Goal: Task Accomplishment & Management: Use online tool/utility

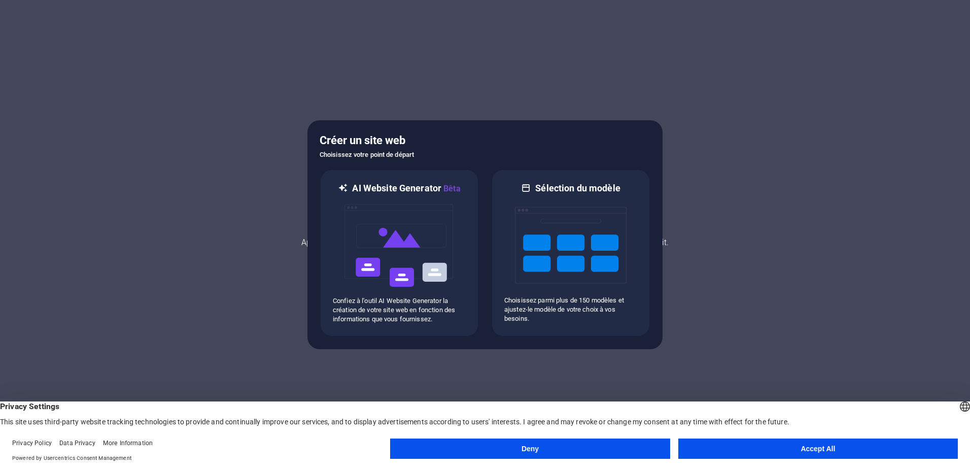
click at [829, 458] on button "Accept All" at bounding box center [818, 448] width 280 height 20
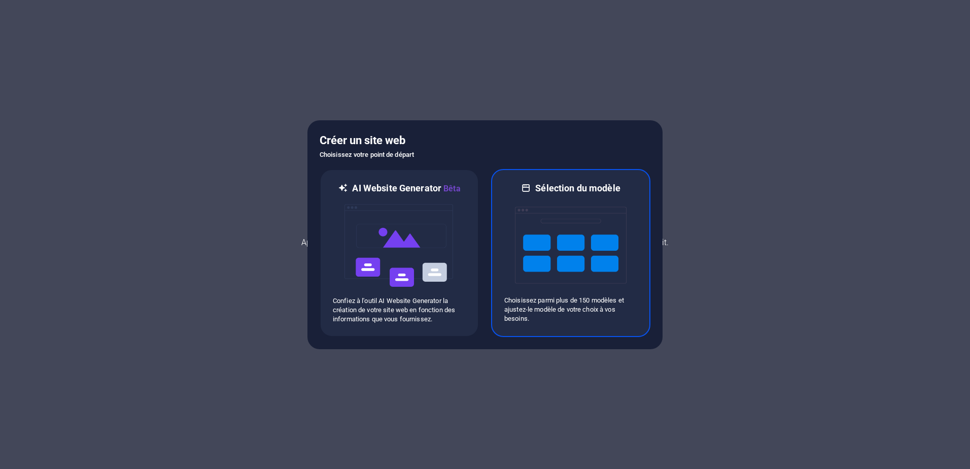
click at [534, 239] on img at bounding box center [571, 244] width 112 height 101
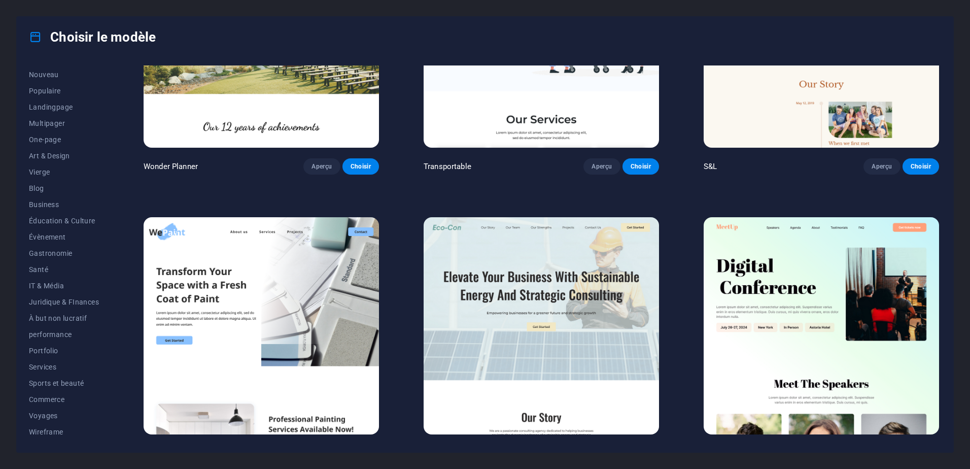
scroll to position [710, 0]
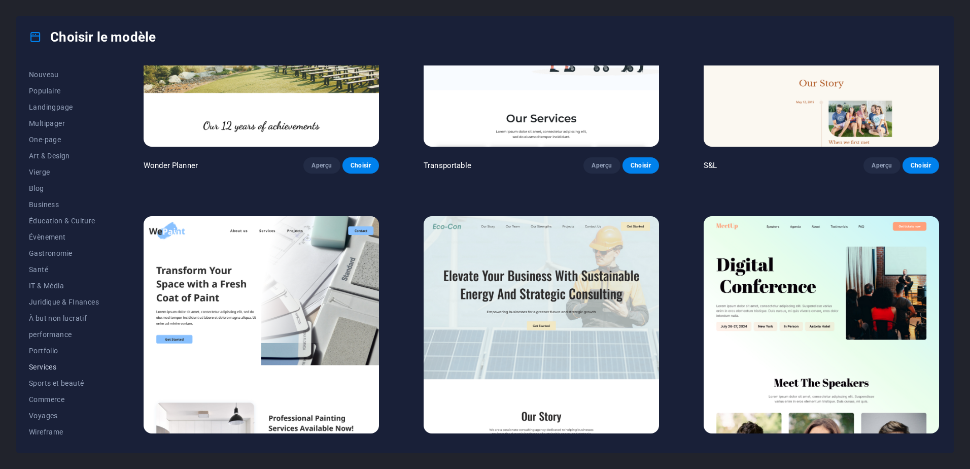
click at [72, 360] on button "Services" at bounding box center [64, 367] width 70 height 16
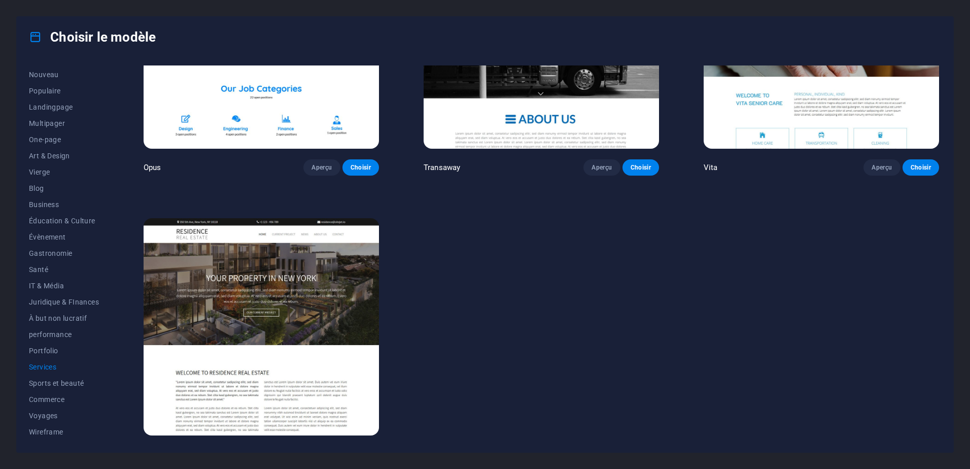
scroll to position [1866, 0]
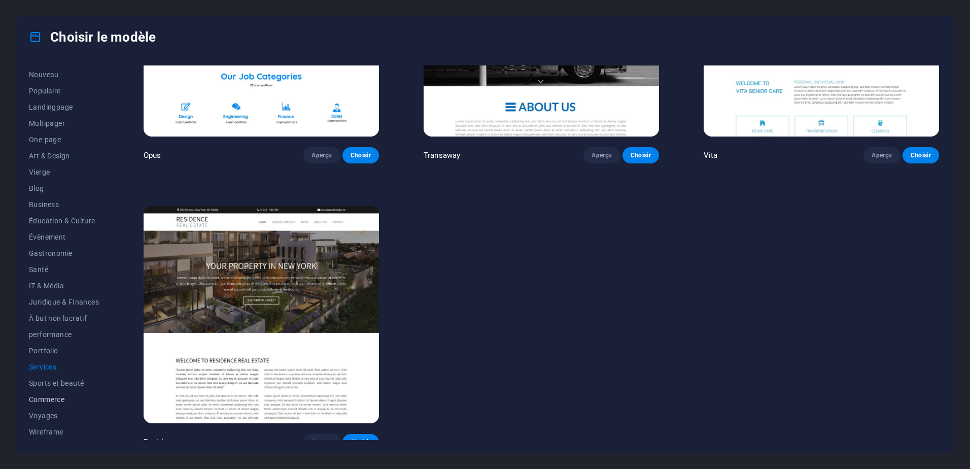
click at [60, 394] on button "Commerce" at bounding box center [64, 399] width 70 height 16
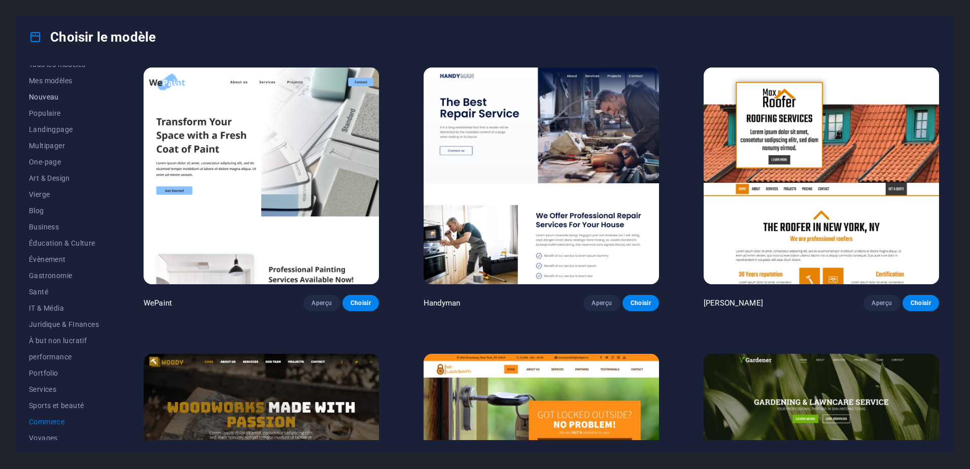
scroll to position [0, 0]
click at [64, 119] on span "Populaire" at bounding box center [64, 122] width 70 height 8
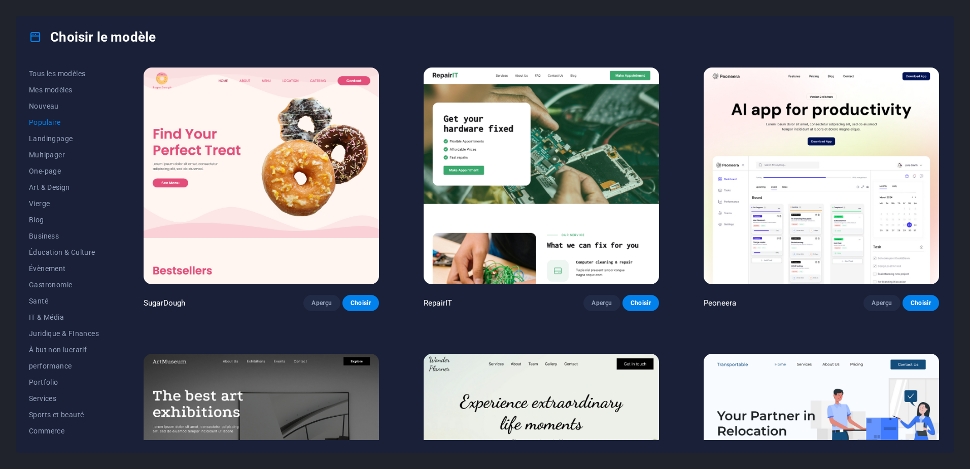
click at [486, 156] on img at bounding box center [541, 175] width 235 height 217
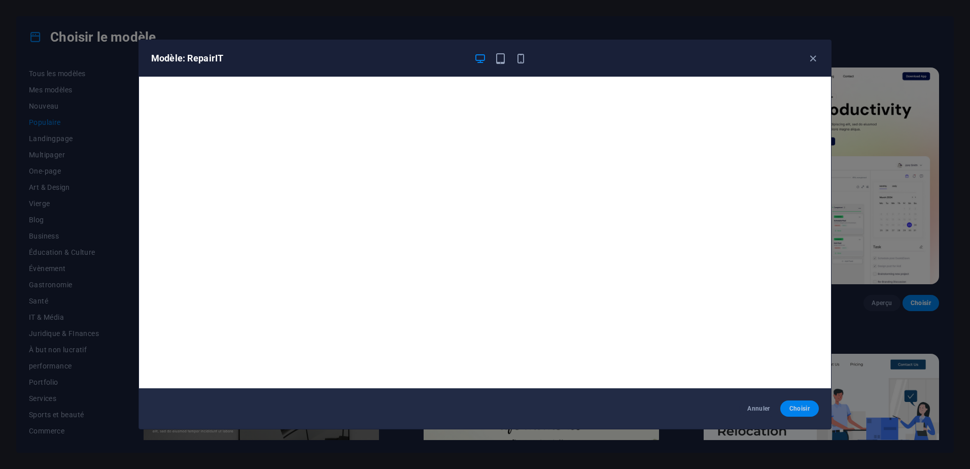
click at [807, 403] on button "Choisir" at bounding box center [799, 408] width 39 height 16
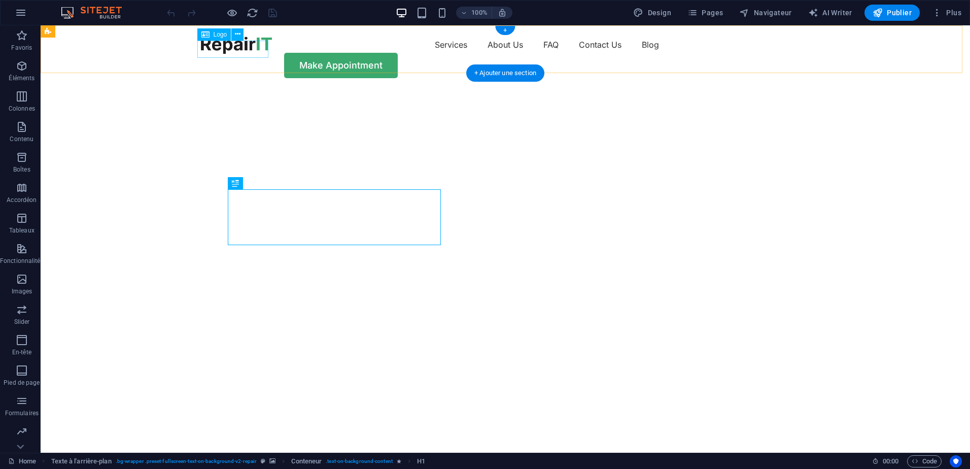
click at [219, 52] on div at bounding box center [236, 45] width 71 height 17
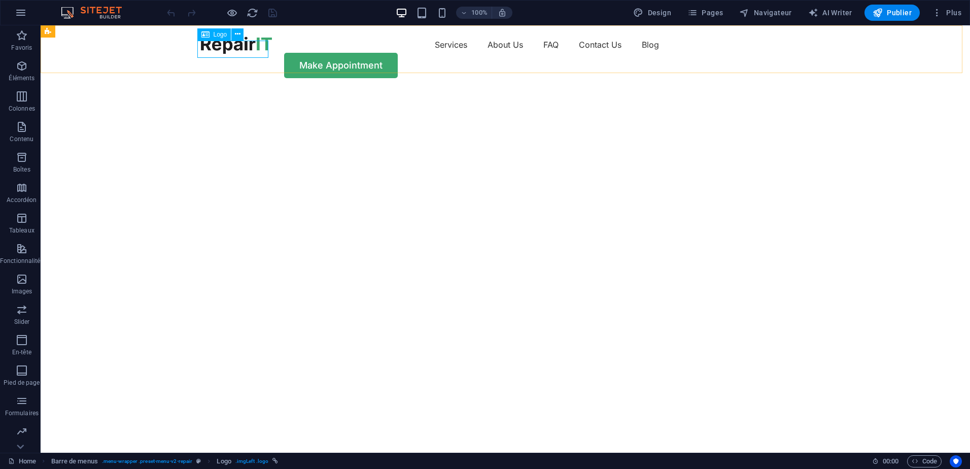
click at [217, 35] on span "Logo" at bounding box center [221, 34] width 14 height 6
click at [240, 36] on button at bounding box center [237, 34] width 12 height 12
click at [12, 279] on span "Images" at bounding box center [22, 285] width 44 height 24
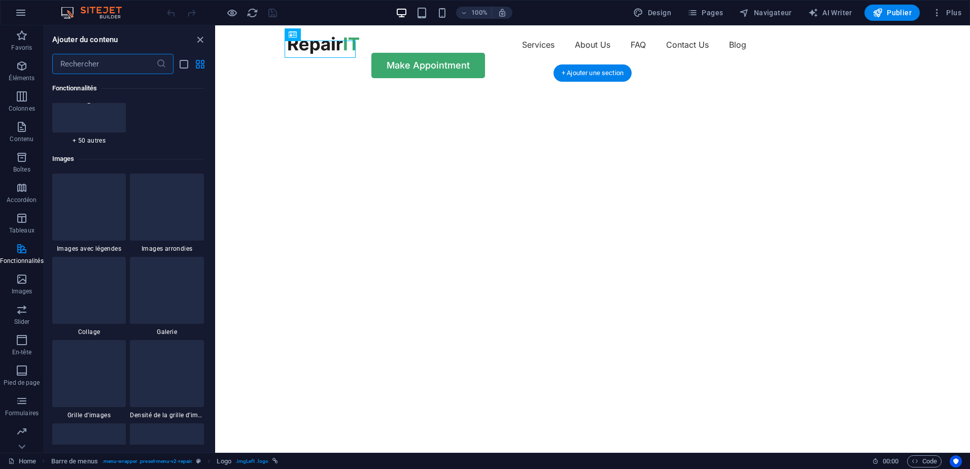
scroll to position [4992, 0]
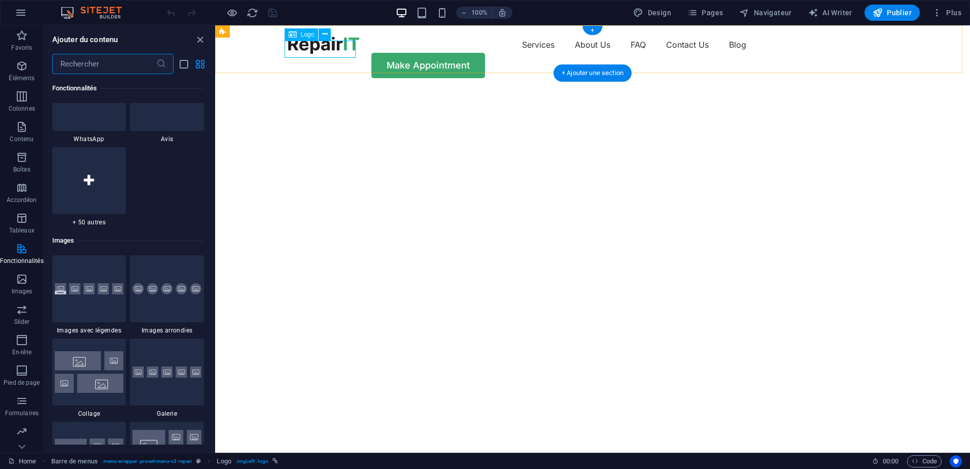
click at [323, 49] on div at bounding box center [323, 45] width 71 height 17
click at [323, 51] on div at bounding box center [323, 45] width 71 height 17
select select "px"
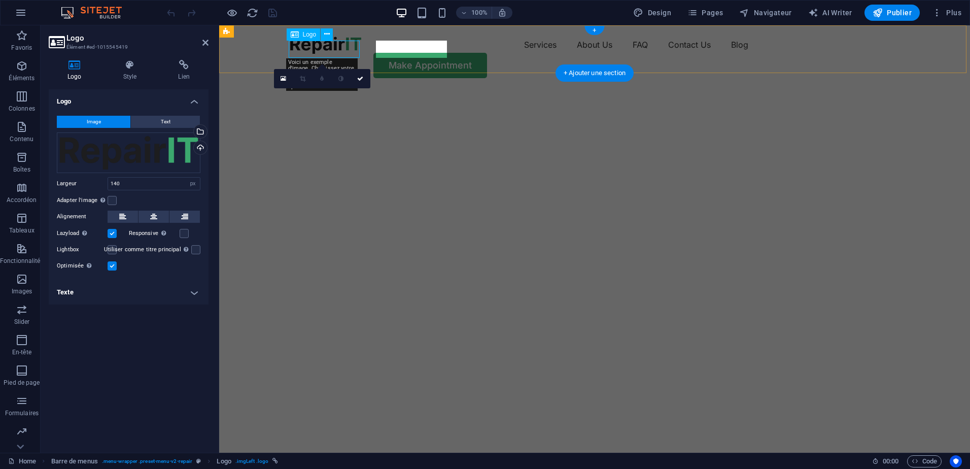
click at [323, 51] on div at bounding box center [325, 45] width 71 height 17
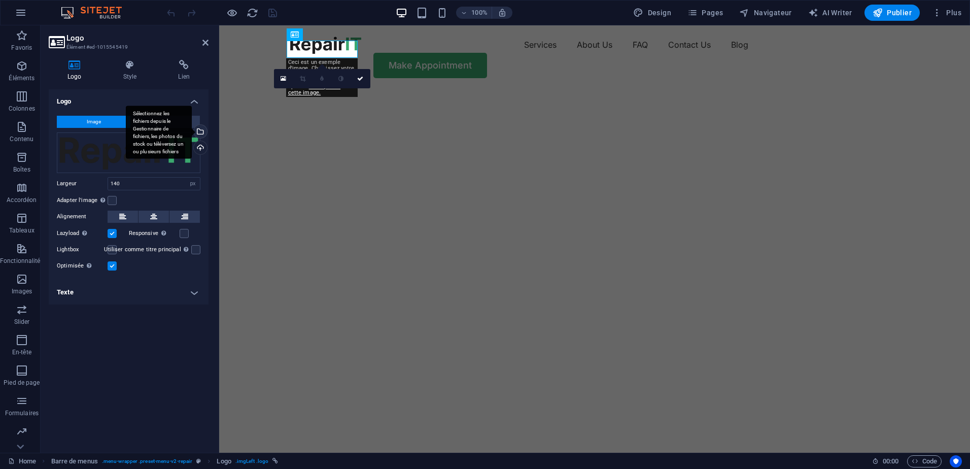
click at [201, 129] on div "Sélectionnez les fichiers depuis le Gestionnaire de fichiers, les photos du sto…" at bounding box center [199, 132] width 15 height 15
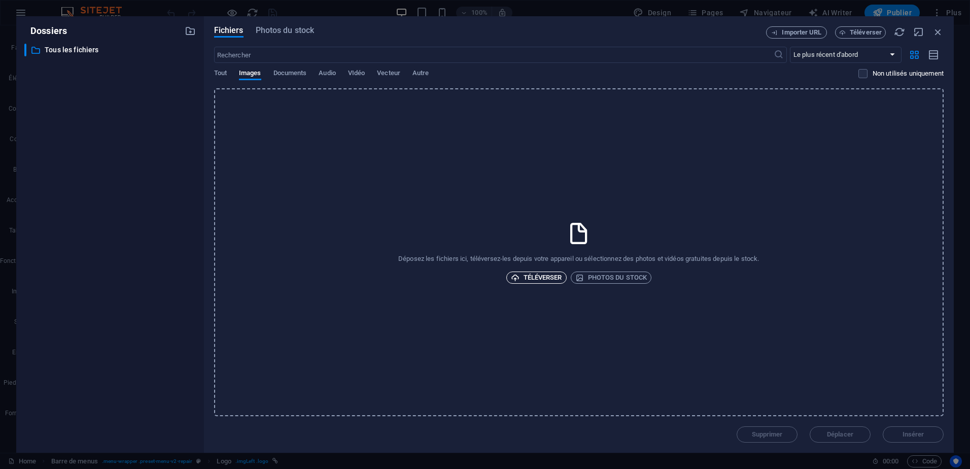
click at [550, 276] on span "Téléverser" at bounding box center [536, 277] width 51 height 12
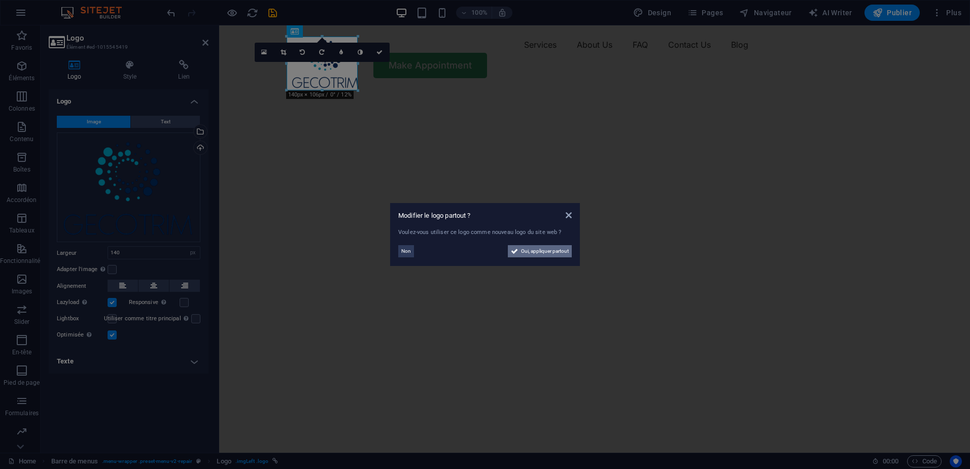
click at [550, 251] on span "Oui, appliquer partout" at bounding box center [545, 251] width 48 height 12
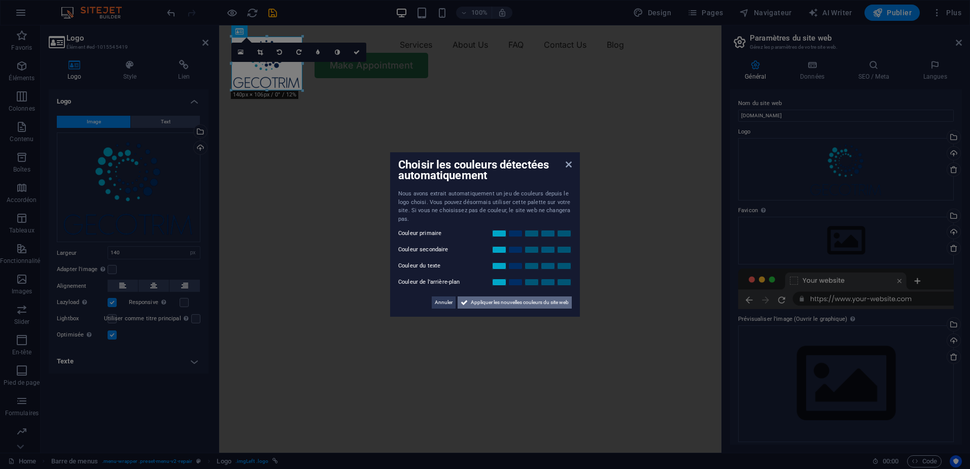
click at [503, 301] on span "Appliquer les nouvelles couleurs du site web" at bounding box center [520, 302] width 98 height 12
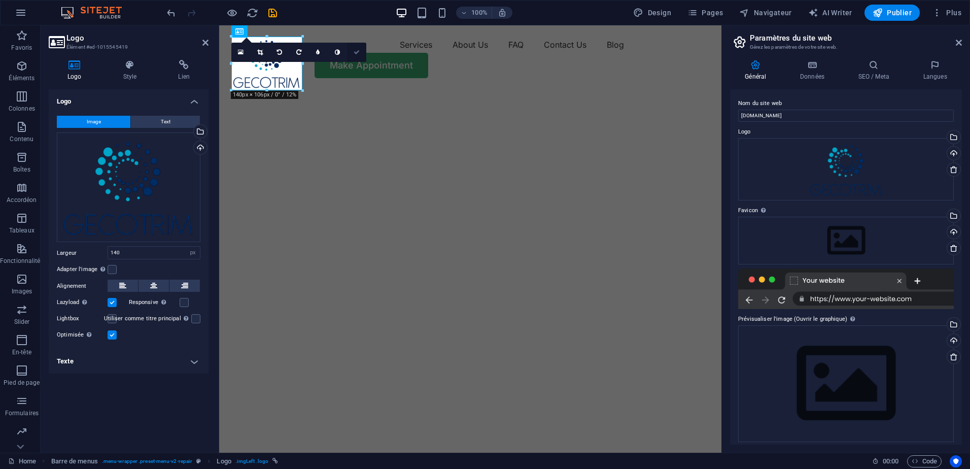
click at [365, 47] on link at bounding box center [356, 52] width 19 height 19
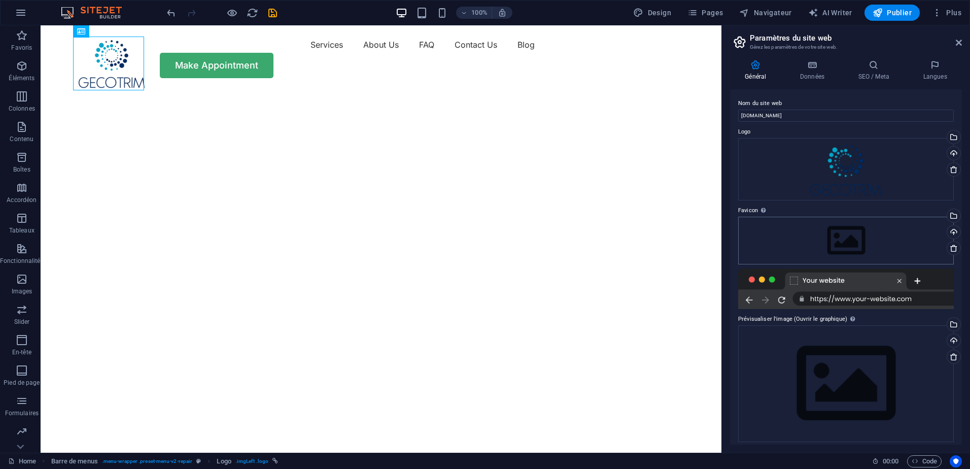
scroll to position [6, 0]
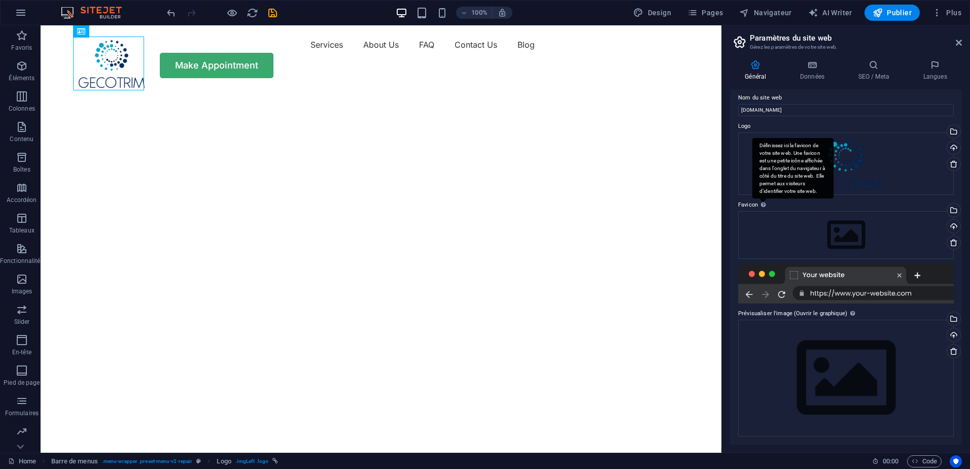
click at [765, 199] on div "Définissez ici la favicon de votre site web. Une favicon est une petite icône a…" at bounding box center [792, 168] width 81 height 61
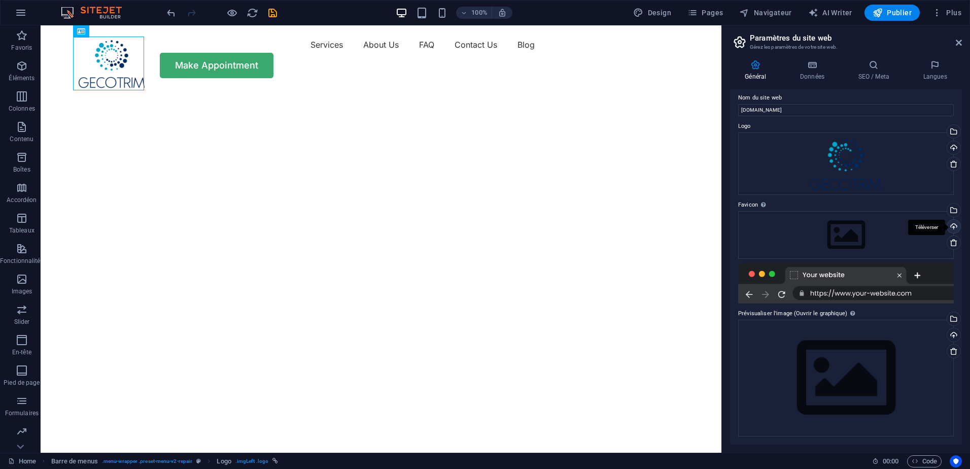
click at [948, 230] on div "Téléverser" at bounding box center [952, 227] width 15 height 15
click at [953, 217] on div "Sélectionnez les fichiers depuis le Gestionnaire de fichiers, les photos du sto…" at bounding box center [952, 210] width 15 height 15
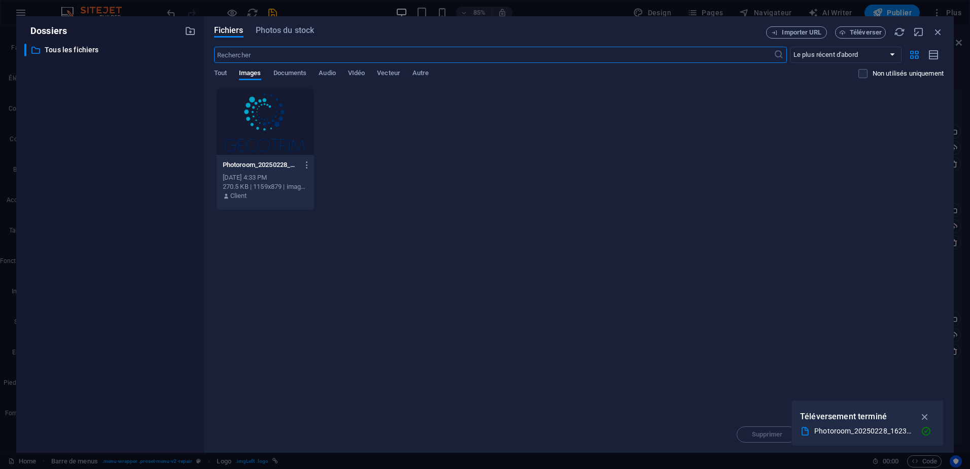
click at [246, 148] on div at bounding box center [265, 122] width 97 height 66
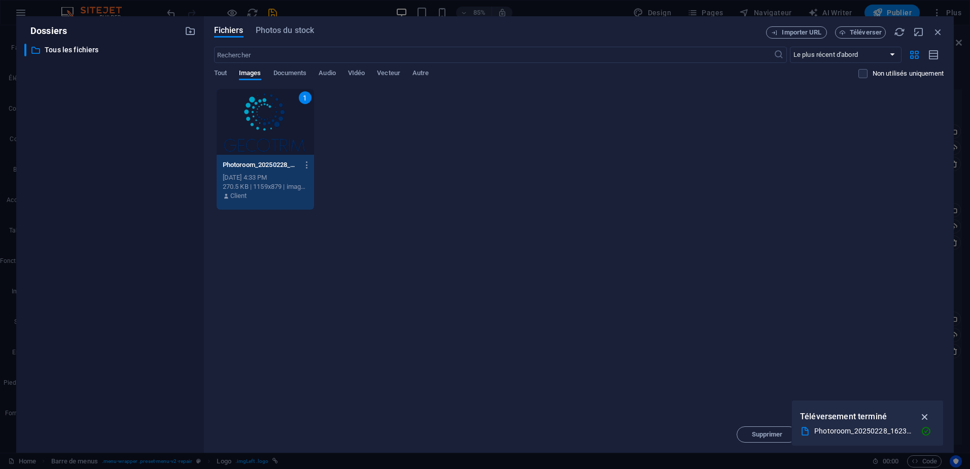
click at [924, 412] on icon "button" at bounding box center [925, 416] width 12 height 11
click at [922, 435] on span "Insérer" at bounding box center [913, 434] width 22 height 6
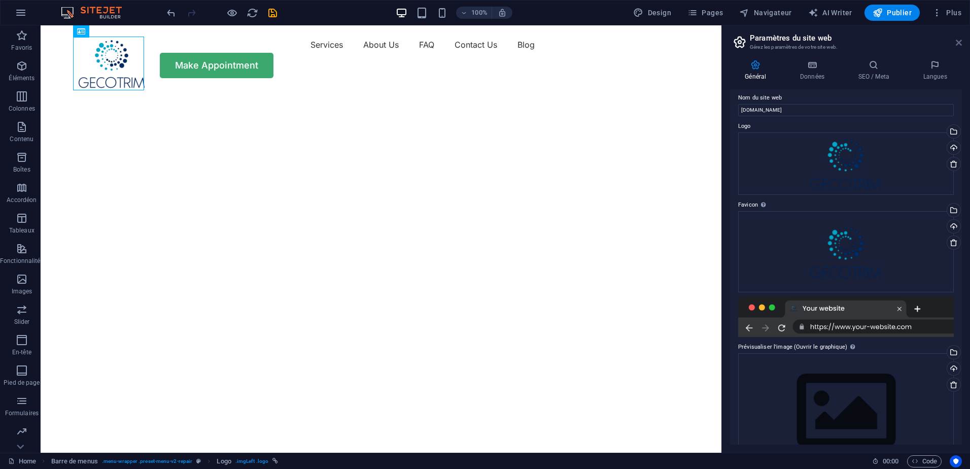
click at [958, 44] on icon at bounding box center [959, 43] width 6 height 8
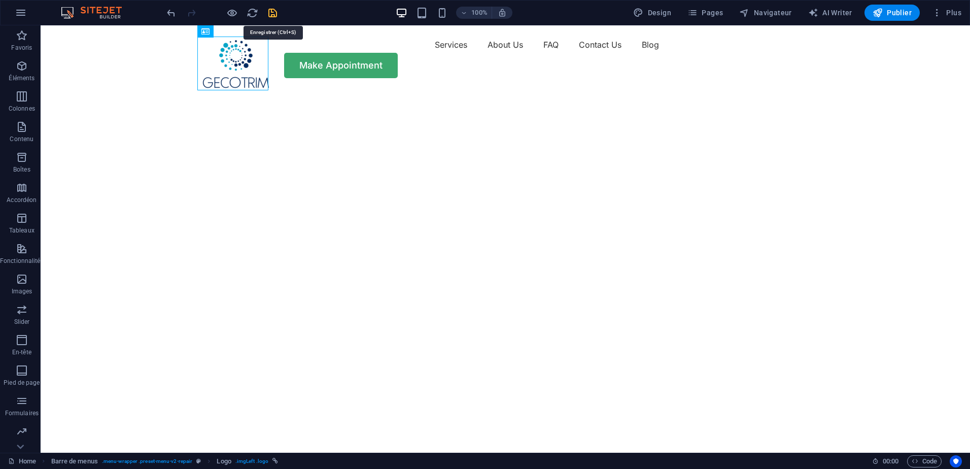
click at [271, 13] on icon "save" at bounding box center [273, 13] width 12 height 12
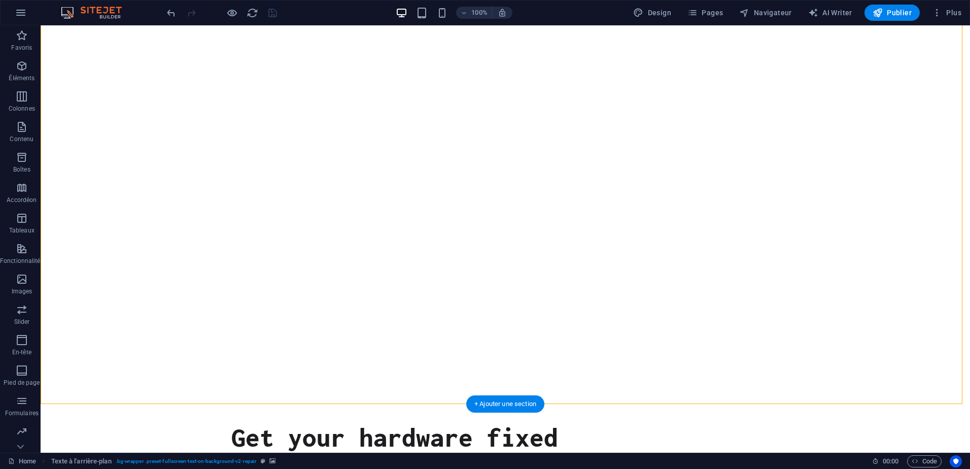
scroll to position [101, 0]
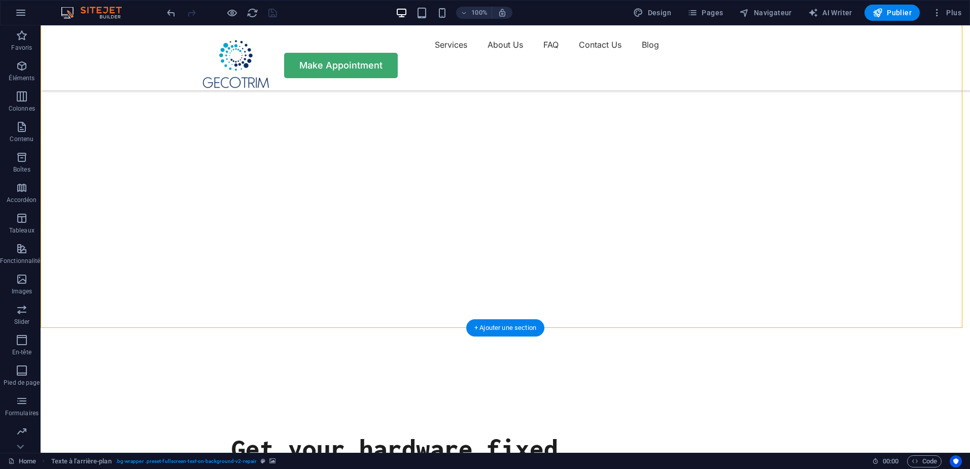
select select "vh"
select select "fade"
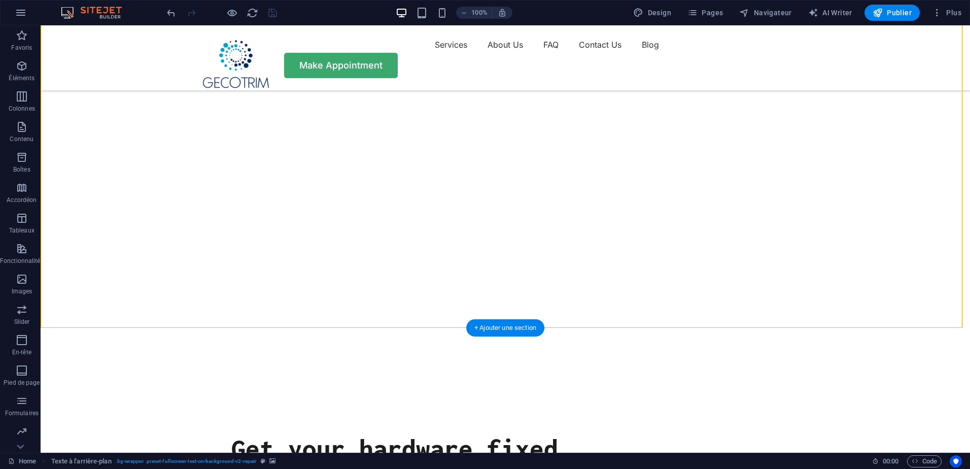
select select "ms"
select select "s"
select select "progressive"
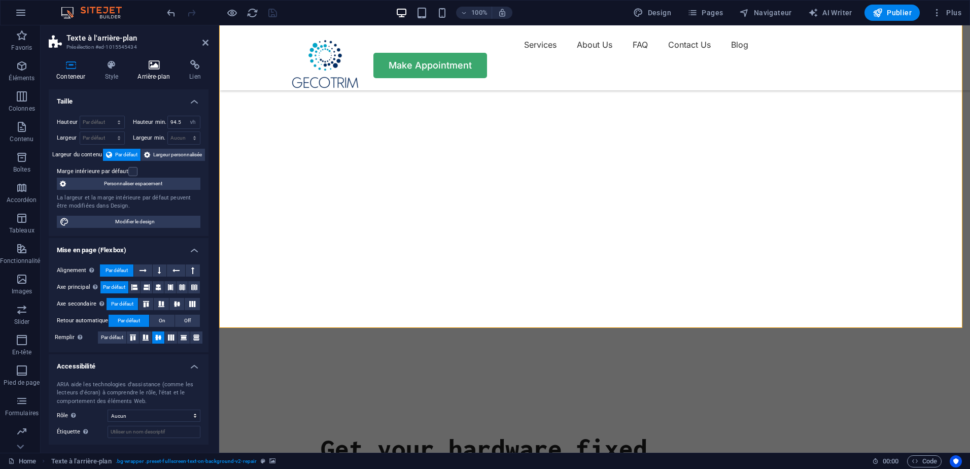
click at [154, 73] on h4 "Arrière-plan" at bounding box center [156, 70] width 52 height 21
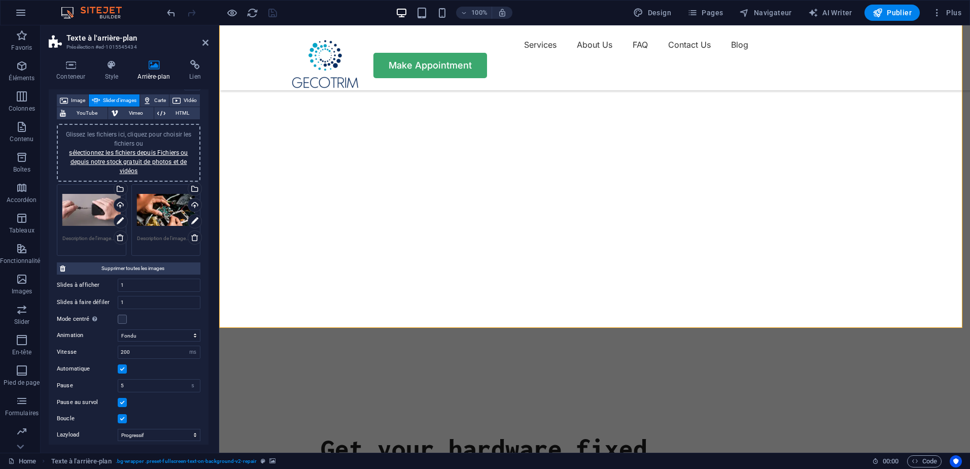
scroll to position [42, 0]
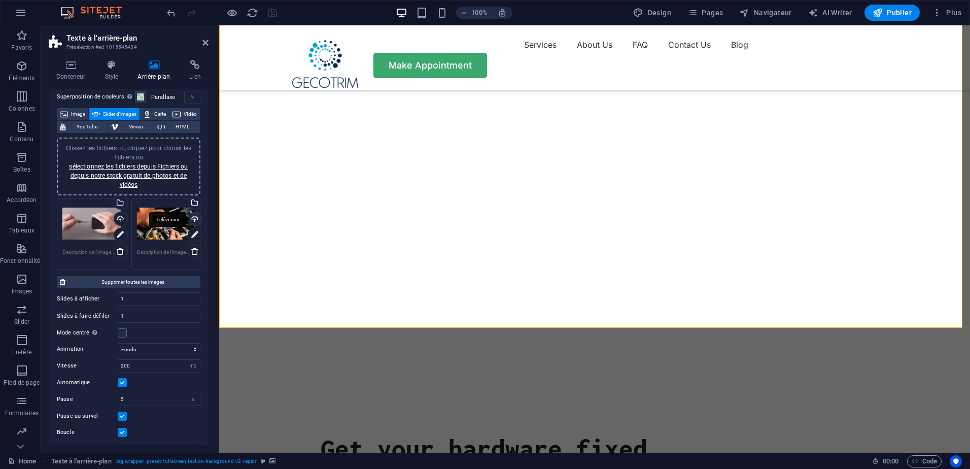
click at [189, 221] on div "Téléverser" at bounding box center [193, 219] width 15 height 15
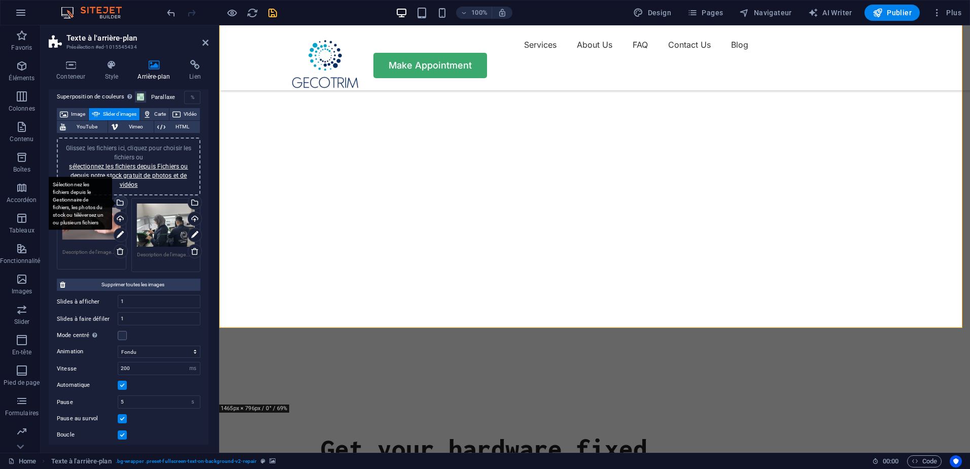
click at [120, 200] on div "Sélectionnez les fichiers depuis le Gestionnaire de fichiers, les photos du sto…" at bounding box center [119, 203] width 15 height 15
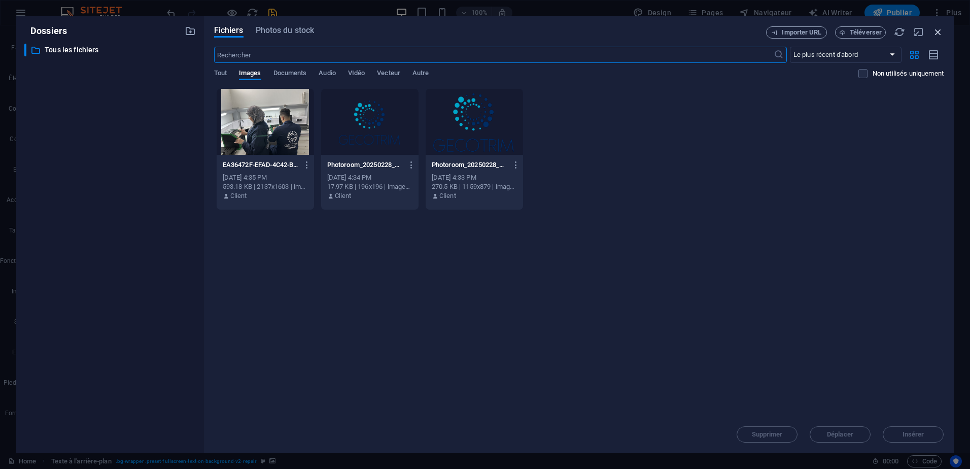
click at [932, 33] on icon "button" at bounding box center [937, 31] width 11 height 11
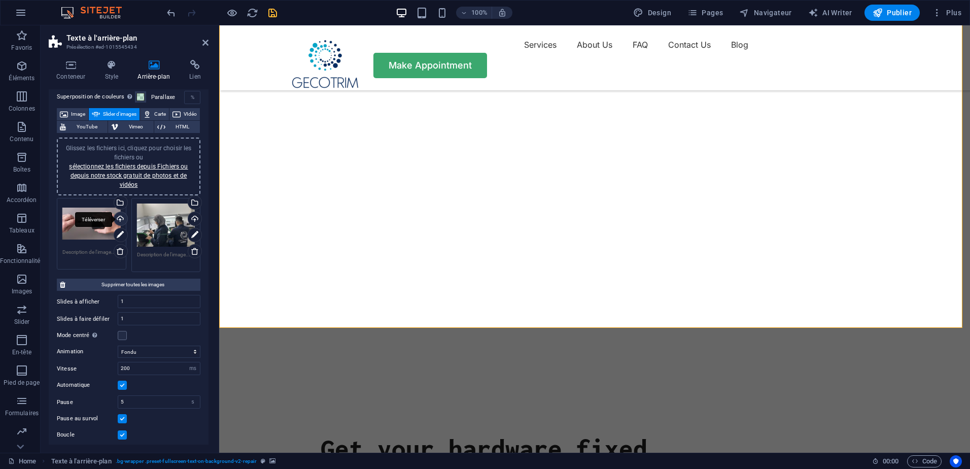
click at [119, 220] on div "Téléverser" at bounding box center [119, 219] width 15 height 15
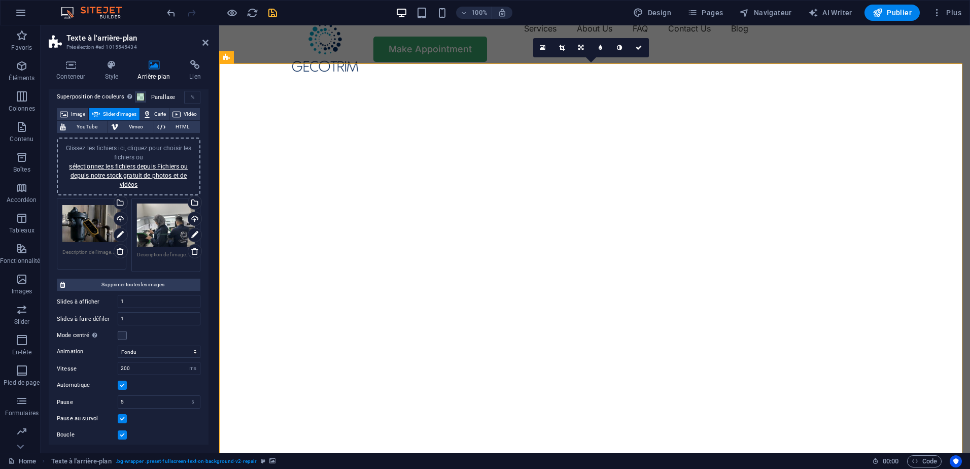
scroll to position [0, 0]
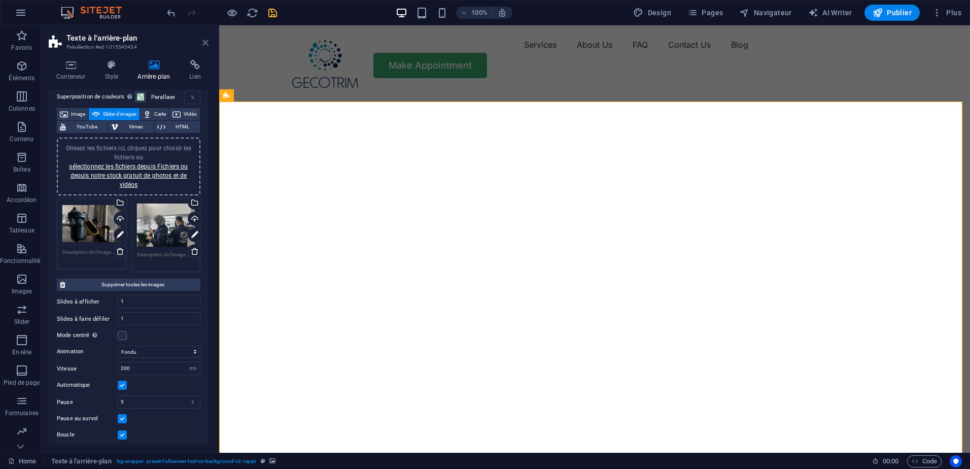
click at [207, 42] on icon at bounding box center [205, 43] width 6 height 8
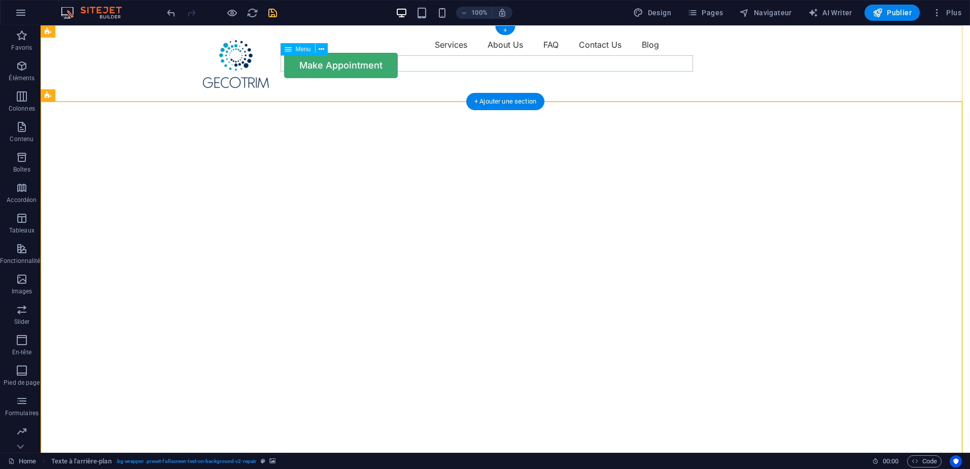
click at [309, 53] on nav "Services About Us FAQ Contact Us Blog" at bounding box center [505, 45] width 609 height 16
click at [353, 37] on div "Menu Services About Us FAQ Contact Us Blog Make Appointment" at bounding box center [505, 57] width 929 height 64
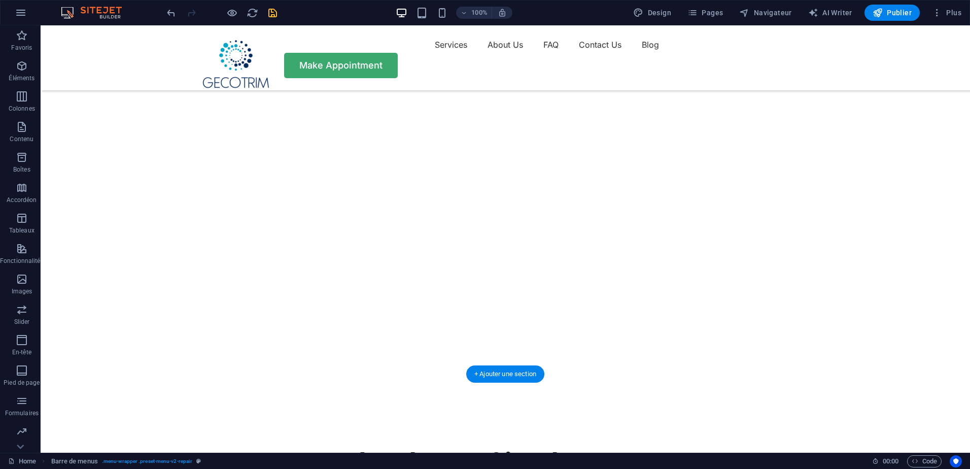
scroll to position [152, 0]
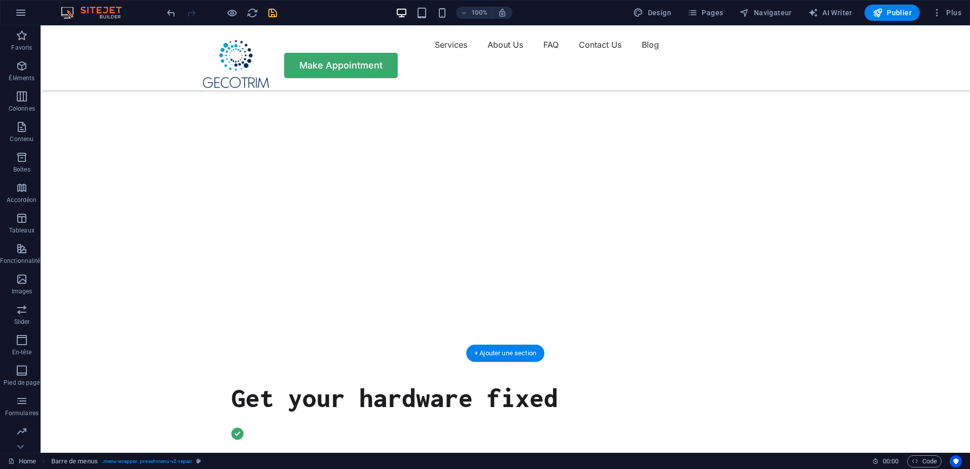
select select "fade"
select select "ms"
select select "s"
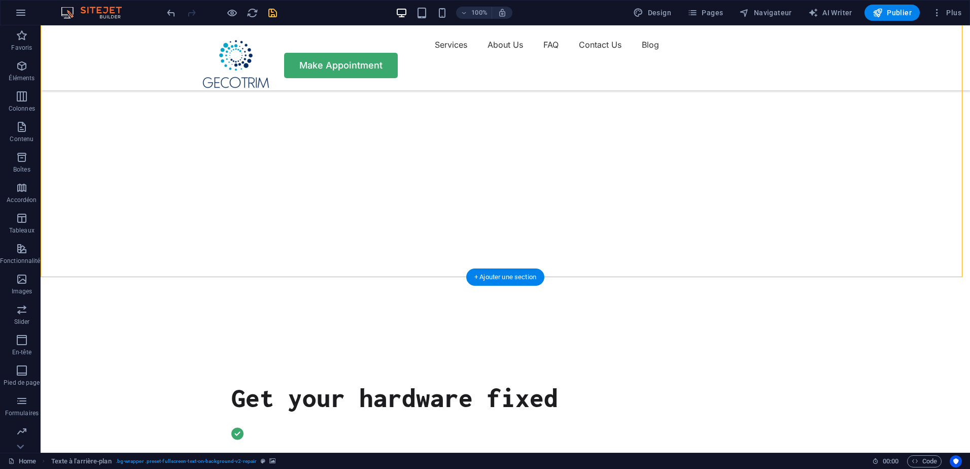
select select "progressive"
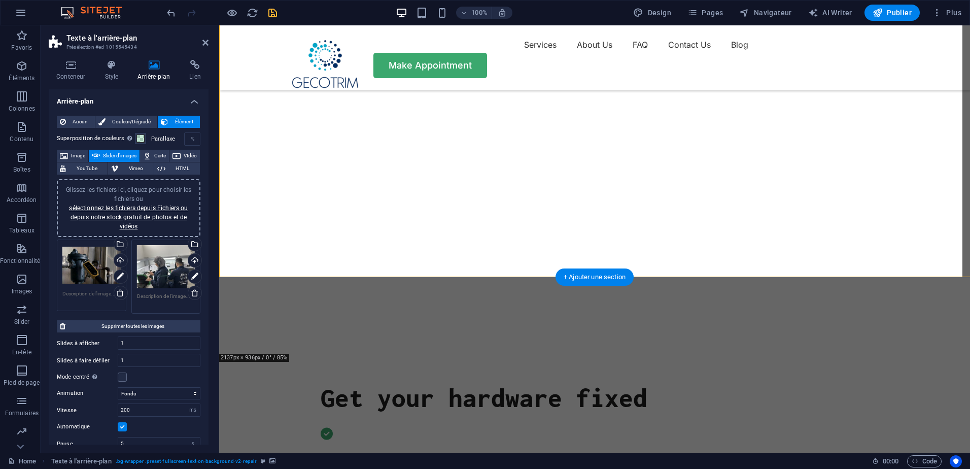
click at [137, 140] on span at bounding box center [140, 138] width 8 height 8
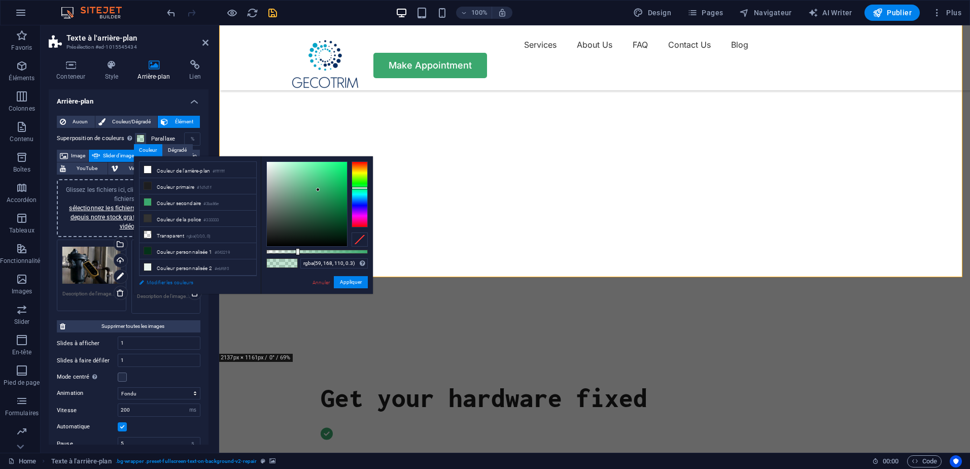
drag, startPoint x: 180, startPoint y: 281, endPoint x: 265, endPoint y: 193, distance: 122.3
click at [180, 281] on link "Modifier les couleurs" at bounding box center [193, 282] width 118 height 13
select select "px"
select select "400"
select select "px"
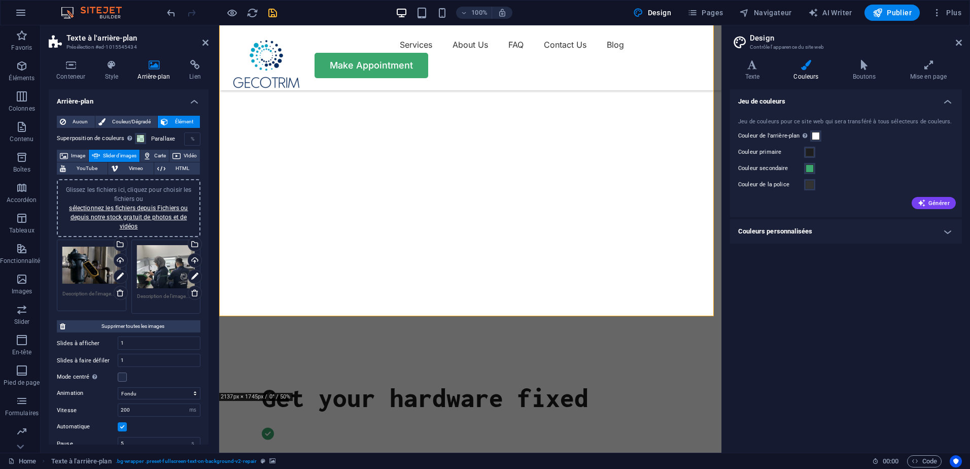
scroll to position [0, 0]
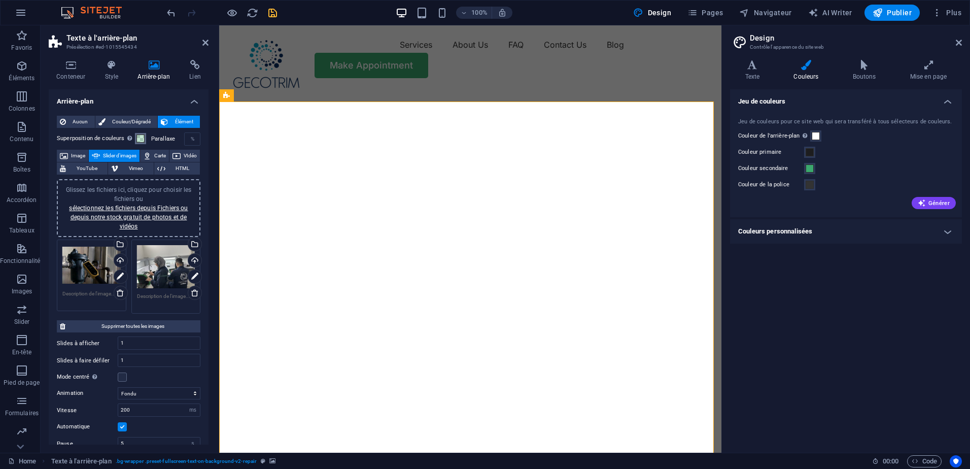
click at [141, 137] on span at bounding box center [140, 138] width 8 height 8
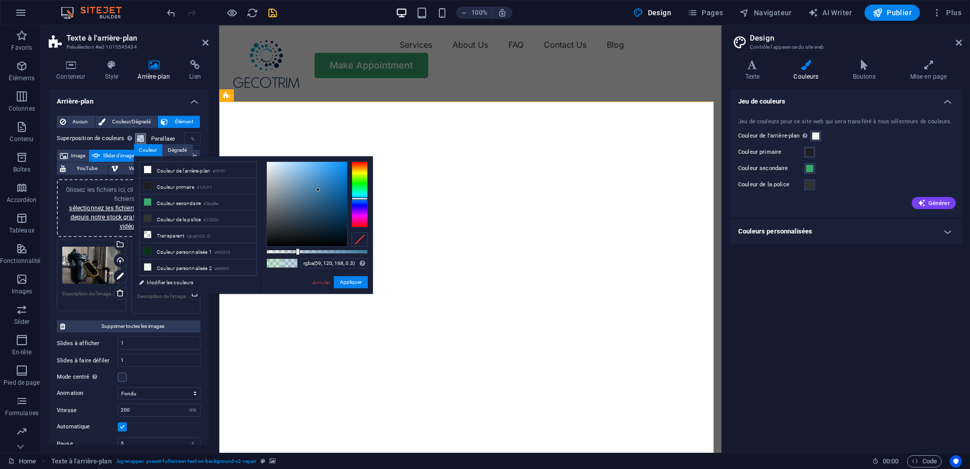
type input "rgba(59, 126, 168, 0.3)"
drag, startPoint x: 363, startPoint y: 187, endPoint x: 367, endPoint y: 198, distance: 12.1
click at [367, 198] on div at bounding box center [360, 198] width 16 height 3
click at [203, 45] on icon at bounding box center [205, 43] width 6 height 8
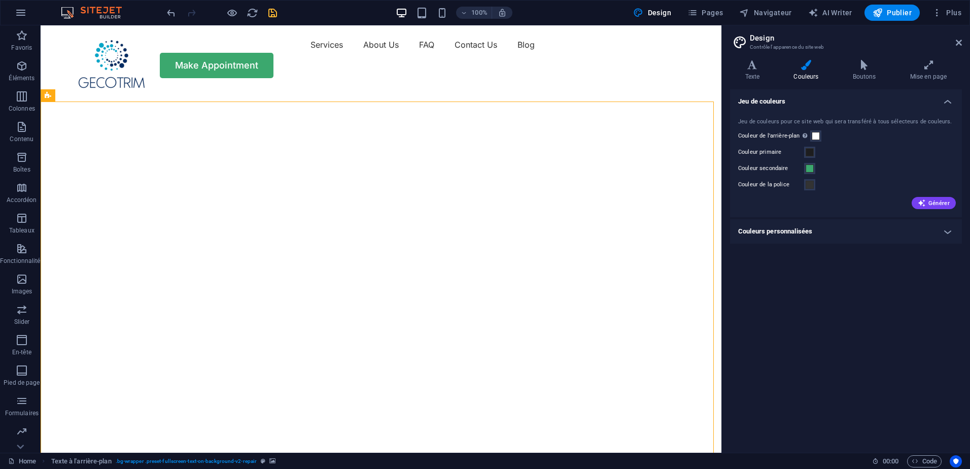
click at [962, 40] on aside "Design Contrôle l'apparence du site web Variantes Texte Couleurs Boutons Mise e…" at bounding box center [845, 238] width 249 height 427
click at [955, 42] on h2 "Design" at bounding box center [856, 37] width 212 height 9
click at [959, 44] on icon at bounding box center [959, 43] width 6 height 8
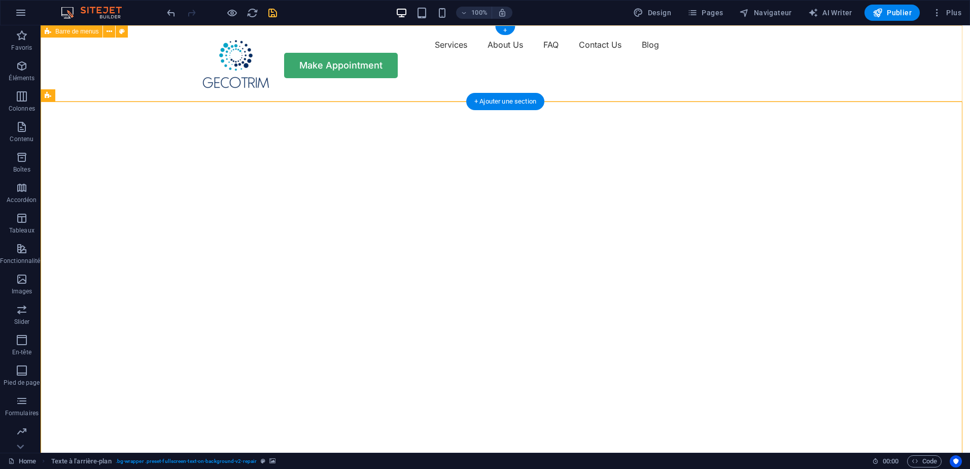
click at [858, 62] on div "Menu Services About Us FAQ Contact Us Blog Make Appointment" at bounding box center [505, 57] width 929 height 64
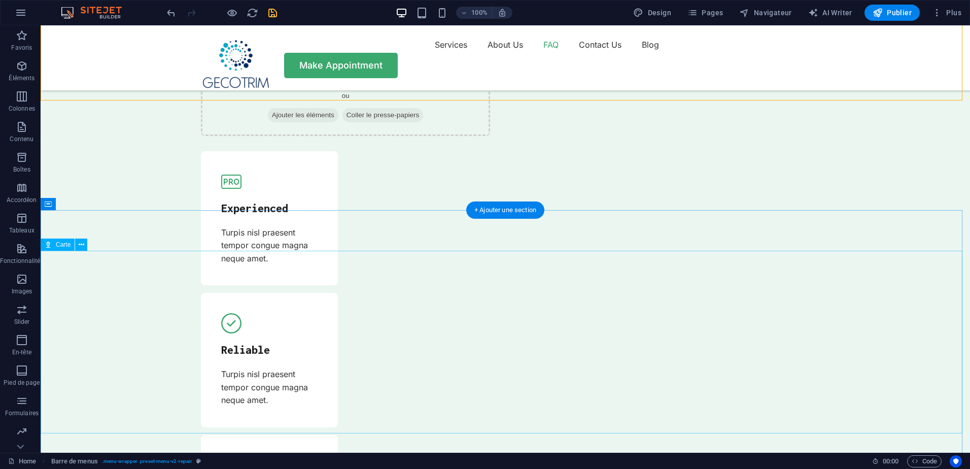
scroll to position [3196, 0]
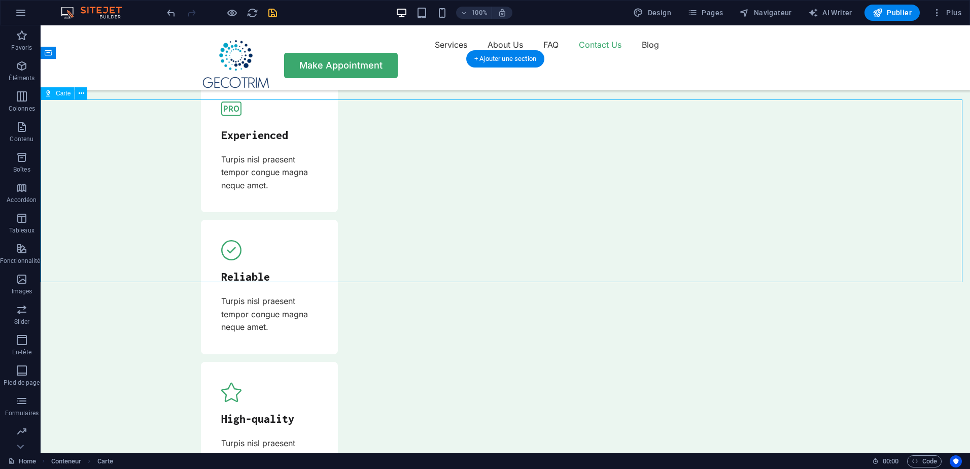
drag, startPoint x: 693, startPoint y: 208, endPoint x: 628, endPoint y: 213, distance: 66.1
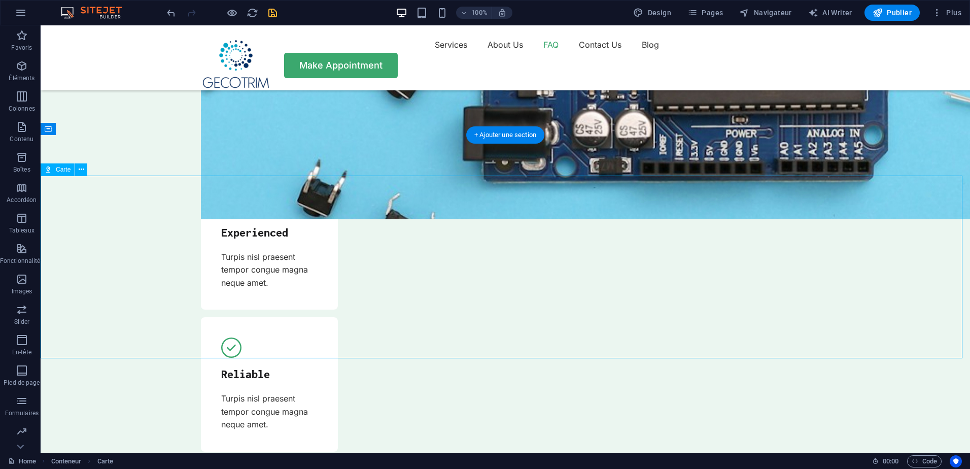
scroll to position [3094, 0]
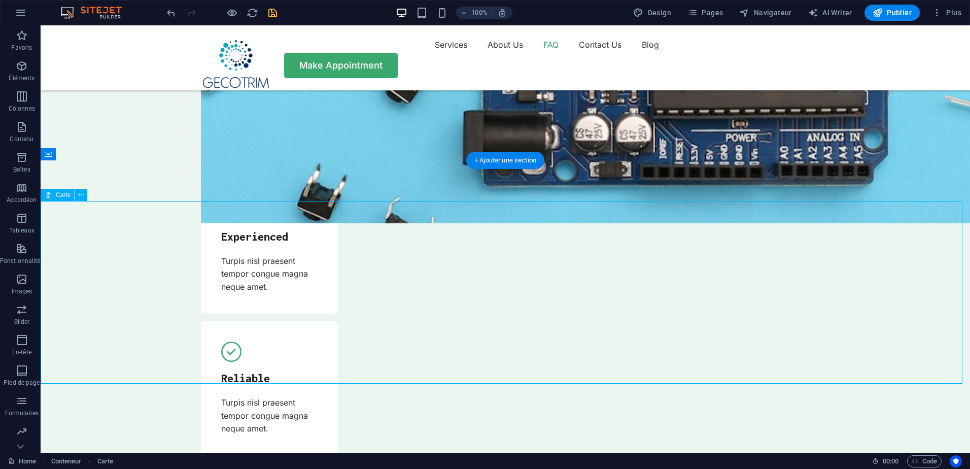
select select "1"
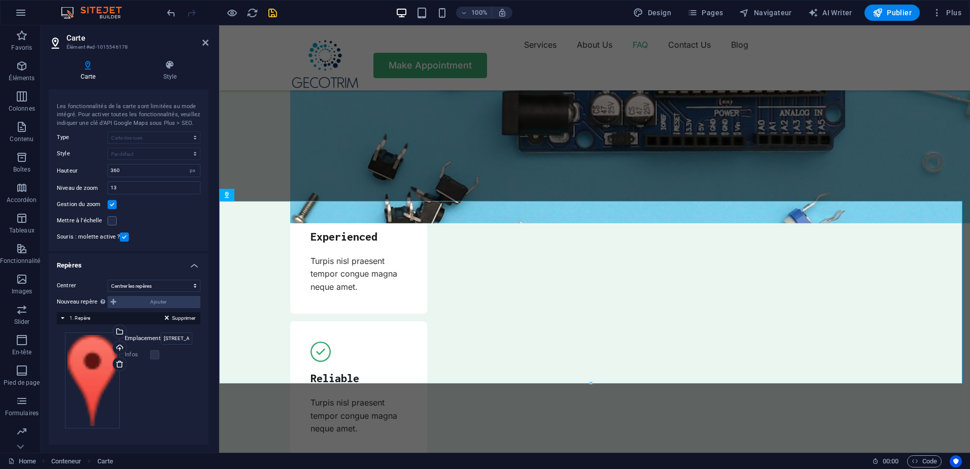
scroll to position [0, 0]
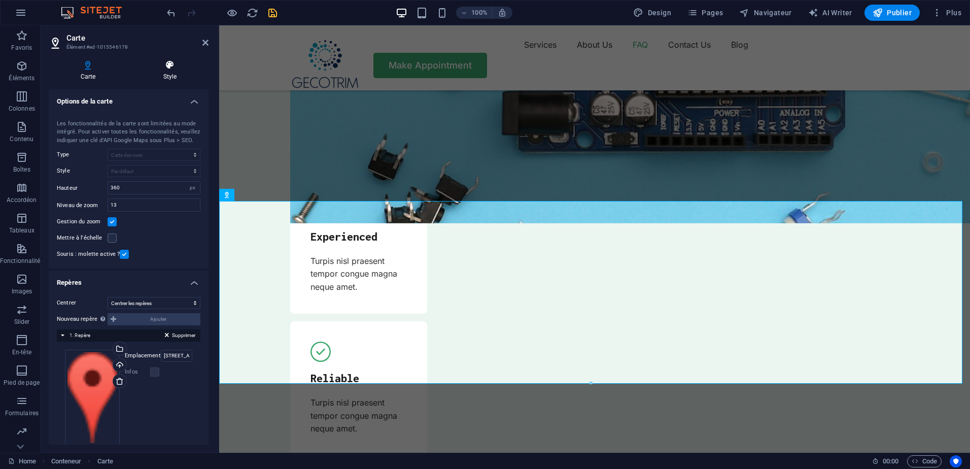
click at [176, 68] on icon at bounding box center [169, 65] width 77 height 10
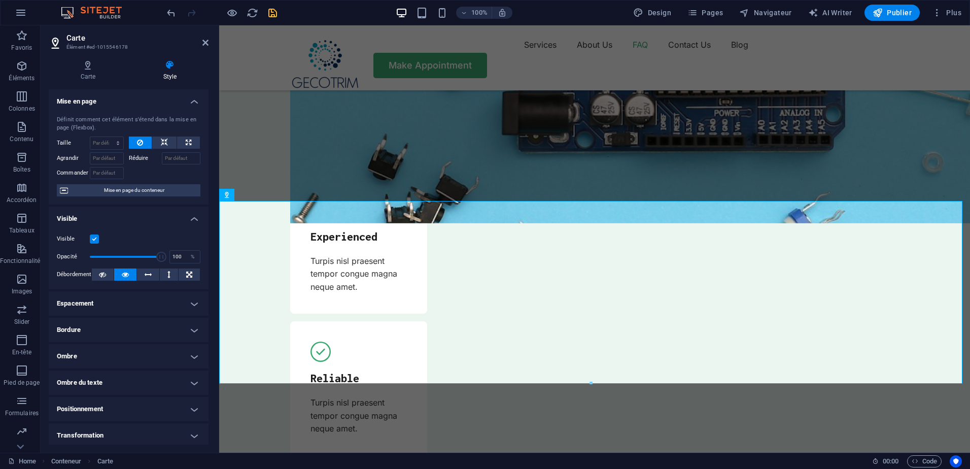
click at [169, 72] on h4 "Style" at bounding box center [169, 70] width 77 height 21
click at [83, 66] on icon at bounding box center [88, 65] width 79 height 10
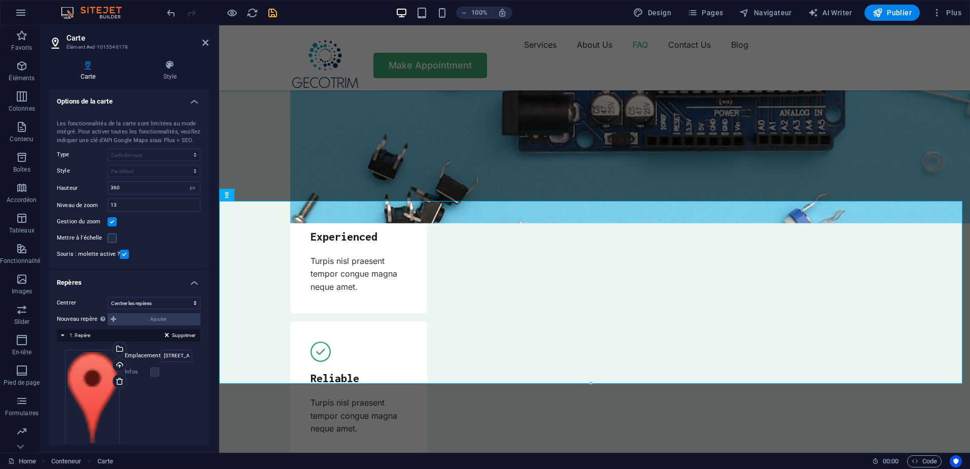
click at [190, 164] on div "Centrer la carte 44 Grafton St, Connecticut (CT) 06106 Hartford Les fonctionnal…" at bounding box center [129, 188] width 160 height 161
click at [178, 181] on div "Centrer la carte 44 Grafton St, Connecticut (CT) 06106 Hartford Les fonctionnal…" at bounding box center [129, 188] width 160 height 161
click at [171, 188] on input "360" at bounding box center [154, 188] width 92 height 12
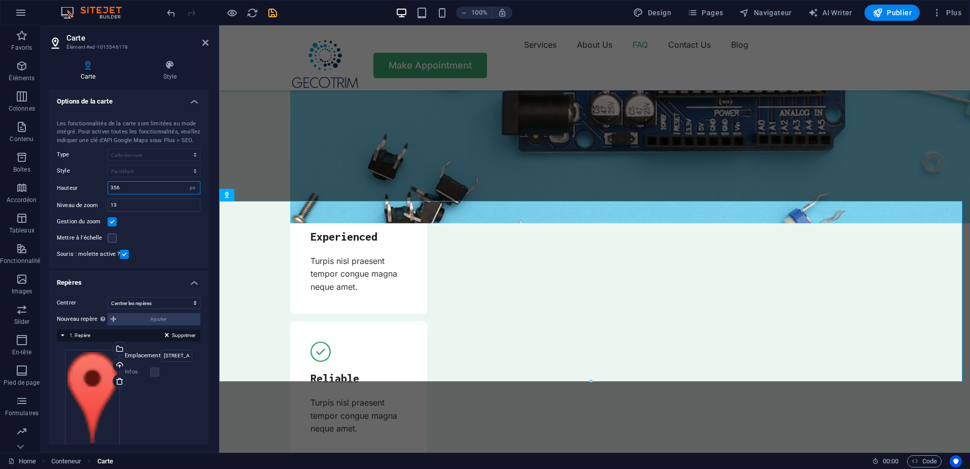
type input "356"
click at [108, 459] on span "Carte" at bounding box center [105, 461] width 16 height 12
click at [110, 238] on label at bounding box center [112, 237] width 9 height 9
click at [0, 0] on input "Mettre à l'échelle" at bounding box center [0, 0] width 0 height 0
click at [110, 238] on label at bounding box center [112, 237] width 9 height 9
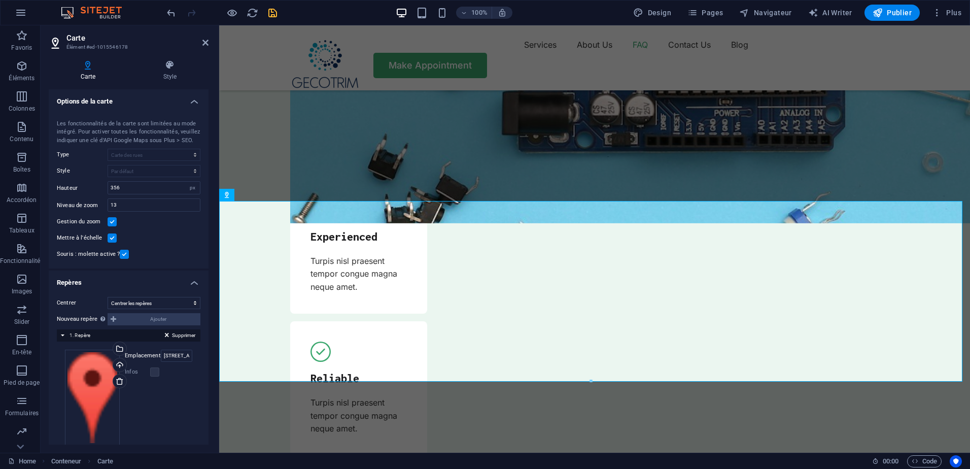
click at [0, 0] on input "Mettre à l'échelle" at bounding box center [0, 0] width 0 height 0
click at [110, 238] on label at bounding box center [112, 237] width 9 height 9
click at [0, 0] on input "Mettre à l'échelle" at bounding box center [0, 0] width 0 height 0
click at [167, 73] on h4 "Style" at bounding box center [169, 70] width 77 height 21
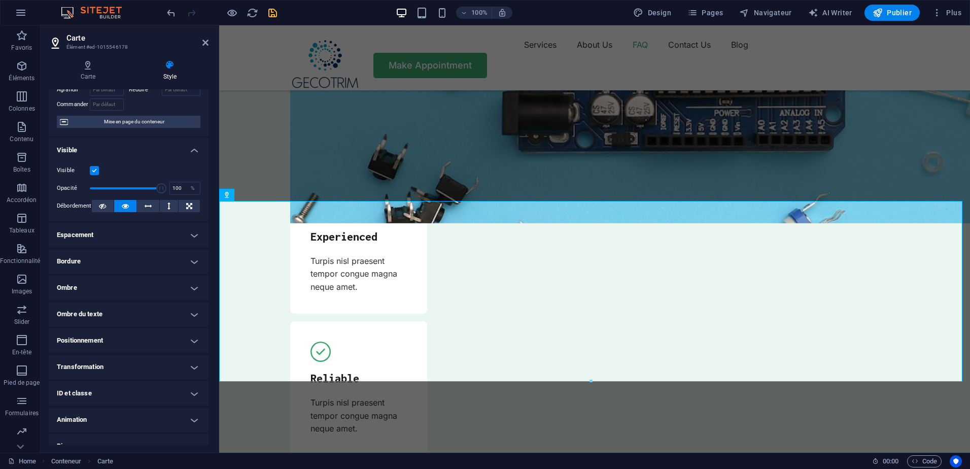
scroll to position [82, 0]
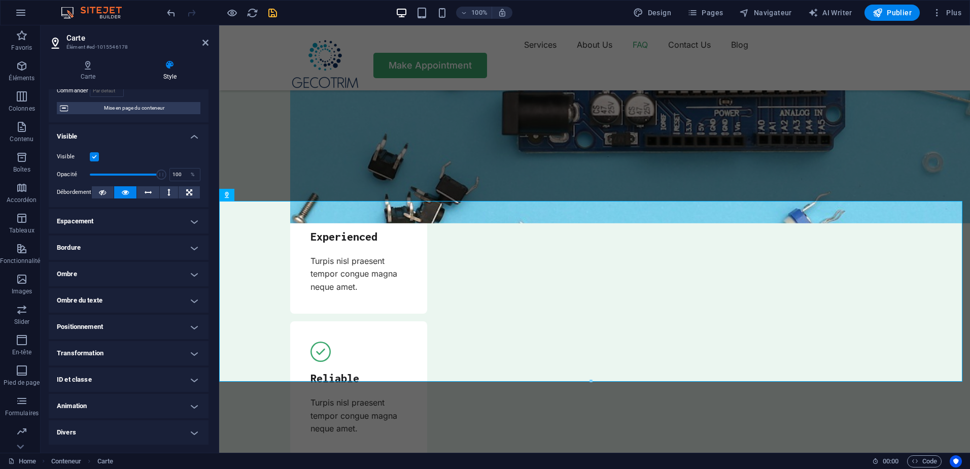
click at [123, 226] on h4 "Espacement" at bounding box center [129, 221] width 160 height 24
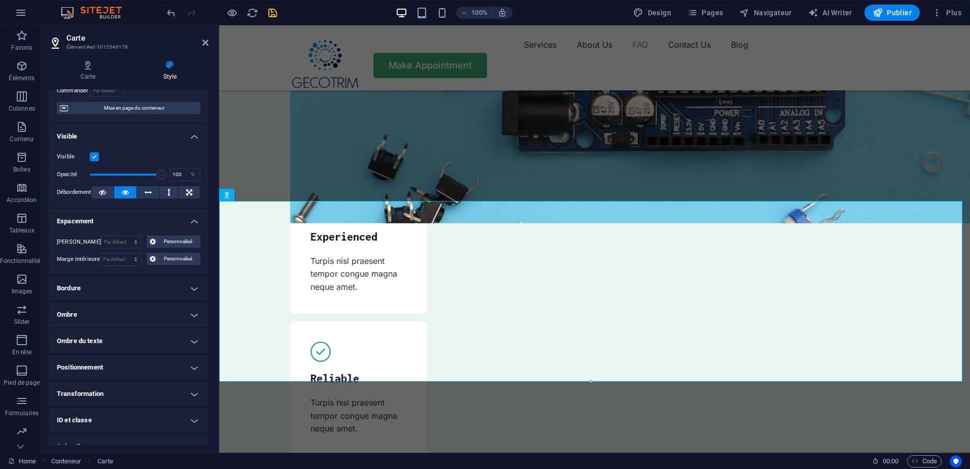
click at [139, 221] on h4 "Espacement" at bounding box center [129, 218] width 160 height 18
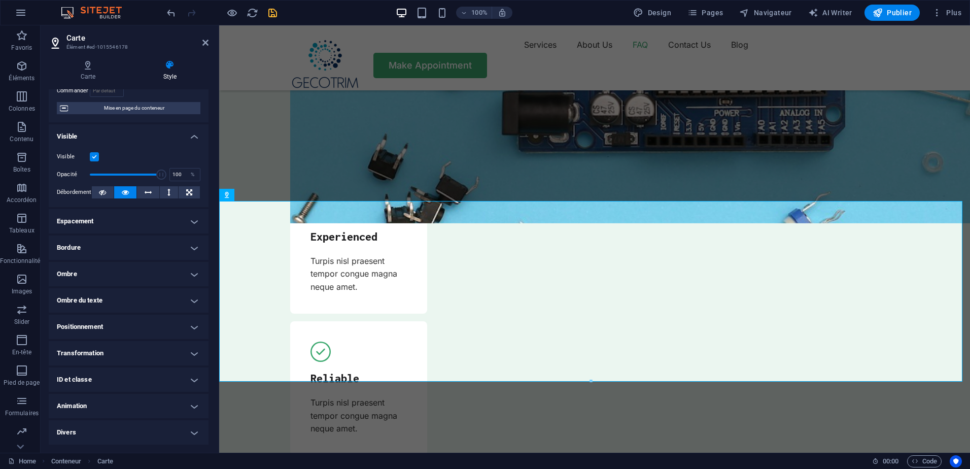
click at [123, 281] on h4 "Ombre" at bounding box center [129, 274] width 160 height 24
click at [123, 279] on h4 "Ombre" at bounding box center [129, 271] width 160 height 18
click at [142, 250] on h4 "Bordure" at bounding box center [129, 247] width 160 height 24
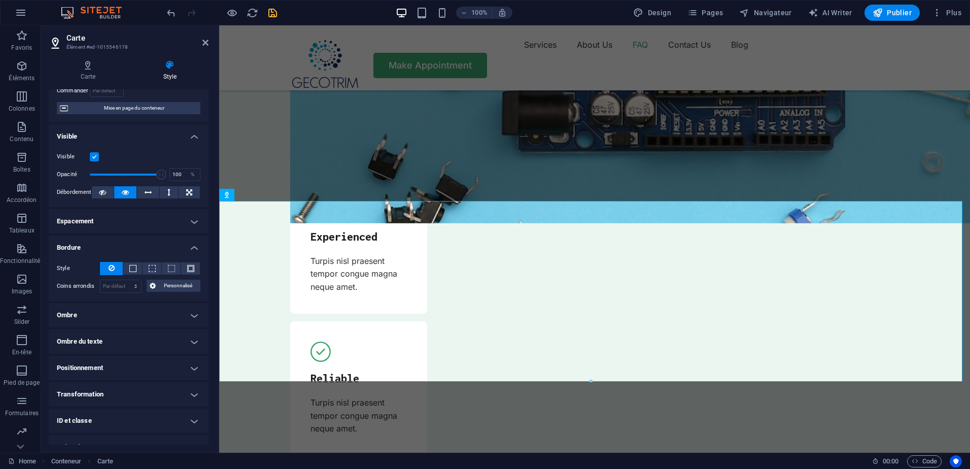
click at [142, 250] on h4 "Bordure" at bounding box center [129, 244] width 160 height 18
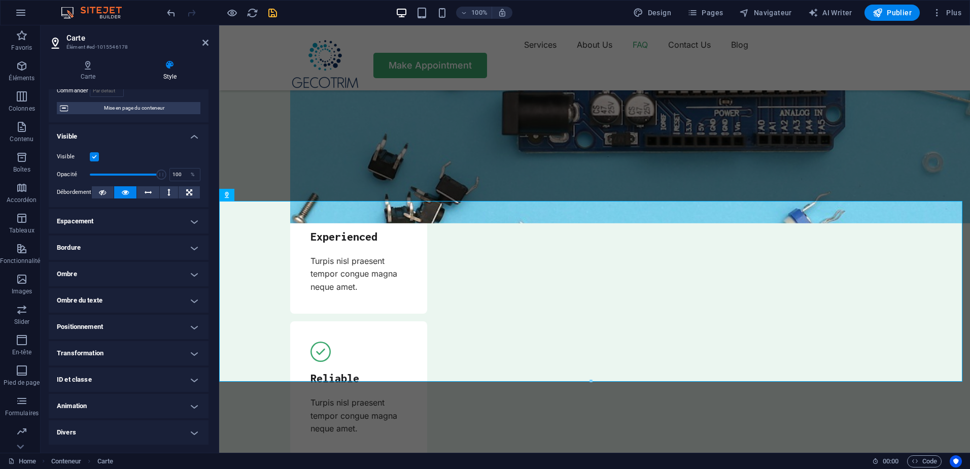
click at [142, 222] on h4 "Espacement" at bounding box center [129, 221] width 160 height 24
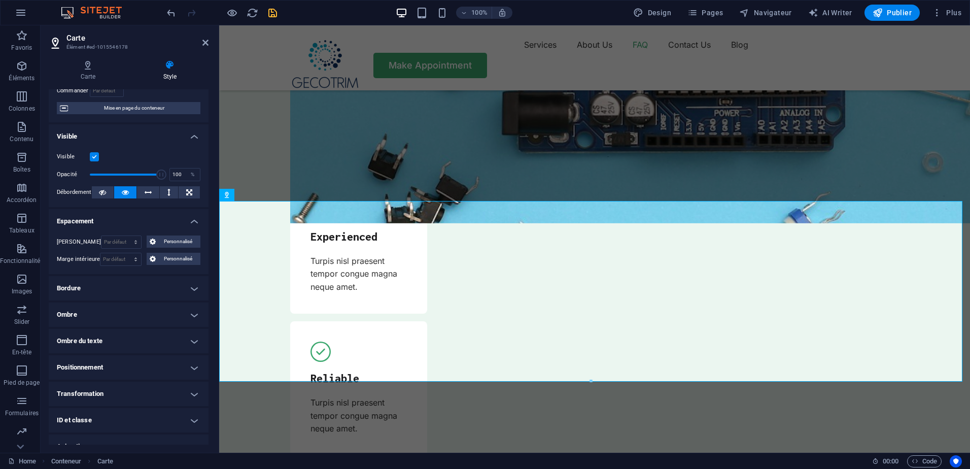
click at [142, 222] on h4 "Espacement" at bounding box center [129, 218] width 160 height 18
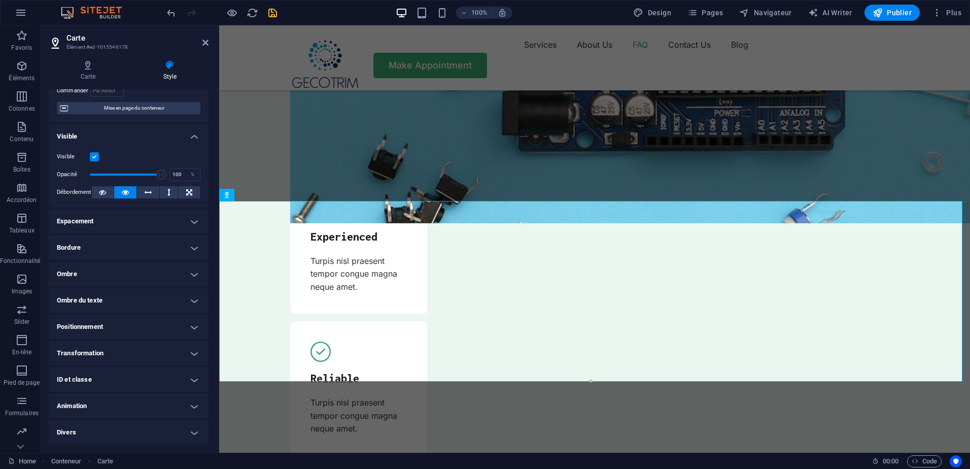
click at [121, 326] on h4 "Positionnement" at bounding box center [129, 327] width 160 height 24
click at [126, 321] on h4 "Positionnement" at bounding box center [129, 324] width 160 height 18
click at [120, 361] on h4 "Transformation" at bounding box center [129, 353] width 160 height 24
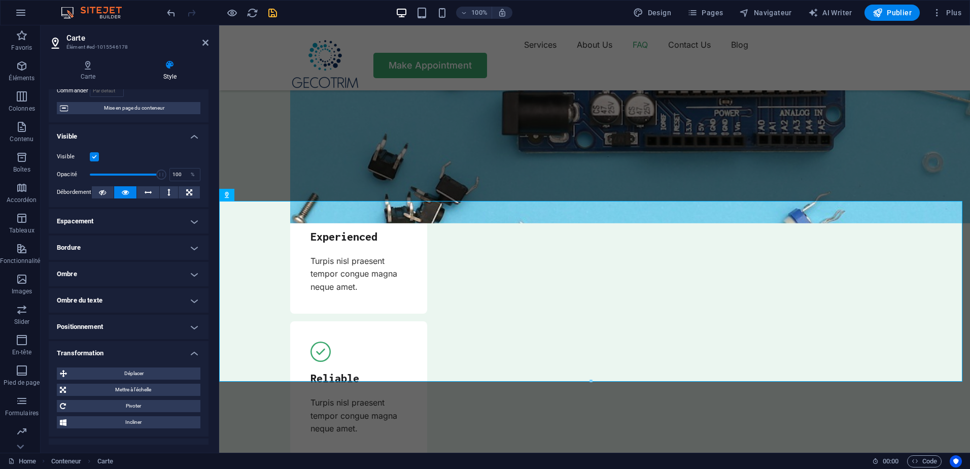
click at [120, 356] on h4 "Transformation" at bounding box center [129, 350] width 160 height 18
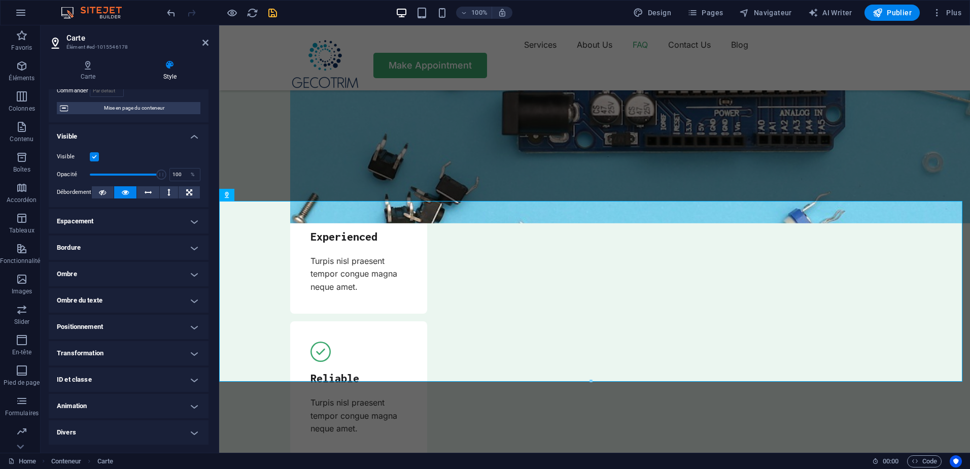
click at [121, 374] on h4 "ID et classe" at bounding box center [129, 379] width 160 height 24
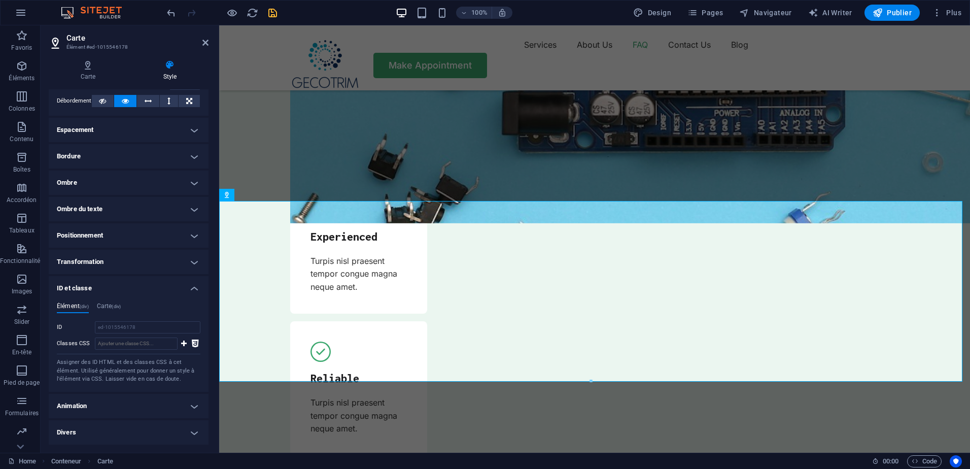
click at [146, 286] on h4 "ID et classe" at bounding box center [129, 285] width 160 height 18
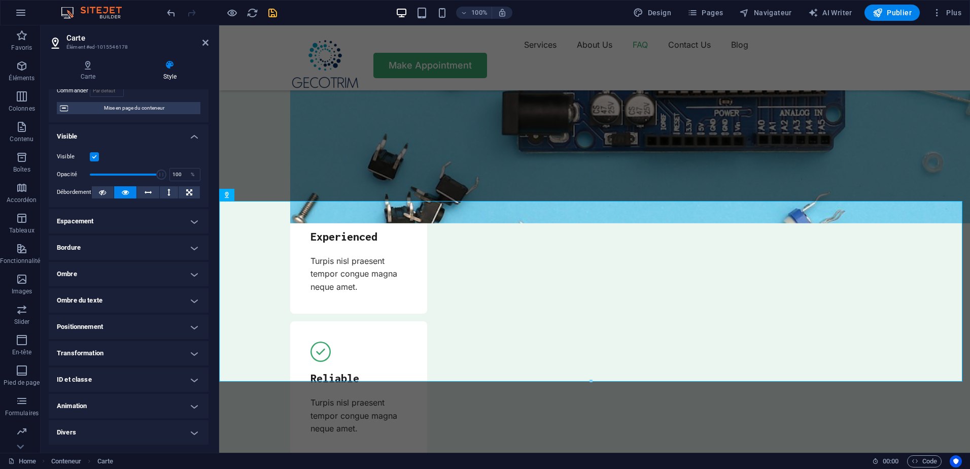
click at [118, 405] on h4 "Animation" at bounding box center [129, 406] width 160 height 24
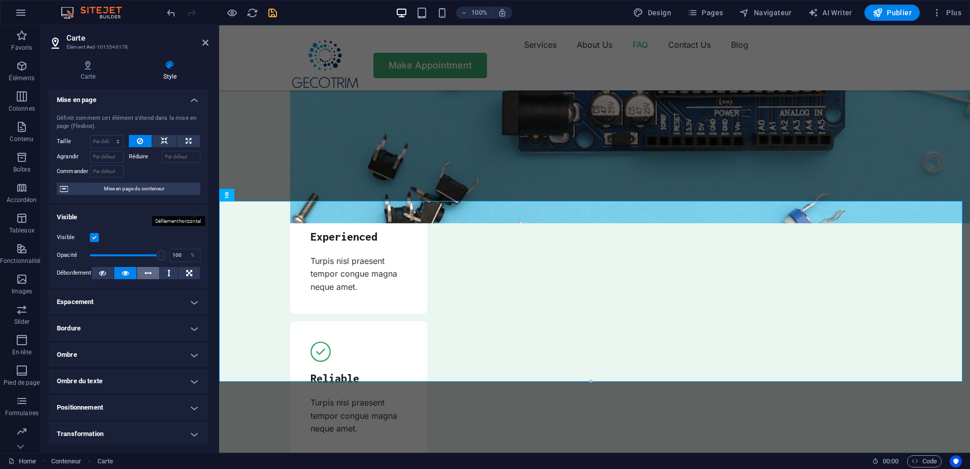
scroll to position [0, 0]
click at [187, 108] on div "Définit comment cet élément s'étend dans la mise en page (Flexbox). Taille Par …" at bounding box center [129, 156] width 160 height 97
click at [189, 104] on h4 "Mise en page" at bounding box center [129, 98] width 160 height 18
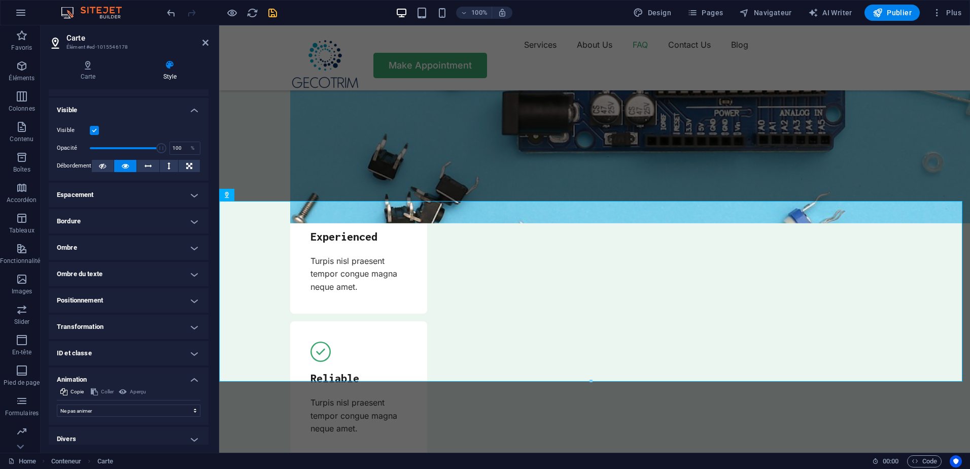
scroll to position [24, 0]
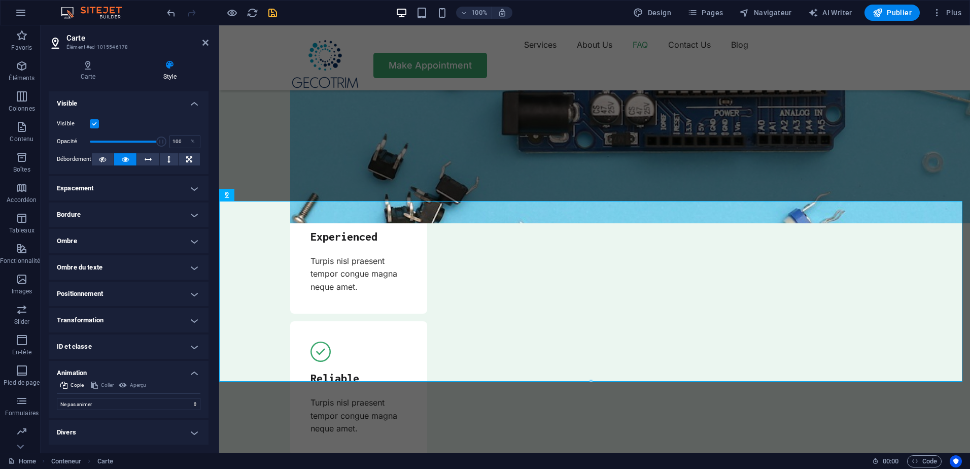
click at [193, 368] on h4 "Animation" at bounding box center [129, 370] width 160 height 18
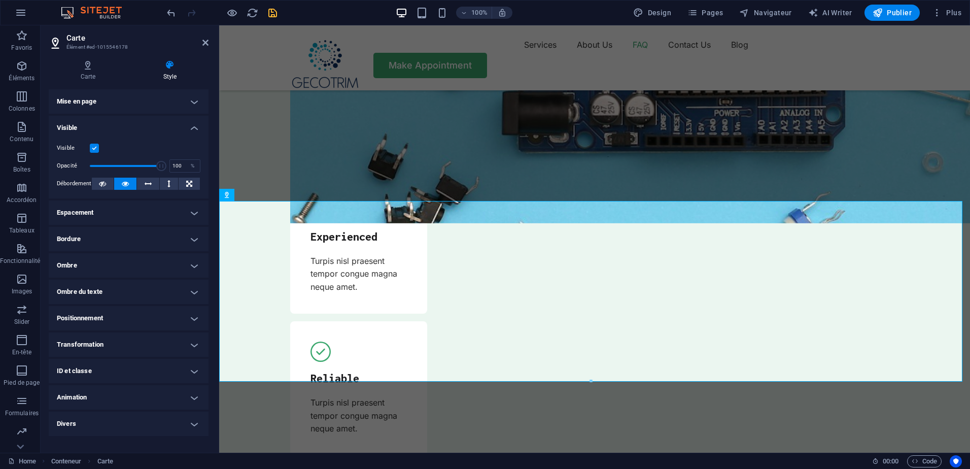
scroll to position [0, 0]
click at [167, 412] on h4 "Divers" at bounding box center [129, 423] width 160 height 24
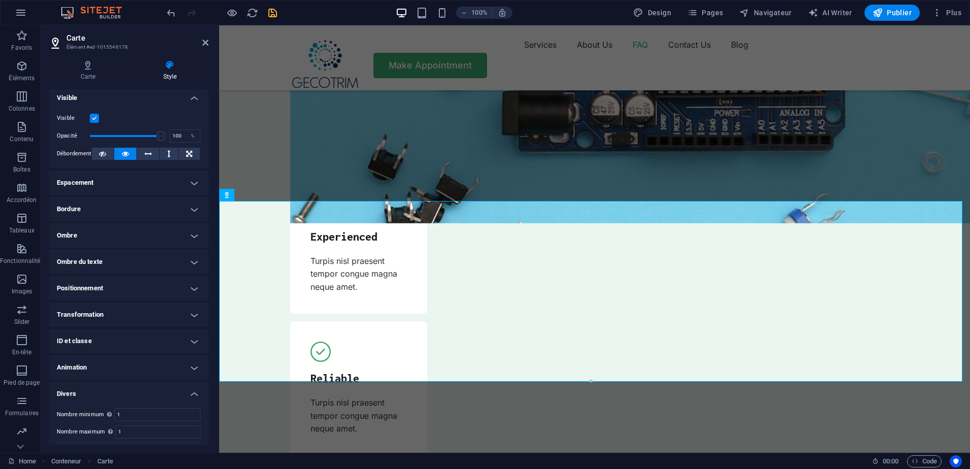
scroll to position [54, 0]
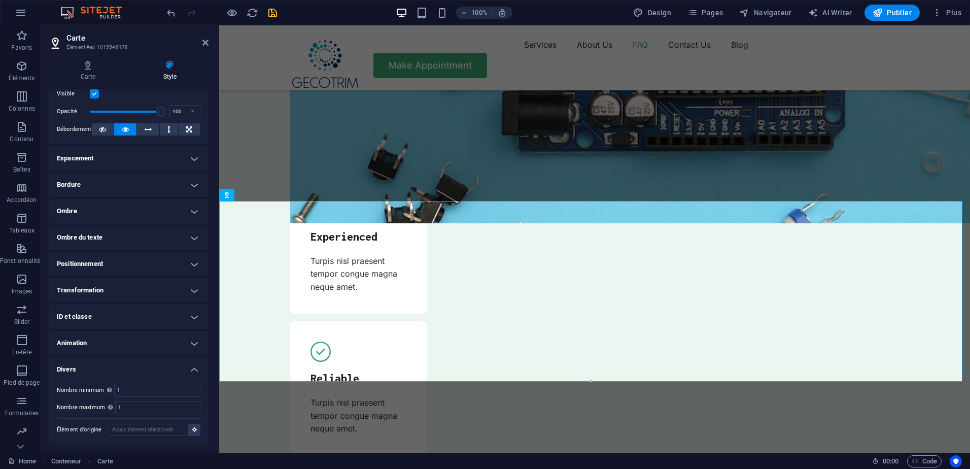
click at [176, 365] on h4 "Divers" at bounding box center [129, 366] width 160 height 18
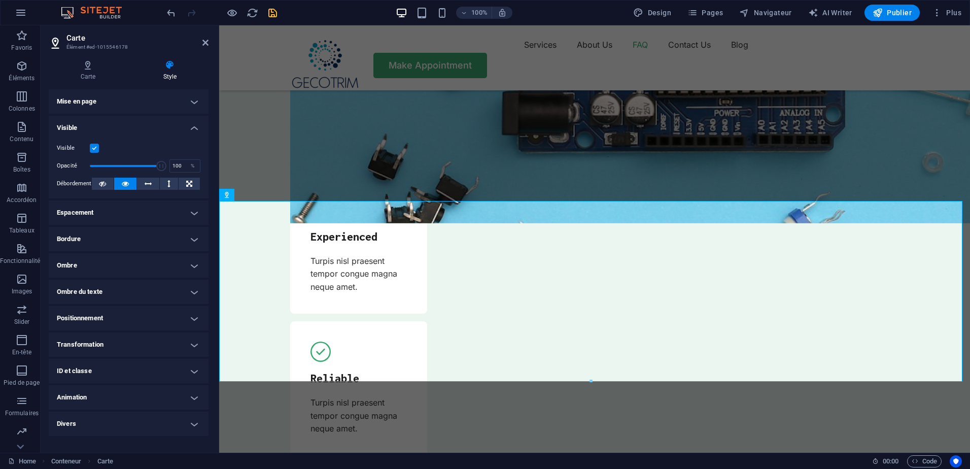
scroll to position [0, 0]
click at [165, 293] on h4 "Ombre du texte" at bounding box center [129, 292] width 160 height 24
click at [165, 293] on h4 "Ombre du texte" at bounding box center [129, 289] width 160 height 18
click at [167, 269] on h4 "Ombre" at bounding box center [129, 265] width 160 height 24
click at [167, 265] on h4 "Ombre" at bounding box center [129, 262] width 160 height 18
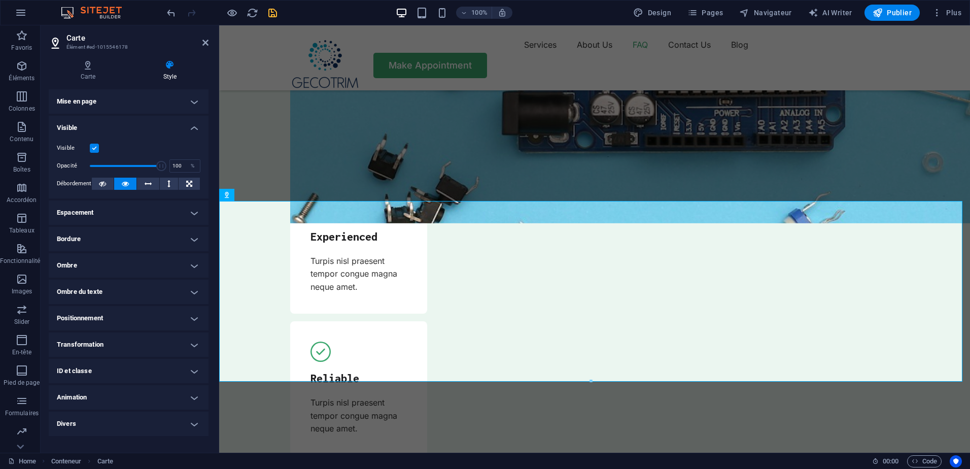
click at [172, 246] on h4 "Bordure" at bounding box center [129, 239] width 160 height 24
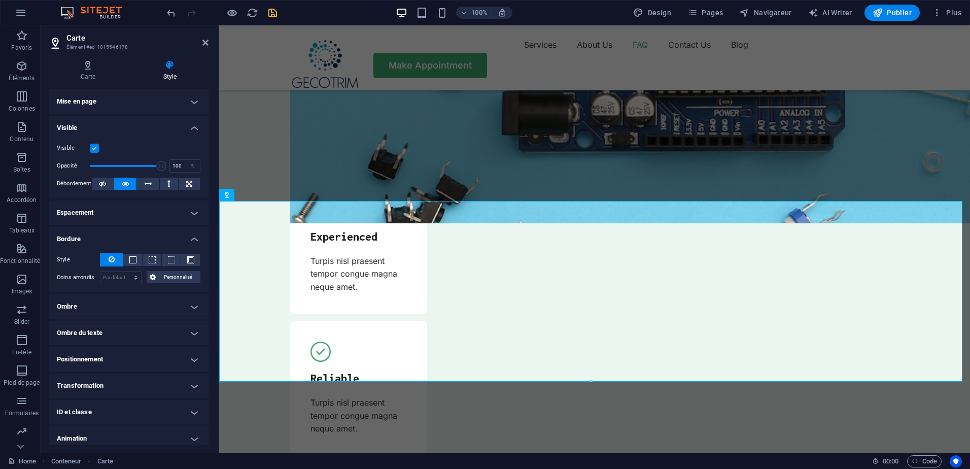
click at [172, 238] on h4 "Bordure" at bounding box center [129, 236] width 160 height 18
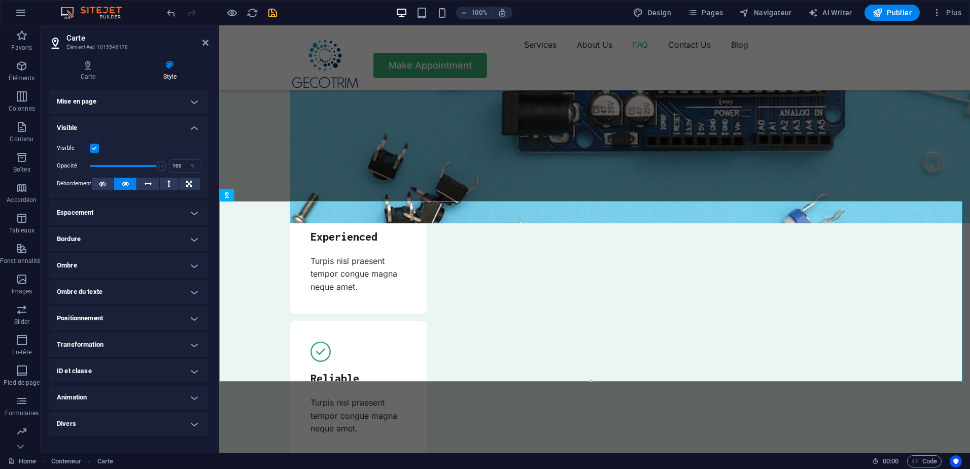
click at [186, 128] on h4 "Visible" at bounding box center [129, 125] width 160 height 18
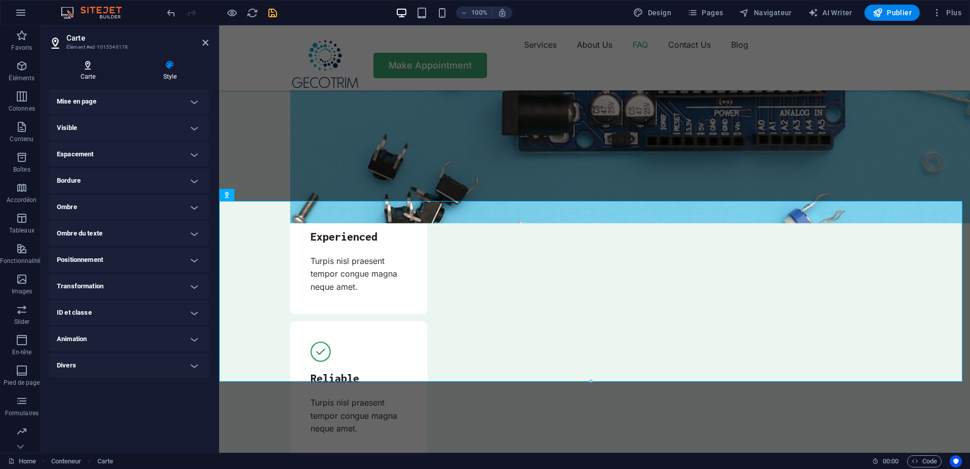
click at [103, 64] on icon at bounding box center [88, 65] width 79 height 10
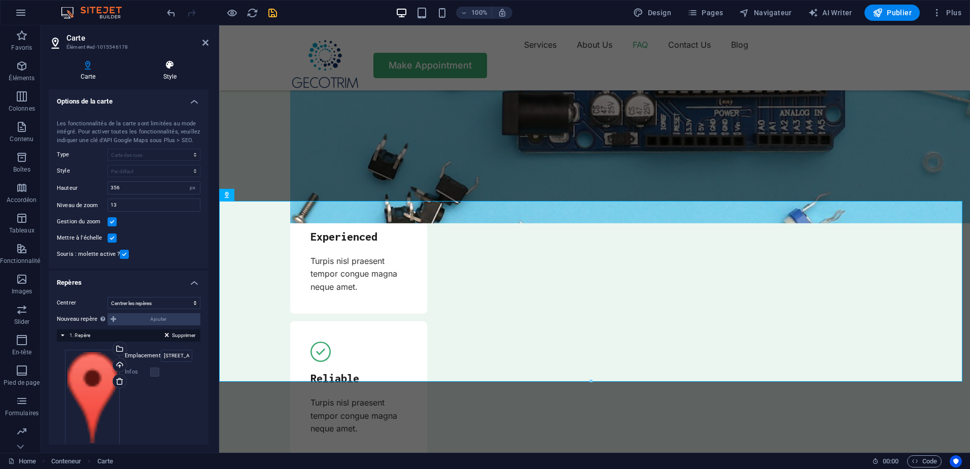
click at [172, 64] on icon at bounding box center [169, 65] width 77 height 10
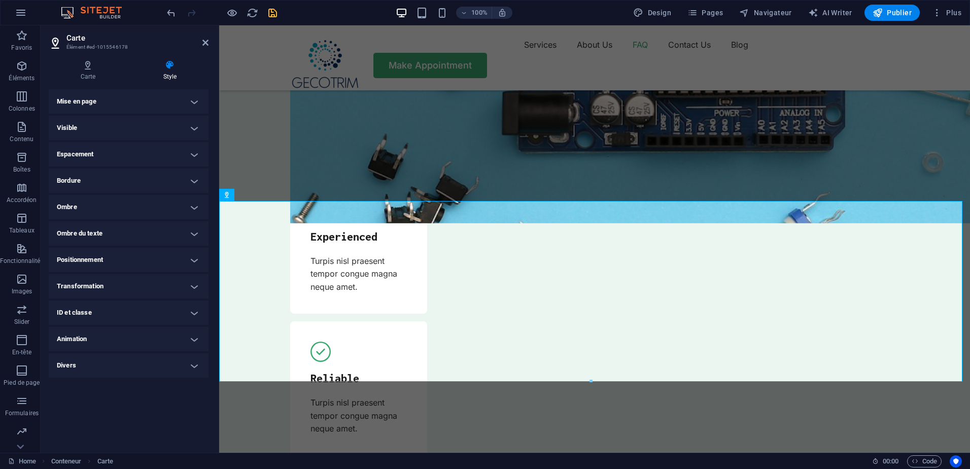
click at [155, 129] on h4 "Visible" at bounding box center [129, 128] width 160 height 24
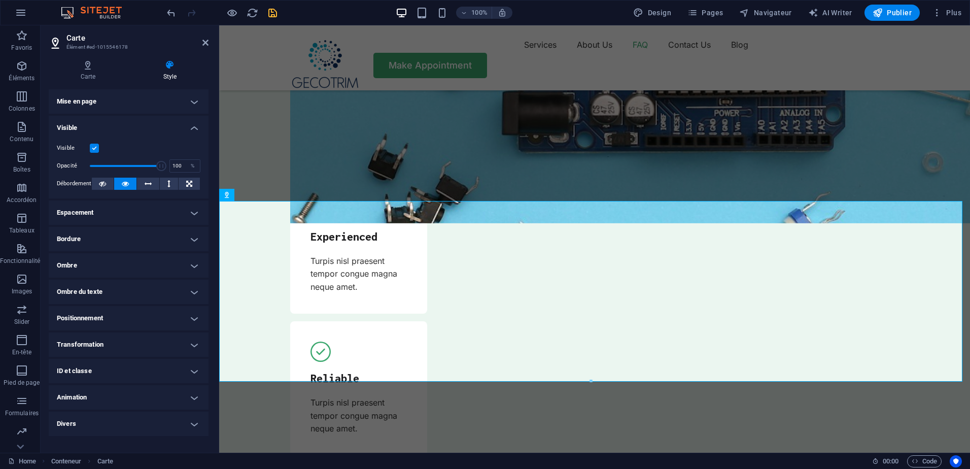
click at [155, 119] on h4 "Visible" at bounding box center [129, 125] width 160 height 18
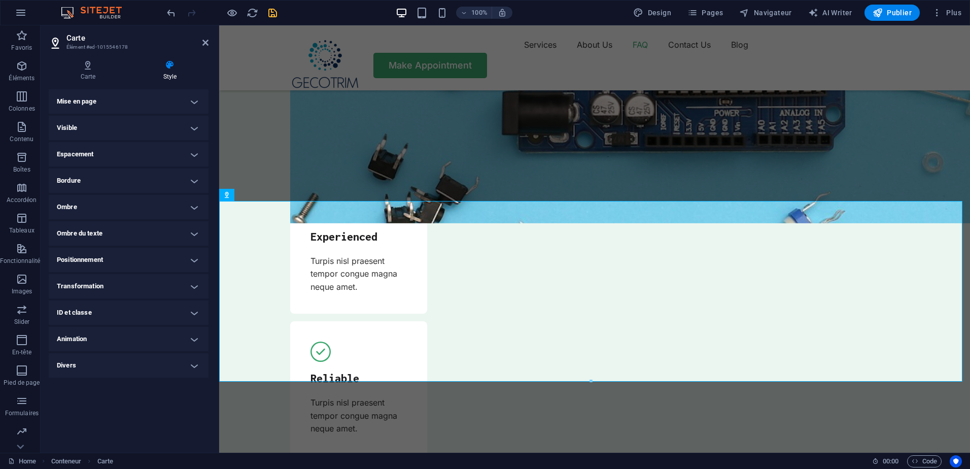
click at [140, 155] on h4 "Espacement" at bounding box center [129, 154] width 160 height 24
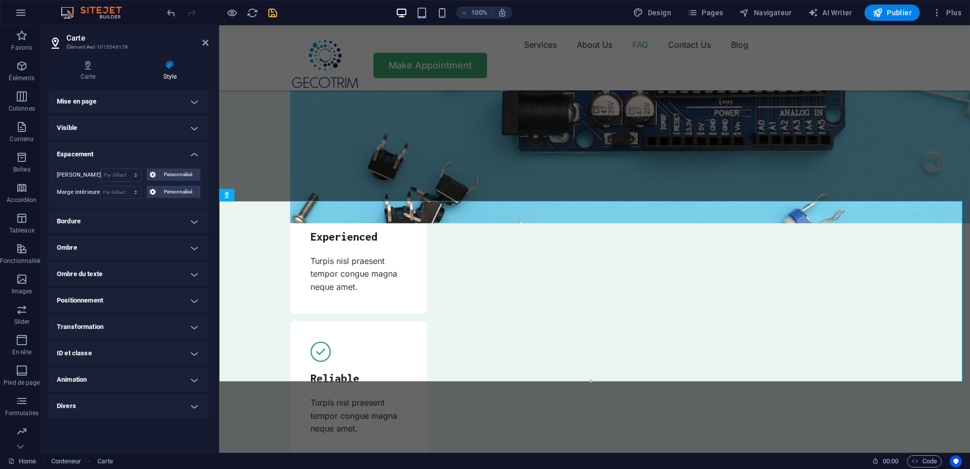
click at [140, 155] on h4 "Espacement" at bounding box center [129, 151] width 160 height 18
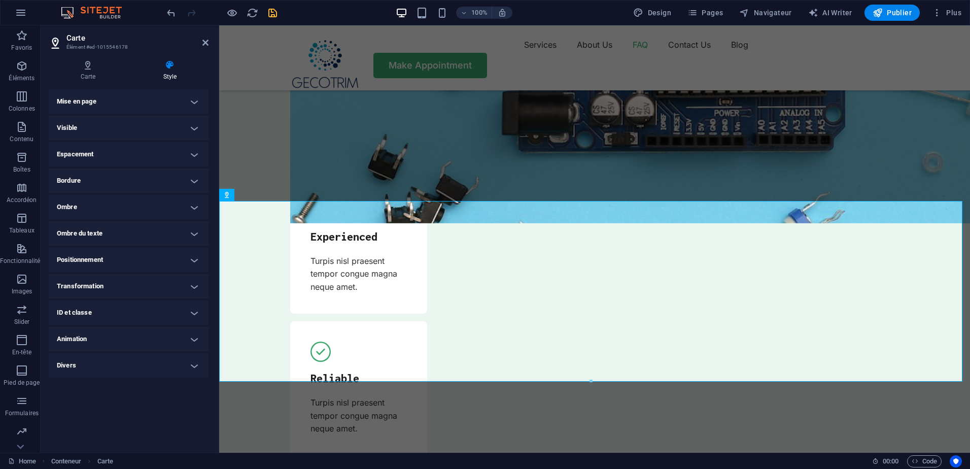
click at [151, 152] on h4 "Espacement" at bounding box center [129, 154] width 160 height 24
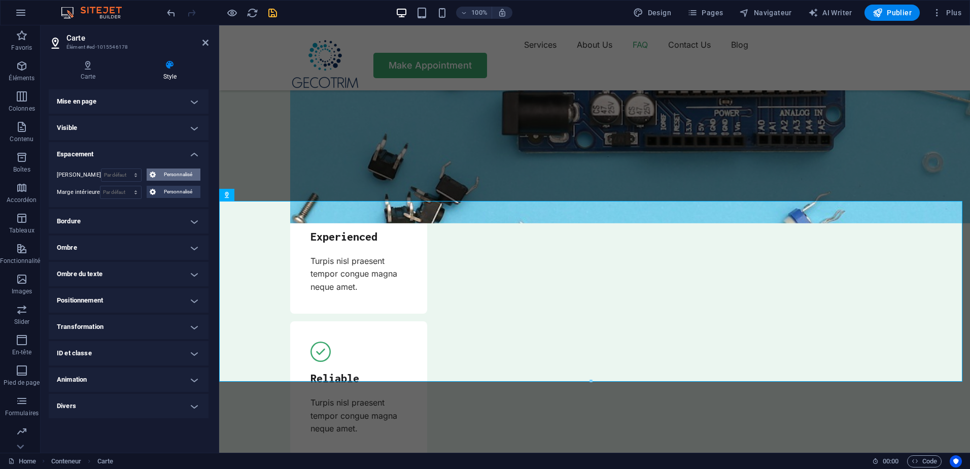
click at [179, 178] on span "Personnalisé" at bounding box center [178, 174] width 39 height 12
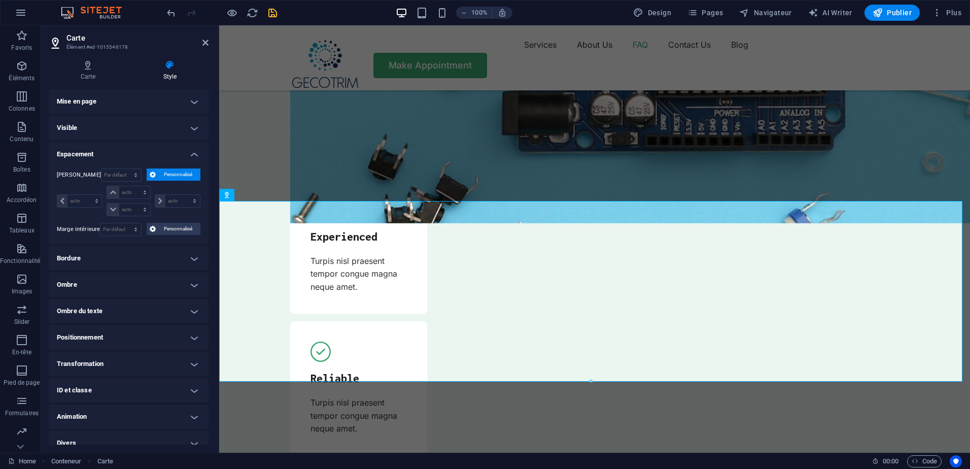
click at [179, 178] on span "Personnalisé" at bounding box center [178, 174] width 39 height 12
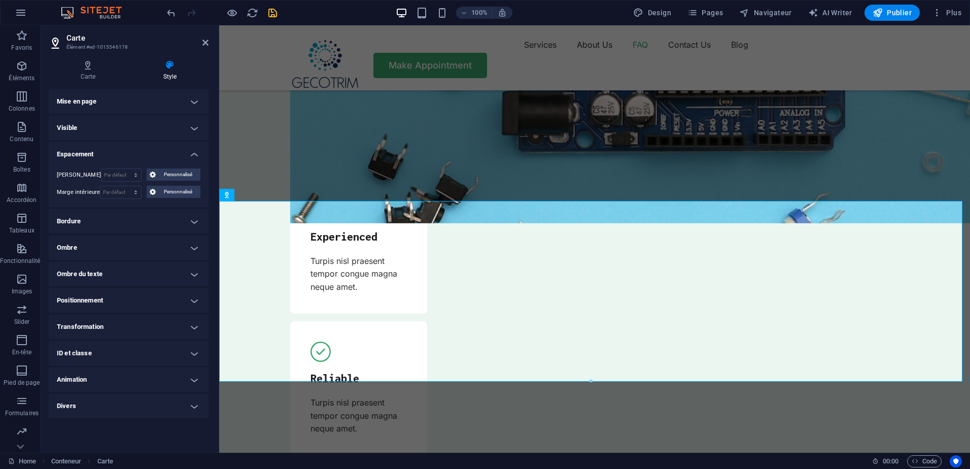
click at [185, 161] on div "Marge Par défaut auto px % rem vw vh Personnalisé Personnalisé auto px % rem vw…" at bounding box center [129, 183] width 160 height 47
click at [195, 159] on h4 "Espacement" at bounding box center [129, 151] width 160 height 18
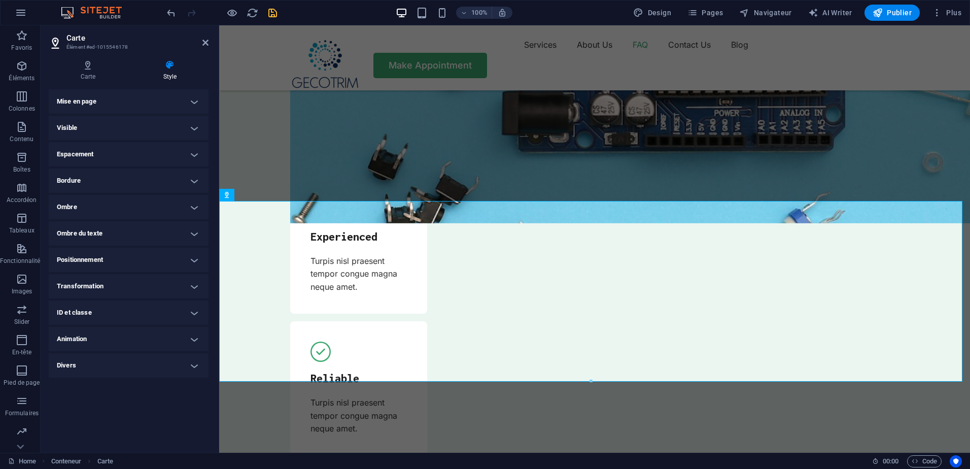
click at [175, 218] on h4 "Ombre" at bounding box center [129, 207] width 160 height 24
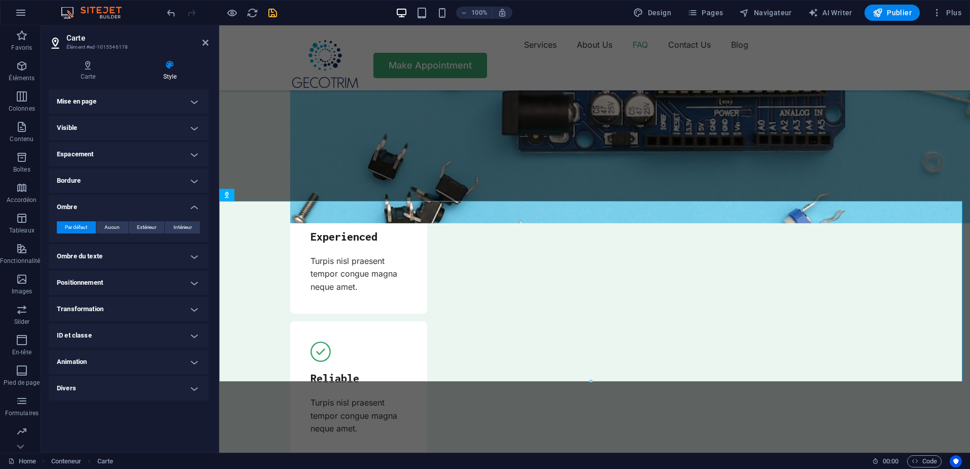
click at [188, 211] on h4 "Ombre" at bounding box center [129, 204] width 160 height 18
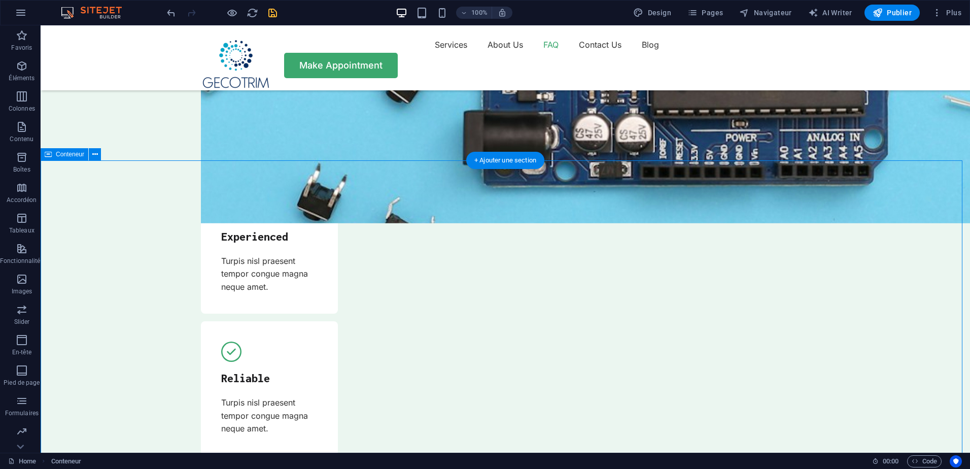
click at [72, 156] on span "Conteneur" at bounding box center [70, 154] width 28 height 6
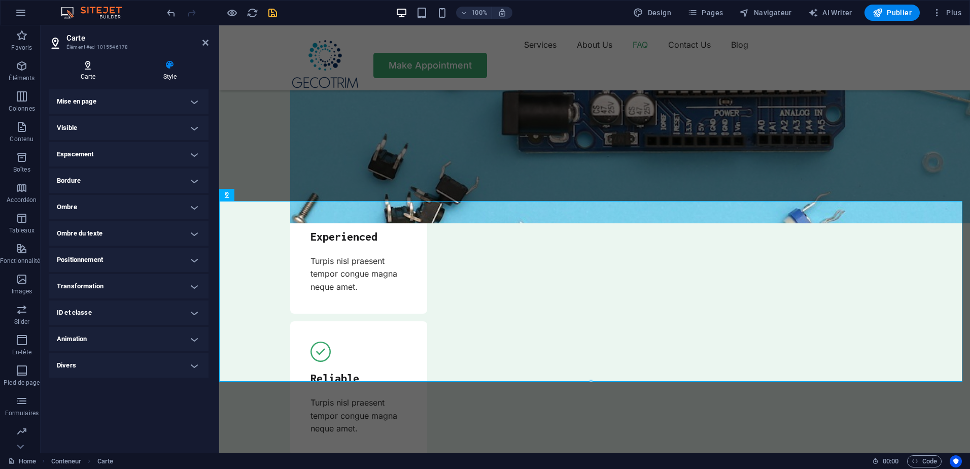
click at [80, 64] on icon at bounding box center [88, 65] width 79 height 10
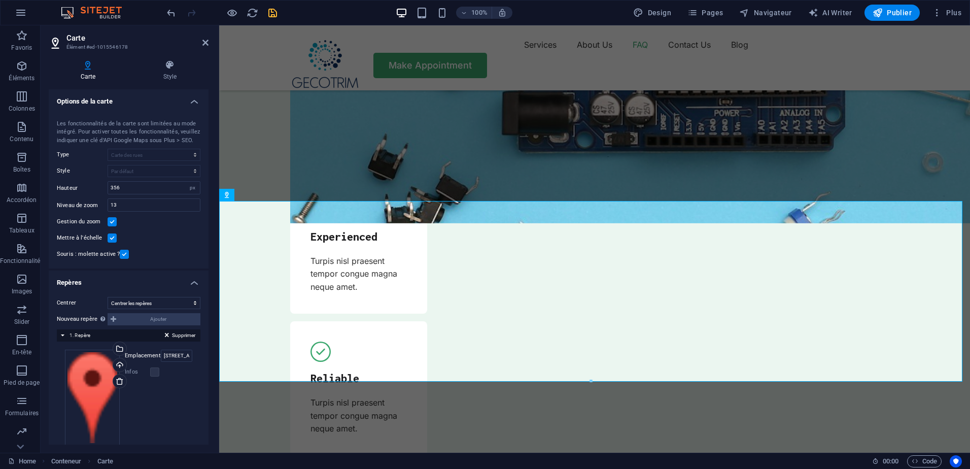
click at [191, 283] on h4 "Repères" at bounding box center [129, 279] width 160 height 18
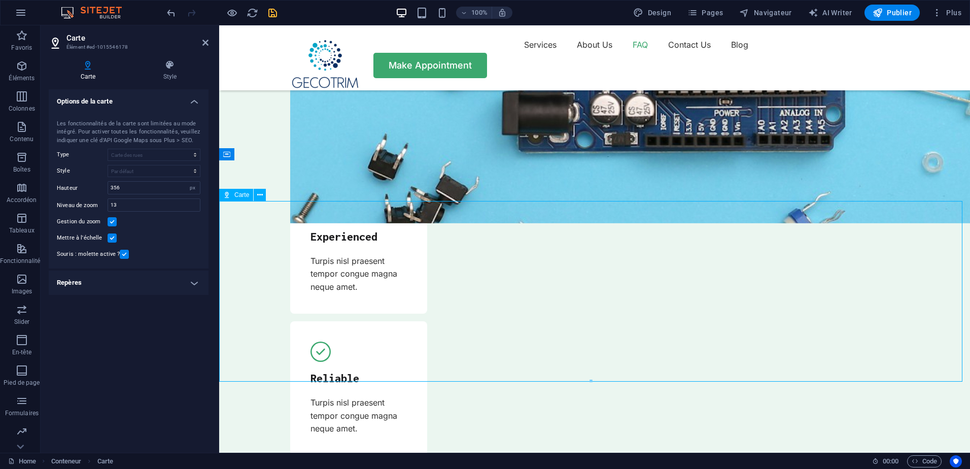
drag, startPoint x: 688, startPoint y: 286, endPoint x: 507, endPoint y: 310, distance: 182.2
drag, startPoint x: 949, startPoint y: 270, endPoint x: 897, endPoint y: 270, distance: 52.3
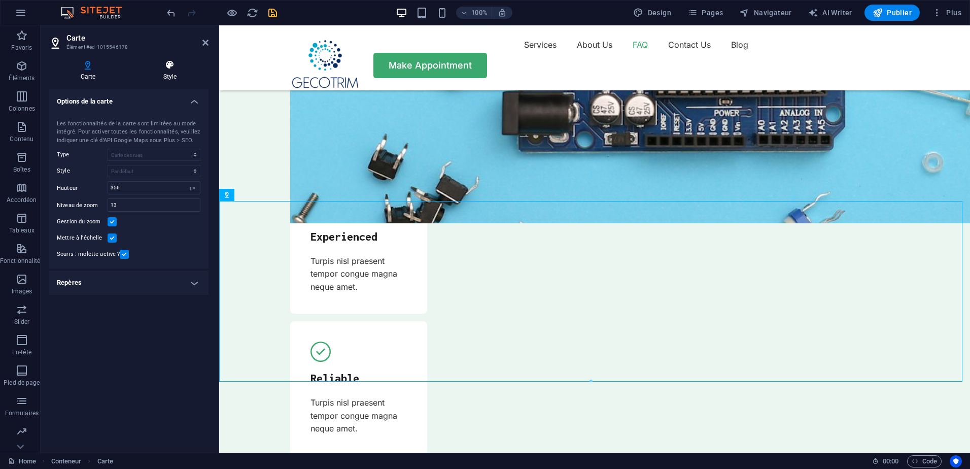
click at [168, 64] on icon at bounding box center [169, 65] width 77 height 10
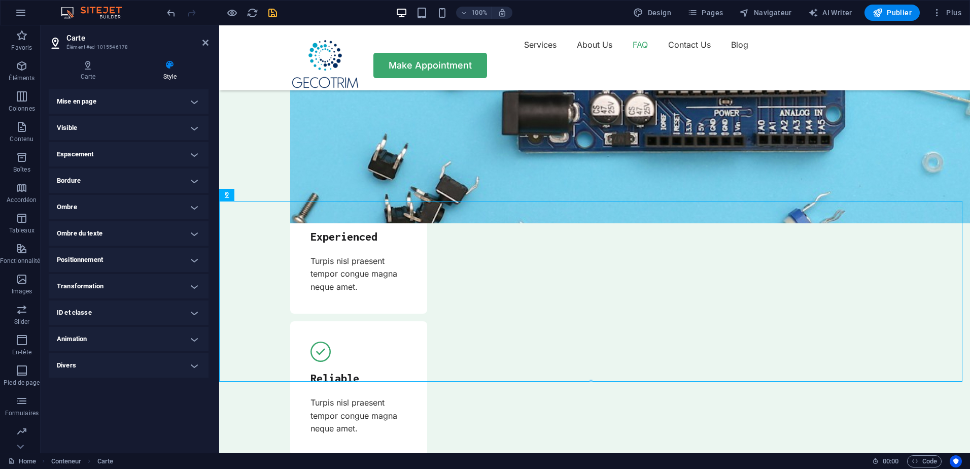
click at [137, 318] on h4 "ID et classe" at bounding box center [129, 312] width 160 height 24
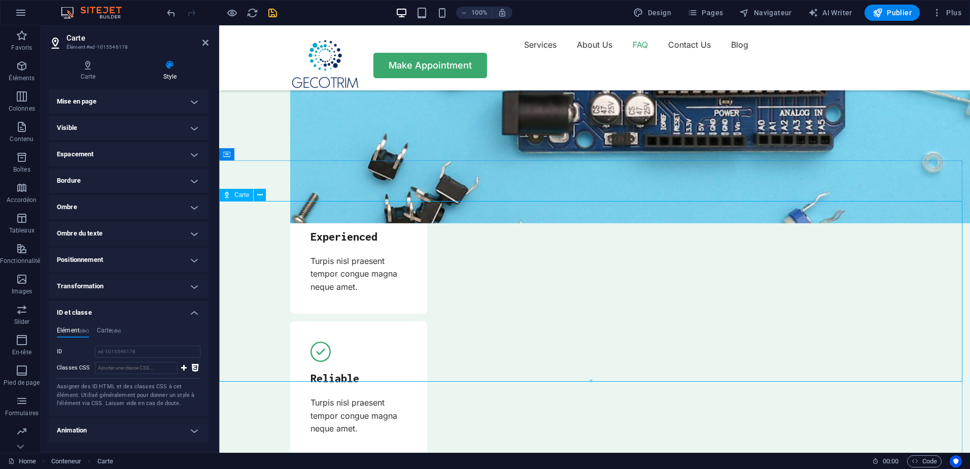
click at [160, 275] on h4 "Transformation" at bounding box center [129, 286] width 160 height 24
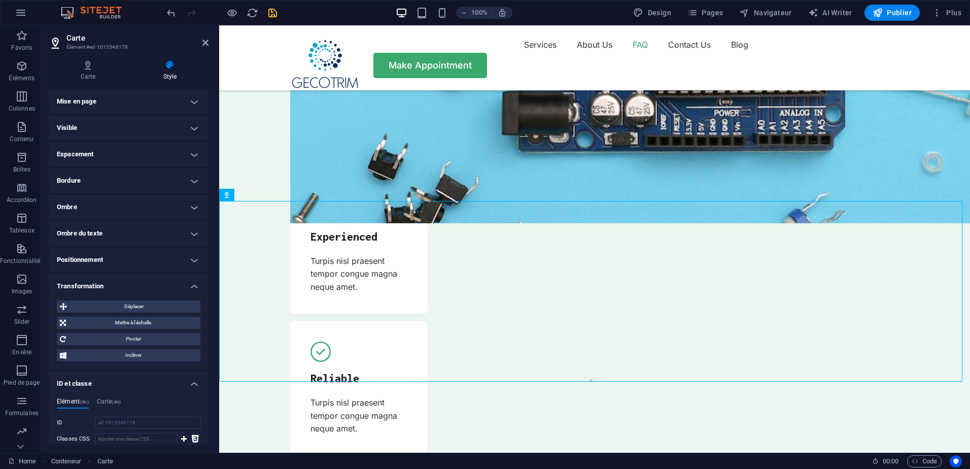
click at [160, 283] on h4 "Transformation" at bounding box center [129, 283] width 160 height 18
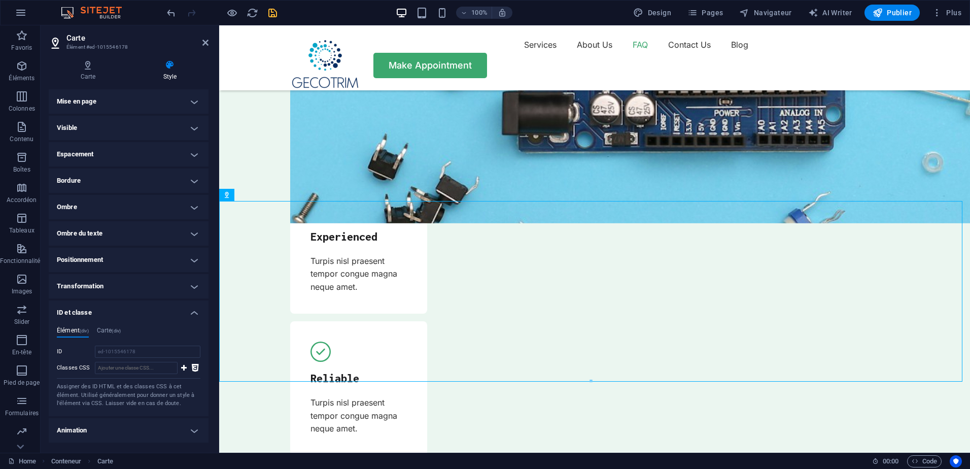
click at [187, 314] on h4 "ID et classe" at bounding box center [129, 309] width 160 height 18
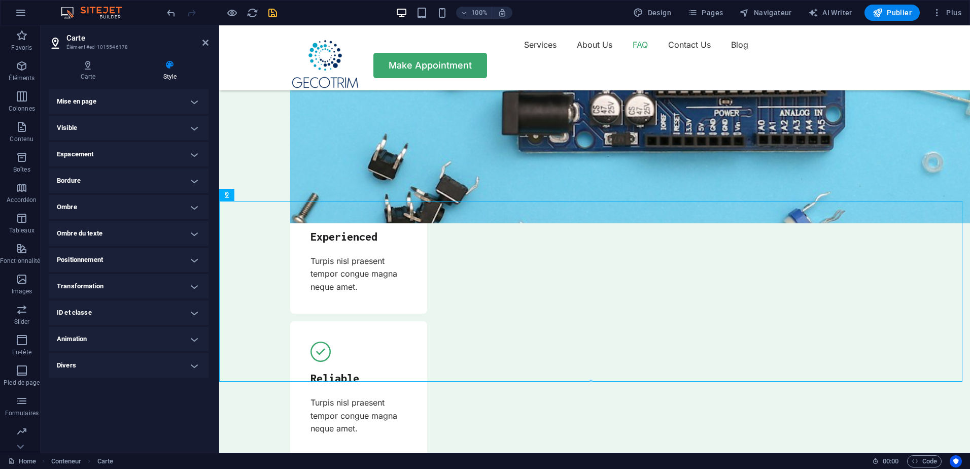
click at [164, 335] on h4 "Animation" at bounding box center [129, 339] width 160 height 24
click at [164, 335] on h4 "Animation" at bounding box center [129, 336] width 160 height 18
click at [183, 137] on h4 "Visible" at bounding box center [129, 128] width 160 height 24
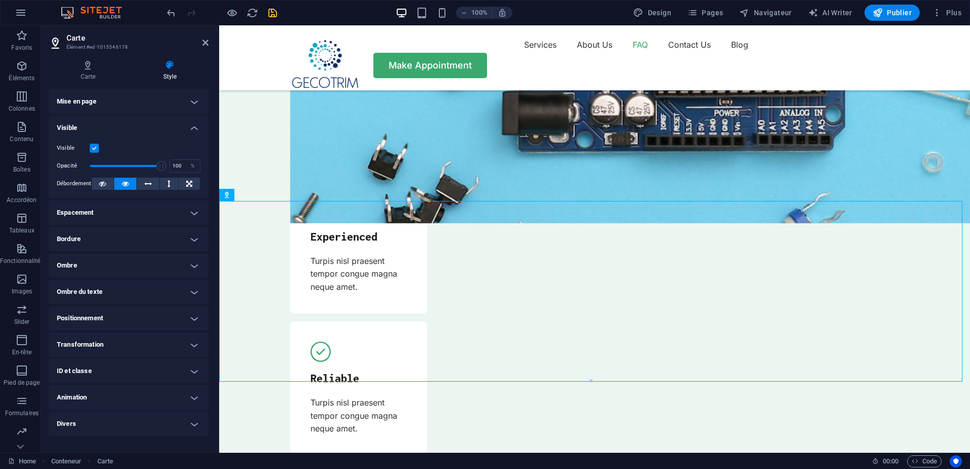
click at [188, 131] on h4 "Visible" at bounding box center [129, 125] width 160 height 18
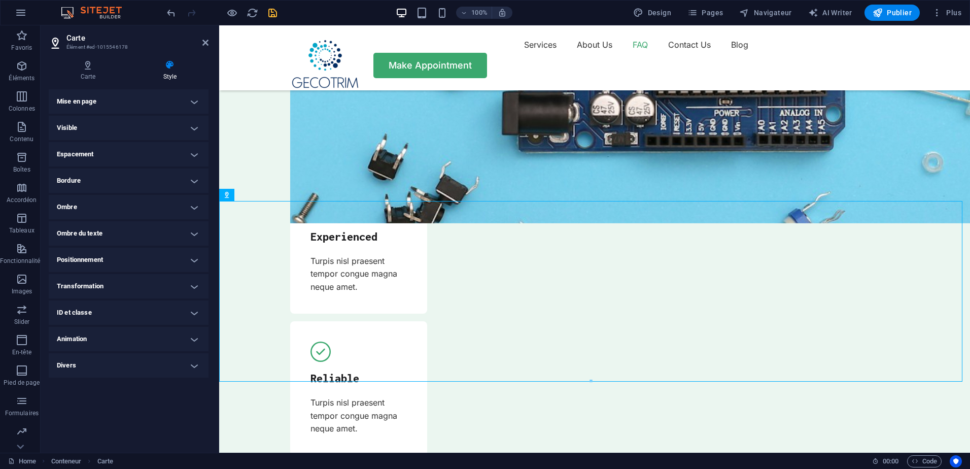
click at [179, 161] on h4 "Espacement" at bounding box center [129, 154] width 160 height 24
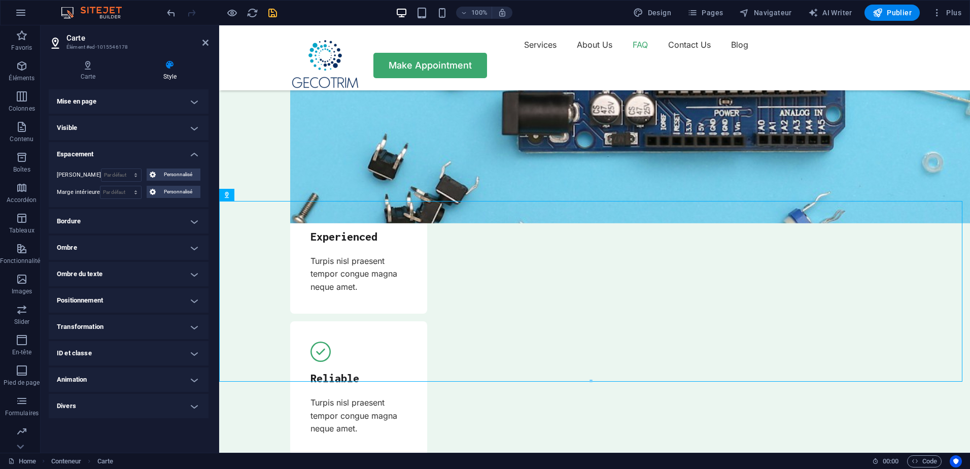
click at [188, 155] on h4 "Espacement" at bounding box center [129, 151] width 160 height 18
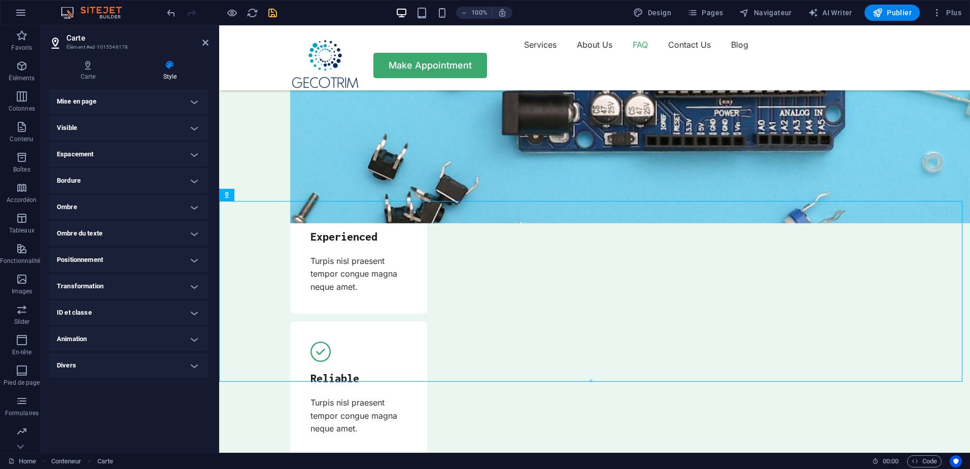
click at [181, 212] on h4 "Ombre" at bounding box center [129, 207] width 160 height 24
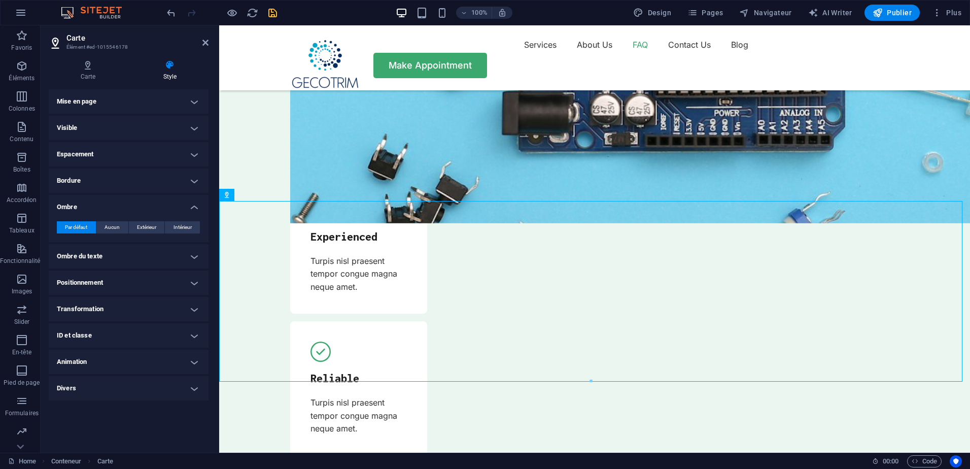
click at [181, 212] on h4 "Ombre" at bounding box center [129, 204] width 160 height 18
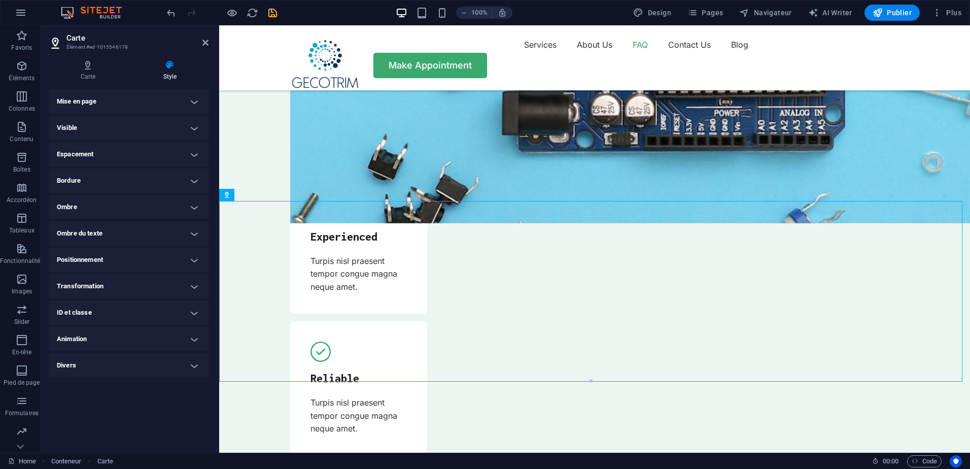
click at [169, 239] on h4 "Ombre du texte" at bounding box center [129, 233] width 160 height 24
click at [169, 239] on div "Par défaut Aucun Extérieur Couleur Décalage X 0 px rem vh vw Décalage Y 0 px re…" at bounding box center [129, 253] width 160 height 29
click at [189, 232] on h4 "Ombre du texte" at bounding box center [129, 230] width 160 height 18
click at [180, 254] on h4 "Positionnement" at bounding box center [129, 260] width 160 height 24
click at [180, 254] on h4 "Positionnement" at bounding box center [129, 257] width 160 height 18
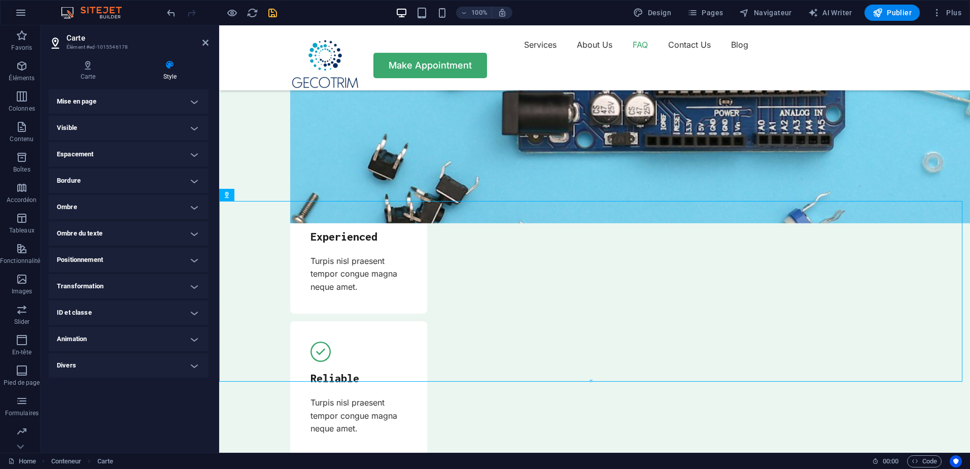
click at [178, 286] on h4 "Transformation" at bounding box center [129, 286] width 160 height 24
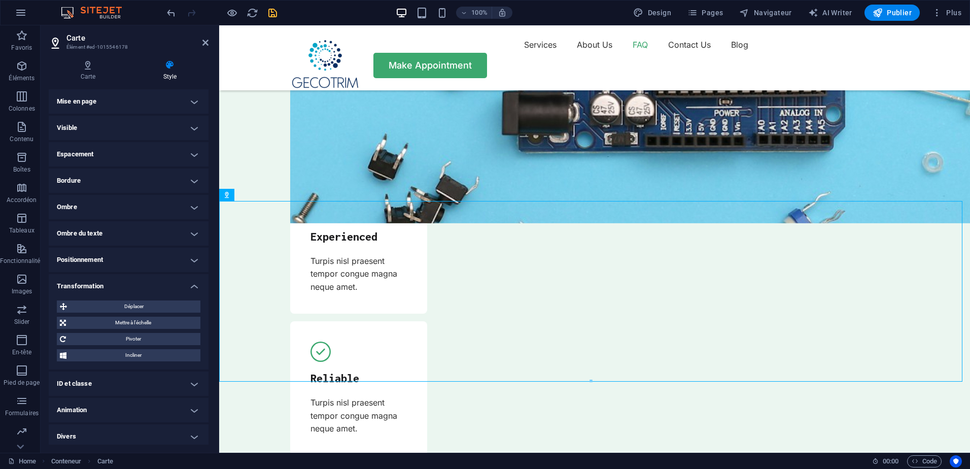
click at [178, 286] on h4 "Transformation" at bounding box center [129, 283] width 160 height 18
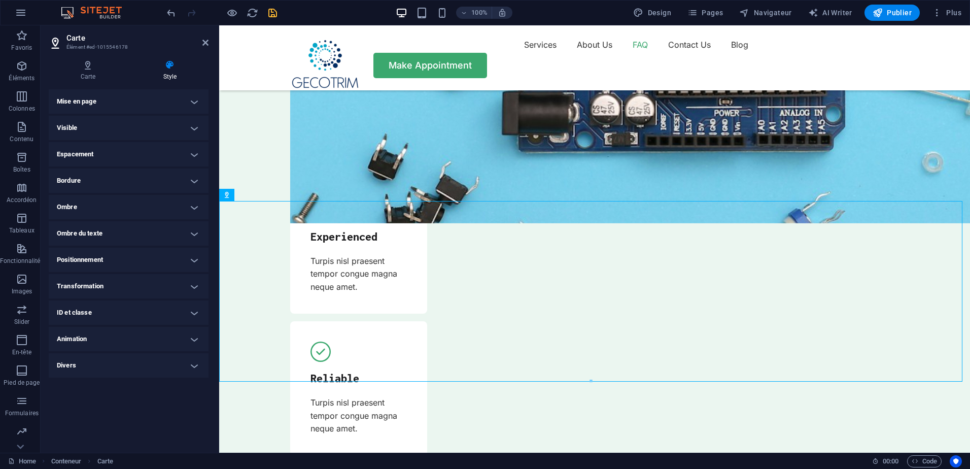
click at [170, 316] on h4 "ID et classe" at bounding box center [129, 312] width 160 height 24
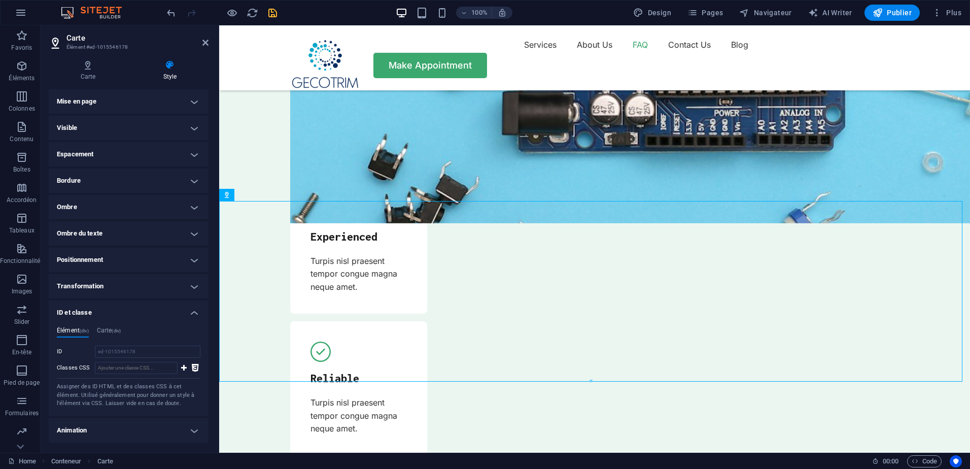
click at [170, 316] on h4 "ID et classe" at bounding box center [129, 309] width 160 height 18
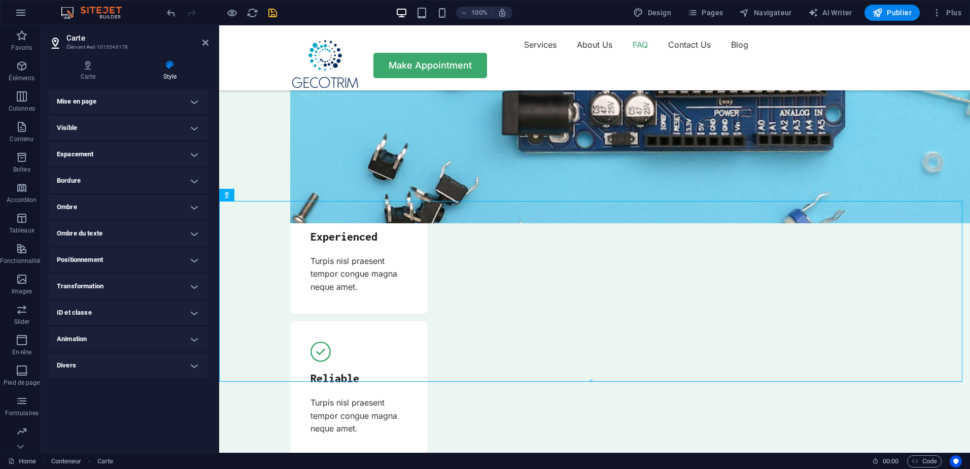
click at [170, 336] on h4 "Animation" at bounding box center [129, 339] width 160 height 24
click at [170, 336] on h4 "Animation" at bounding box center [129, 336] width 160 height 18
click at [188, 103] on h4 "Mise en page" at bounding box center [129, 101] width 160 height 24
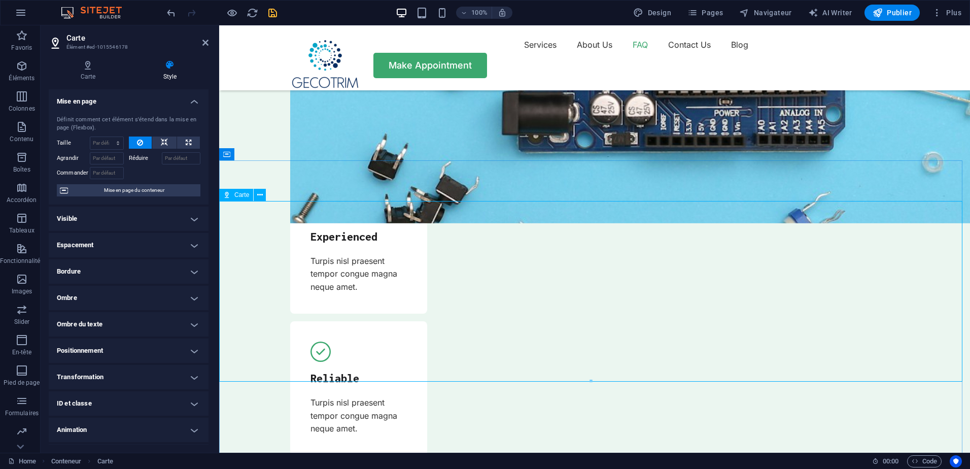
drag, startPoint x: 240, startPoint y: 207, endPoint x: 369, endPoint y: 207, distance: 128.9
click at [93, 76] on h4 "Carte" at bounding box center [90, 70] width 83 height 21
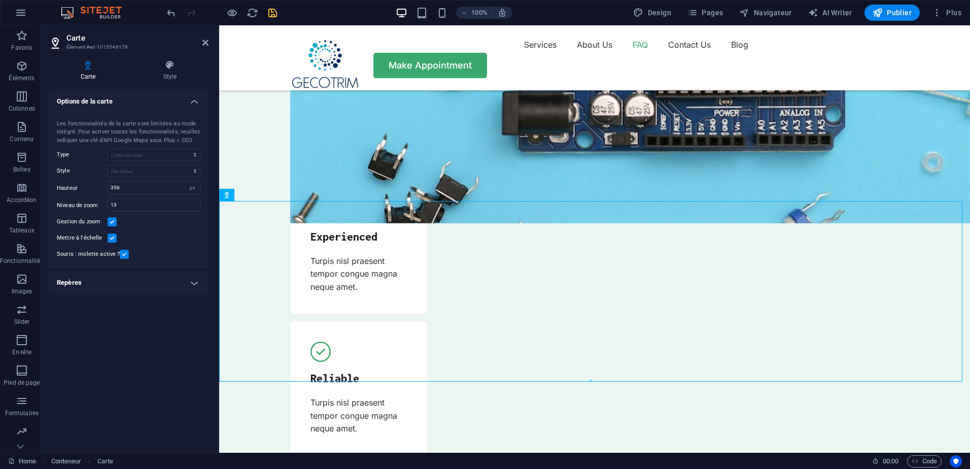
click at [176, 285] on h4 "Repères" at bounding box center [129, 282] width 160 height 24
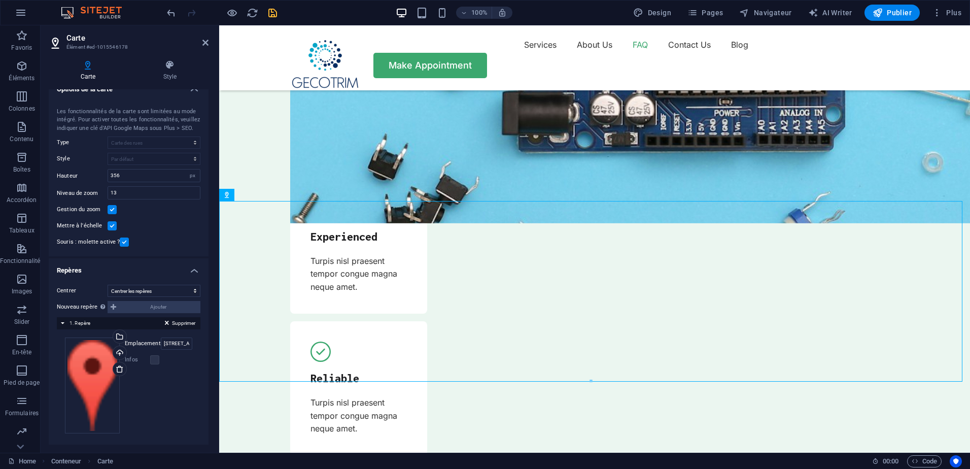
scroll to position [17, 0]
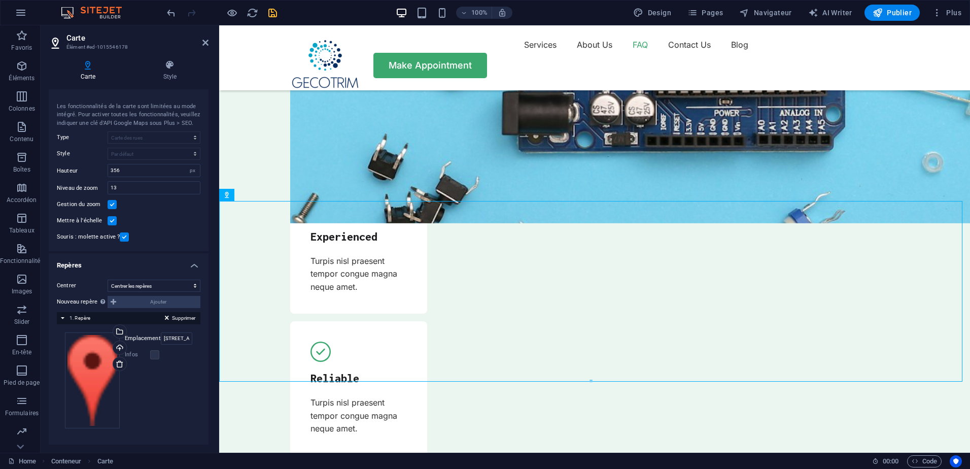
click at [185, 271] on h4 "Repères" at bounding box center [129, 262] width 160 height 18
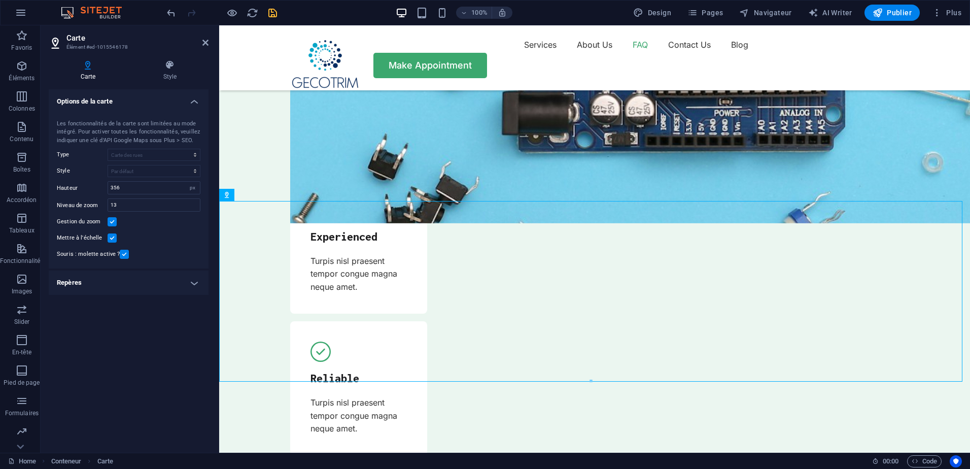
scroll to position [0, 0]
click at [196, 97] on h4 "Options de la carte" at bounding box center [129, 98] width 160 height 18
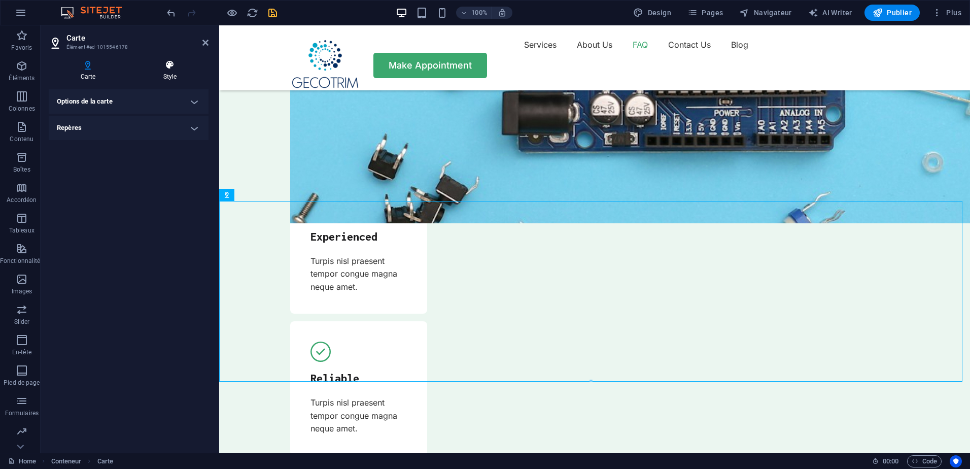
click at [183, 76] on h4 "Style" at bounding box center [169, 70] width 77 height 21
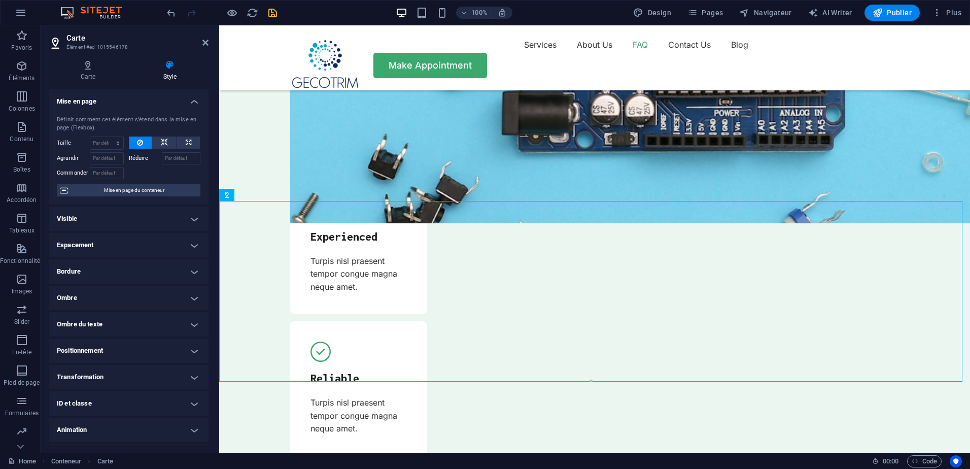
click at [130, 228] on h4 "Visible" at bounding box center [129, 218] width 160 height 24
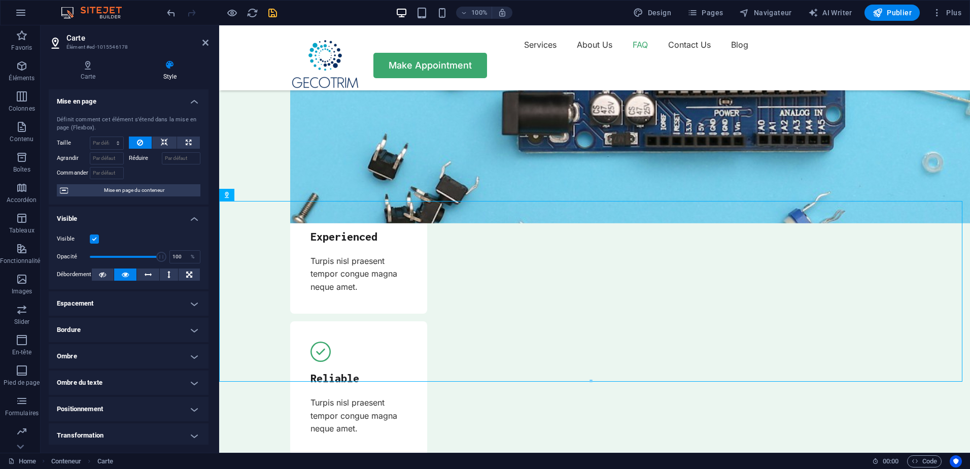
click at [130, 228] on div "Visible Opacité 100 % Débordement" at bounding box center [129, 257] width 160 height 64
click at [186, 219] on h4 "Visible" at bounding box center [129, 215] width 160 height 18
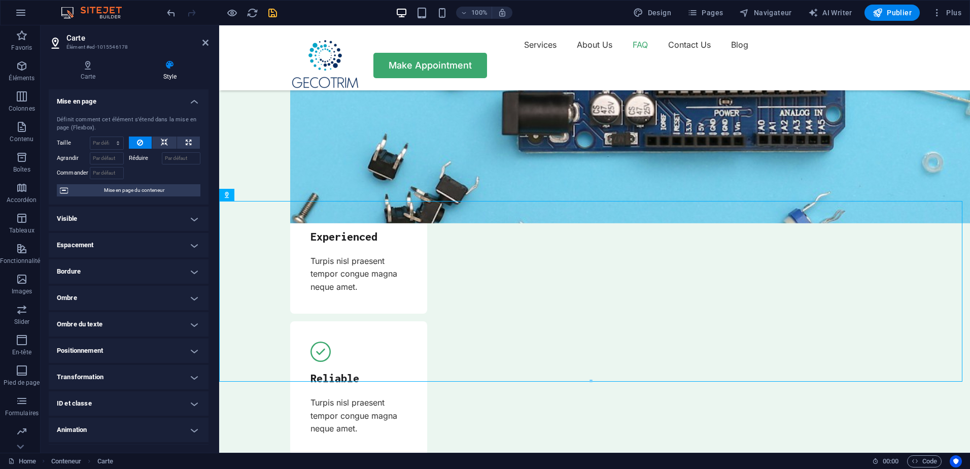
click at [155, 245] on h4 "Espacement" at bounding box center [129, 245] width 160 height 24
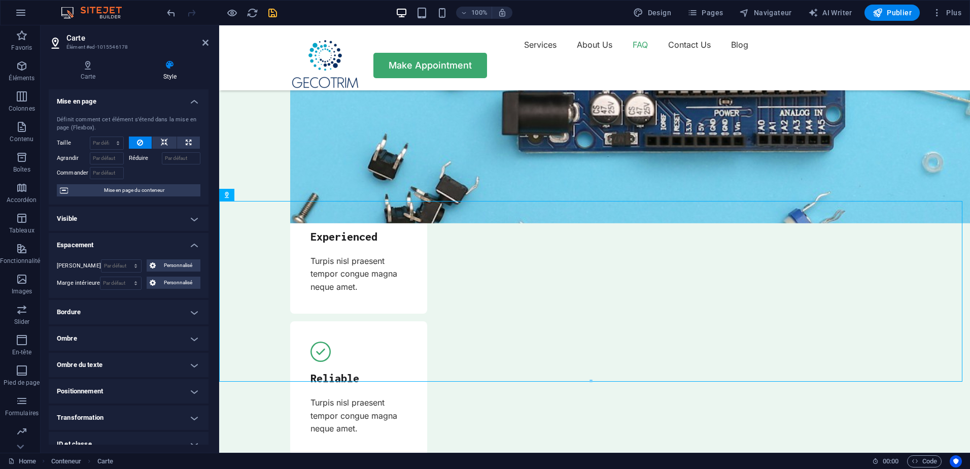
click at [176, 242] on h4 "Espacement" at bounding box center [129, 242] width 160 height 18
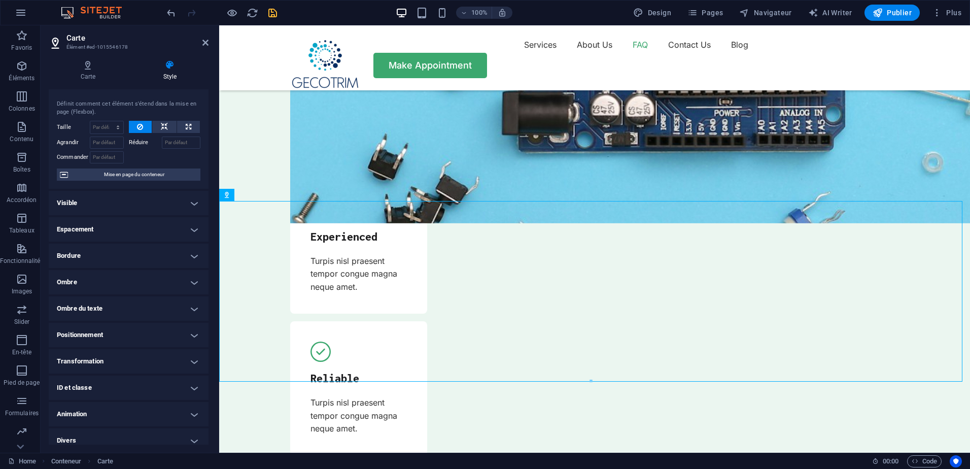
scroll to position [24, 0]
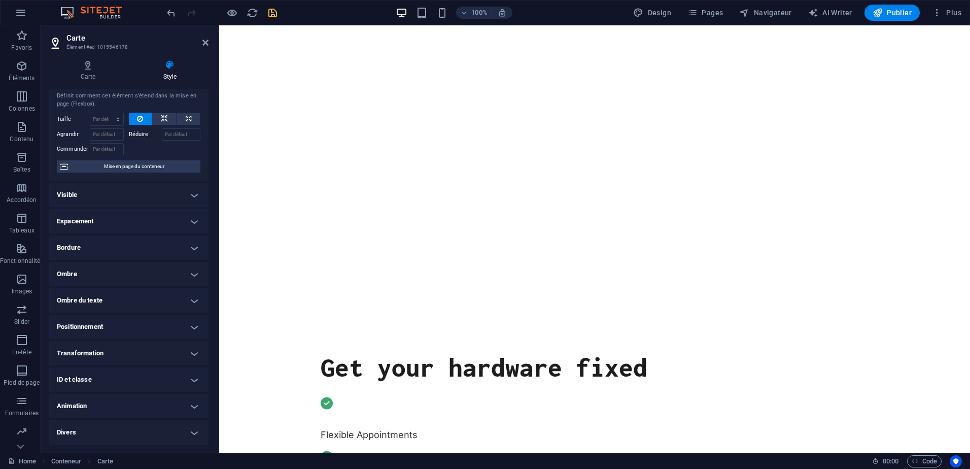
scroll to position [0, 0]
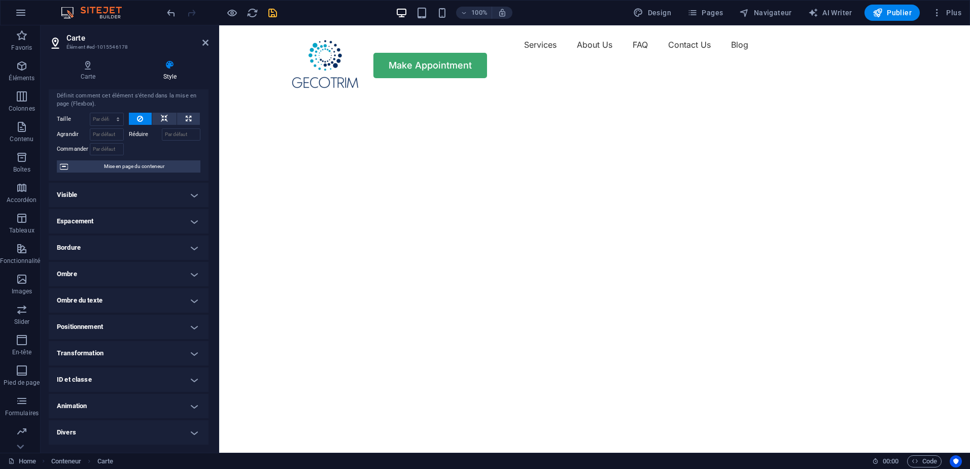
click at [207, 38] on h2 "Carte" at bounding box center [137, 37] width 142 height 9
click at [205, 37] on h2 "Carte" at bounding box center [137, 37] width 142 height 9
click at [204, 39] on icon at bounding box center [205, 43] width 6 height 8
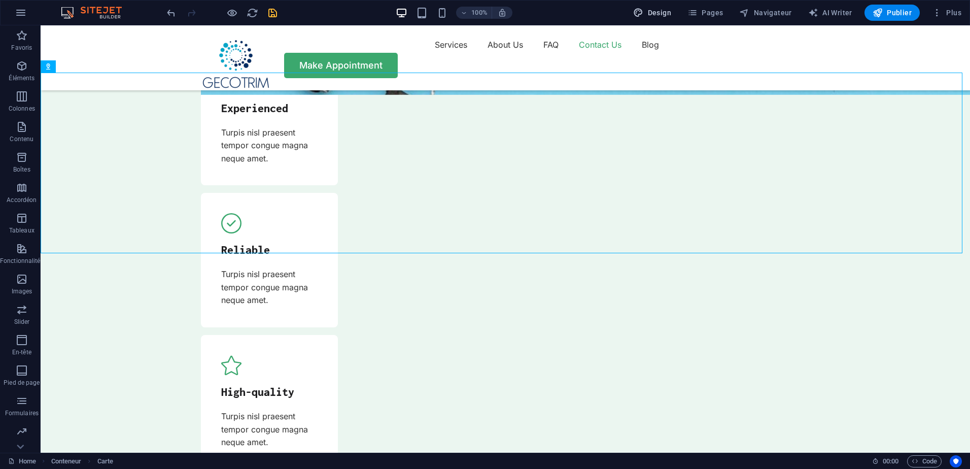
click at [650, 8] on span "Design" at bounding box center [652, 13] width 38 height 10
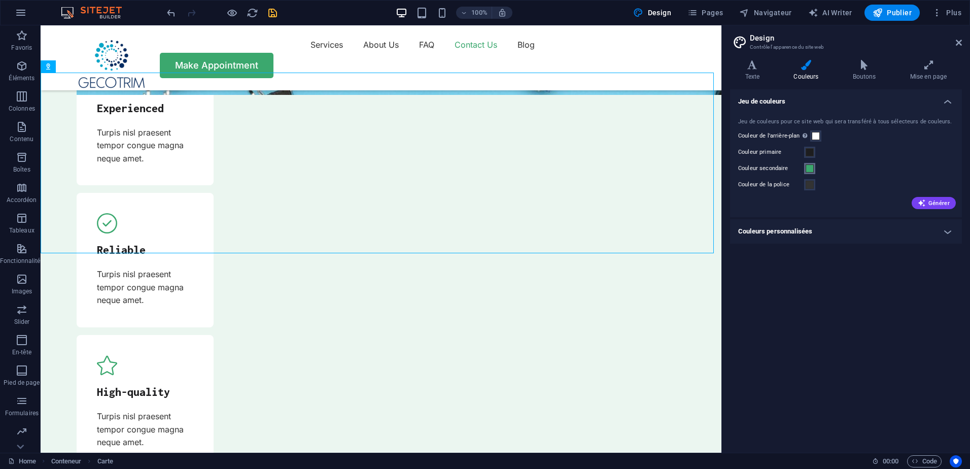
click at [809, 167] on span at bounding box center [810, 168] width 8 height 8
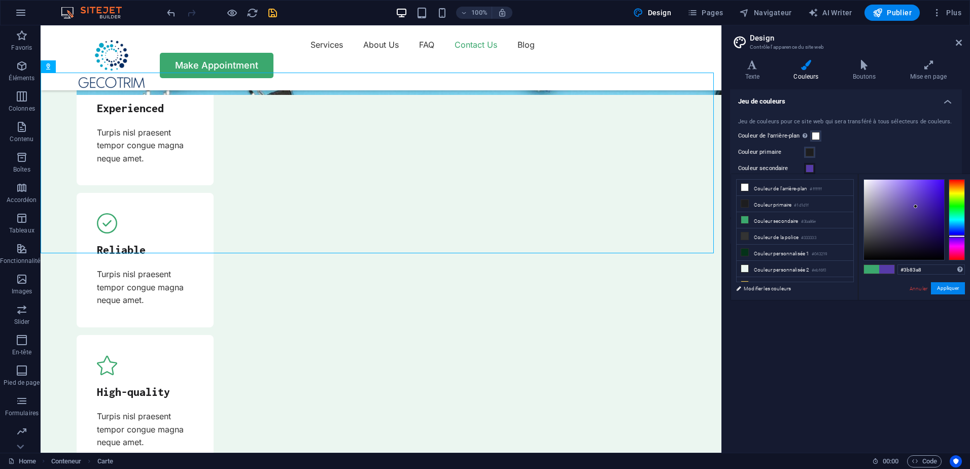
type input "#3b87a8"
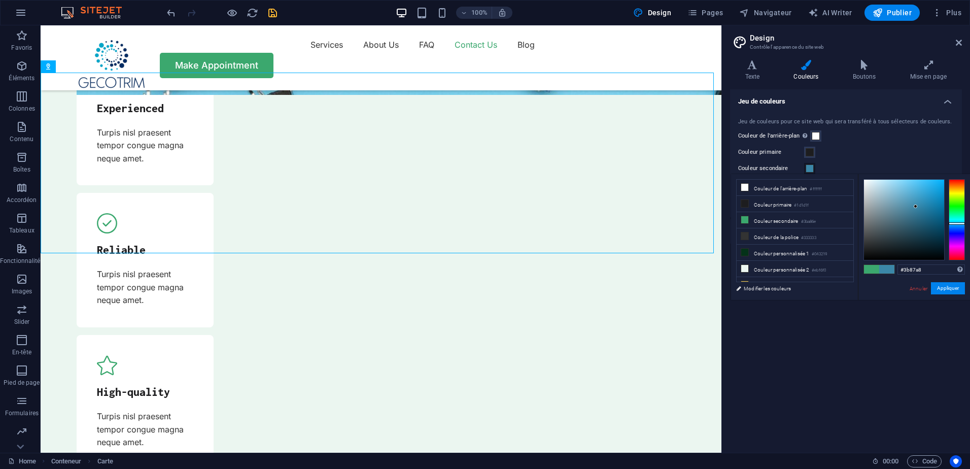
drag, startPoint x: 953, startPoint y: 210, endPoint x: 959, endPoint y: 223, distance: 14.8
click at [959, 223] on div at bounding box center [957, 219] width 16 height 81
click at [953, 288] on button "Appliquer" at bounding box center [948, 288] width 34 height 12
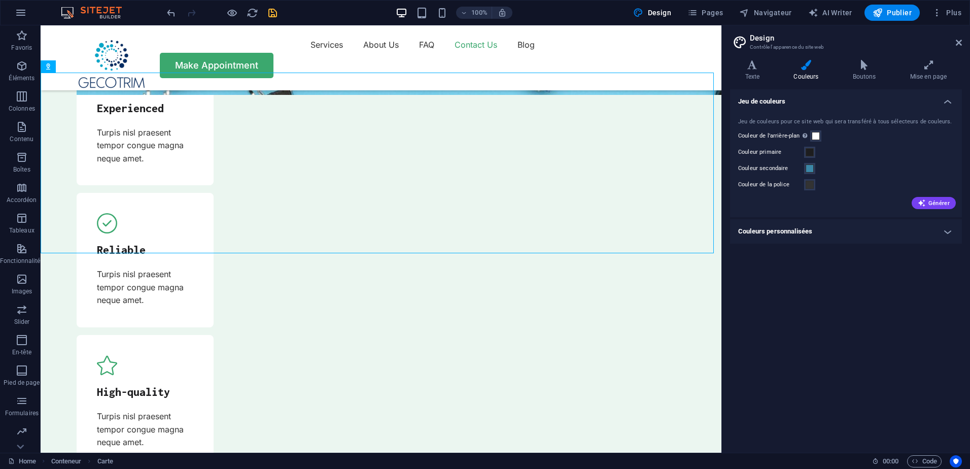
click at [873, 298] on div "Jeu de couleurs Jeu de couleurs pour ce site web qui sera transféré à tous séle…" at bounding box center [846, 266] width 232 height 355
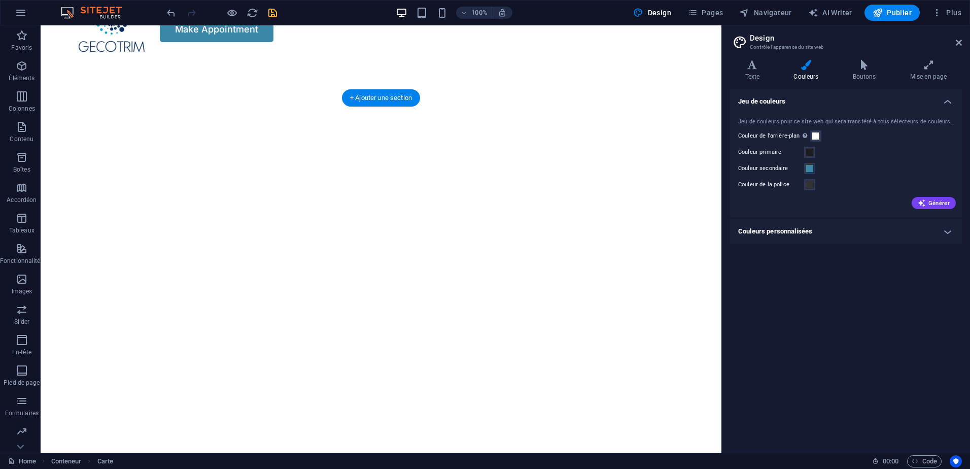
scroll to position [0, 0]
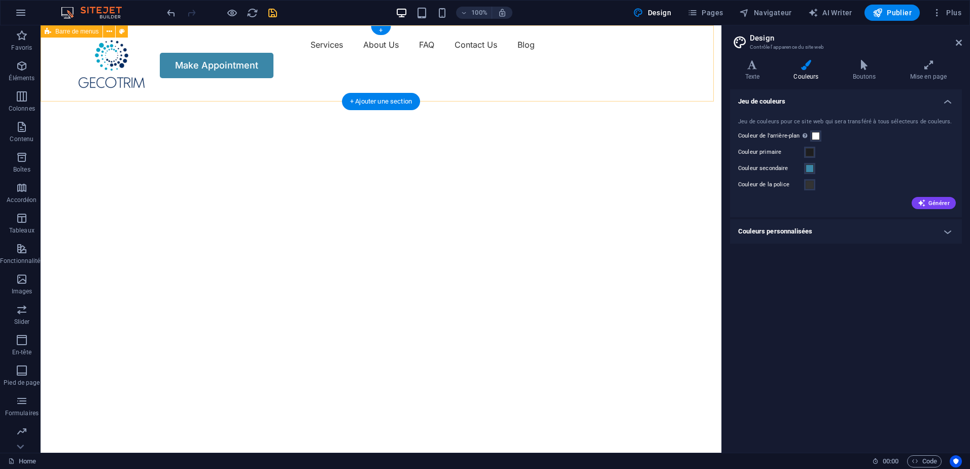
click at [544, 53] on div "Menu Services About Us FAQ Contact Us Blog Make Appointment" at bounding box center [381, 57] width 681 height 64
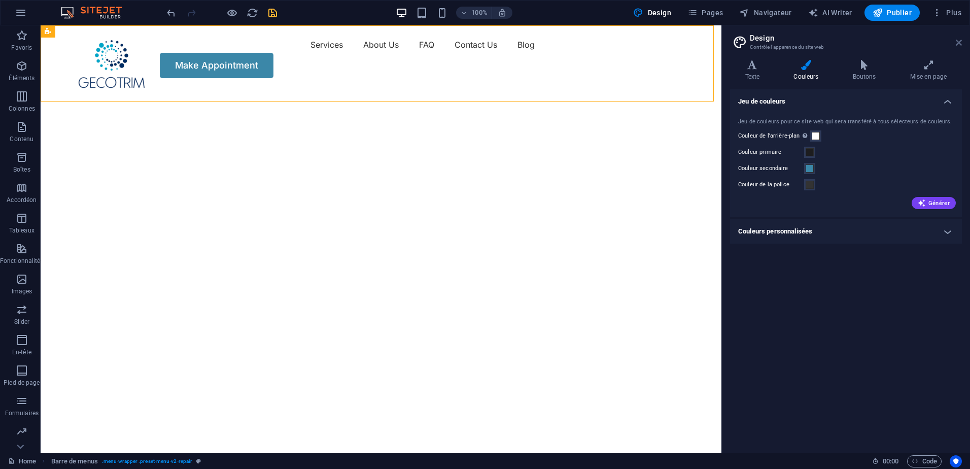
click at [958, 39] on icon at bounding box center [959, 43] width 6 height 8
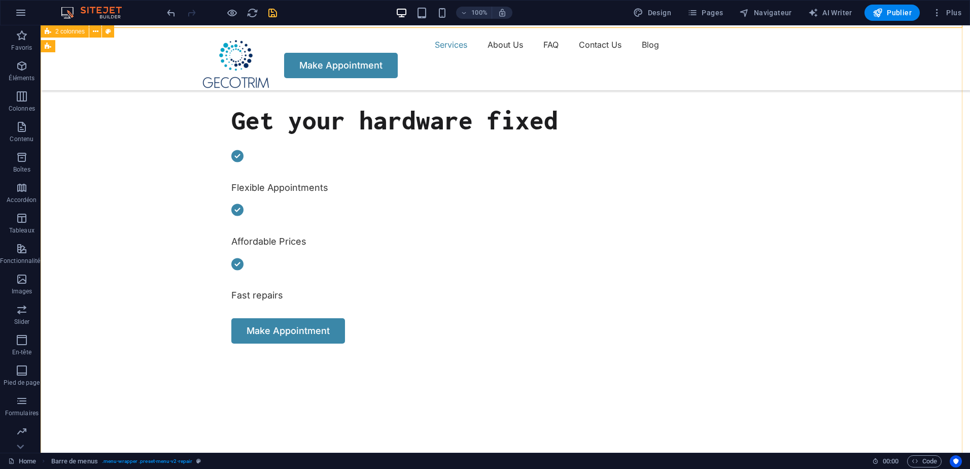
scroll to position [406, 0]
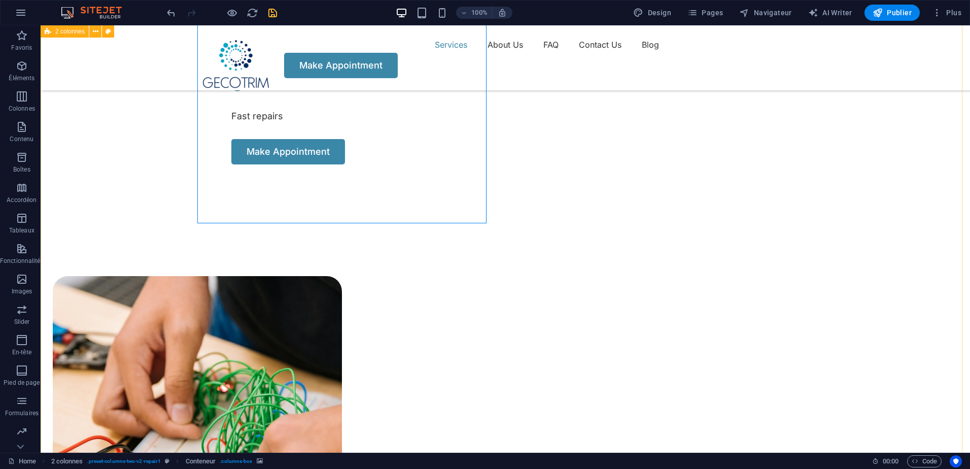
scroll to position [710, 0]
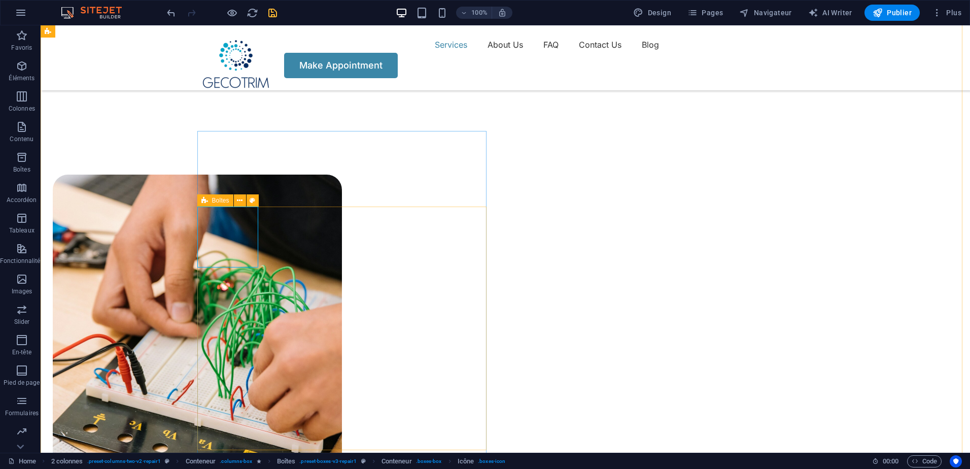
scroll to position [862, 0]
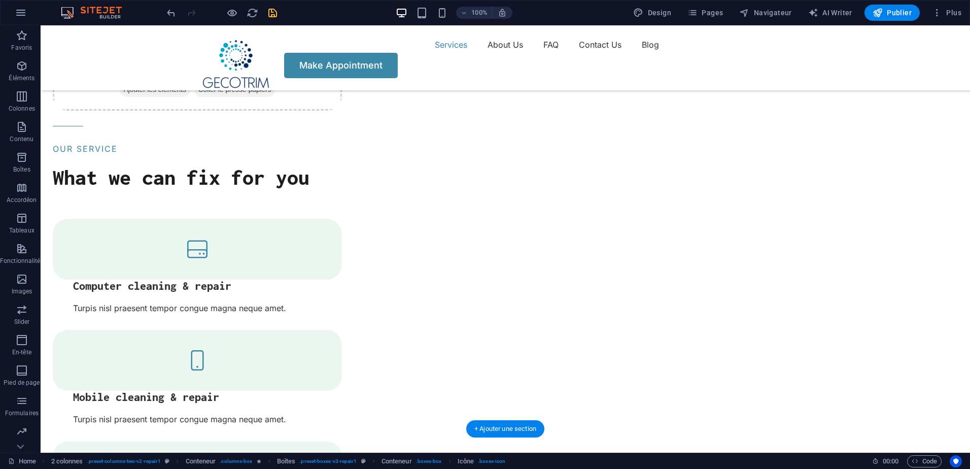
scroll to position [1319, 0]
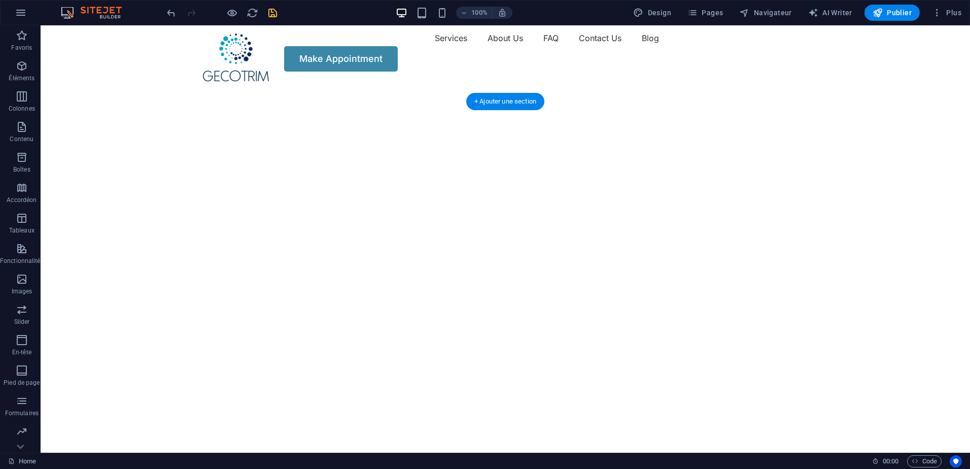
scroll to position [0, 0]
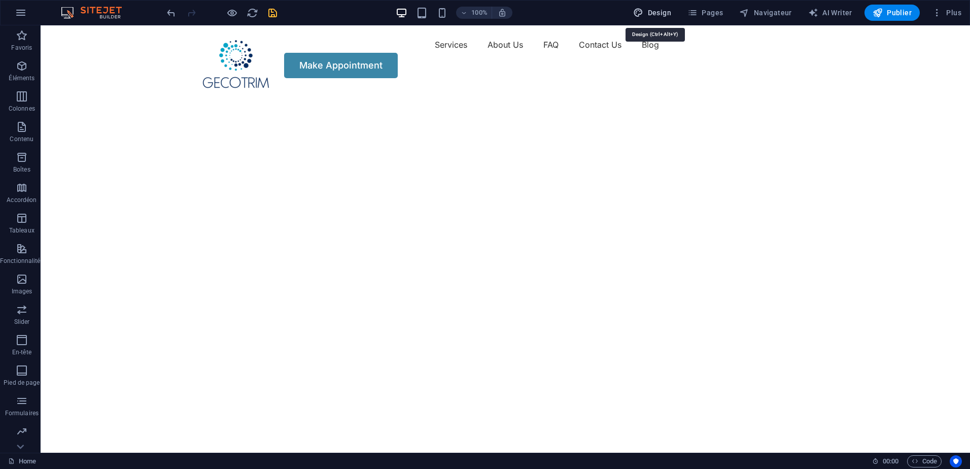
click at [636, 13] on icon "button" at bounding box center [638, 13] width 10 height 10
select select "px"
select select "400"
select select "px"
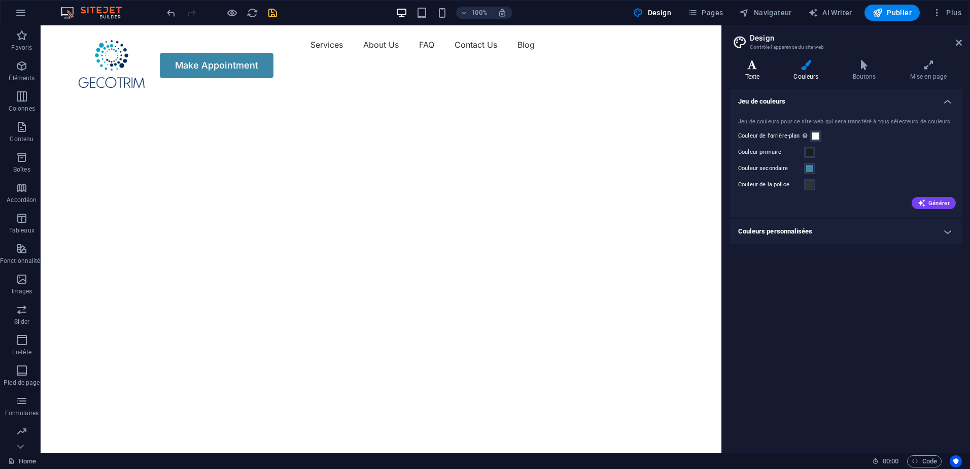
click at [745, 70] on h4 "Texte" at bounding box center [754, 70] width 49 height 21
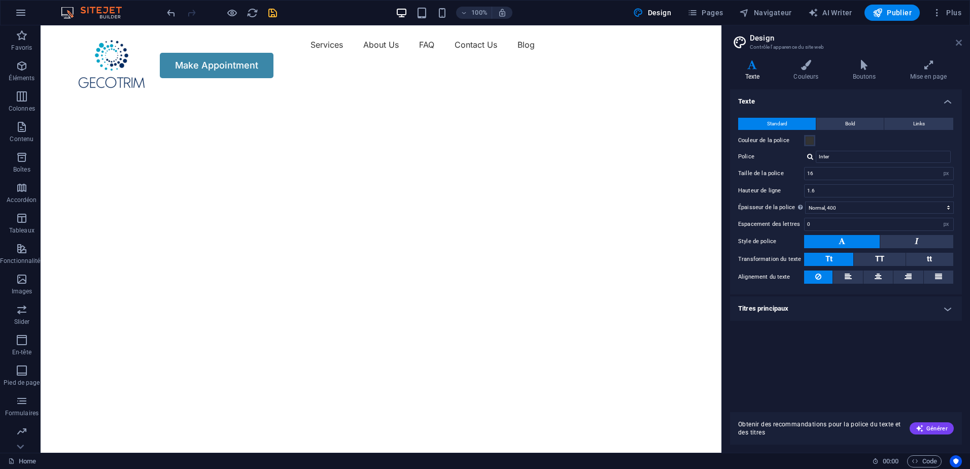
click at [958, 43] on icon at bounding box center [959, 43] width 6 height 8
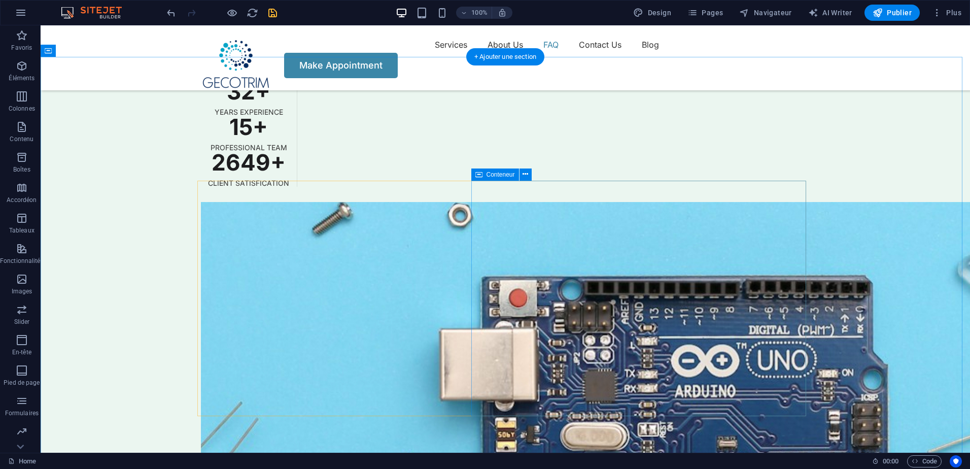
scroll to position [2638, 0]
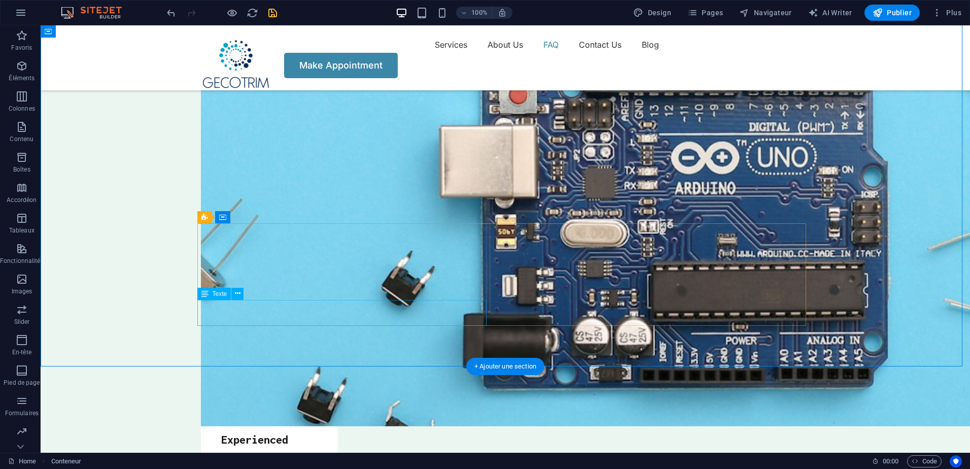
scroll to position [2587, 0]
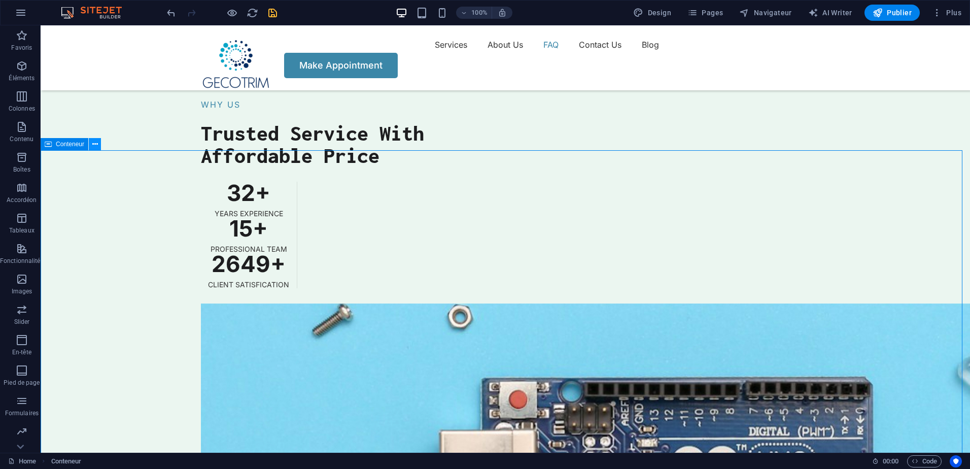
click at [95, 141] on icon at bounding box center [95, 144] width 6 height 11
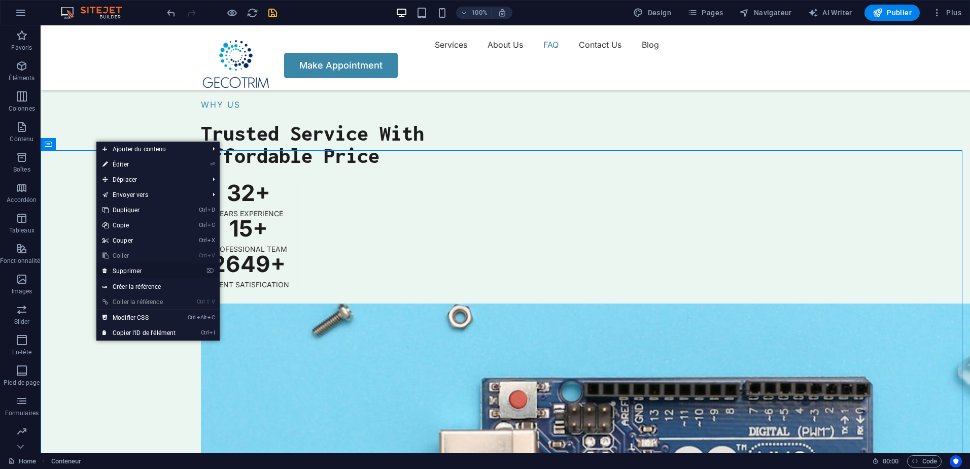
click at [138, 275] on link "⌦ Supprimer" at bounding box center [138, 270] width 85 height 15
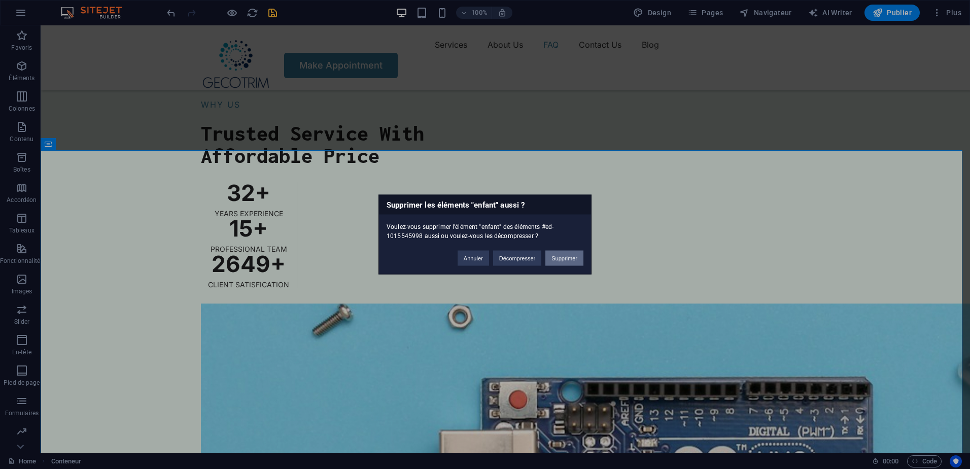
click at [561, 262] on button "Supprimer" at bounding box center [564, 258] width 38 height 15
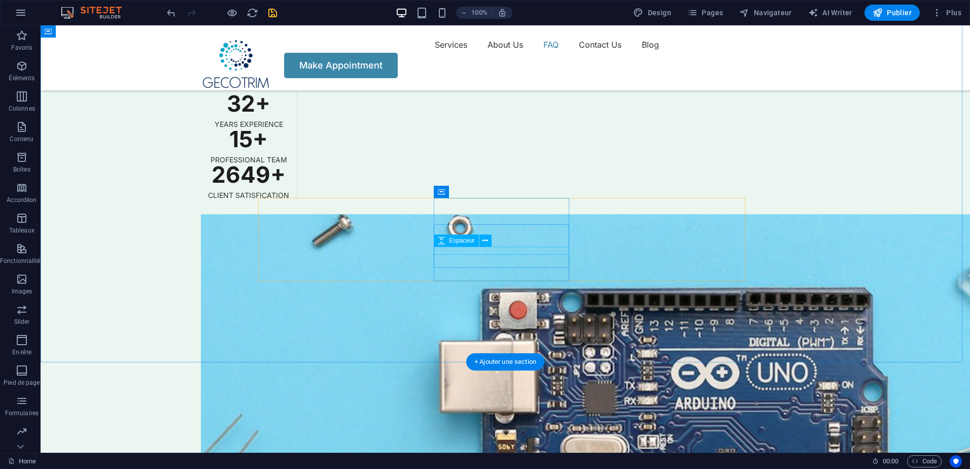
scroll to position [2981, 0]
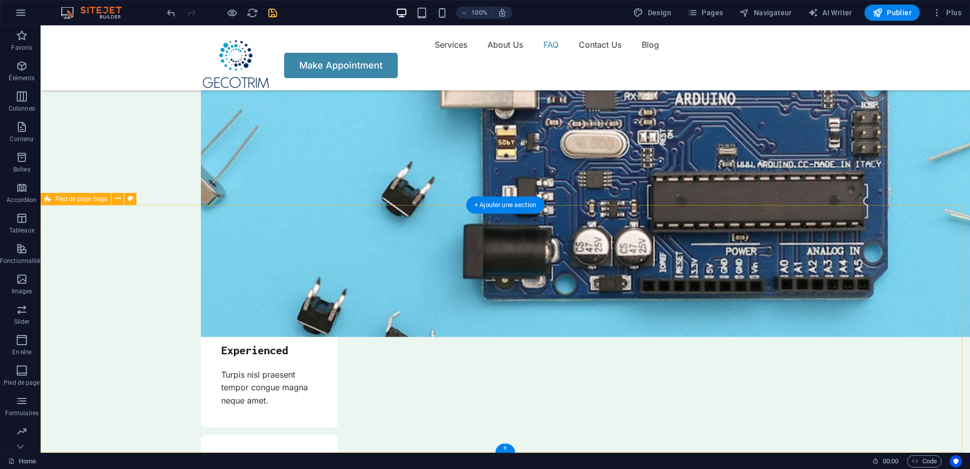
select select "rem"
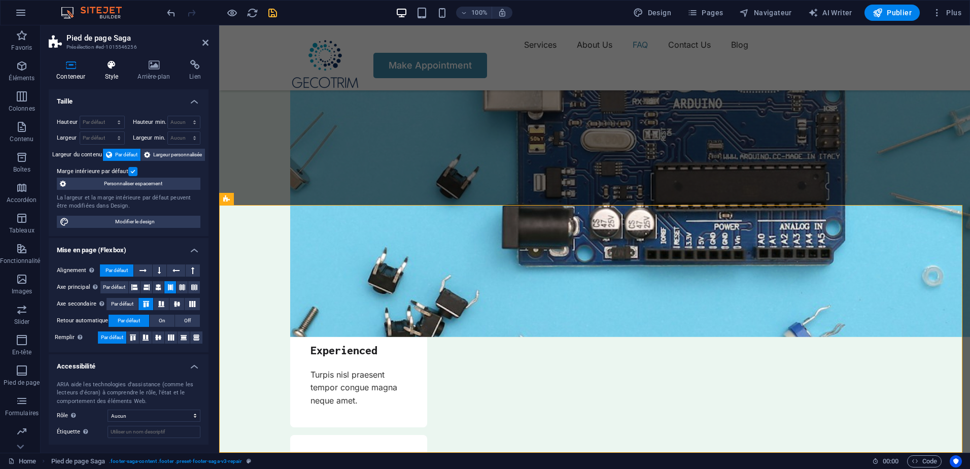
click at [119, 71] on h4 "Style" at bounding box center [113, 70] width 33 height 21
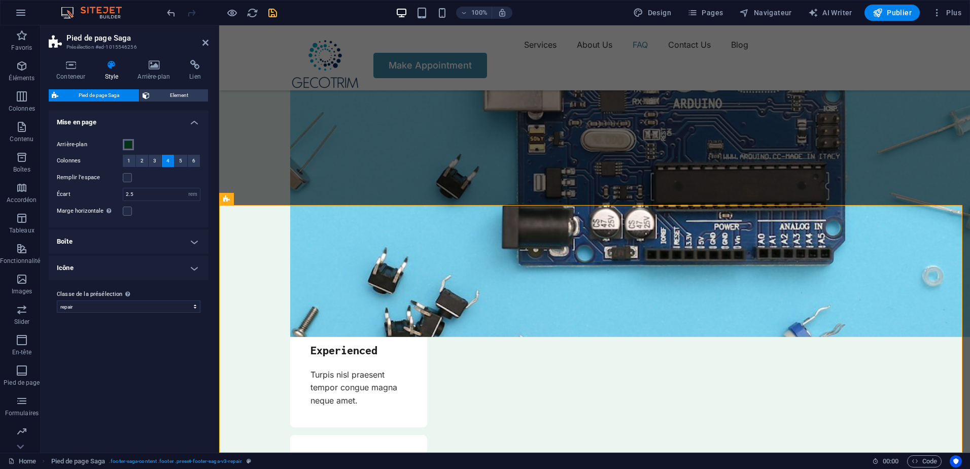
click at [127, 148] on span at bounding box center [128, 145] width 8 height 8
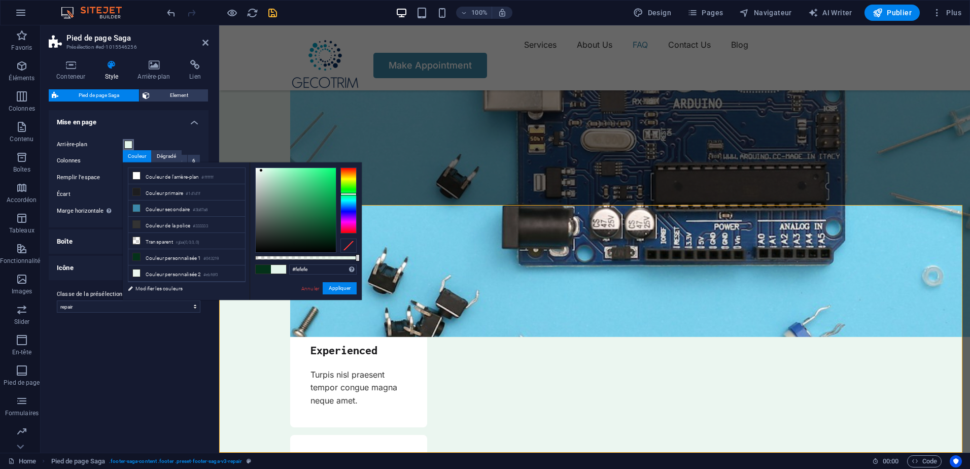
type input "#ffffff"
drag, startPoint x: 261, startPoint y: 170, endPoint x: 248, endPoint y: 176, distance: 14.3
click at [243, 165] on div "less Couleur de l'arrière-plan #ffffff Couleur primaire #1d1d1f Couleur seconda…" at bounding box center [242, 230] width 239 height 137
click at [350, 287] on button "Appliquer" at bounding box center [340, 288] width 34 height 12
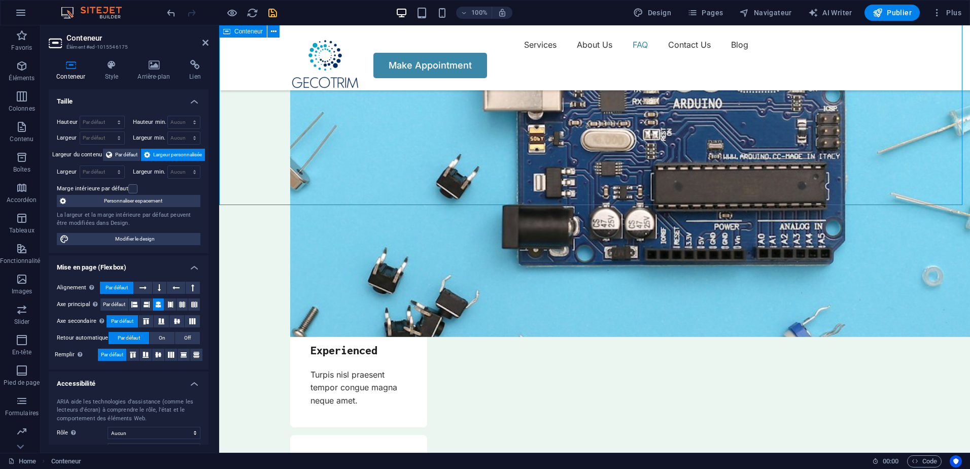
click at [204, 42] on icon at bounding box center [205, 43] width 6 height 8
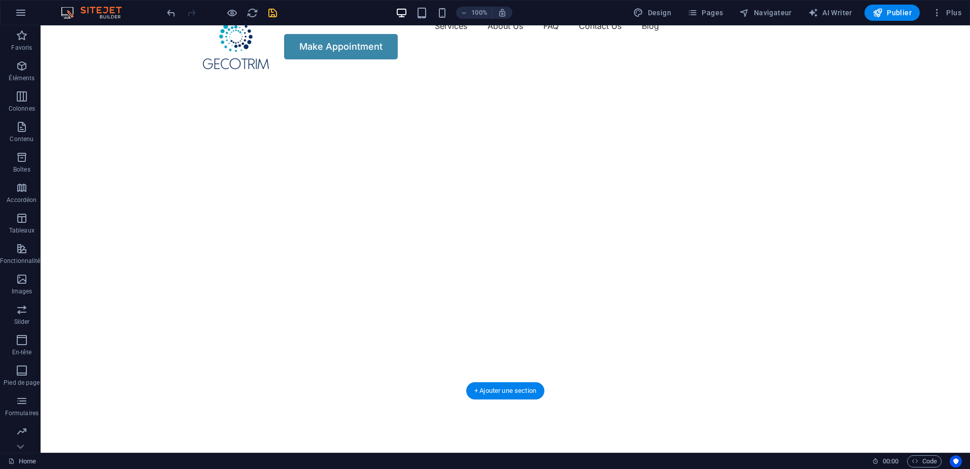
scroll to position [0, 0]
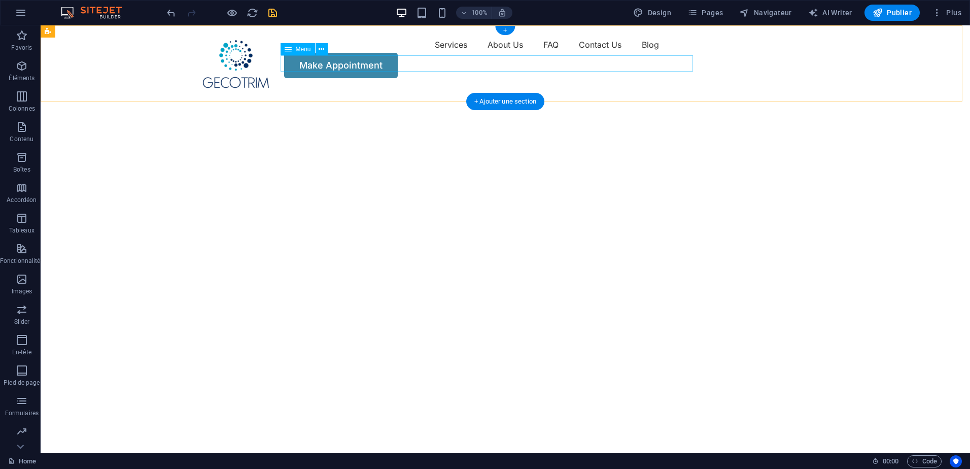
click at [391, 53] on nav "Services About Us FAQ Contact Us Blog" at bounding box center [505, 45] width 609 height 16
click at [389, 53] on nav "Services About Us FAQ Contact Us Blog" at bounding box center [505, 45] width 609 height 16
select select "1"
select select
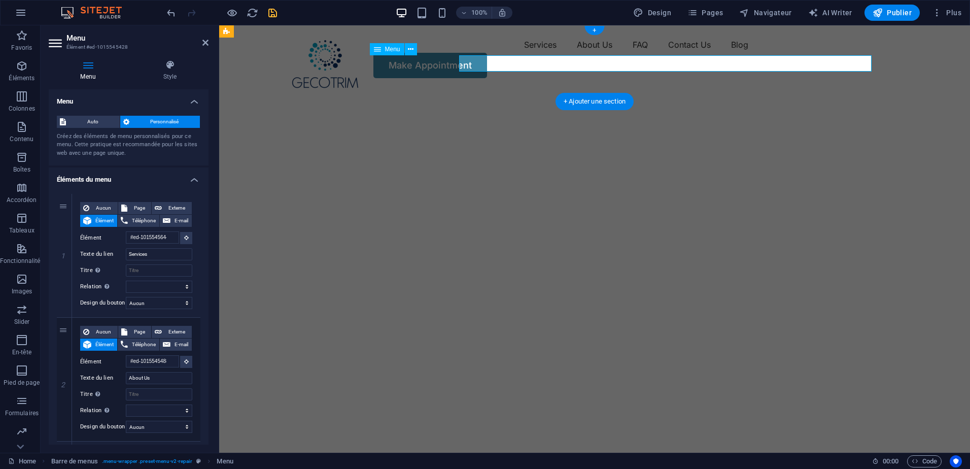
click at [389, 53] on nav "Services About Us FAQ Contact Us Blog" at bounding box center [594, 45] width 609 height 16
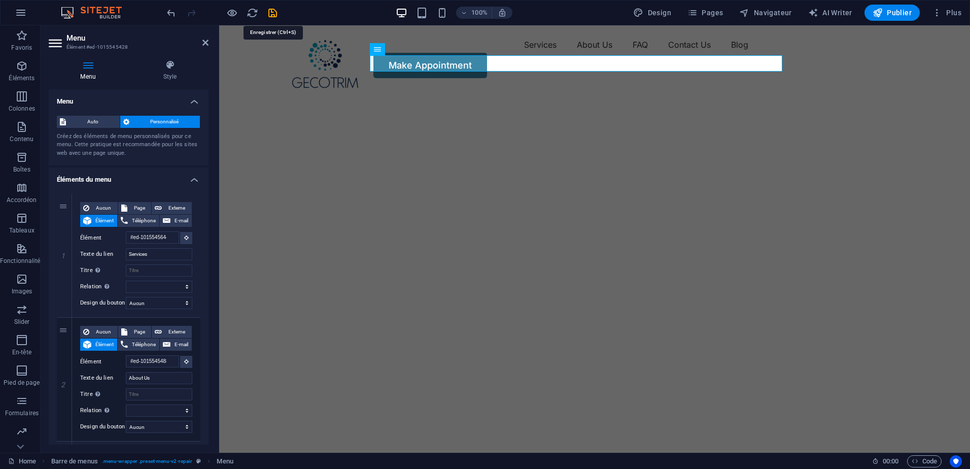
click at [267, 16] on icon "save" at bounding box center [273, 13] width 12 height 12
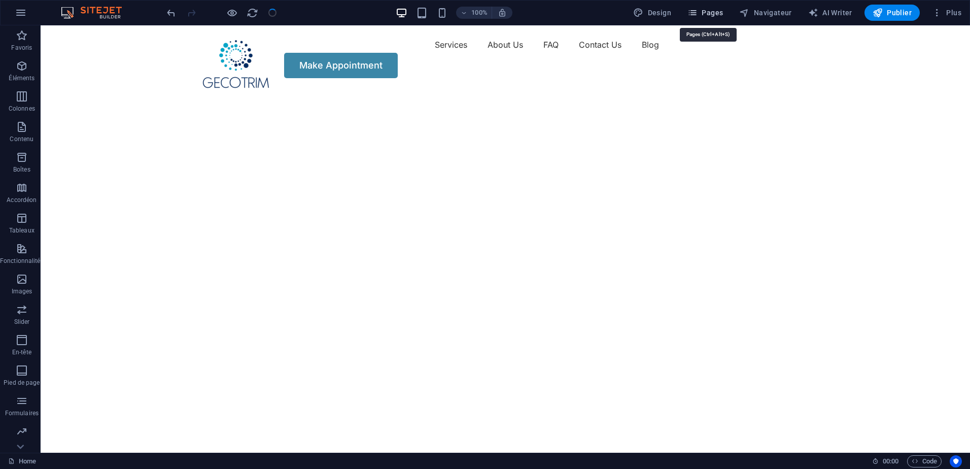
click at [715, 16] on span "Pages" at bounding box center [705, 13] width 36 height 10
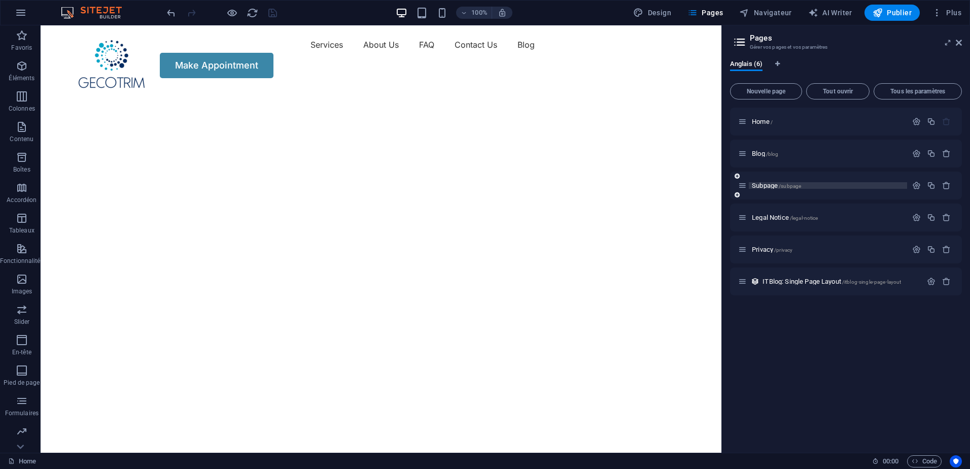
click at [785, 182] on span "Subpage /subpage" at bounding box center [776, 186] width 49 height 8
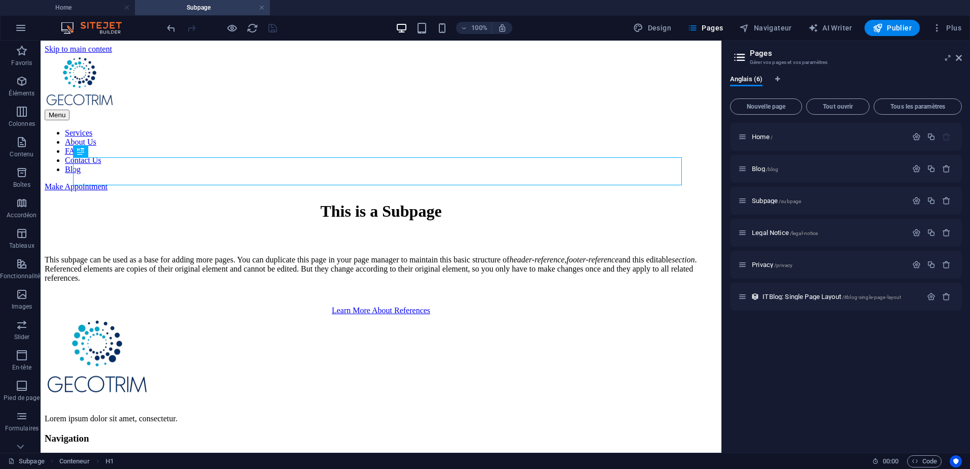
click at [960, 53] on h2 "Pages" at bounding box center [856, 53] width 212 height 9
click at [960, 59] on icon at bounding box center [959, 58] width 6 height 8
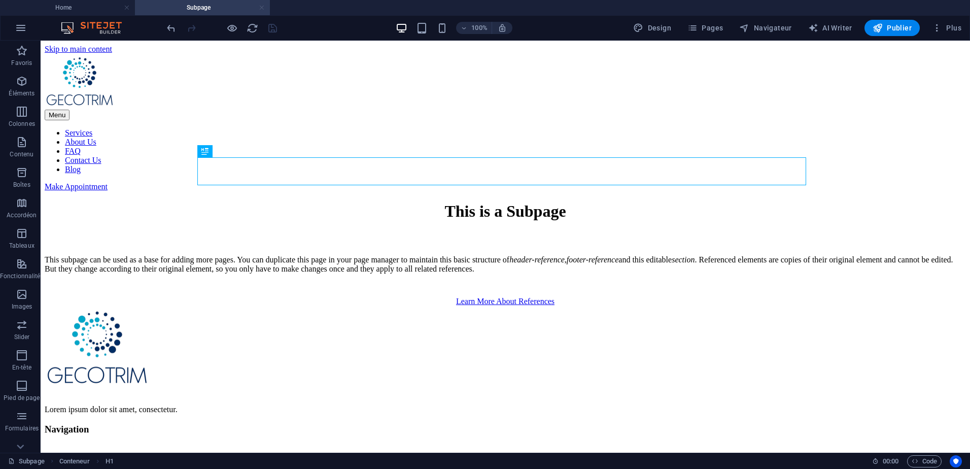
click at [259, 7] on link at bounding box center [262, 8] width 6 height 10
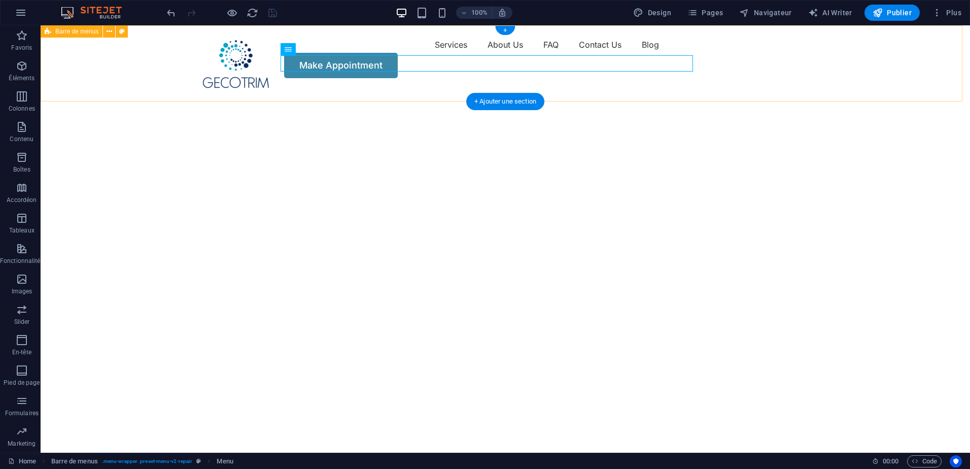
click at [172, 64] on div "Menu Services About Us FAQ Contact Us Blog Make Appointment" at bounding box center [505, 57] width 929 height 64
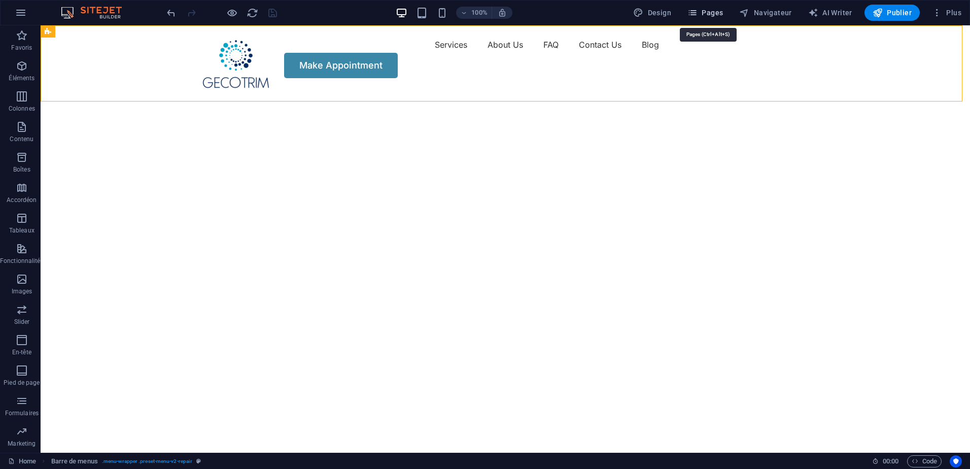
click at [723, 12] on span "Pages" at bounding box center [705, 13] width 36 height 10
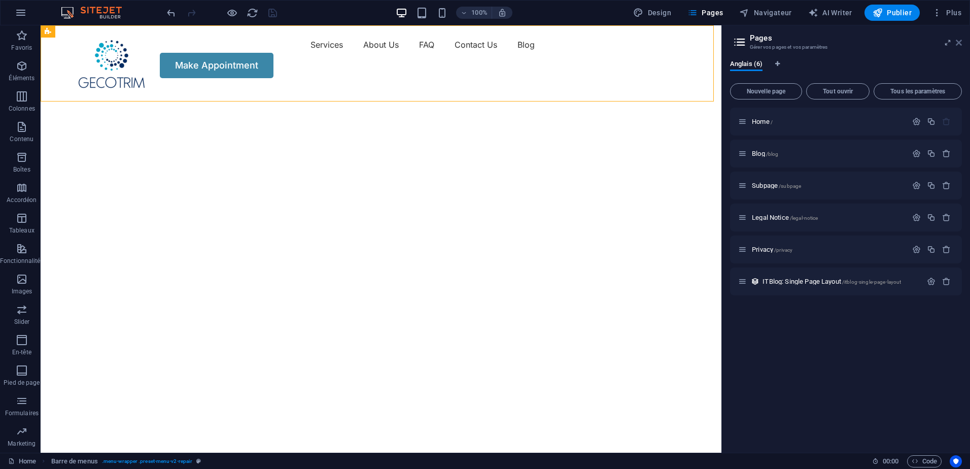
click at [957, 42] on icon at bounding box center [959, 43] width 6 height 8
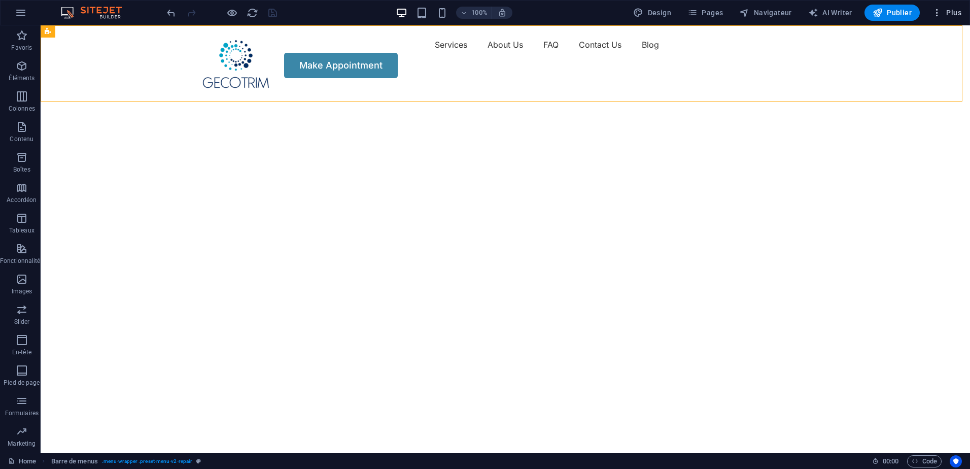
click at [937, 12] on icon "button" at bounding box center [937, 13] width 10 height 10
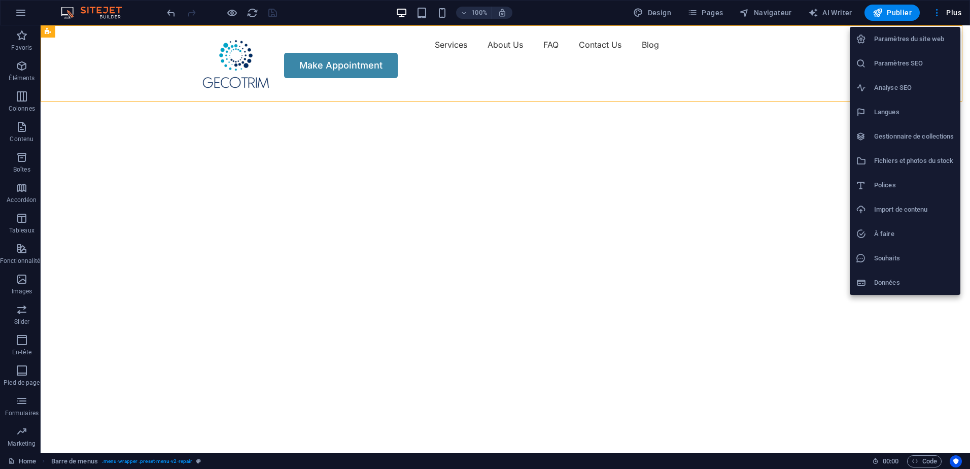
click at [924, 60] on h6 "Paramètres SEO" at bounding box center [914, 63] width 80 height 12
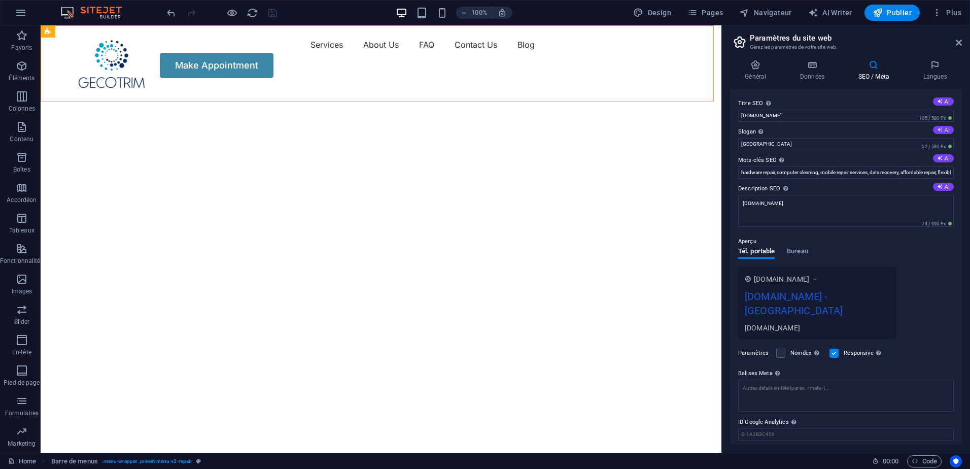
click at [943, 126] on button "AI" at bounding box center [943, 130] width 21 height 8
type input "Expert Repairs at Your Convenience and Budget"
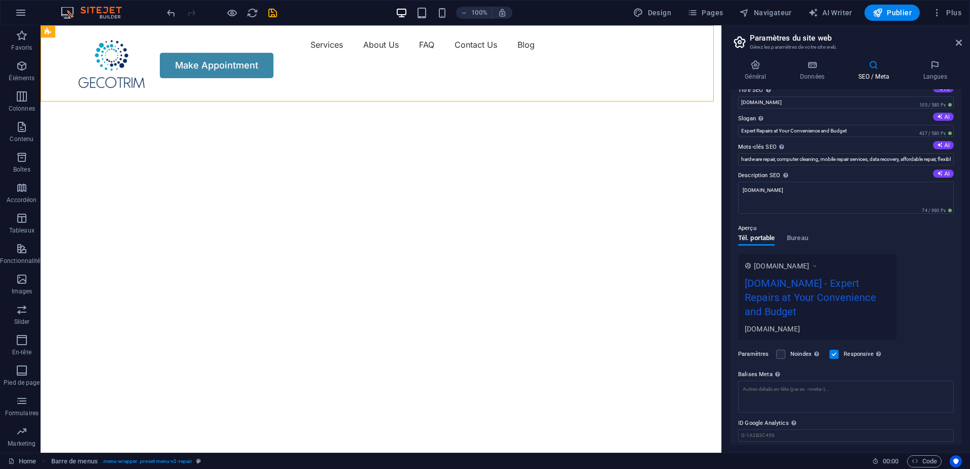
scroll to position [32, 0]
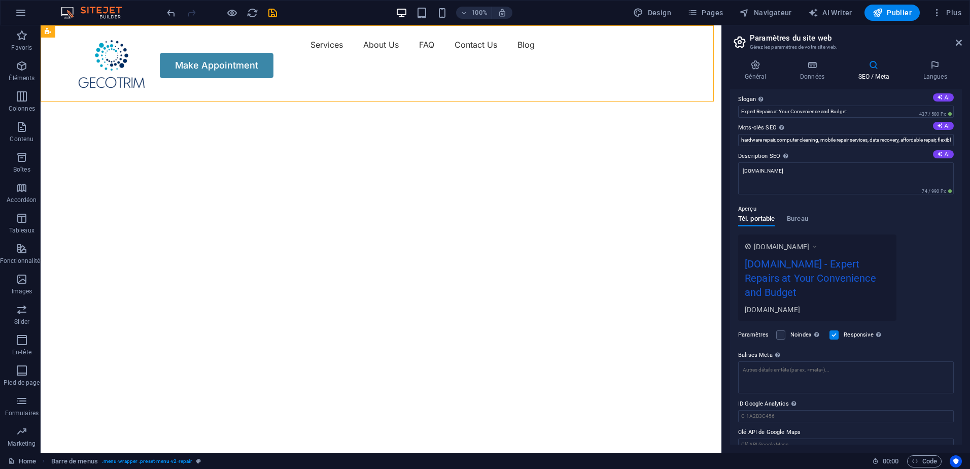
click at [804, 398] on label "ID Google Analytics Veuillez ajouter uniquement l'ID Google Analytics. Nous inc…" at bounding box center [846, 404] width 216 height 12
click at [804, 410] on input "ID Google Analytics Veuillez ajouter uniquement l'ID Google Analytics. Nous inc…" at bounding box center [846, 416] width 216 height 12
click at [803, 410] on input "ID Google Analytics Veuillez ajouter uniquement l'ID Google Analytics. Nous inc…" at bounding box center [846, 416] width 216 height 12
click at [958, 42] on icon at bounding box center [959, 43] width 6 height 8
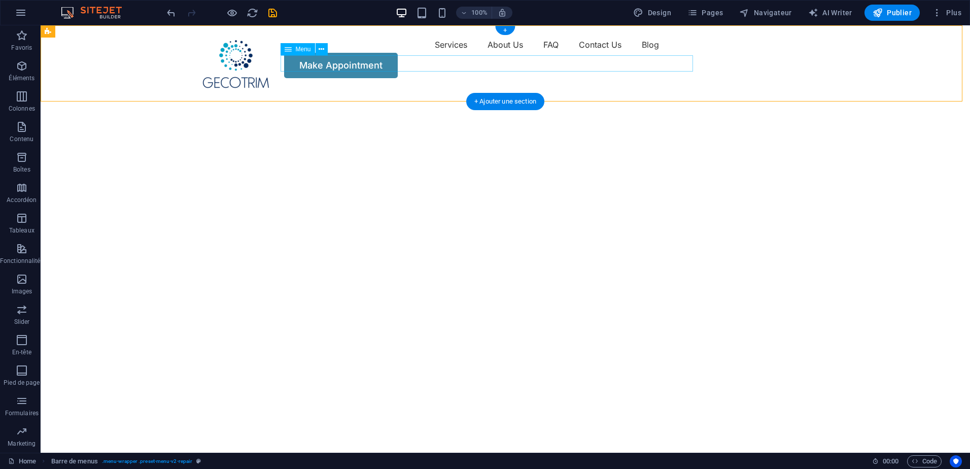
click at [592, 53] on nav "Services About Us FAQ Contact Us Blog" at bounding box center [505, 45] width 609 height 16
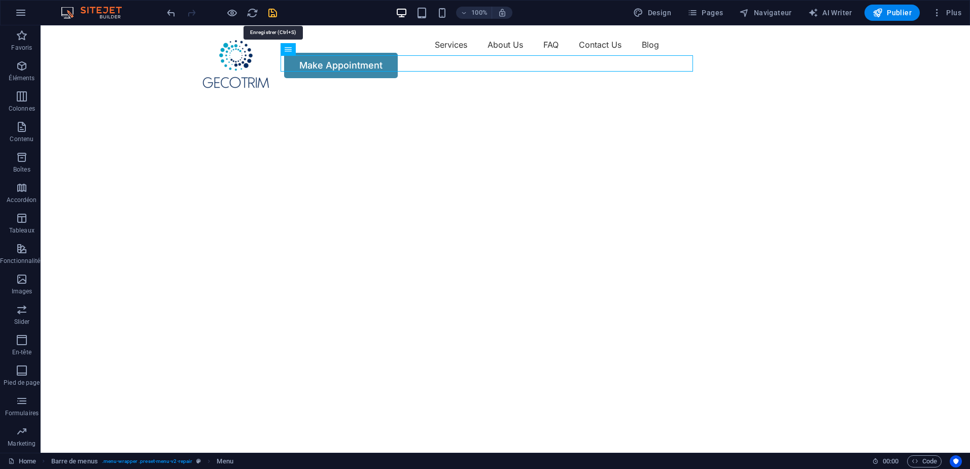
click at [272, 11] on icon "save" at bounding box center [273, 13] width 12 height 12
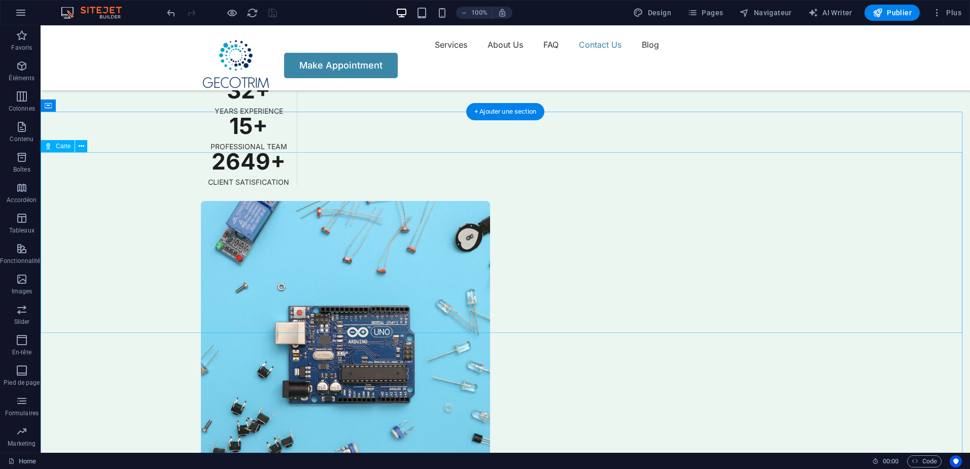
scroll to position [2626, 0]
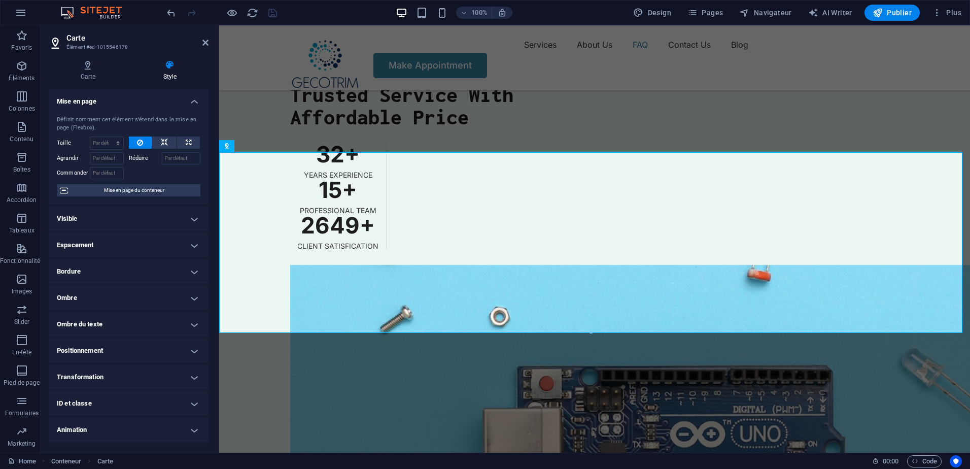
click at [178, 220] on h4 "Visible" at bounding box center [129, 218] width 160 height 24
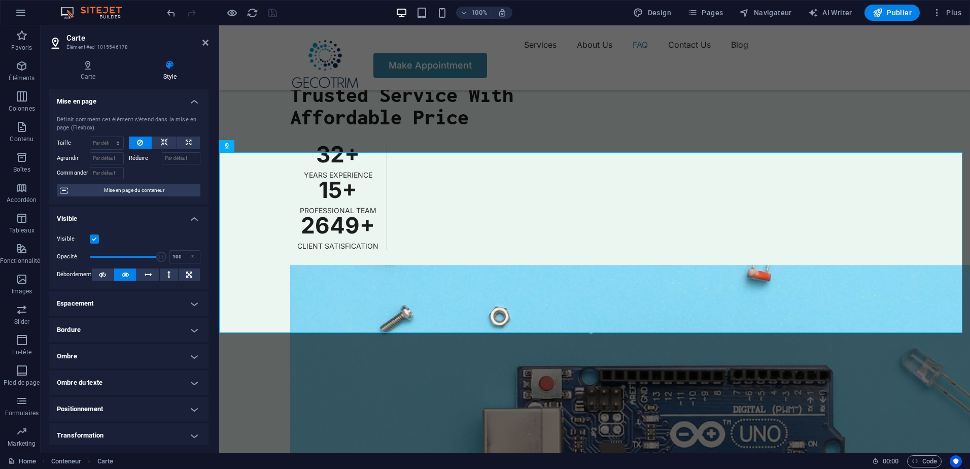
click at [178, 220] on h4 "Visible" at bounding box center [129, 215] width 160 height 18
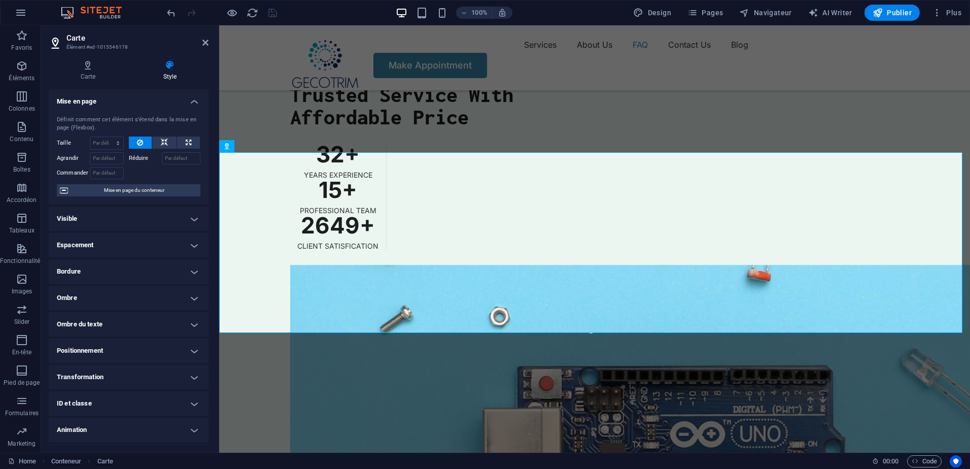
click at [171, 249] on h4 "Espacement" at bounding box center [129, 245] width 160 height 24
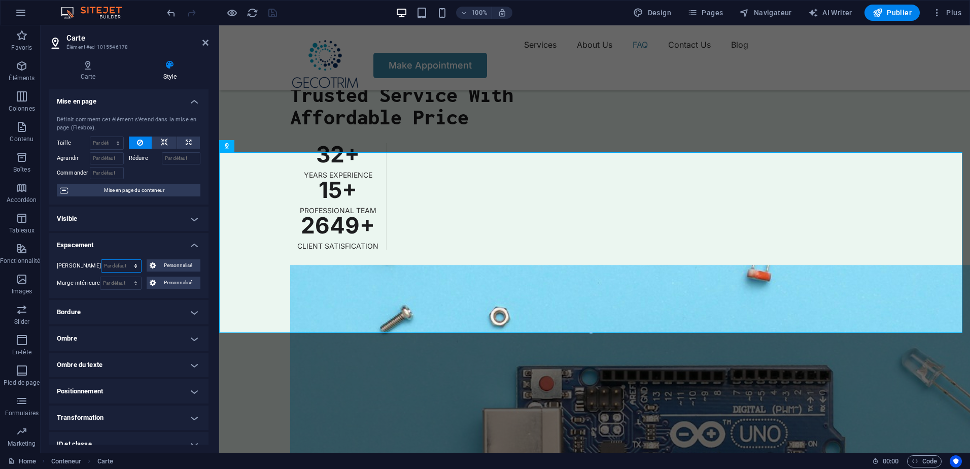
click at [134, 267] on select "Par défaut auto px % rem vw vh Personnalisé" at bounding box center [121, 266] width 40 height 12
click at [133, 266] on select "Par défaut auto px % rem vw vh Personnalisé" at bounding box center [121, 266] width 40 height 12
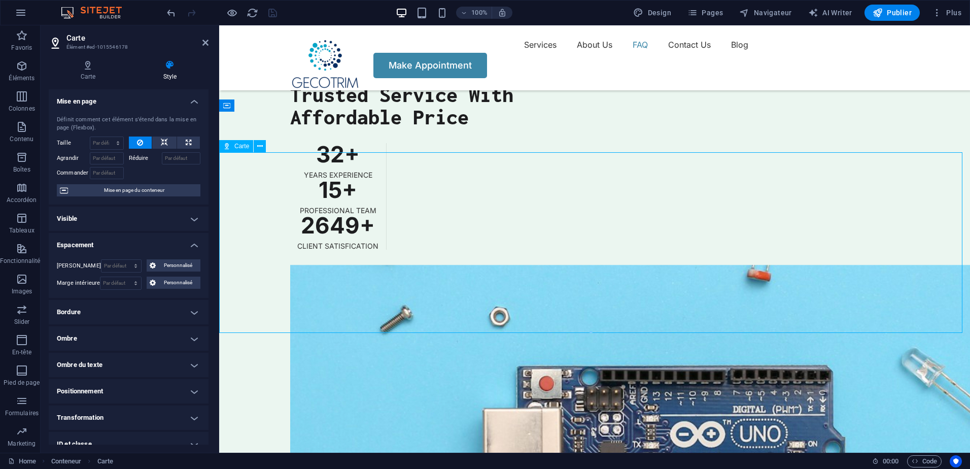
drag, startPoint x: 591, startPoint y: 233, endPoint x: 475, endPoint y: 243, distance: 116.1
click at [185, 99] on h4 "Mise en page" at bounding box center [129, 98] width 160 height 18
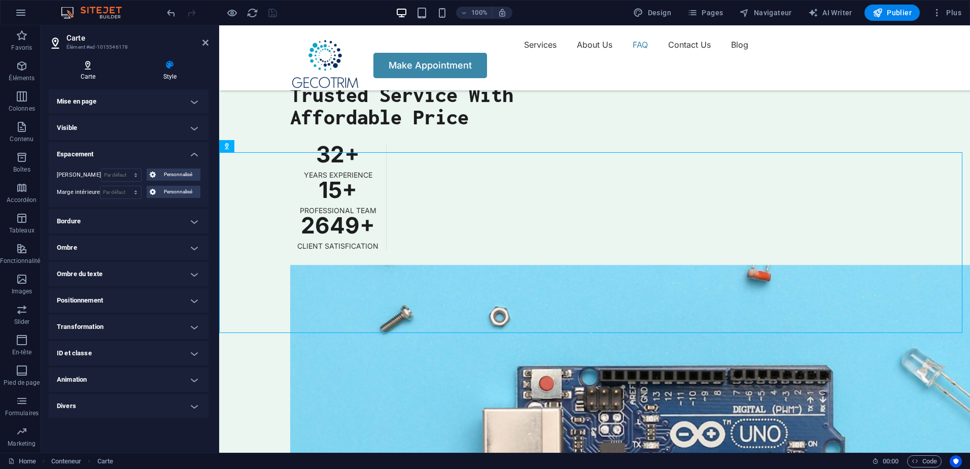
click at [94, 79] on h4 "Carte" at bounding box center [90, 70] width 83 height 21
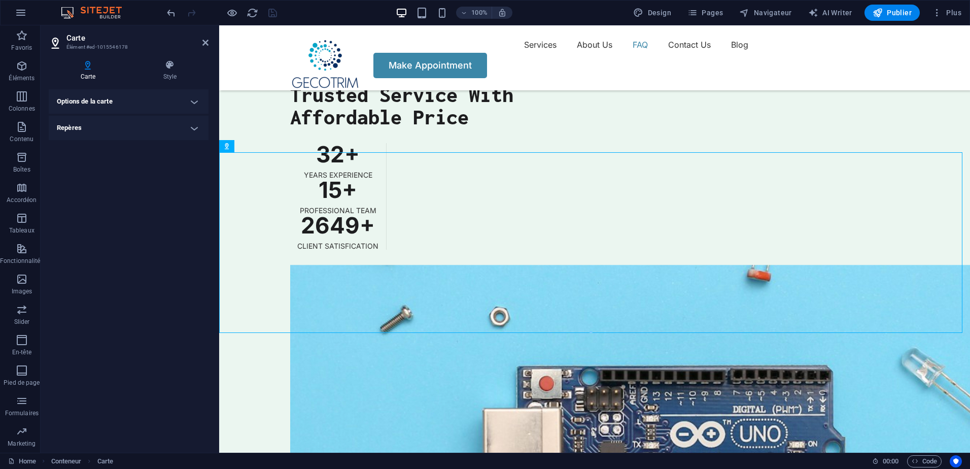
click at [109, 107] on h4 "Options de la carte" at bounding box center [129, 101] width 160 height 24
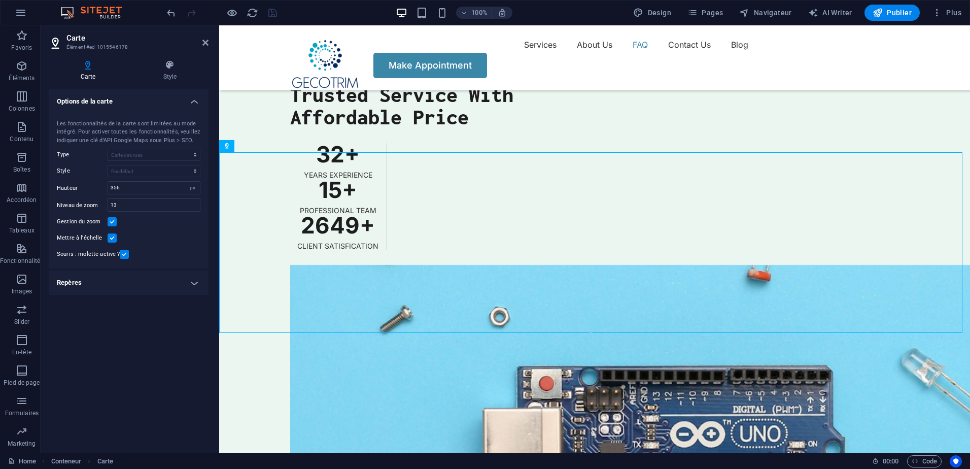
click at [134, 289] on h4 "Repères" at bounding box center [129, 282] width 160 height 24
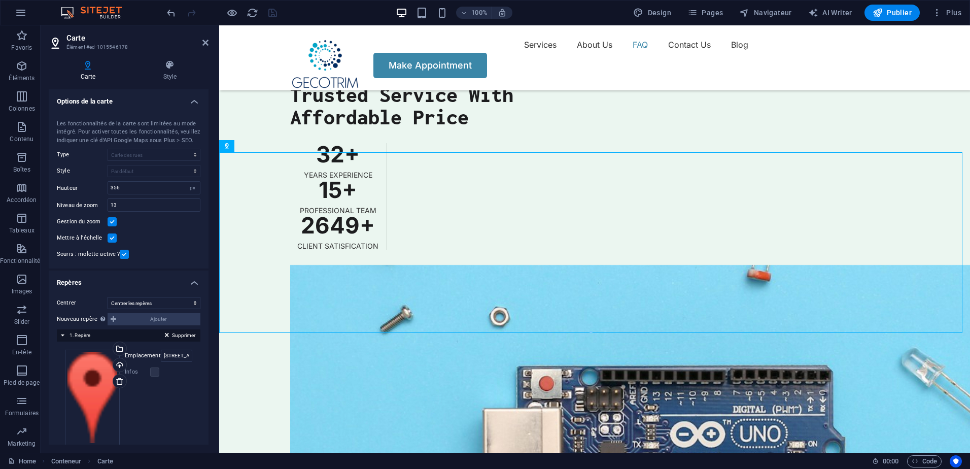
scroll to position [17, 0]
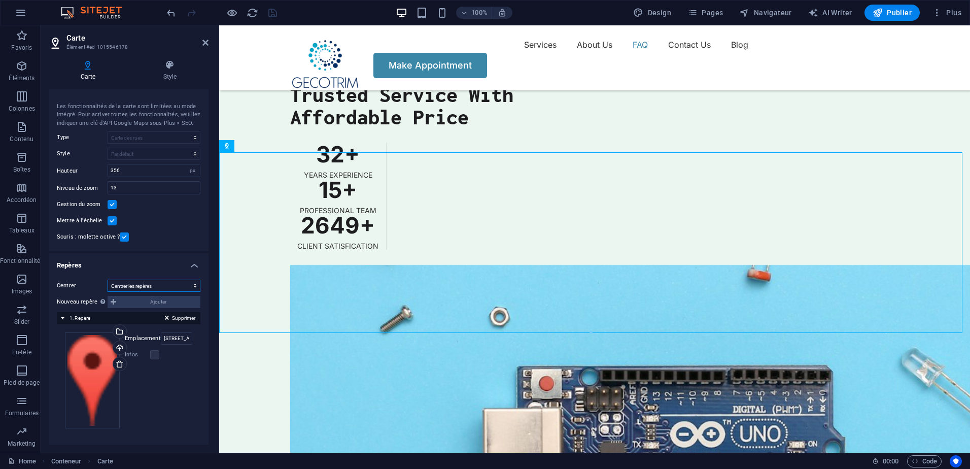
click at [167, 289] on select "Ne pas centrer Centrer les repères Centrer les repères et zoomer" at bounding box center [154, 286] width 93 height 12
click at [149, 334] on label "Emplacement" at bounding box center [143, 338] width 36 height 12
click at [161, 334] on input "44 Grafton St, Connecticut (CT) 06106 Hartford" at bounding box center [176, 338] width 31 height 12
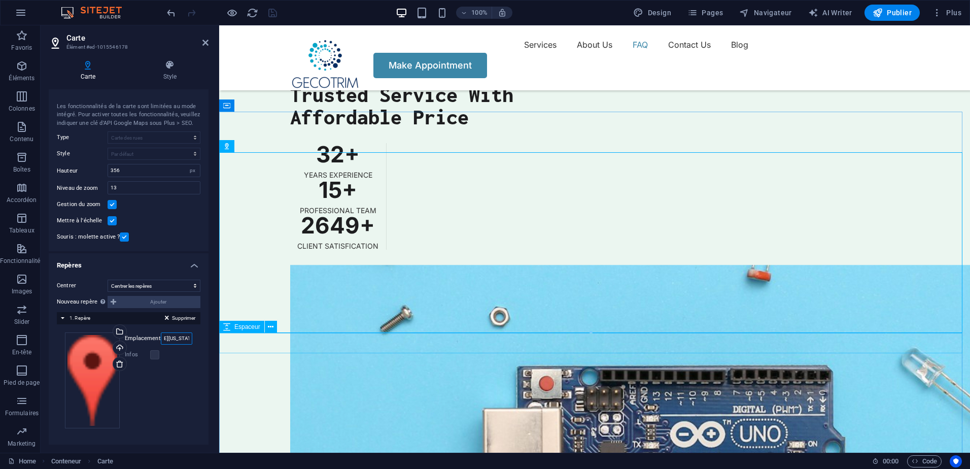
drag, startPoint x: 401, startPoint y: 362, endPoint x: 222, endPoint y: 347, distance: 179.7
click at [180, 336] on input "44 Grafton St, Connecticut (CT) 06106 Hartford" at bounding box center [176, 338] width 31 height 12
click at [179, 336] on input "44 Grafton St, Connecticut (CT) 06106 Hartford" at bounding box center [176, 338] width 31 height 12
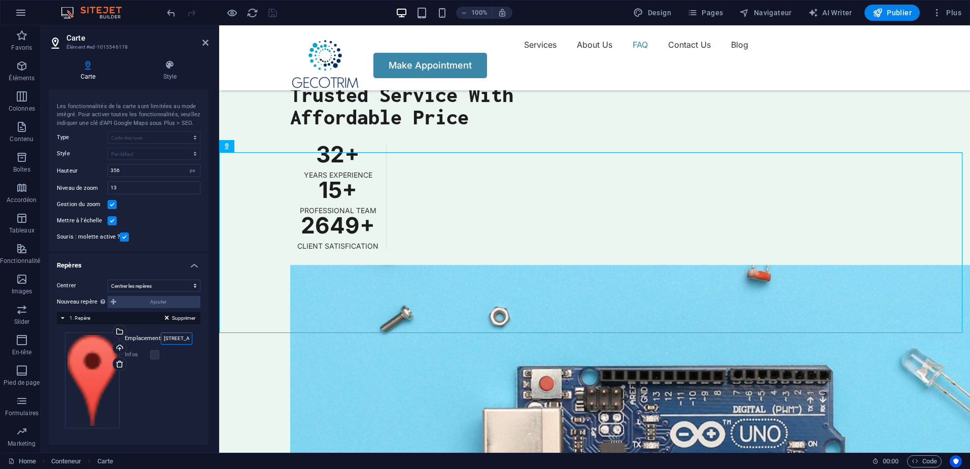
click at [179, 336] on input "44 Grafton St, Connecticut (CT) 06106 Hartford" at bounding box center [176, 338] width 31 height 12
click at [177, 336] on input "44 Grafton St, Connecticut (CT) 06106 Hartford" at bounding box center [176, 338] width 31 height 12
paste input "n° 147, Ferme agricole Si Lakhdar, Birtouta"
type input "n° 147, Ferme agricole Si Lakhdar, Birtouta"
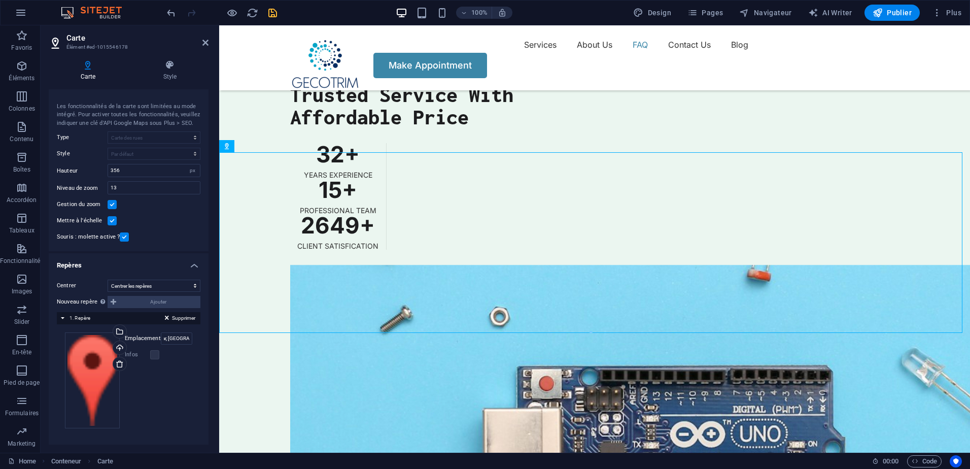
click at [178, 375] on div "Glissez les fichiers ici, cliquez pour choisir les fichiers ou sélectionnez les…" at bounding box center [128, 379] width 127 height 95
click at [175, 68] on icon at bounding box center [169, 65] width 77 height 10
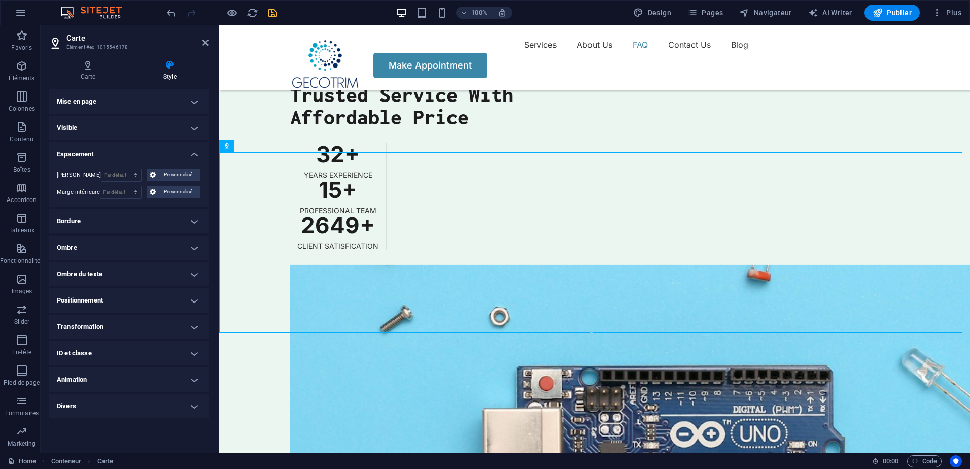
click at [195, 131] on h4 "Visible" at bounding box center [129, 128] width 160 height 24
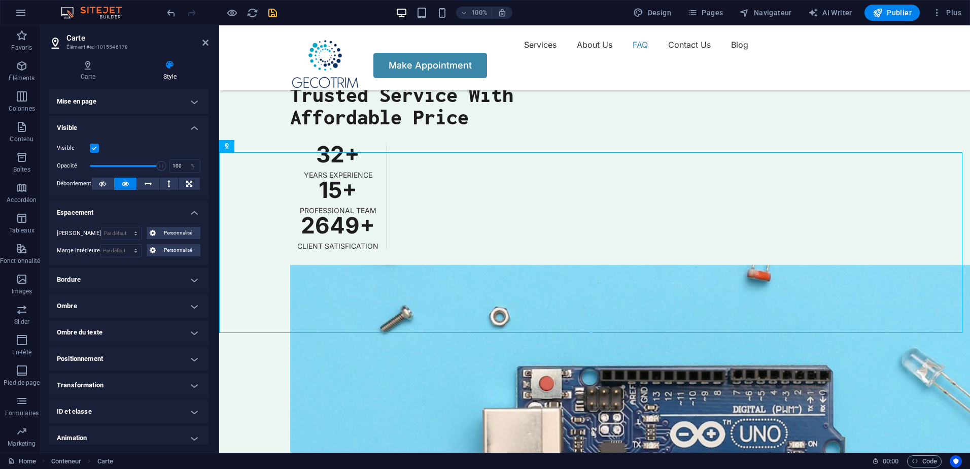
click at [195, 131] on h4 "Visible" at bounding box center [129, 125] width 160 height 18
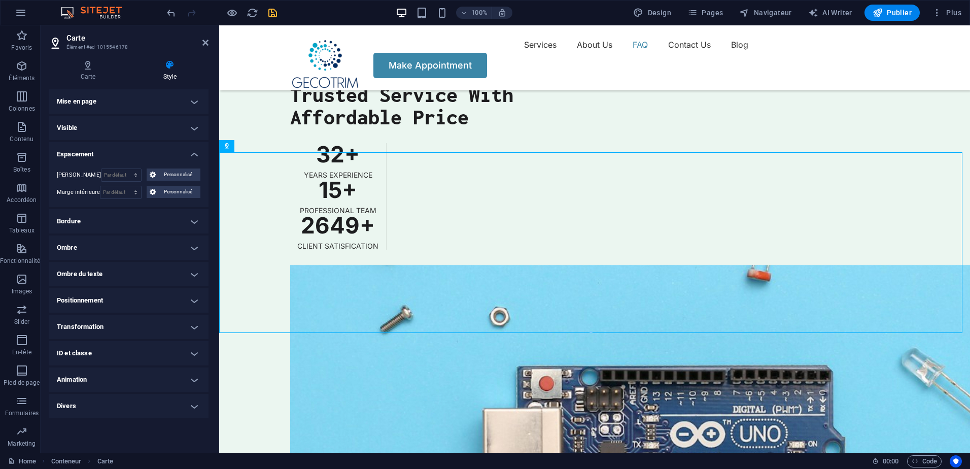
click at [191, 105] on h4 "Mise en page" at bounding box center [129, 101] width 160 height 24
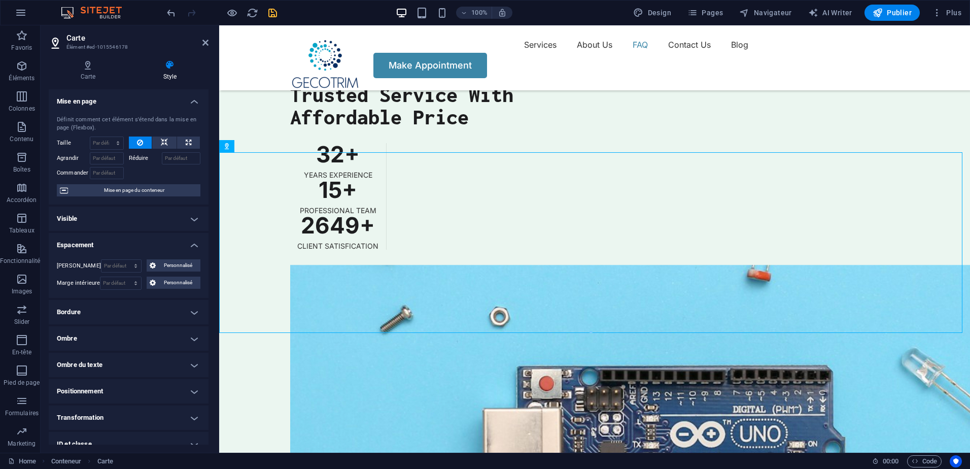
click at [191, 105] on h4 "Mise en page" at bounding box center [129, 98] width 160 height 18
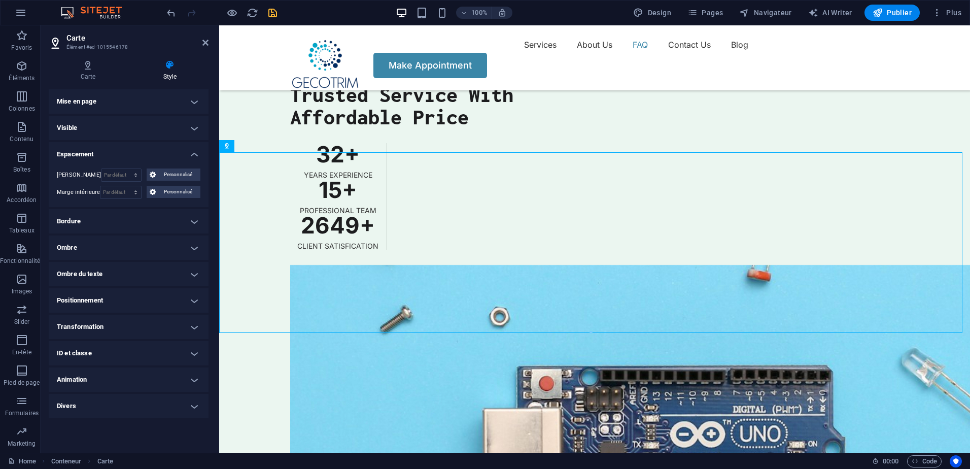
click at [190, 149] on h4 "Espacement" at bounding box center [129, 151] width 160 height 18
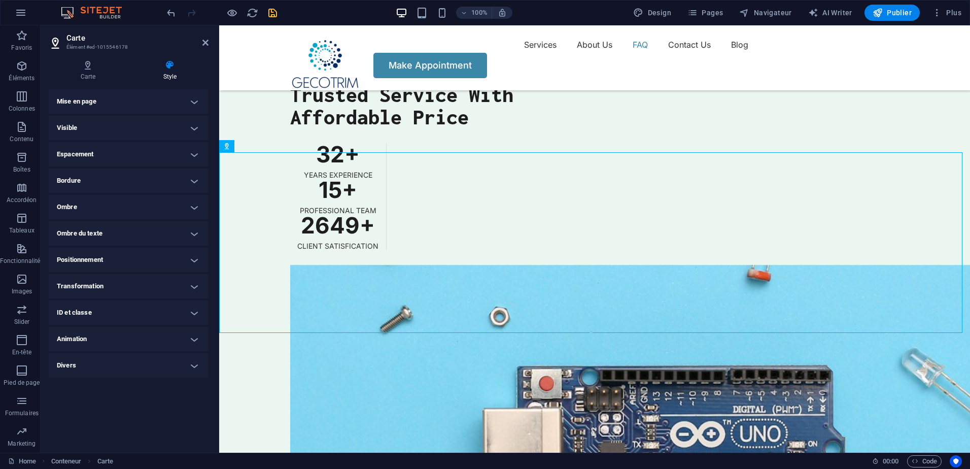
click at [177, 160] on h4 "Espacement" at bounding box center [129, 154] width 160 height 24
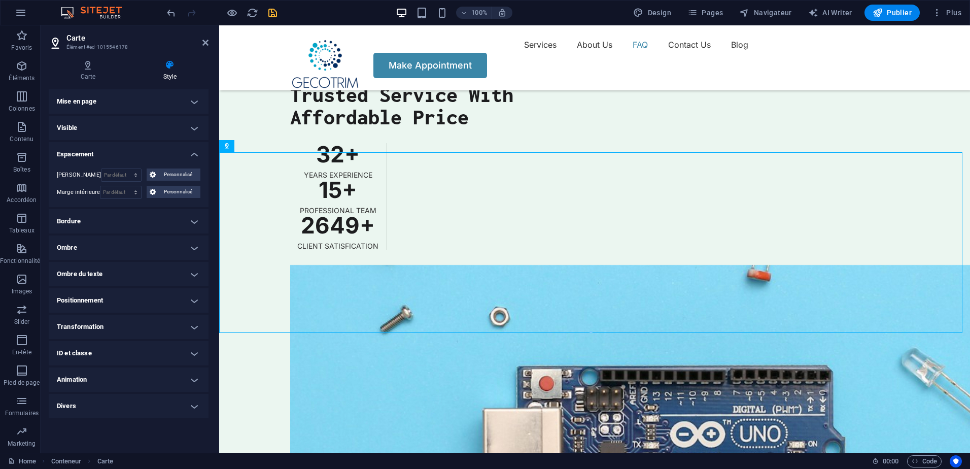
click at [177, 157] on h4 "Espacement" at bounding box center [129, 151] width 160 height 18
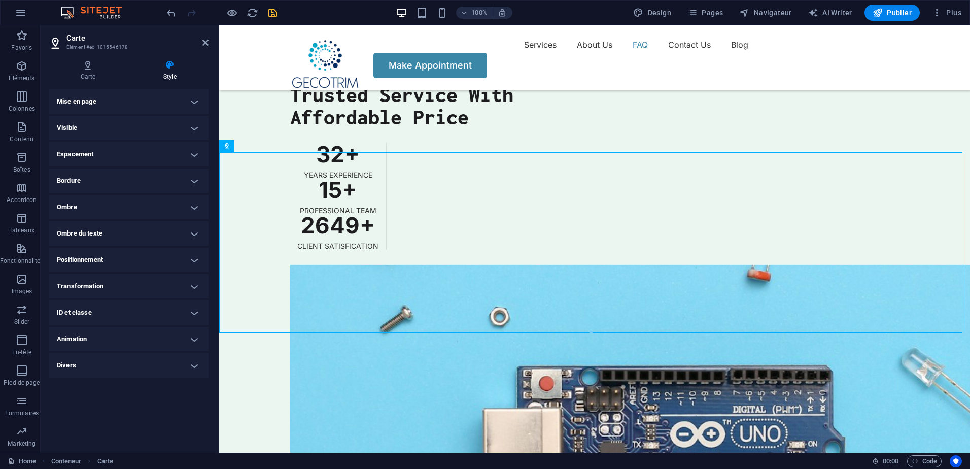
click at [178, 204] on h4 "Ombre" at bounding box center [129, 207] width 160 height 24
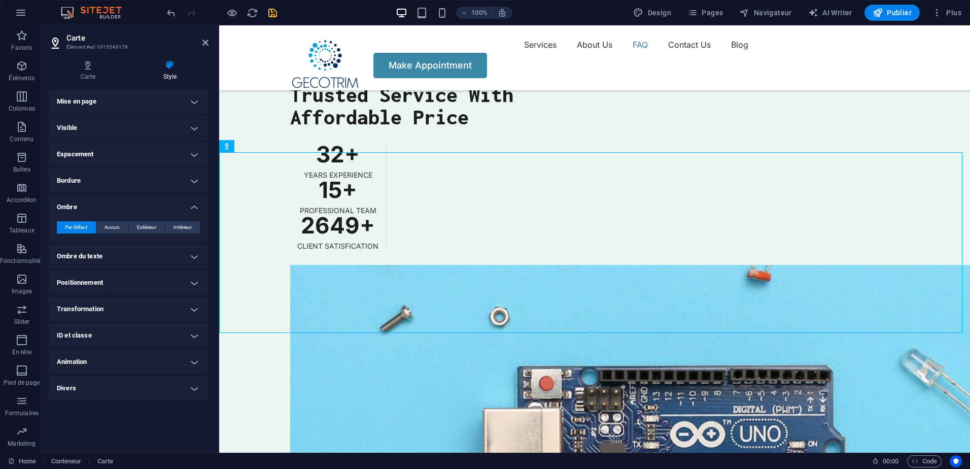
click at [147, 359] on h4 "Animation" at bounding box center [129, 362] width 160 height 24
click at [147, 359] on h4 "Animation" at bounding box center [129, 359] width 160 height 18
click at [147, 359] on h4 "Animation" at bounding box center [129, 362] width 160 height 24
click at [147, 359] on h4 "Animation" at bounding box center [129, 359] width 160 height 18
click at [161, 345] on h4 "ID et classe" at bounding box center [129, 335] width 160 height 24
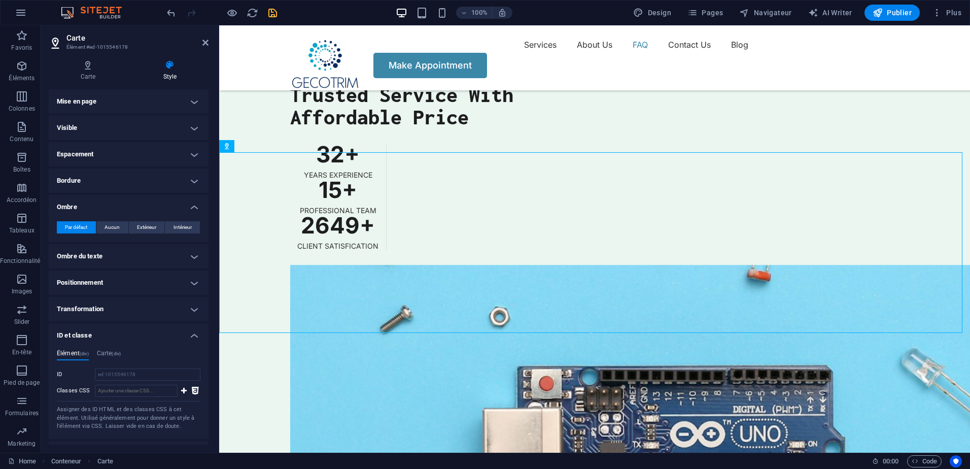
click at [191, 332] on h4 "ID et classe" at bounding box center [129, 332] width 160 height 18
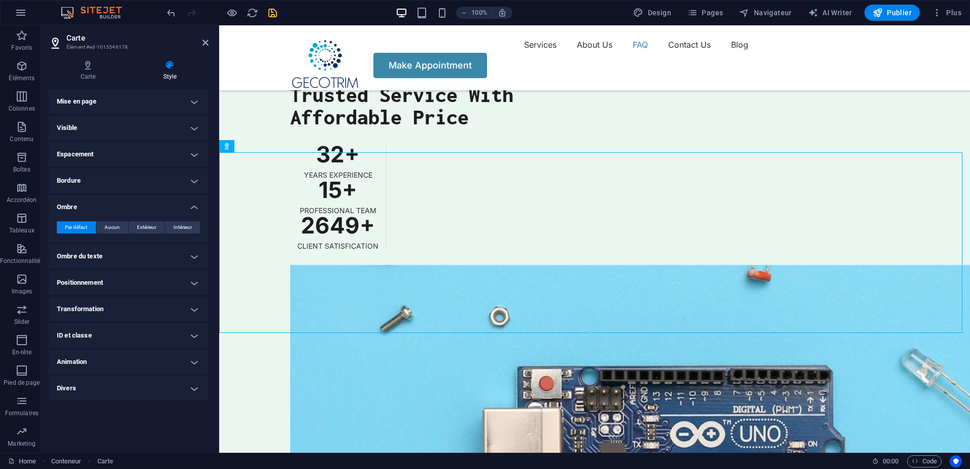
click at [176, 357] on h4 "Animation" at bounding box center [129, 362] width 160 height 24
click at [156, 387] on select "Ne pas animer Afficher / Masquer Glisser vers le haut / le bas Zoomer/Dézoomer …" at bounding box center [129, 393] width 144 height 12
click at [187, 391] on select "Ne pas animer Afficher / Masquer Glisser vers le haut / le bas Zoomer/Dézoomer …" at bounding box center [129, 393] width 144 height 12
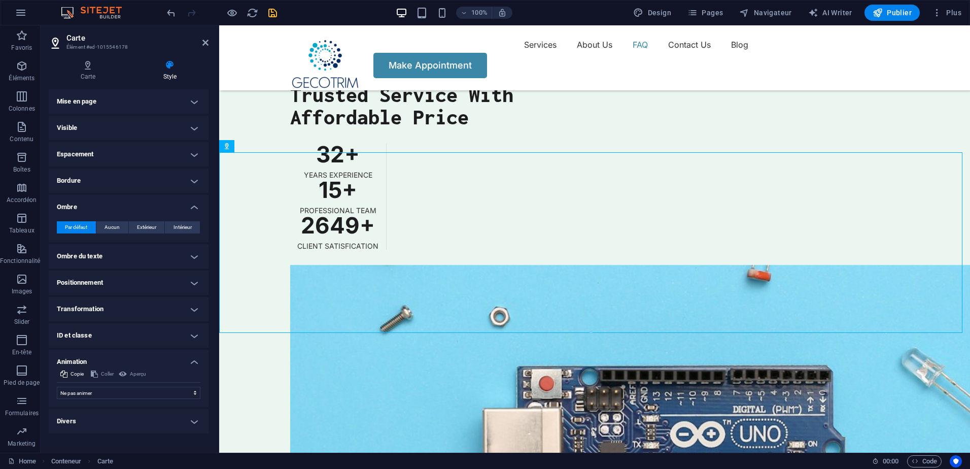
click at [192, 357] on h4 "Animation" at bounding box center [129, 359] width 160 height 18
click at [192, 387] on h4 "Divers" at bounding box center [129, 388] width 160 height 24
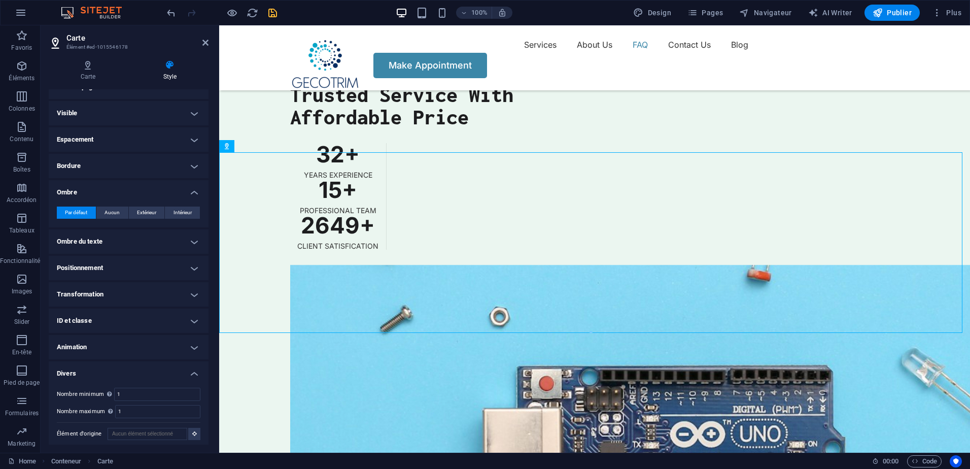
scroll to position [19, 0]
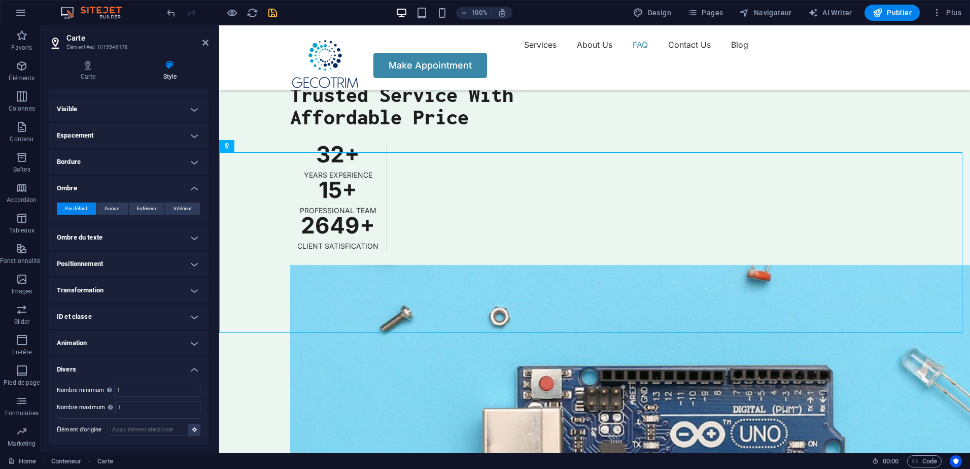
click at [192, 370] on h4 "Divers" at bounding box center [129, 366] width 160 height 18
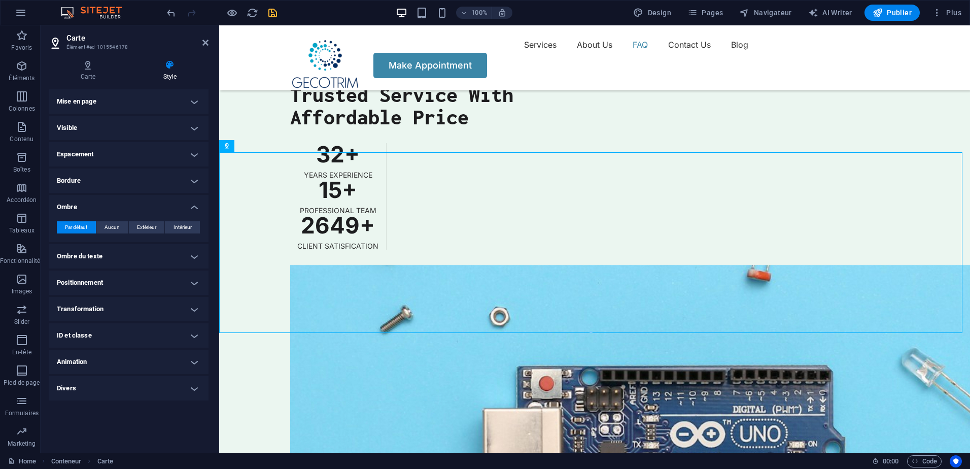
click at [199, 201] on h4 "Ombre" at bounding box center [129, 204] width 160 height 18
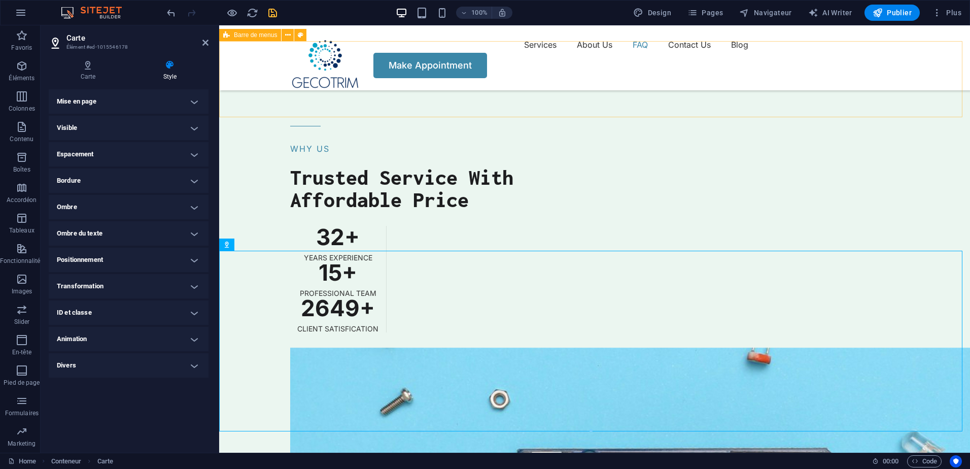
scroll to position [2524, 0]
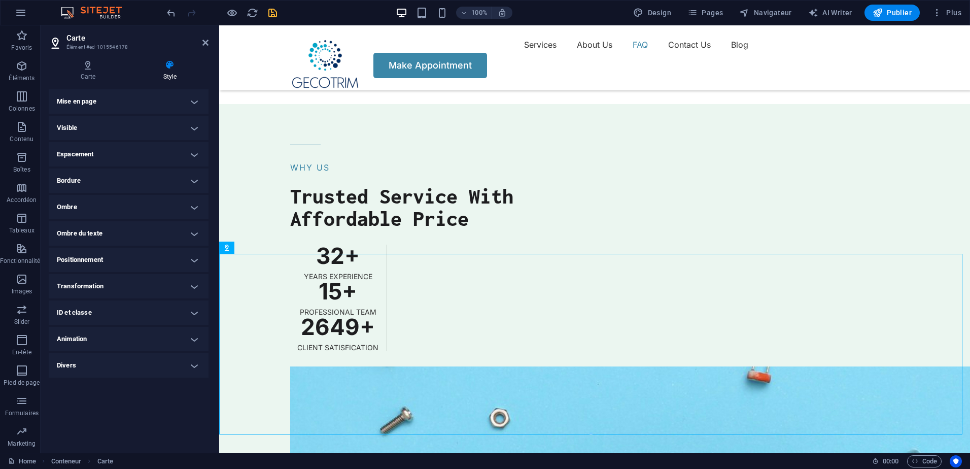
click at [191, 100] on h4 "Mise en page" at bounding box center [129, 101] width 160 height 24
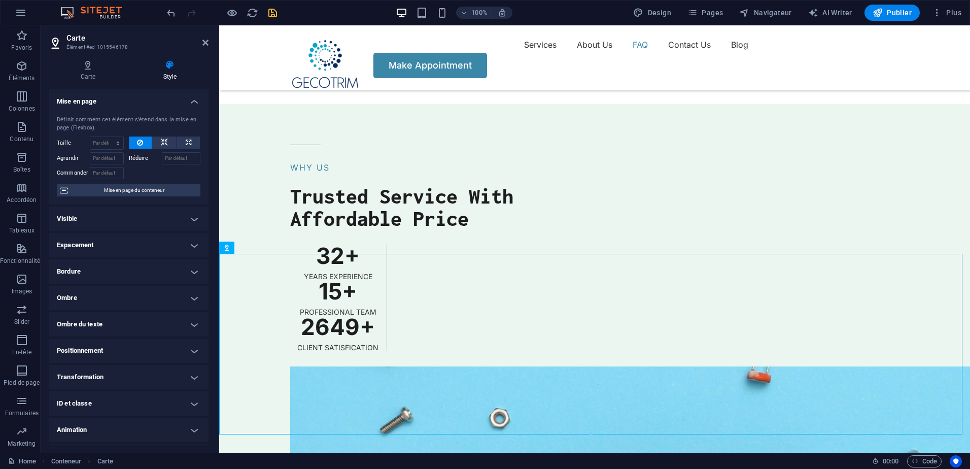
click at [191, 100] on h4 "Mise en page" at bounding box center [129, 98] width 160 height 18
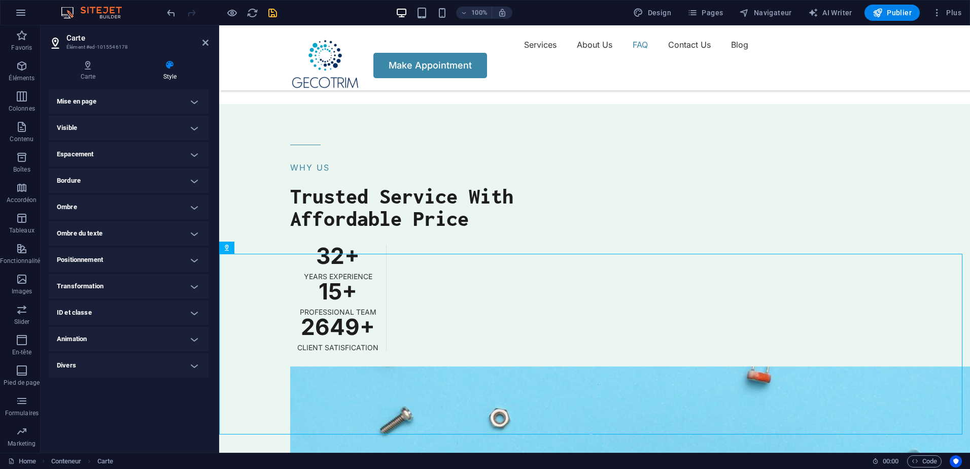
click at [191, 100] on h4 "Mise en page" at bounding box center [129, 101] width 160 height 24
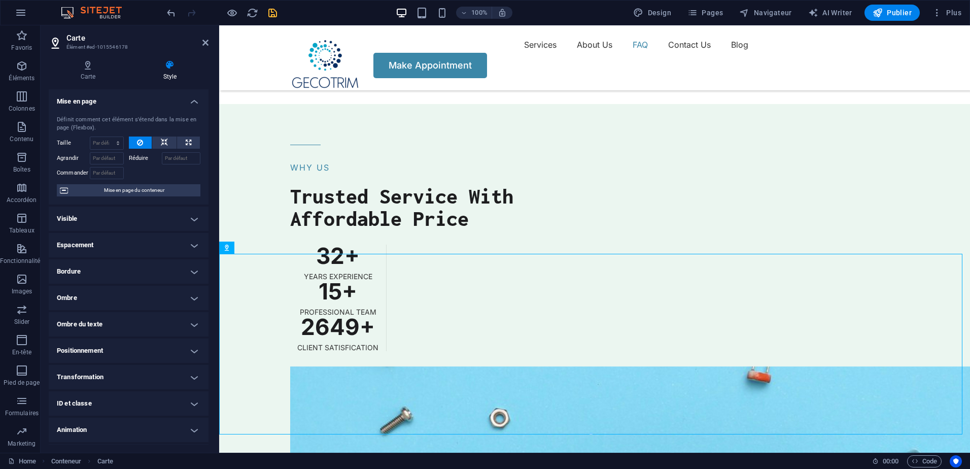
click at [191, 100] on h4 "Mise en page" at bounding box center [129, 98] width 160 height 18
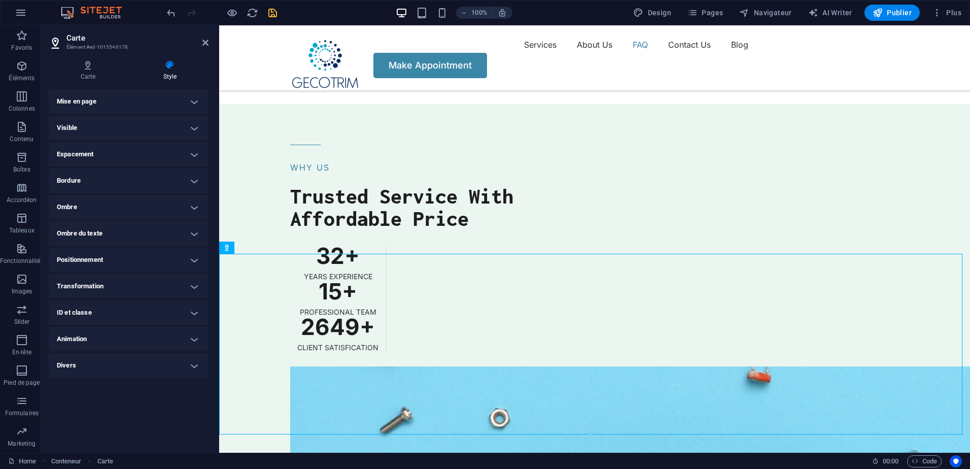
click at [195, 205] on h4 "Ombre" at bounding box center [129, 207] width 160 height 24
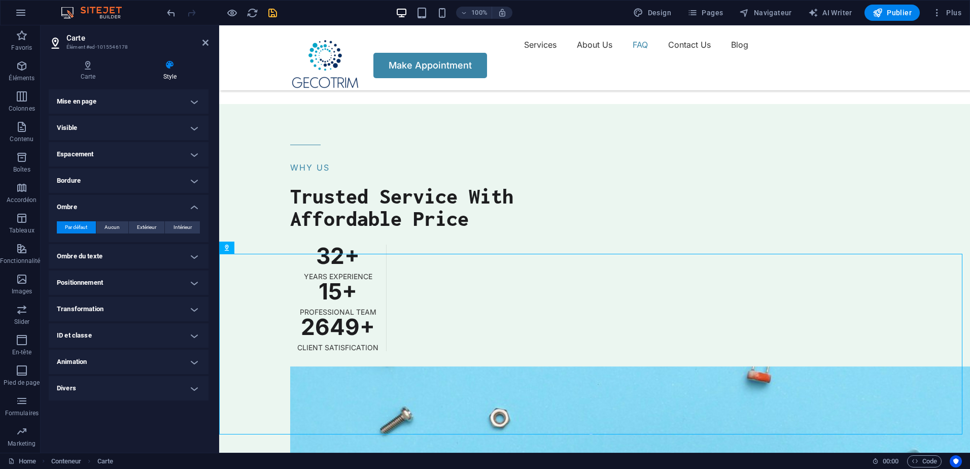
click at [195, 205] on h4 "Ombre" at bounding box center [129, 204] width 160 height 18
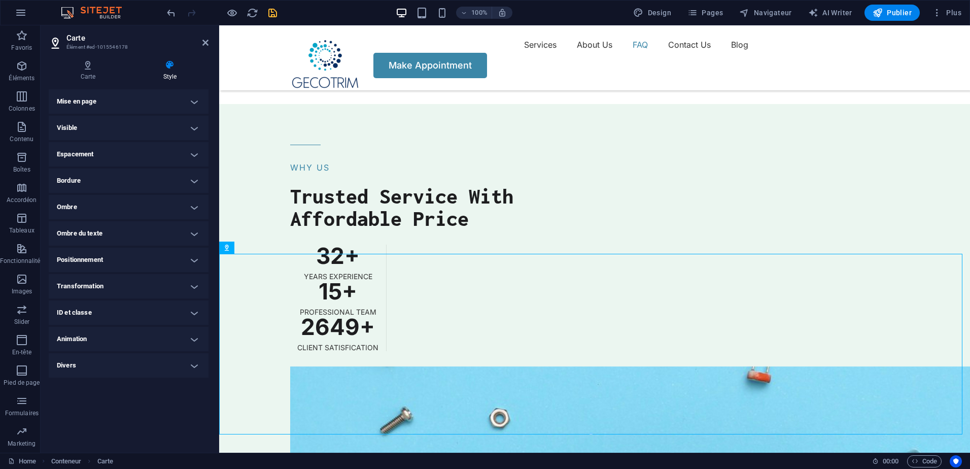
click at [194, 205] on h4 "Ombre" at bounding box center [129, 207] width 160 height 24
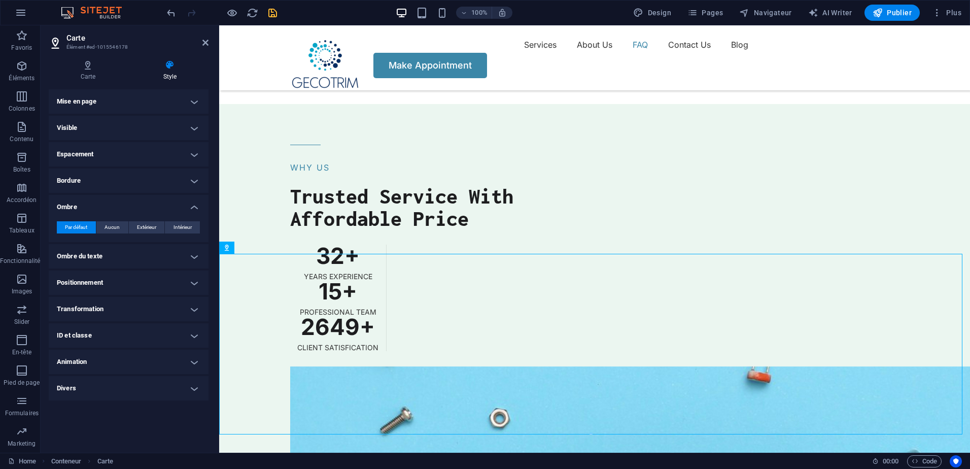
click at [195, 205] on h4 "Ombre" at bounding box center [129, 204] width 160 height 18
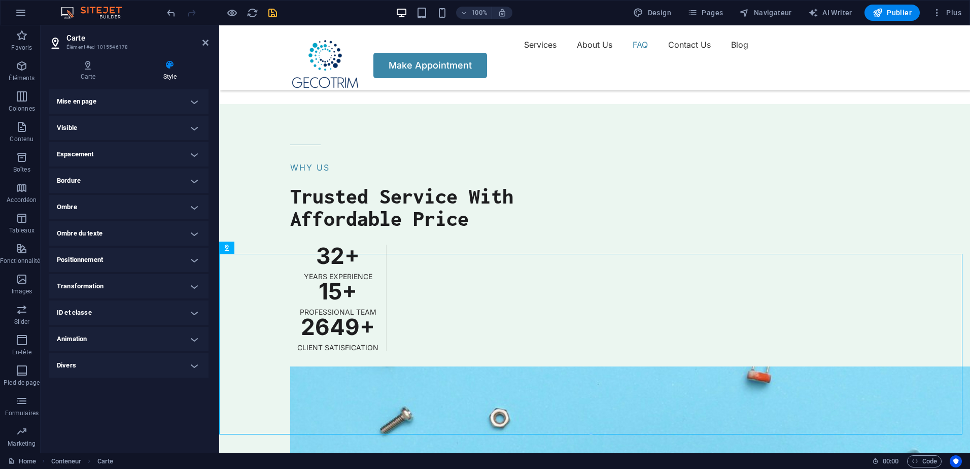
click at [193, 226] on h4 "Ombre du texte" at bounding box center [129, 233] width 160 height 24
click at [193, 226] on h4 "Ombre du texte" at bounding box center [129, 230] width 160 height 18
click at [191, 262] on h4 "Positionnement" at bounding box center [129, 260] width 160 height 24
click at [191, 262] on h4 "Positionnement" at bounding box center [129, 257] width 160 height 18
click at [188, 277] on h4 "Transformation" at bounding box center [129, 286] width 160 height 24
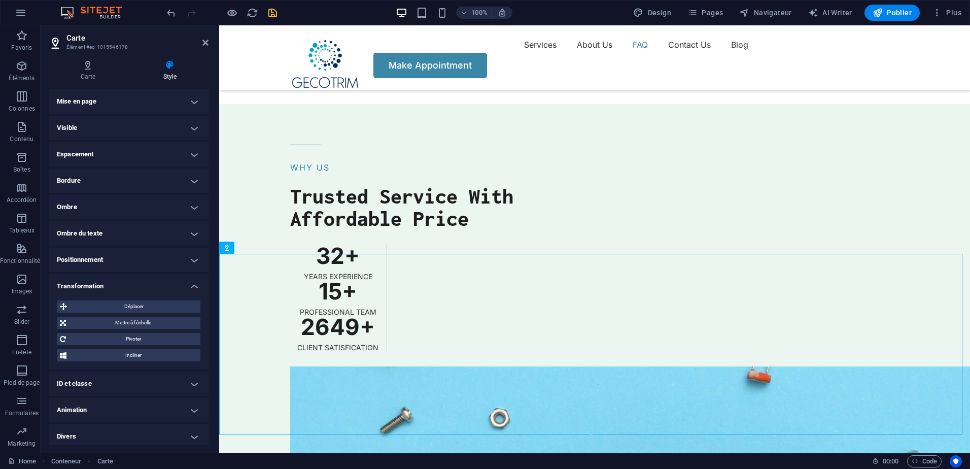
click at [188, 277] on h4 "Transformation" at bounding box center [129, 283] width 160 height 18
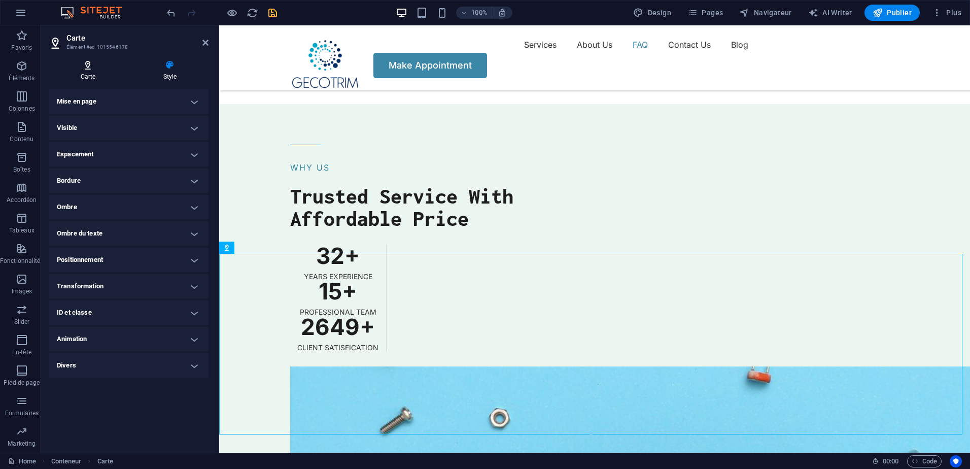
click at [83, 77] on h4 "Carte" at bounding box center [90, 70] width 83 height 21
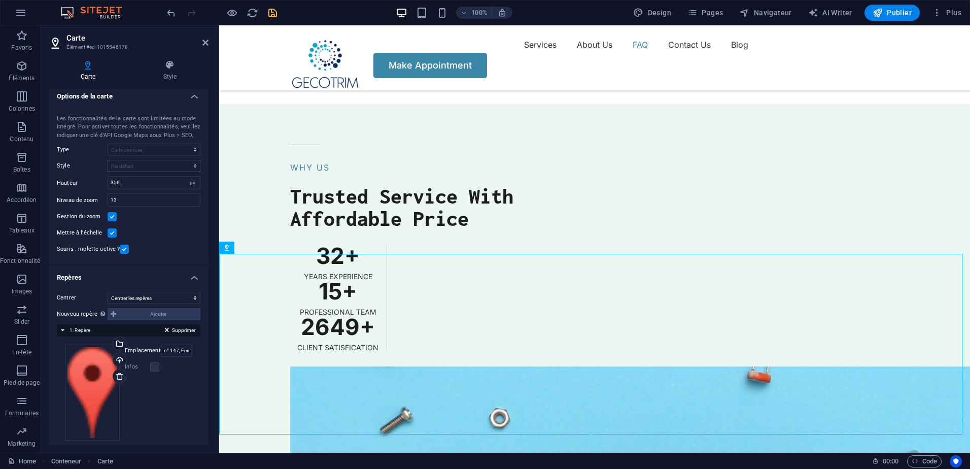
scroll to position [0, 0]
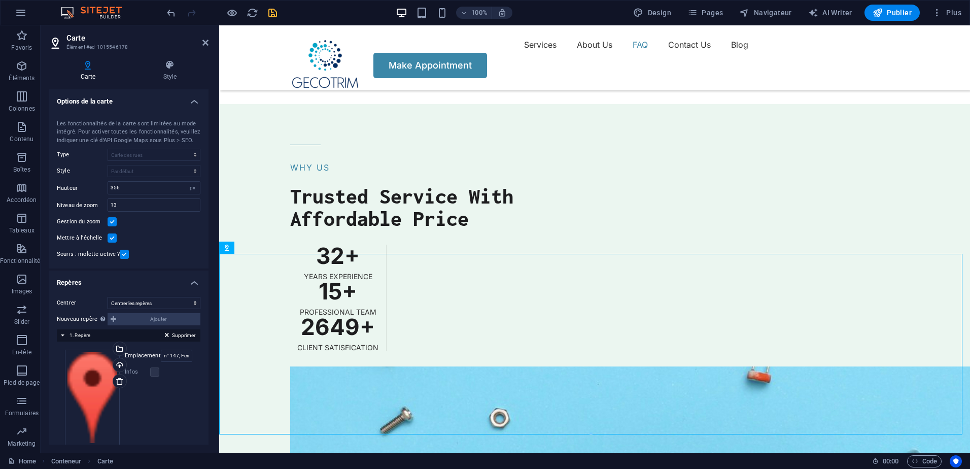
click at [188, 101] on h4 "Options de la carte" at bounding box center [129, 98] width 160 height 18
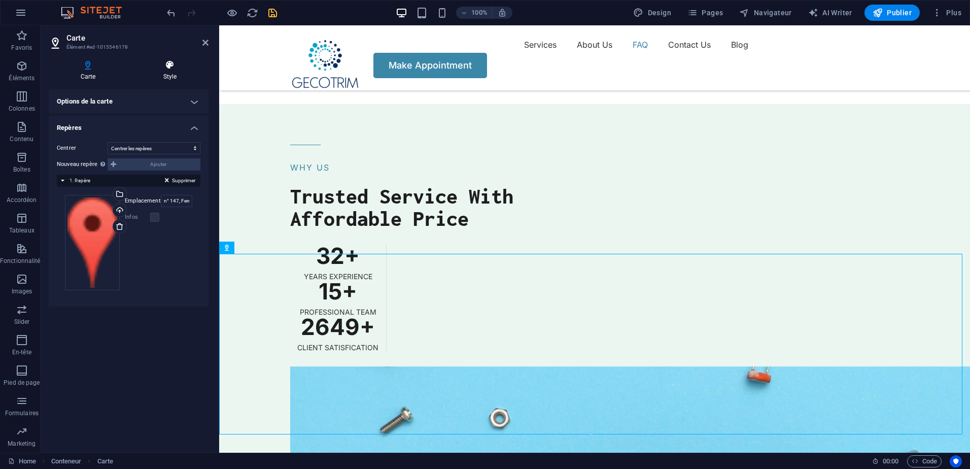
click at [175, 75] on h4 "Style" at bounding box center [169, 70] width 77 height 21
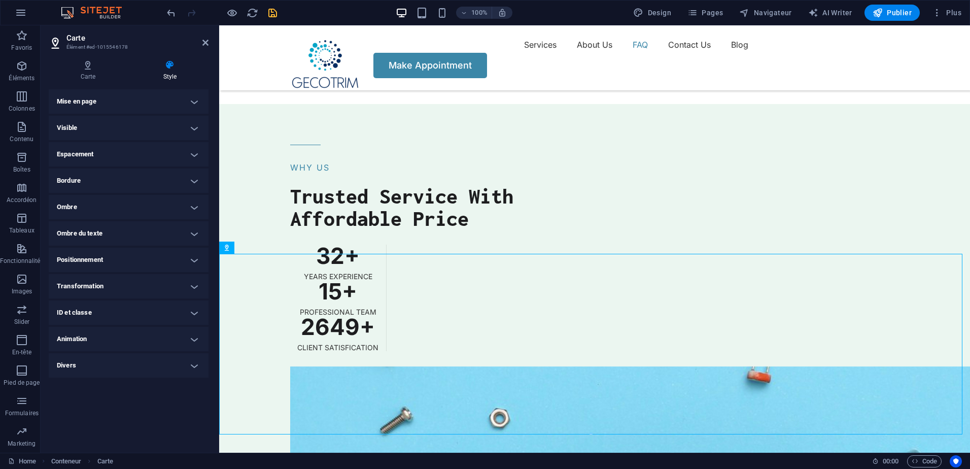
click at [116, 289] on h4 "Transformation" at bounding box center [129, 286] width 160 height 24
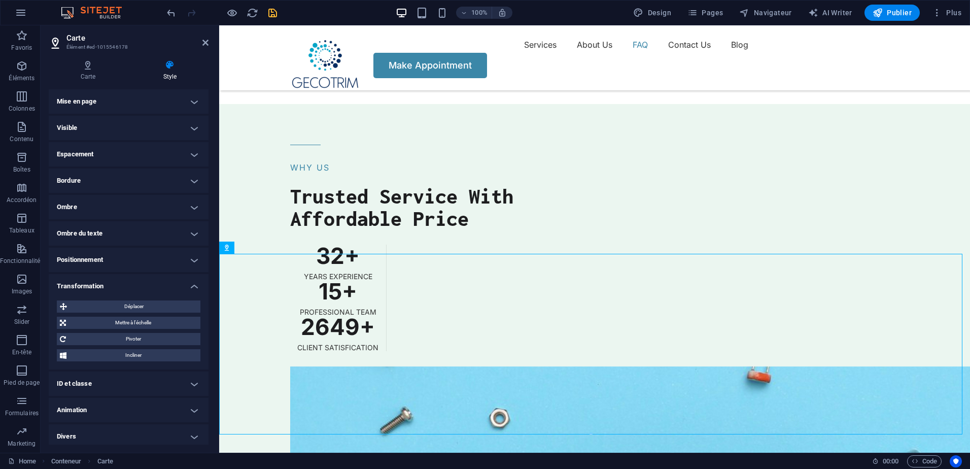
click at [116, 289] on h4 "Transformation" at bounding box center [129, 283] width 160 height 18
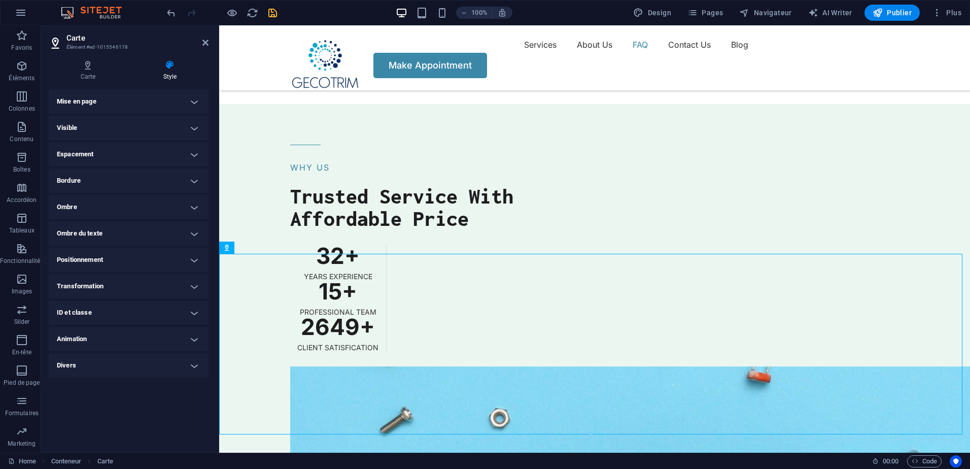
click at [119, 264] on h4 "Positionnement" at bounding box center [129, 260] width 160 height 24
click at [119, 264] on h4 "Positionnement" at bounding box center [129, 257] width 160 height 18
click at [121, 234] on h4 "Ombre du texte" at bounding box center [129, 233] width 160 height 24
click at [121, 234] on h4 "Ombre du texte" at bounding box center [129, 230] width 160 height 18
click at [126, 203] on h4 "Ombre" at bounding box center [129, 207] width 160 height 24
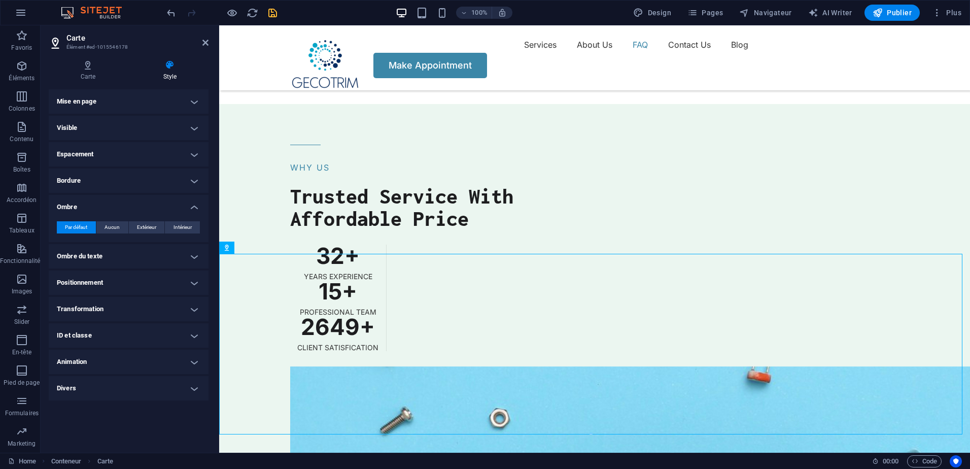
click at [126, 203] on h4 "Ombre" at bounding box center [129, 204] width 160 height 18
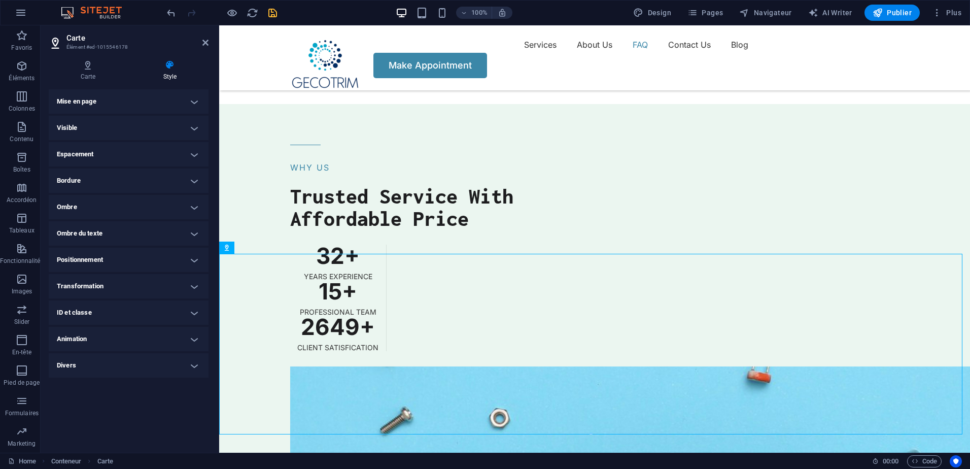
click at [129, 180] on h4 "Bordure" at bounding box center [129, 180] width 160 height 24
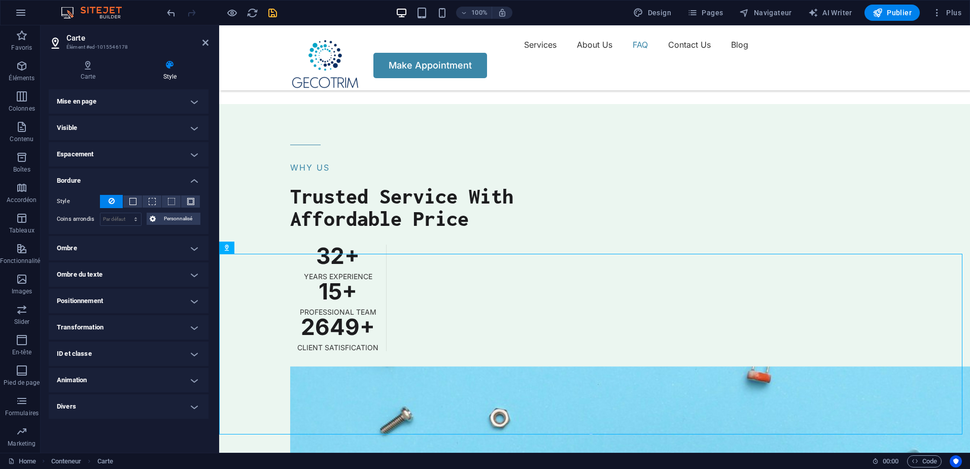
click at [129, 178] on h4 "Bordure" at bounding box center [129, 177] width 160 height 18
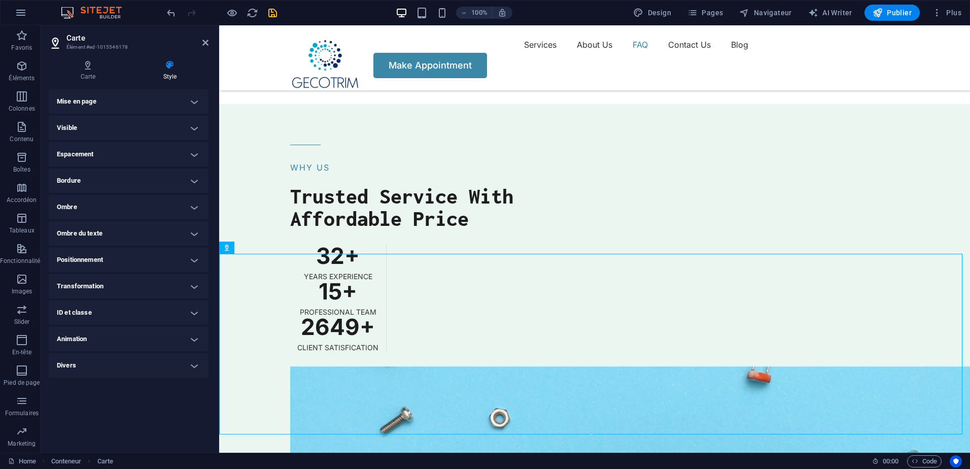
click at [135, 159] on h4 "Espacement" at bounding box center [129, 154] width 160 height 24
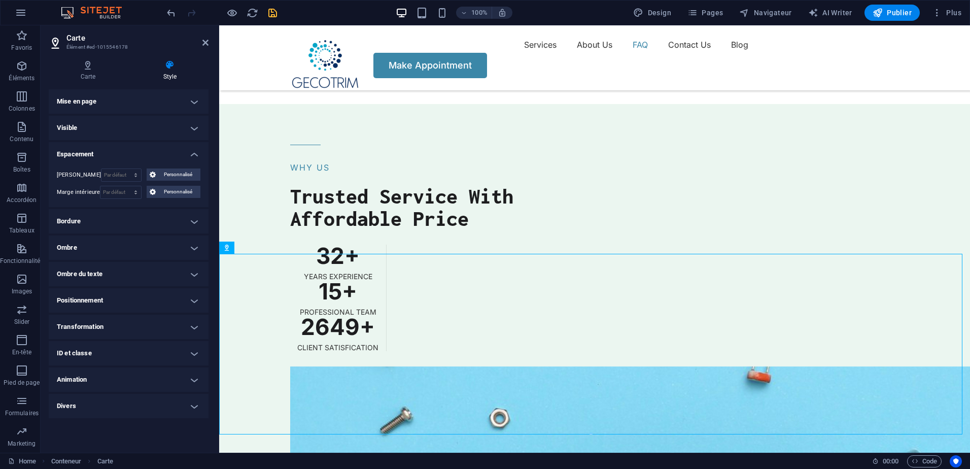
click at [135, 159] on h4 "Espacement" at bounding box center [129, 151] width 160 height 18
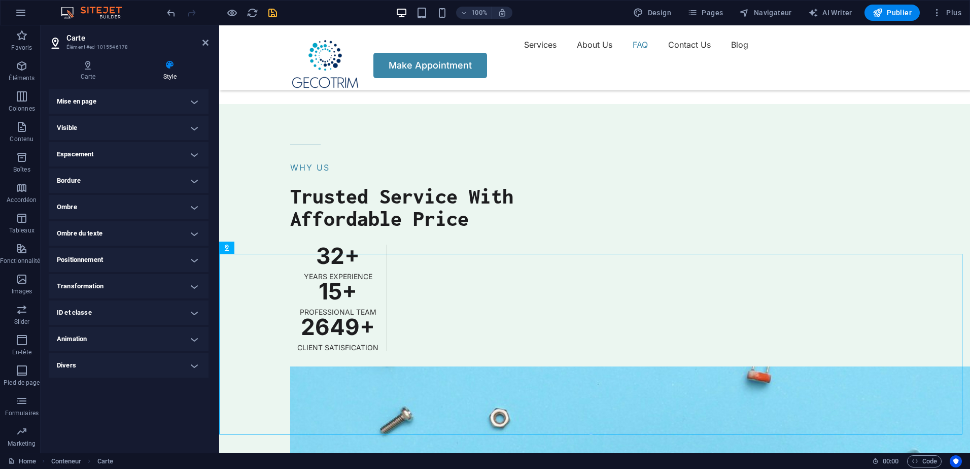
click at [140, 130] on h4 "Visible" at bounding box center [129, 128] width 160 height 24
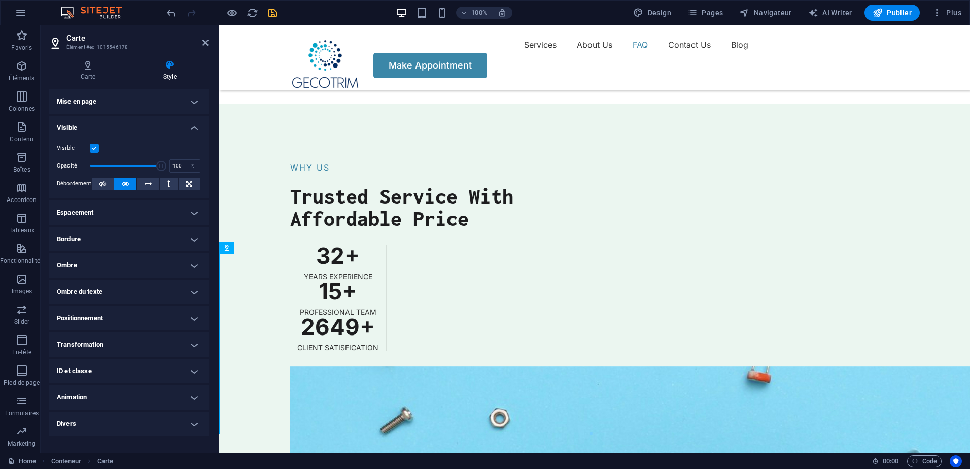
click at [174, 123] on h4 "Visible" at bounding box center [129, 125] width 160 height 18
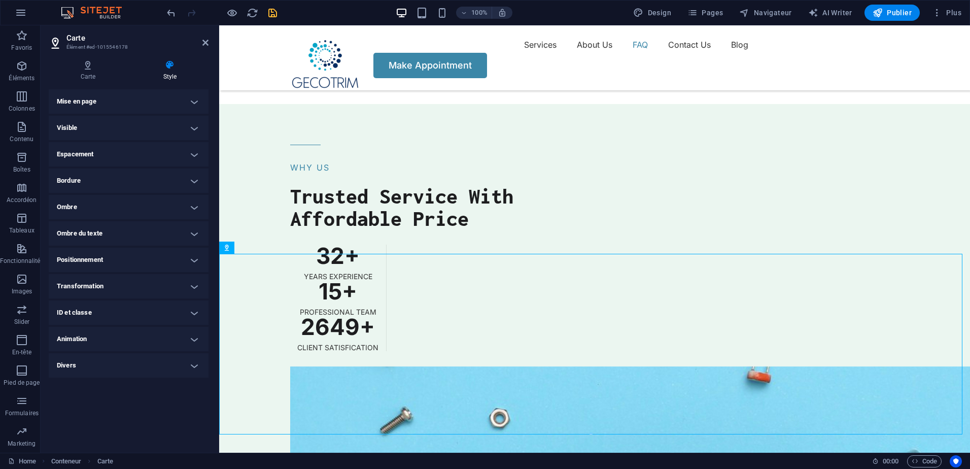
click at [129, 340] on h4 "Animation" at bounding box center [129, 339] width 160 height 24
click at [130, 340] on h4 "Animation" at bounding box center [129, 336] width 160 height 18
click at [127, 364] on h4 "Divers" at bounding box center [129, 365] width 160 height 24
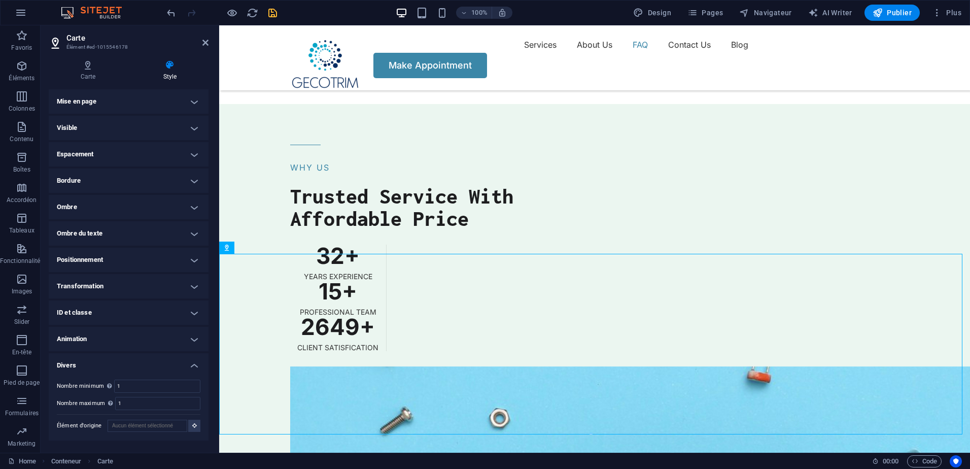
click at [127, 356] on h4 "Divers" at bounding box center [129, 362] width 160 height 18
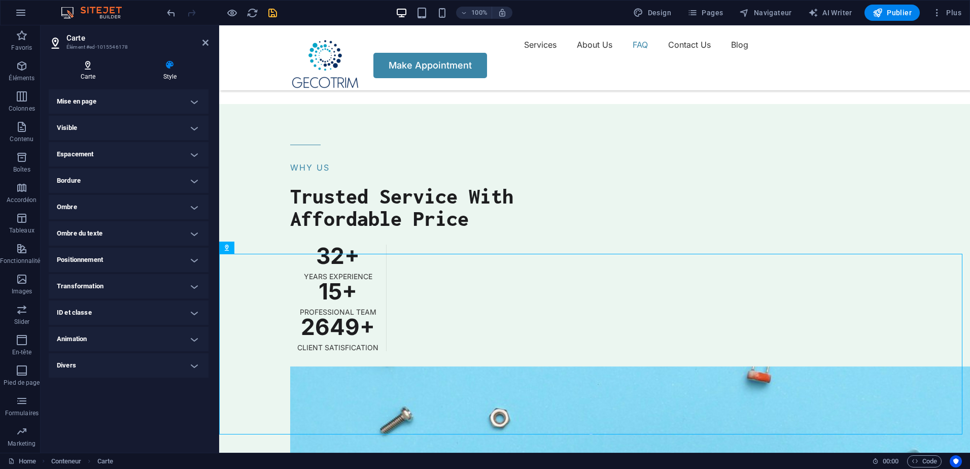
click at [100, 68] on icon at bounding box center [88, 65] width 79 height 10
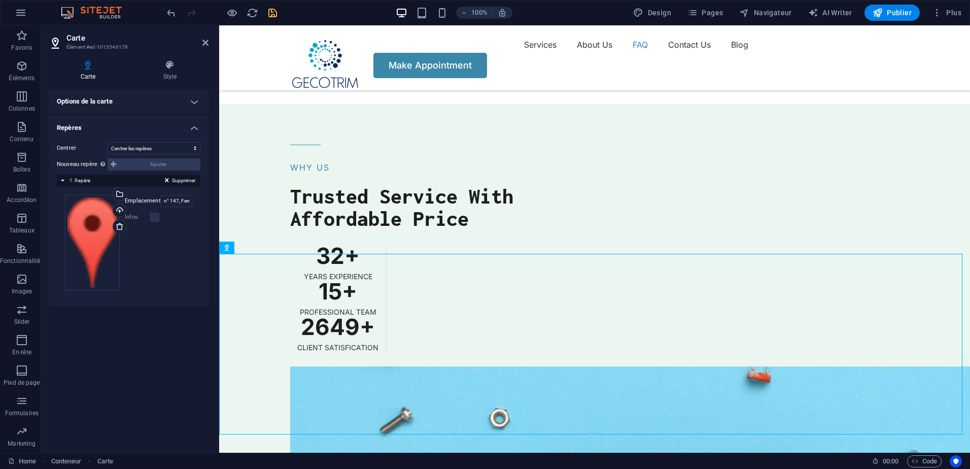
click at [191, 129] on h4 "Repères" at bounding box center [129, 125] width 160 height 18
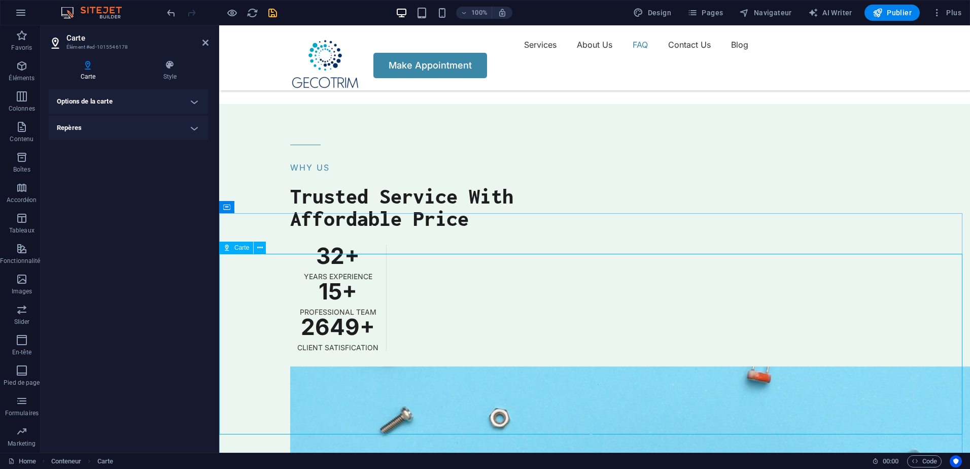
click at [183, 74] on h4 "Style" at bounding box center [169, 70] width 77 height 21
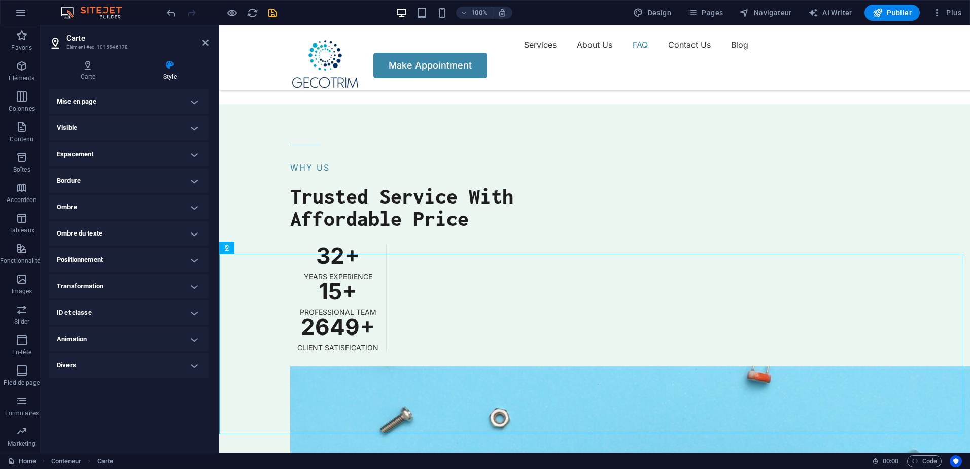
click at [193, 130] on h4 "Visible" at bounding box center [129, 128] width 160 height 24
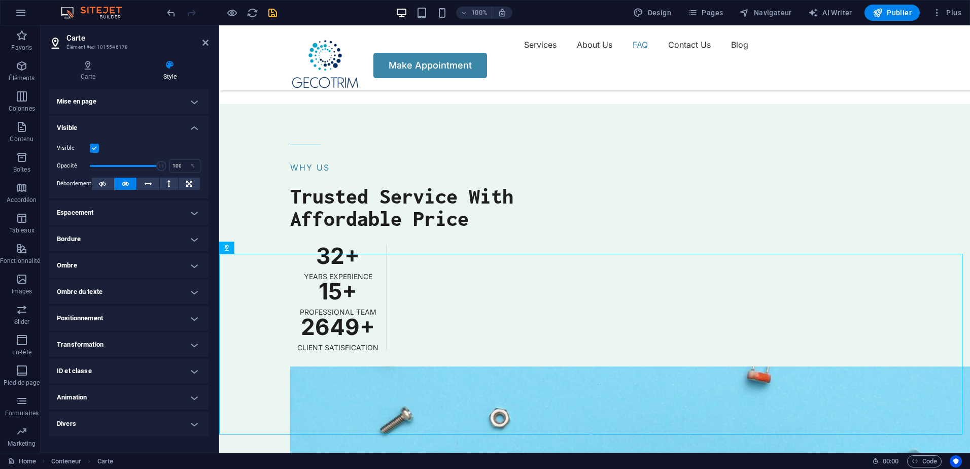
click at [193, 130] on h4 "Visible" at bounding box center [129, 125] width 160 height 18
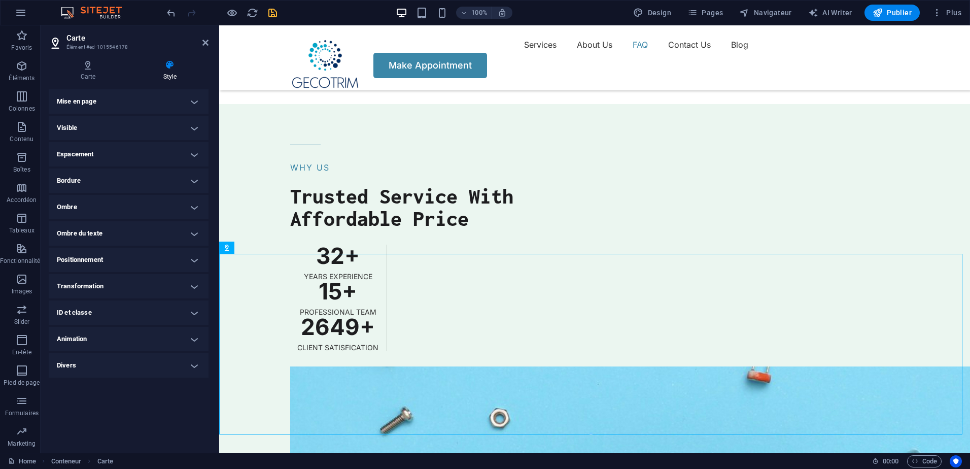
click at [193, 147] on h4 "Espacement" at bounding box center [129, 154] width 160 height 24
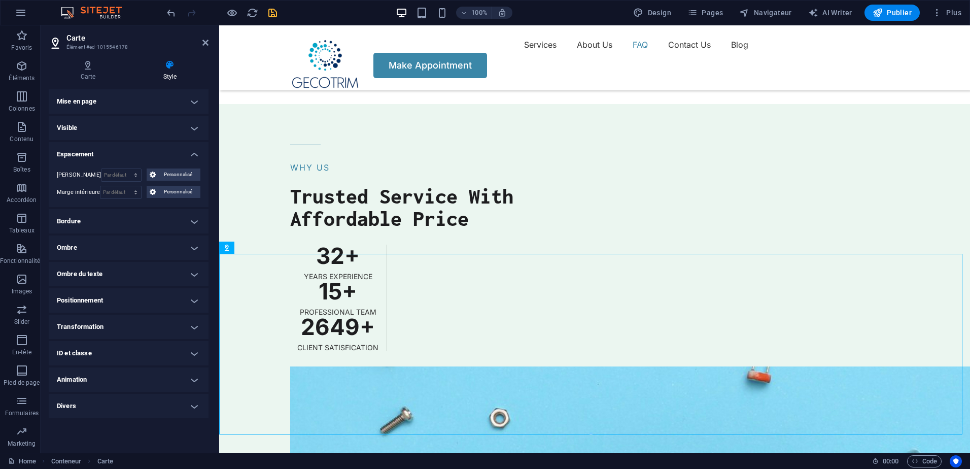
click at [193, 147] on h4 "Espacement" at bounding box center [129, 151] width 160 height 18
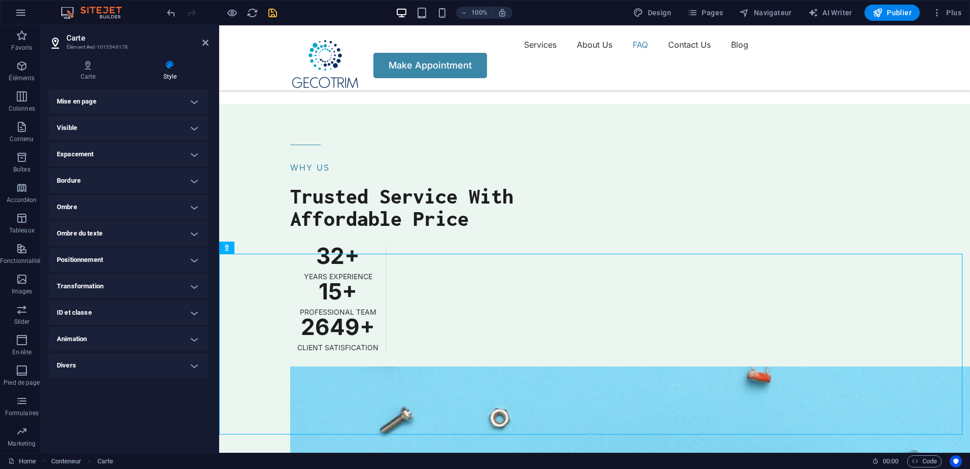
click at [195, 174] on h4 "Bordure" at bounding box center [129, 180] width 160 height 24
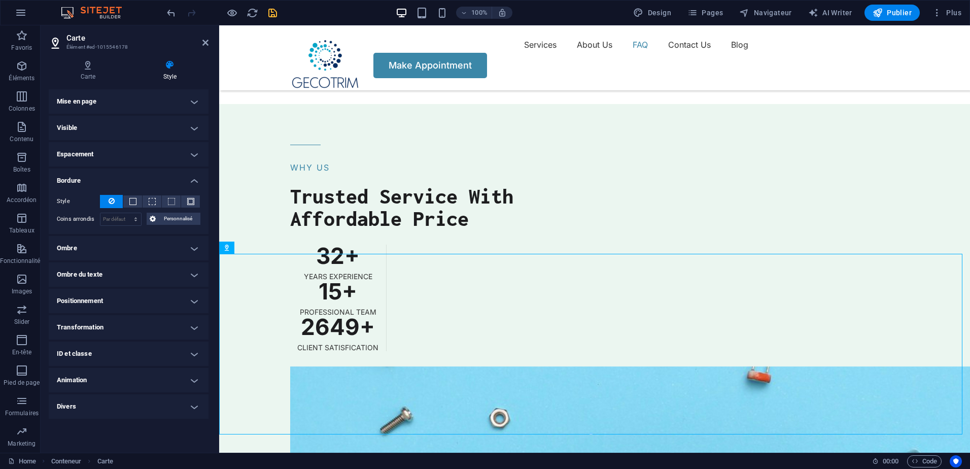
click at [195, 175] on h4 "Bordure" at bounding box center [129, 177] width 160 height 18
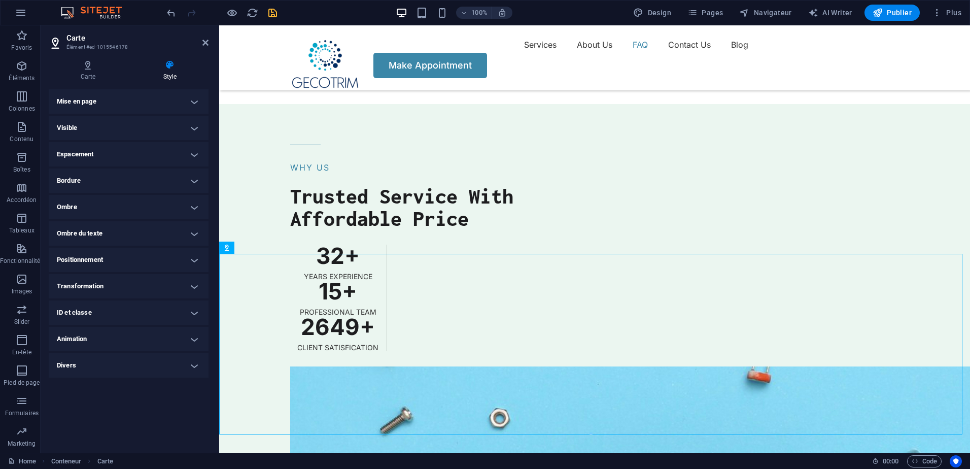
click at [172, 105] on h4 "Mise en page" at bounding box center [129, 101] width 160 height 24
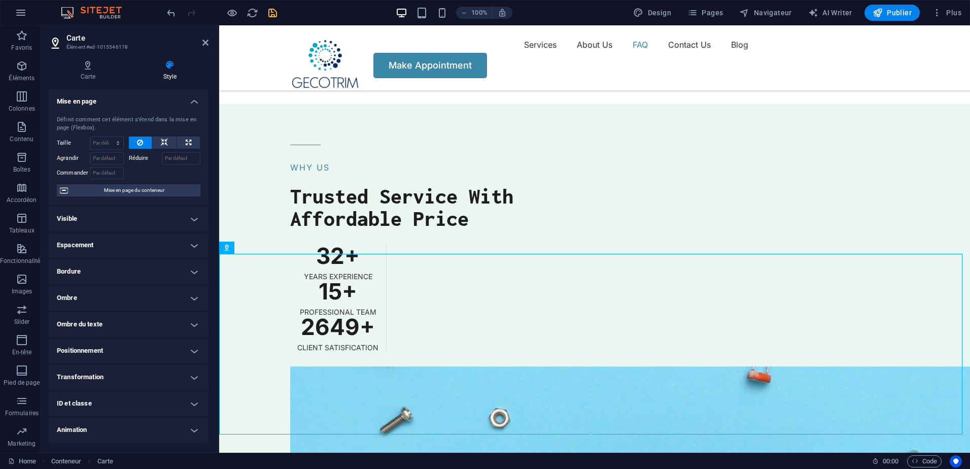
click at [172, 105] on h4 "Mise en page" at bounding box center [129, 98] width 160 height 18
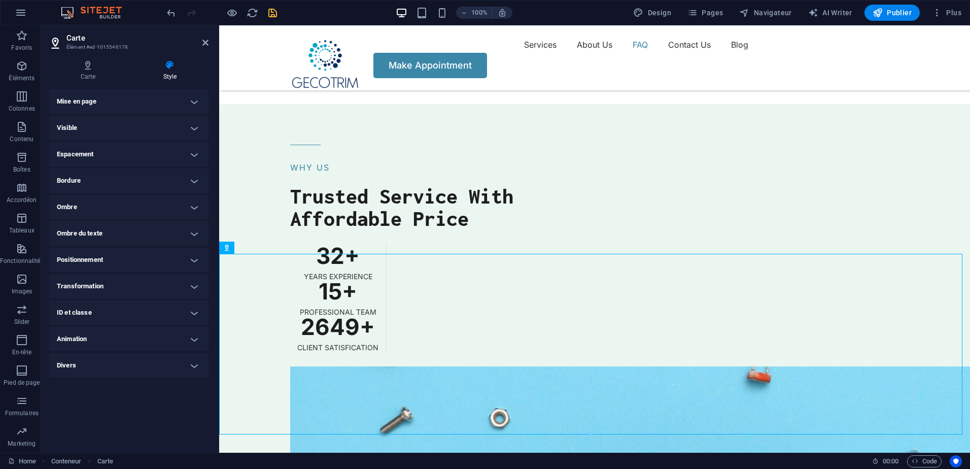
click at [184, 257] on h4 "Positionnement" at bounding box center [129, 260] width 160 height 24
click at [184, 257] on h4 "Positionnement" at bounding box center [129, 257] width 160 height 18
click at [184, 295] on h4 "Transformation" at bounding box center [129, 286] width 160 height 24
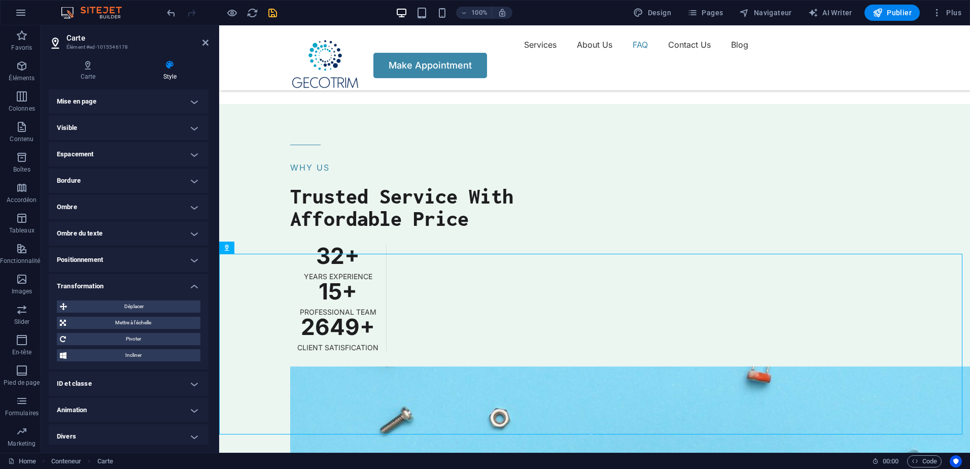
click at [193, 287] on h4 "Transformation" at bounding box center [129, 283] width 160 height 18
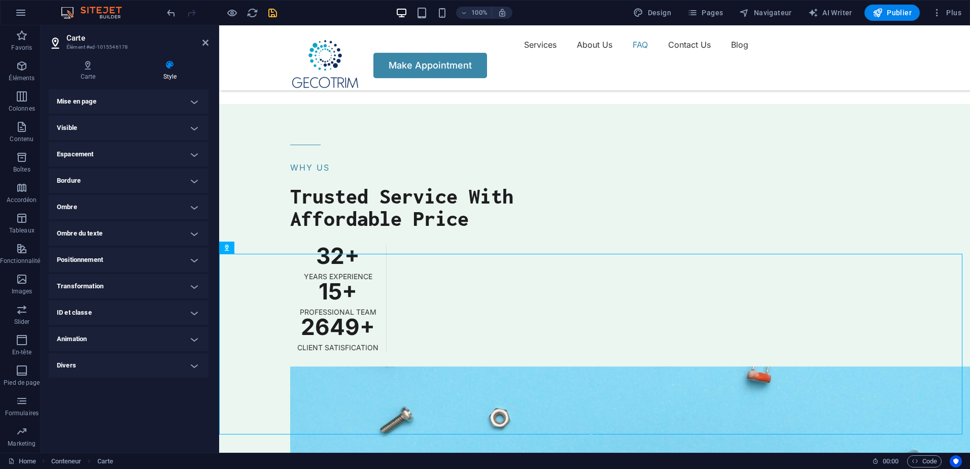
click at [195, 316] on h4 "ID et classe" at bounding box center [129, 312] width 160 height 24
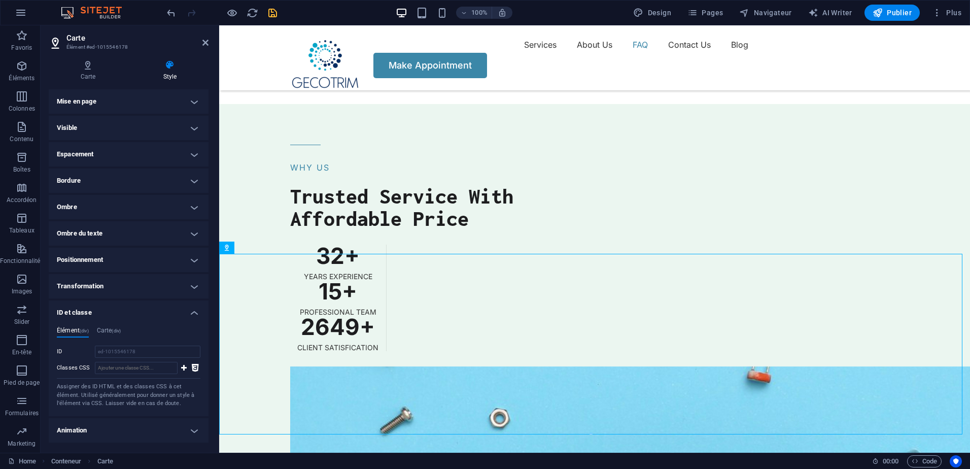
click at [195, 316] on h4 "ID et classe" at bounding box center [129, 309] width 160 height 18
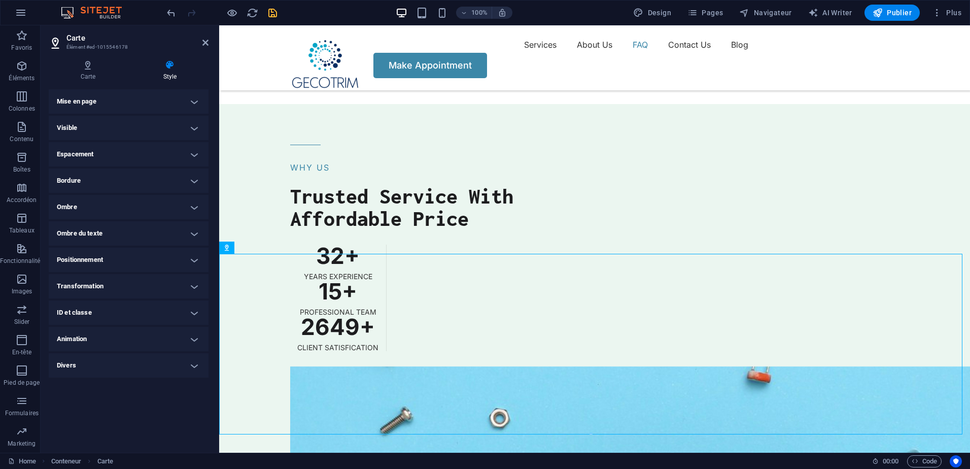
click at [193, 341] on h4 "Animation" at bounding box center [129, 339] width 160 height 24
click at [194, 341] on h4 "Animation" at bounding box center [129, 336] width 160 height 18
click at [195, 370] on h4 "Divers" at bounding box center [129, 365] width 160 height 24
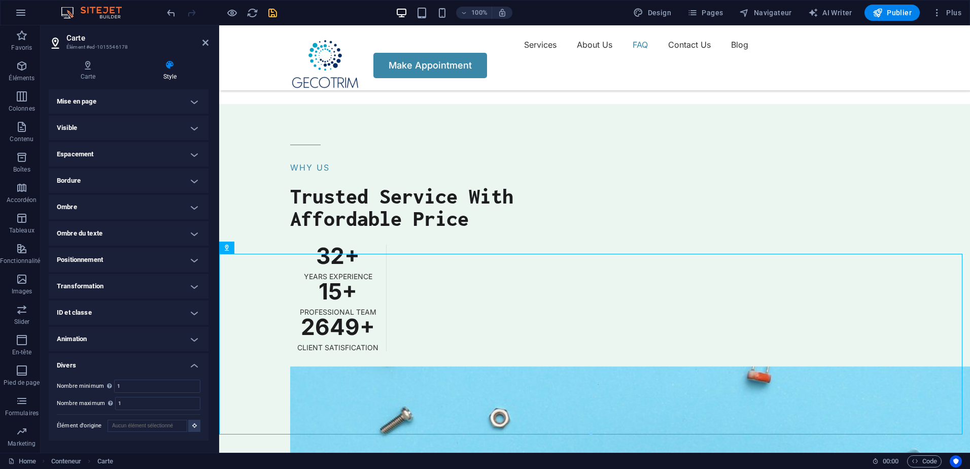
click at [195, 370] on h4 "Divers" at bounding box center [129, 362] width 160 height 18
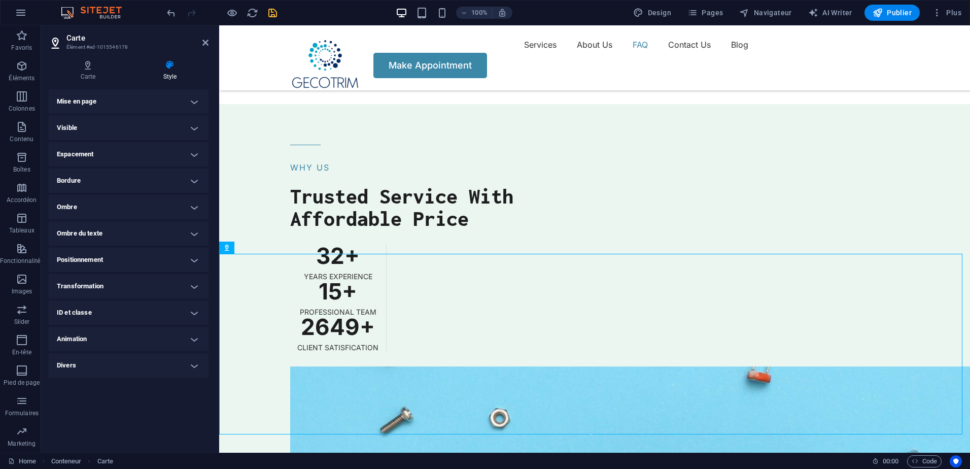
click at [194, 367] on h4 "Divers" at bounding box center [129, 365] width 160 height 24
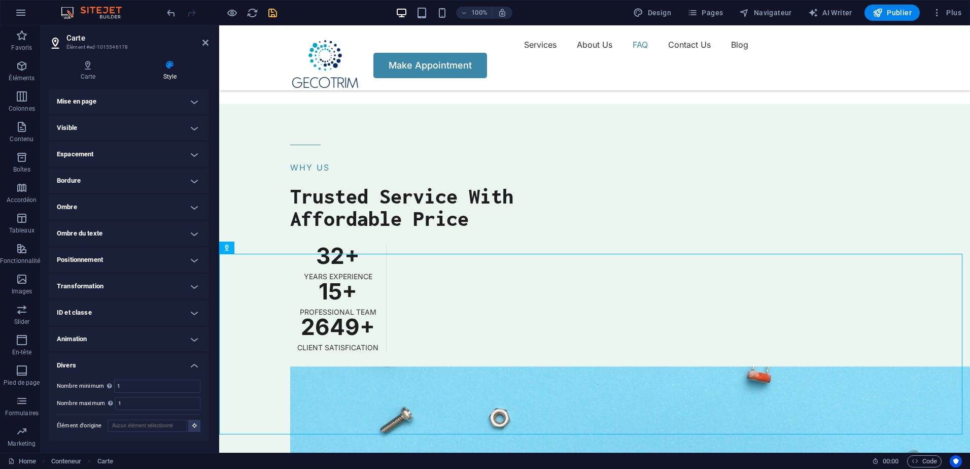
click at [194, 364] on h4 "Divers" at bounding box center [129, 362] width 160 height 18
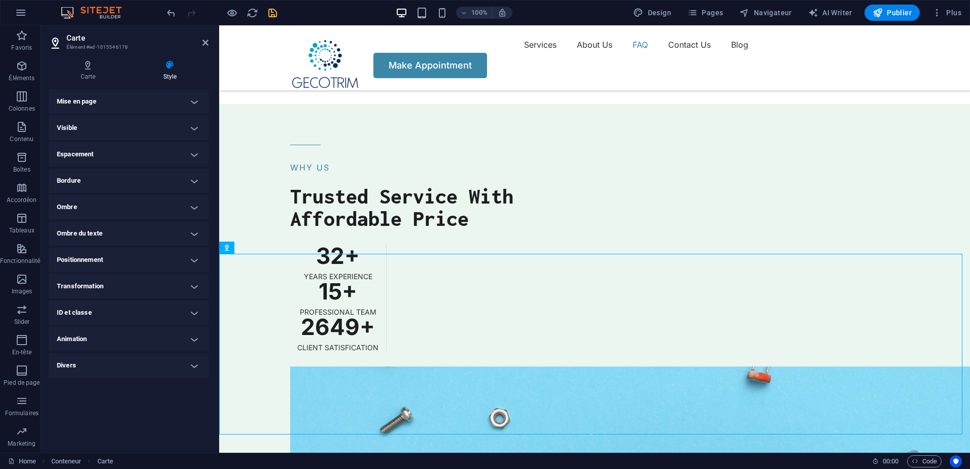
click at [190, 337] on h4 "Animation" at bounding box center [129, 339] width 160 height 24
click at [190, 337] on h4 "Animation" at bounding box center [129, 336] width 160 height 18
click at [190, 316] on h4 "ID et classe" at bounding box center [129, 312] width 160 height 24
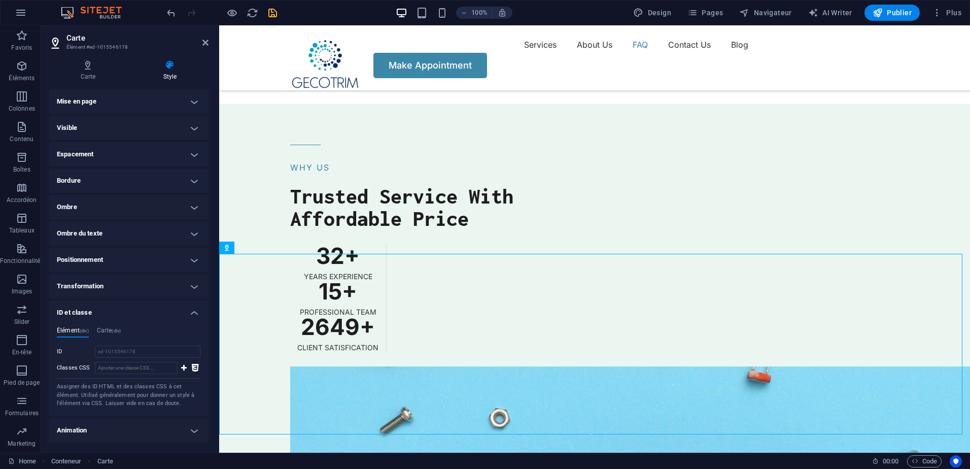
click at [190, 316] on h4 "ID et classe" at bounding box center [129, 309] width 160 height 18
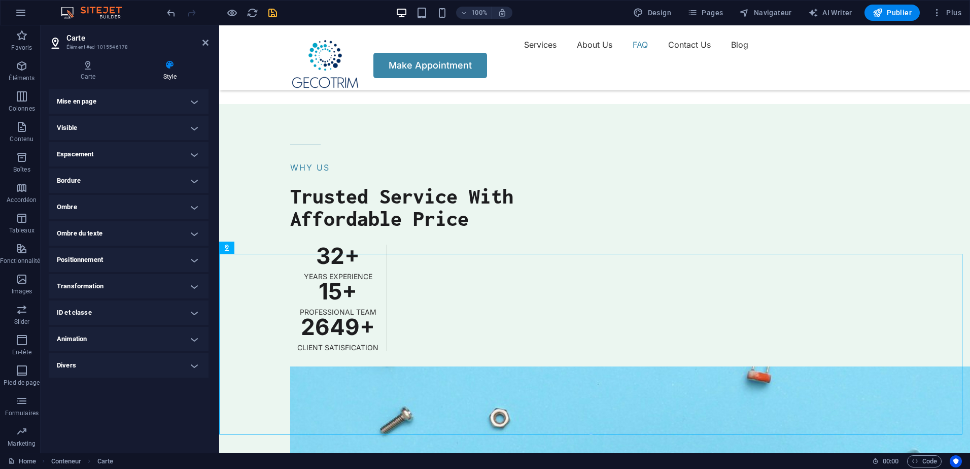
click at [188, 295] on h4 "Transformation" at bounding box center [129, 286] width 160 height 24
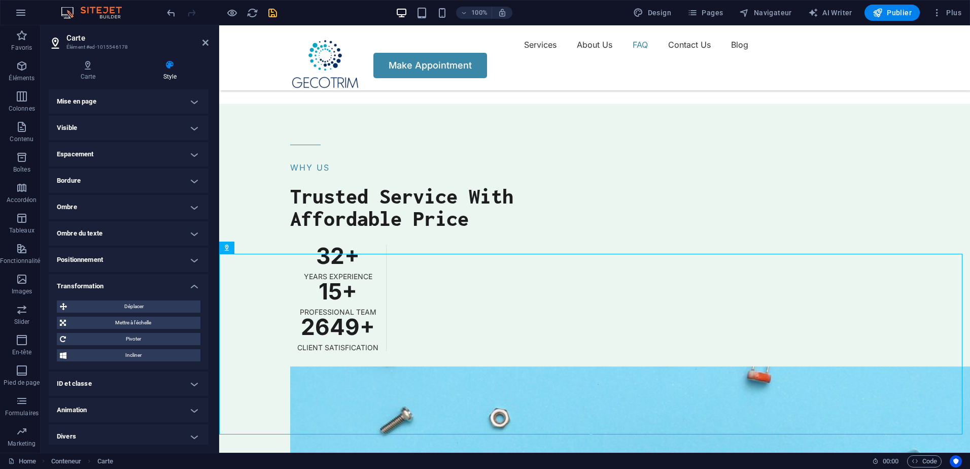
click at [188, 295] on div "Déplacer Décalage X 0 px rem % em vh vw Décalage Y 0 px rem % em vh vw Mettre à…" at bounding box center [129, 330] width 160 height 77
click at [191, 284] on h4 "Transformation" at bounding box center [129, 283] width 160 height 18
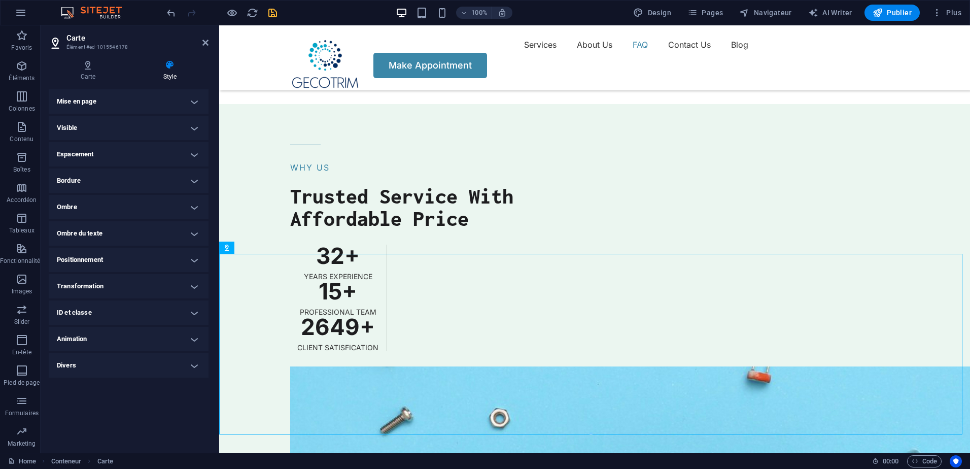
click at [193, 263] on h4 "Positionnement" at bounding box center [129, 260] width 160 height 24
click at [193, 263] on h4 "Positionnement" at bounding box center [129, 257] width 160 height 18
click at [193, 233] on h4 "Ombre du texte" at bounding box center [129, 233] width 160 height 24
click at [193, 233] on h4 "Ombre du texte" at bounding box center [129, 230] width 160 height 18
click at [195, 213] on h4 "Ombre" at bounding box center [129, 207] width 160 height 24
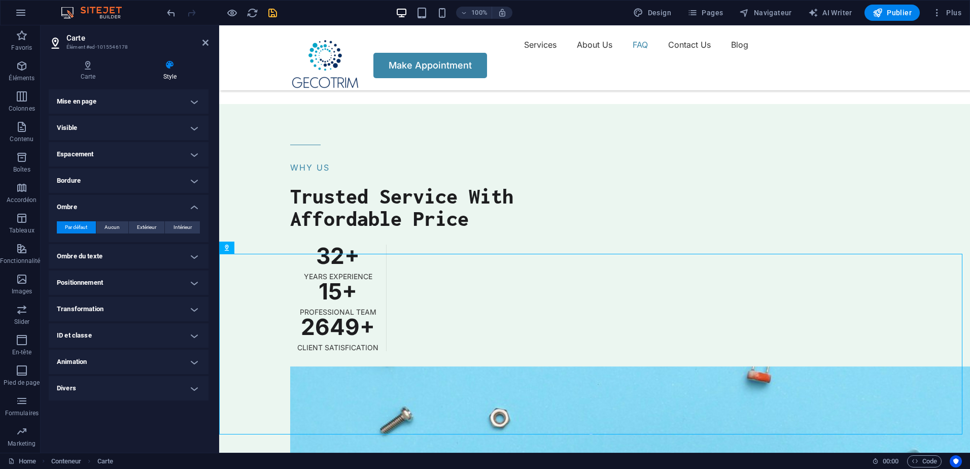
click at [193, 206] on h4 "Ombre" at bounding box center [129, 204] width 160 height 18
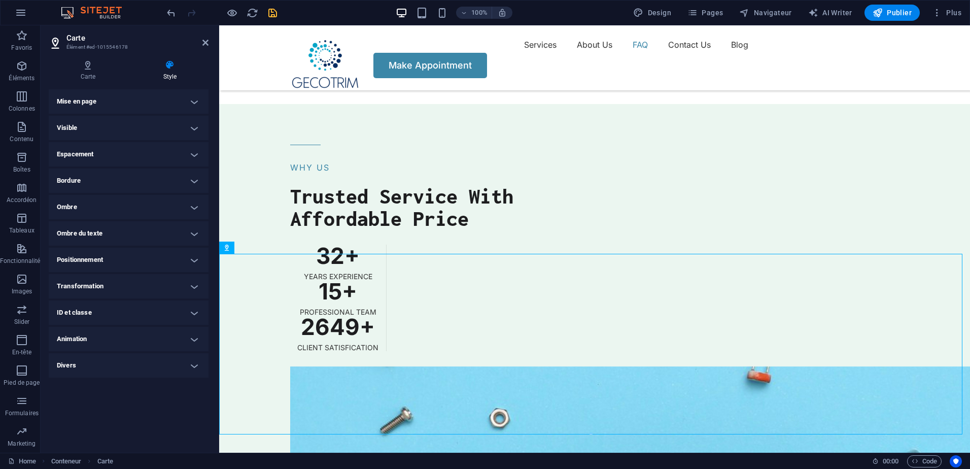
click at [199, 182] on h4 "Bordure" at bounding box center [129, 180] width 160 height 24
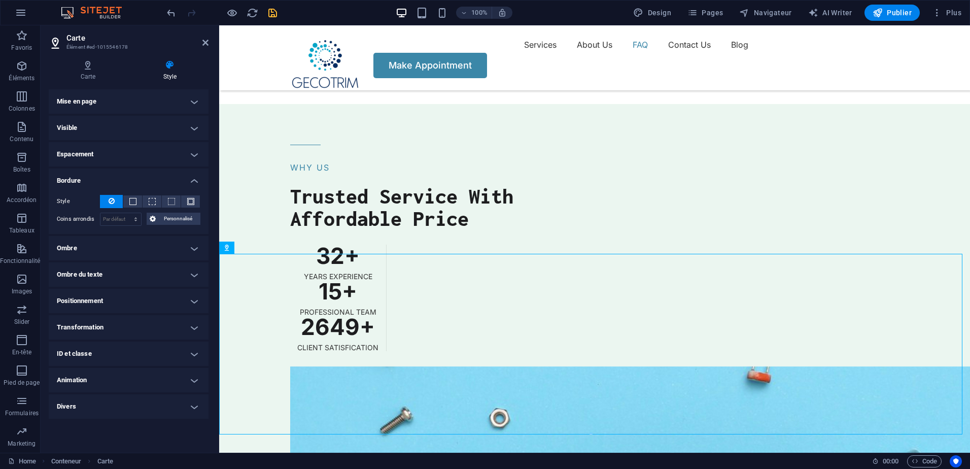
click at [199, 182] on h4 "Bordure" at bounding box center [129, 177] width 160 height 18
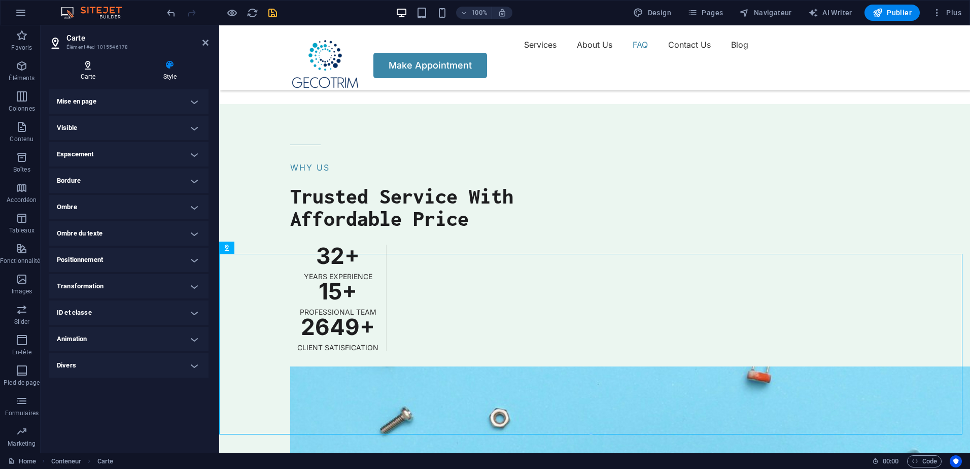
click at [85, 73] on h4 "Carte" at bounding box center [90, 70] width 83 height 21
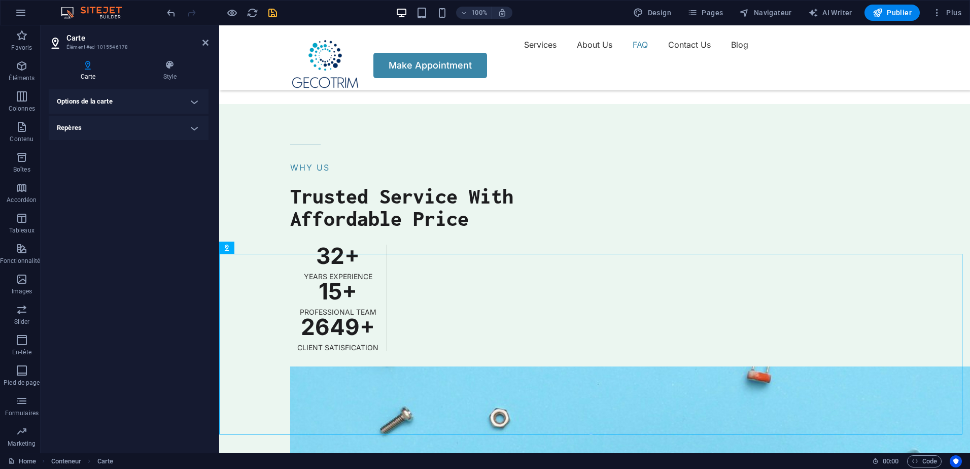
click at [110, 116] on h4 "Repères" at bounding box center [129, 128] width 160 height 24
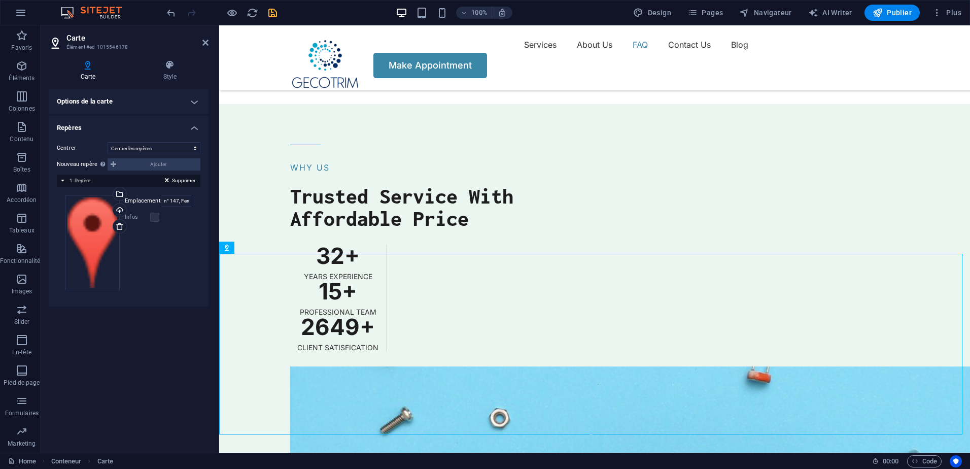
click at [136, 100] on h4 "Options de la carte" at bounding box center [129, 101] width 160 height 24
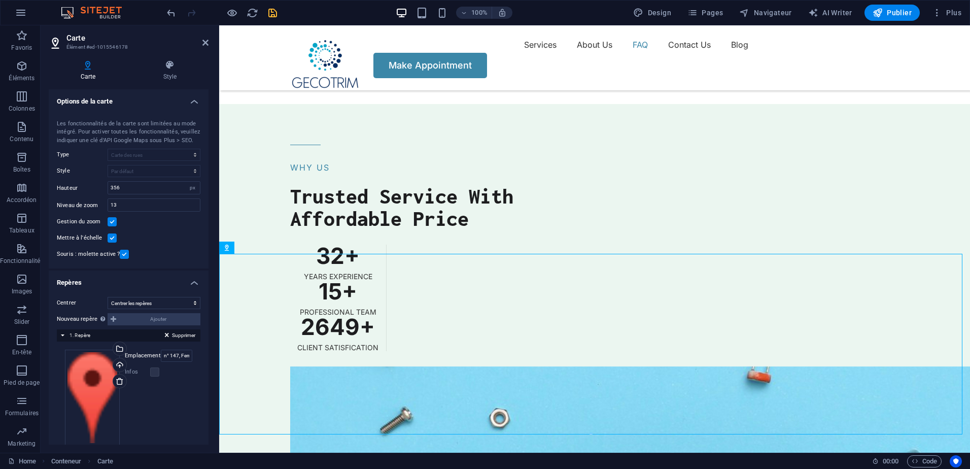
click at [136, 100] on h4 "Options de la carte" at bounding box center [129, 98] width 160 height 18
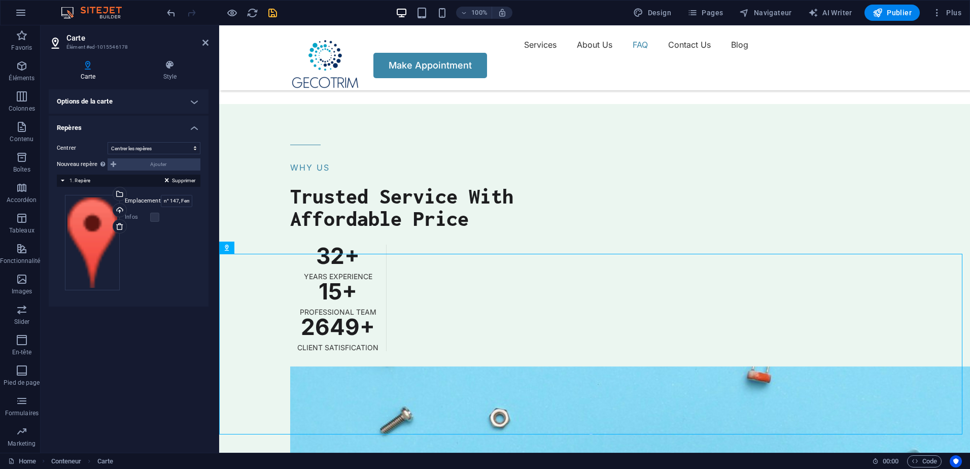
click at [176, 134] on div "Centrer Ne pas centrer Centrer les repères Centrer les repères et zoomer Nouvea…" at bounding box center [129, 220] width 160 height 172
click at [193, 128] on h4 "Repères" at bounding box center [129, 125] width 160 height 18
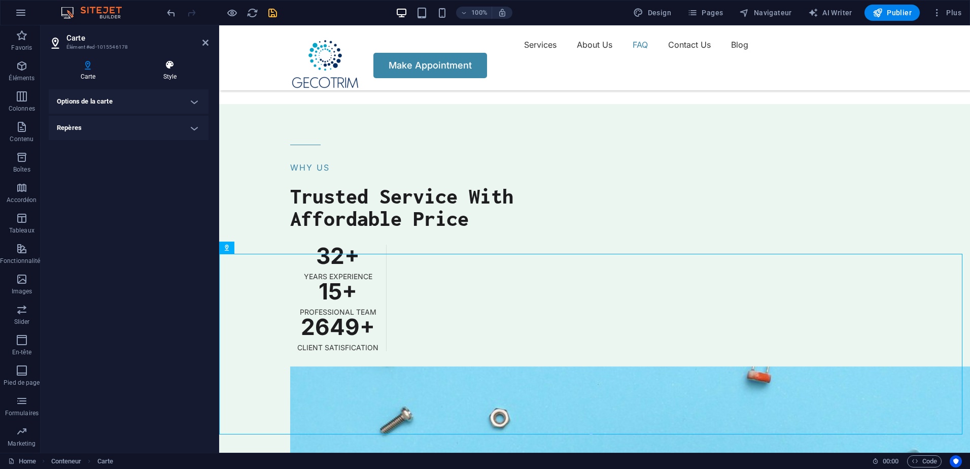
click at [156, 67] on icon at bounding box center [169, 65] width 77 height 10
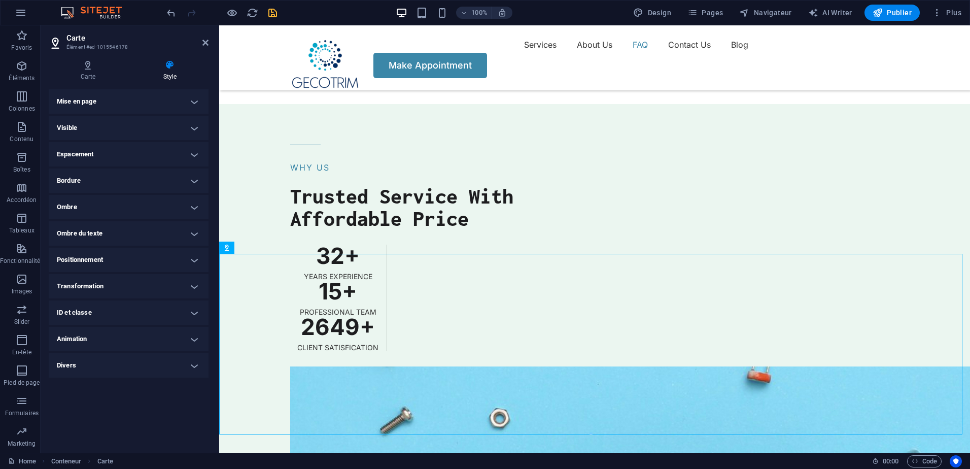
click at [154, 127] on h4 "Visible" at bounding box center [129, 128] width 160 height 24
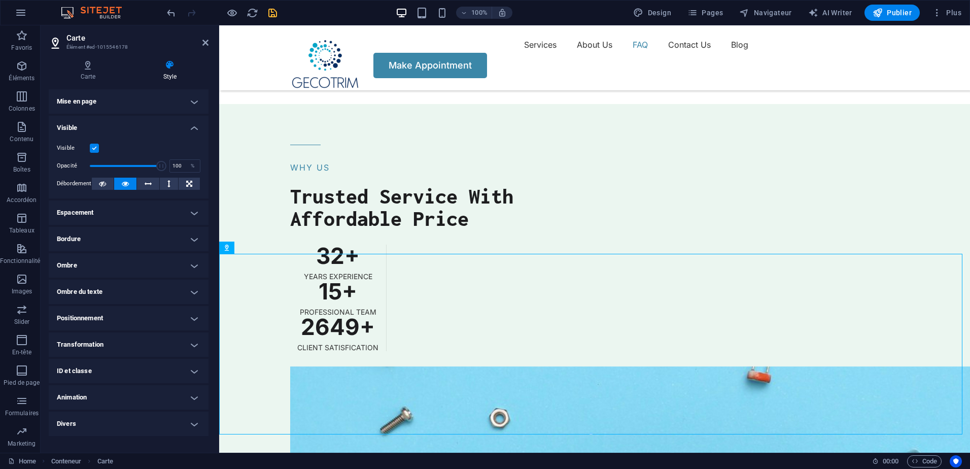
click at [128, 133] on h4 "Visible" at bounding box center [129, 125] width 160 height 18
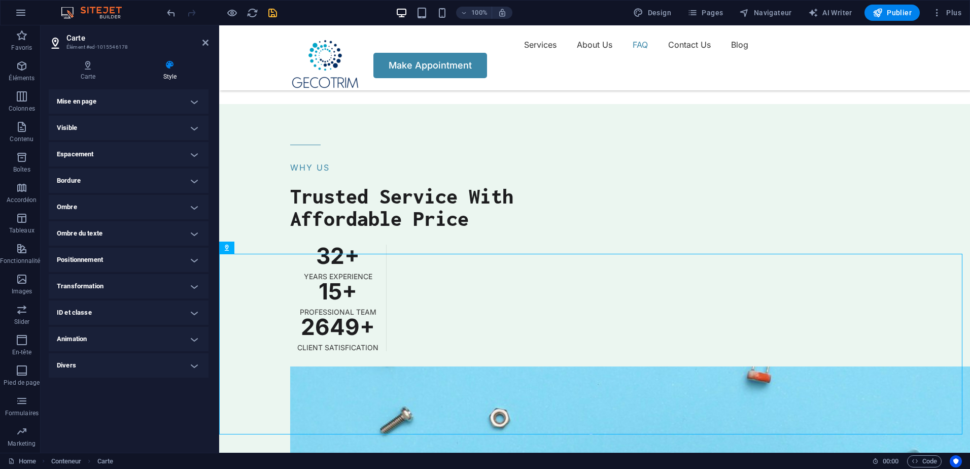
click at [125, 152] on h4 "Espacement" at bounding box center [129, 154] width 160 height 24
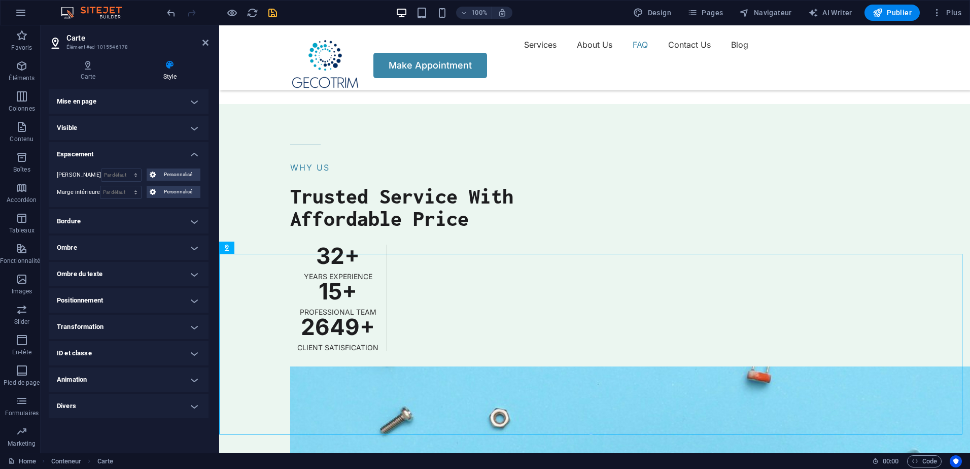
click at [125, 152] on h4 "Espacement" at bounding box center [129, 151] width 160 height 18
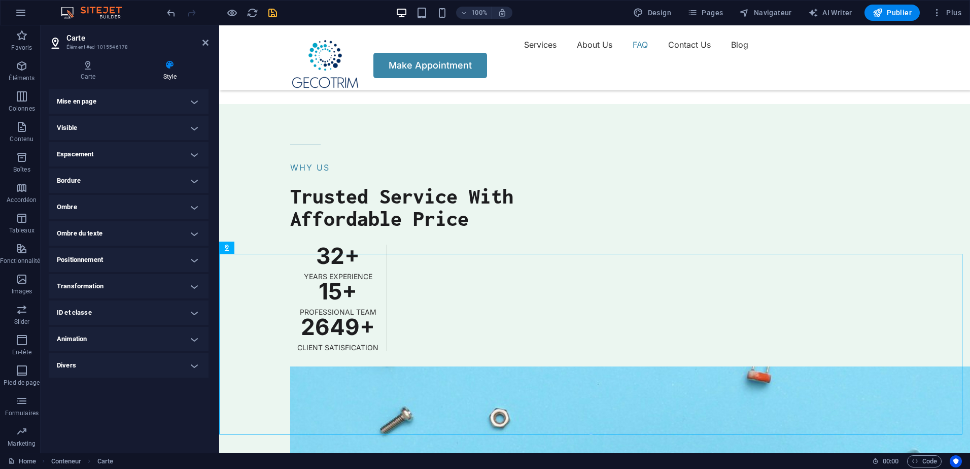
click at [118, 182] on h4 "Bordure" at bounding box center [129, 180] width 160 height 24
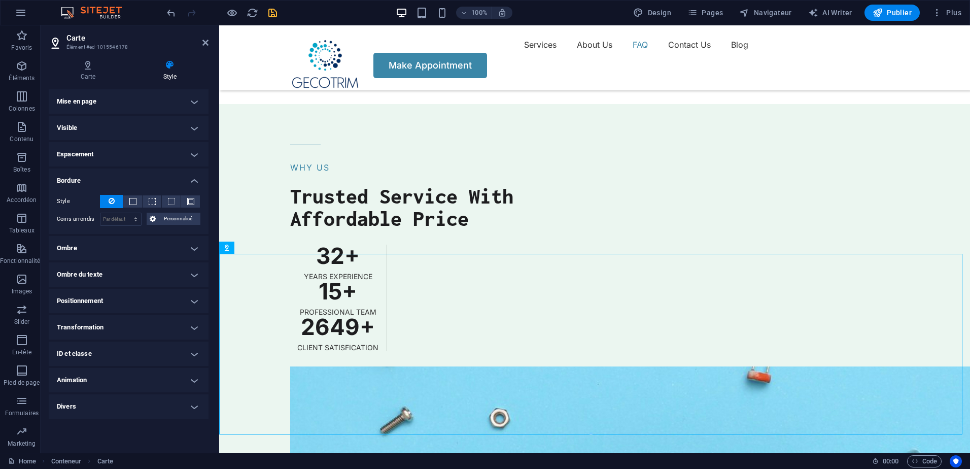
click at [118, 182] on h4 "Bordure" at bounding box center [129, 177] width 160 height 18
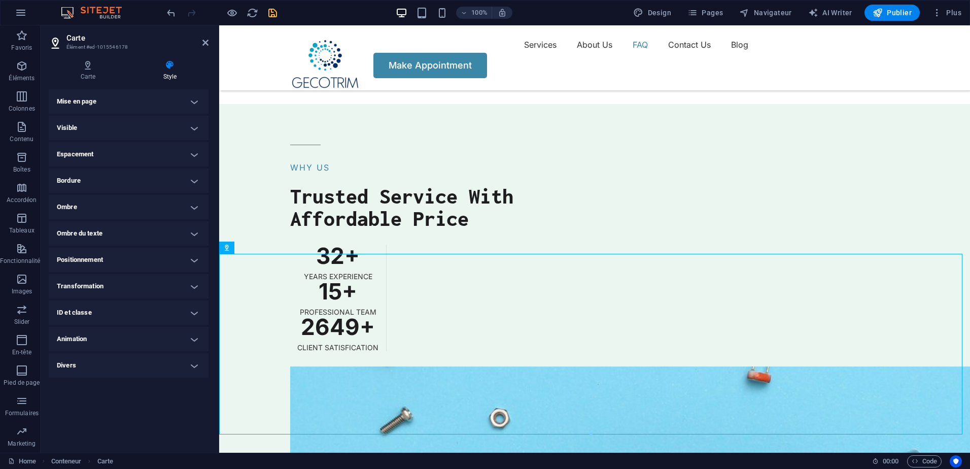
click at [109, 213] on h4 "Ombre" at bounding box center [129, 207] width 160 height 24
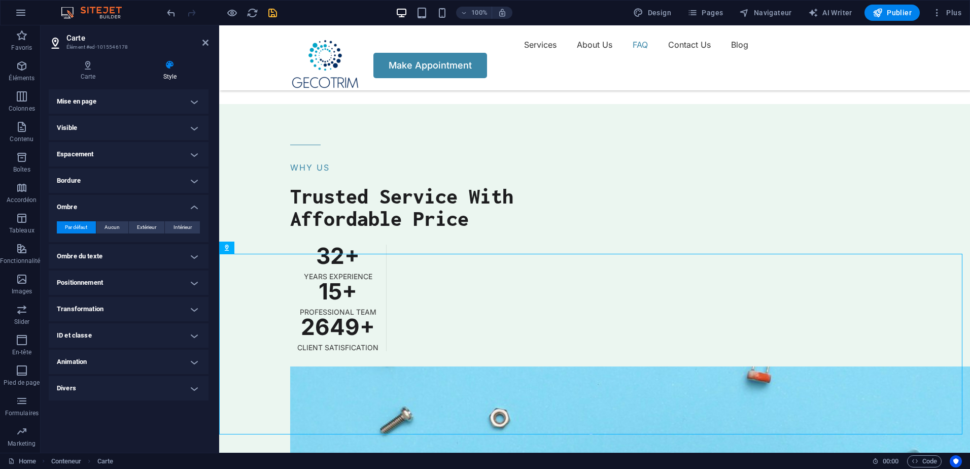
click at [118, 213] on div "Par défaut Aucun Extérieur Intérieur Couleur Décalage X 0 px rem vh vw Décalage…" at bounding box center [129, 227] width 160 height 29
click at [178, 211] on h4 "Ombre" at bounding box center [129, 204] width 160 height 18
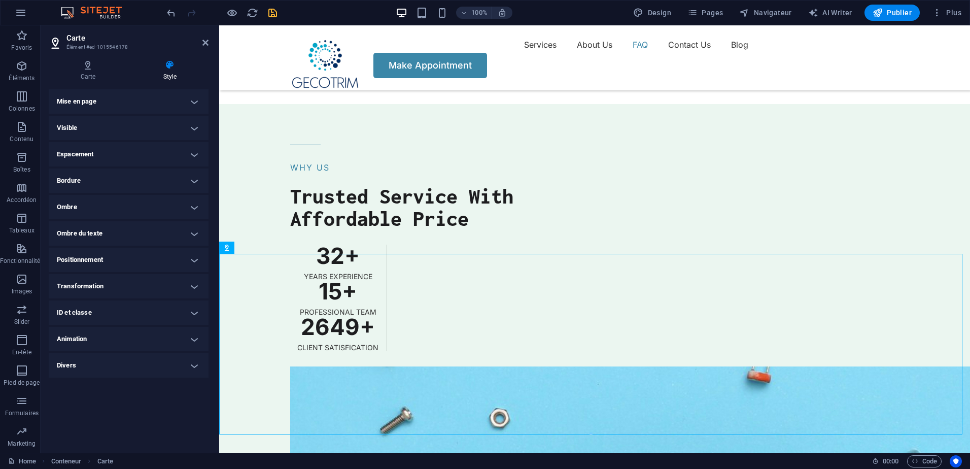
click at [182, 230] on h4 "Ombre du texte" at bounding box center [129, 233] width 160 height 24
click at [182, 230] on h4 "Ombre du texte" at bounding box center [129, 230] width 160 height 18
click at [173, 257] on h4 "Positionnement" at bounding box center [129, 260] width 160 height 24
click at [173, 257] on h4 "Positionnement" at bounding box center [129, 257] width 160 height 18
click at [180, 280] on h4 "Transformation" at bounding box center [129, 286] width 160 height 24
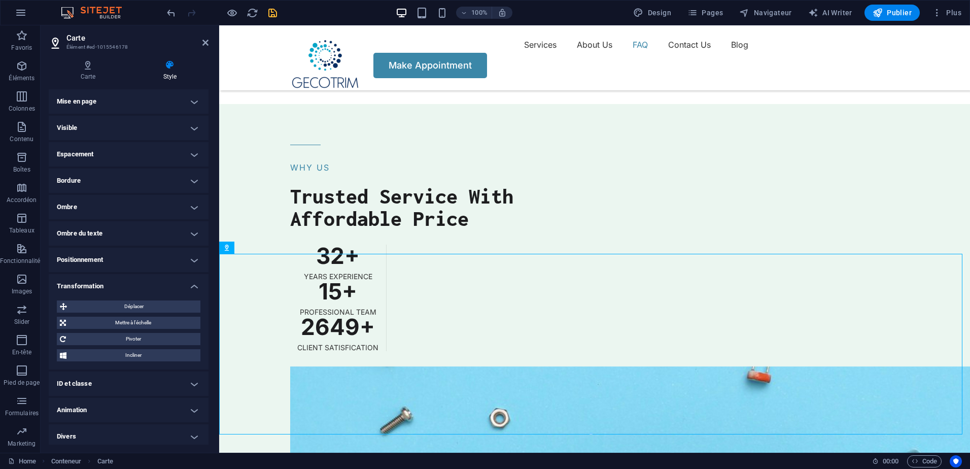
click at [173, 276] on h4 "Transformation" at bounding box center [129, 283] width 160 height 18
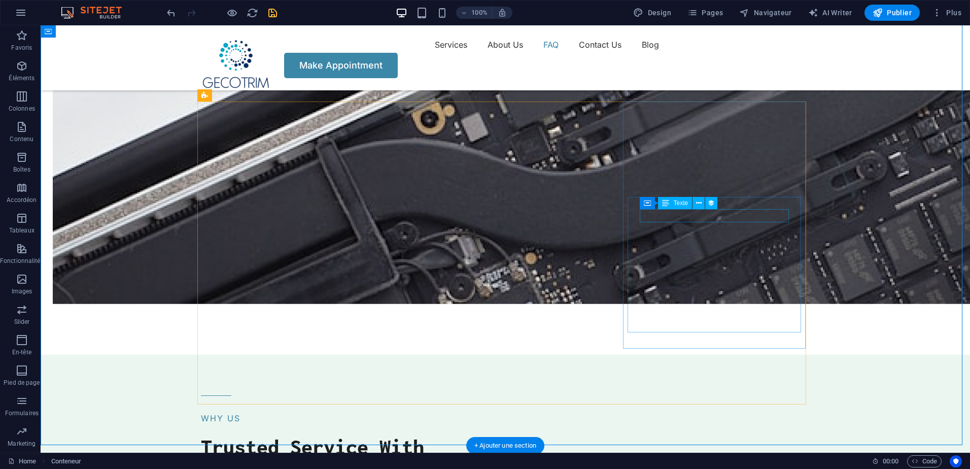
scroll to position [2271, 0]
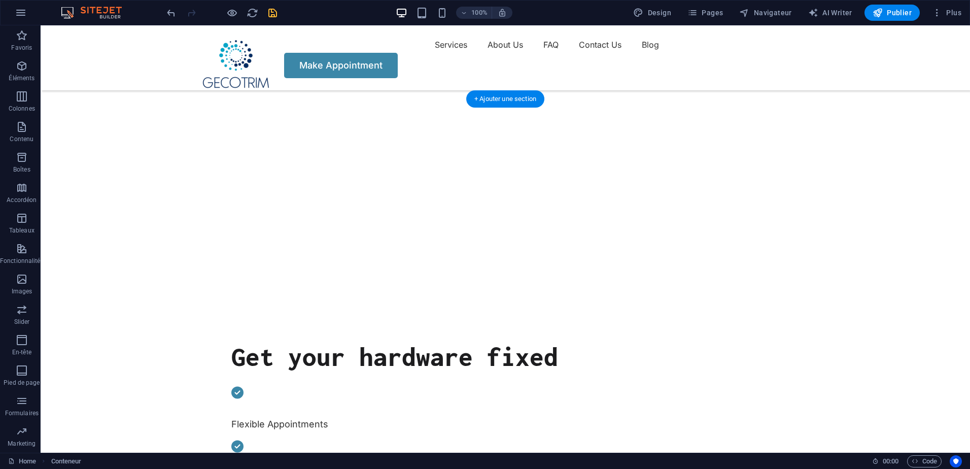
scroll to position [0, 0]
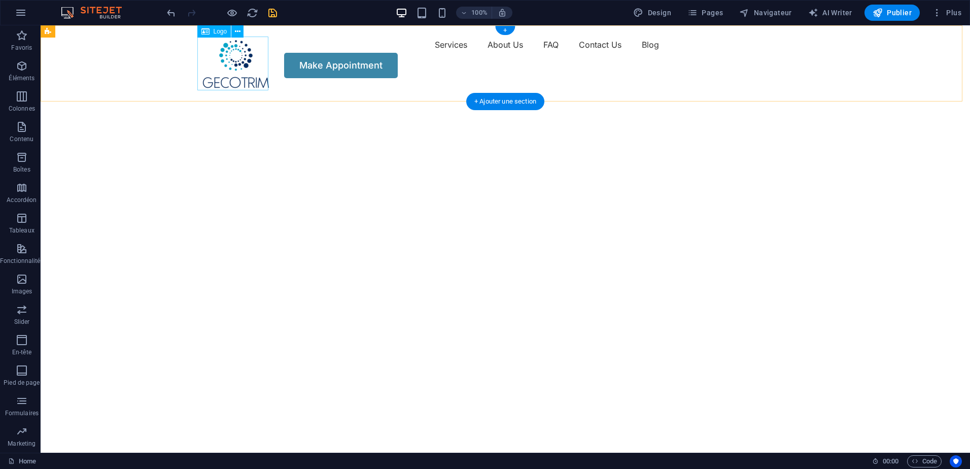
click at [201, 53] on div at bounding box center [236, 64] width 71 height 54
click at [176, 52] on div "Menu Services About Us FAQ Contact Us Blog Make Appointment" at bounding box center [505, 57] width 929 height 64
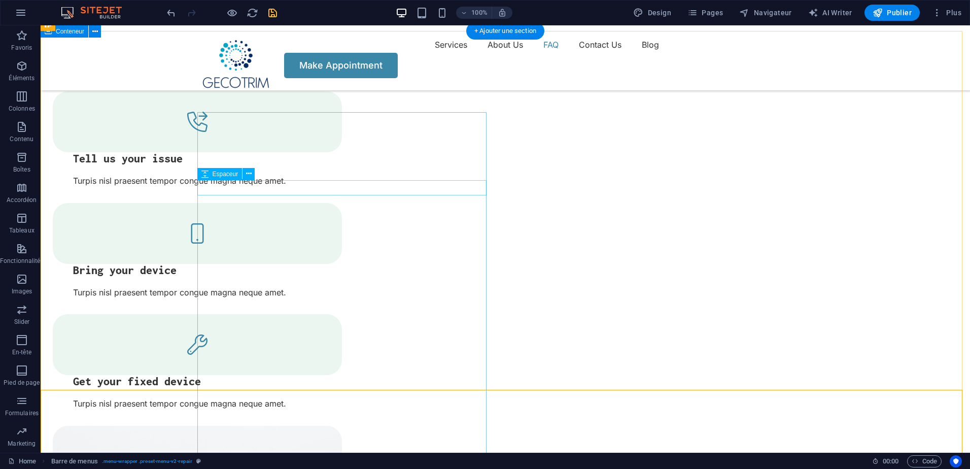
scroll to position [1522, 0]
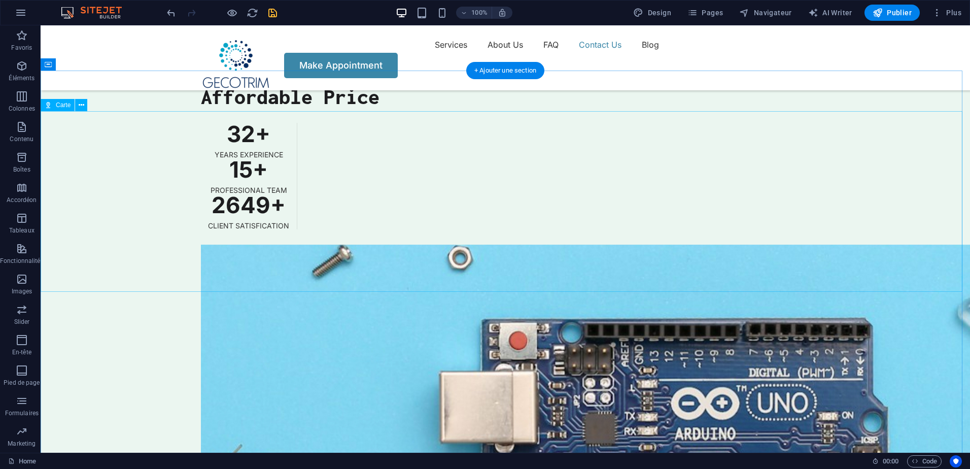
scroll to position [2626, 0]
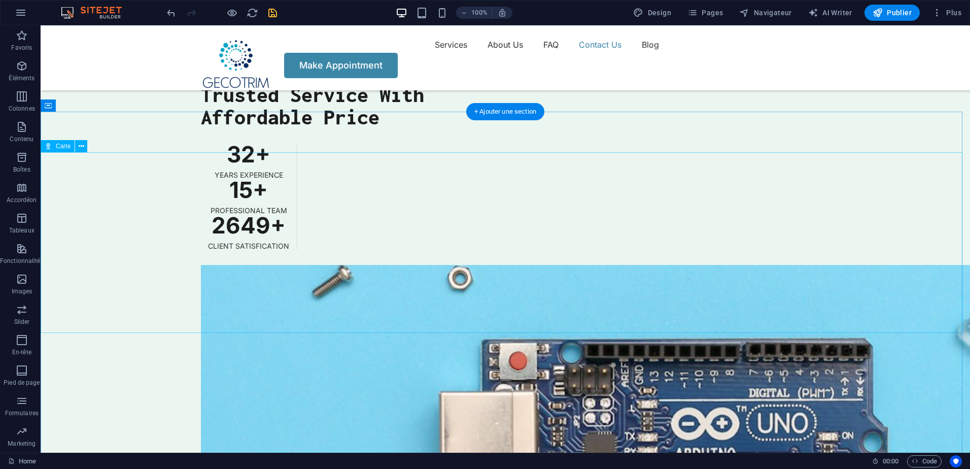
click at [80, 143] on icon at bounding box center [82, 146] width 6 height 11
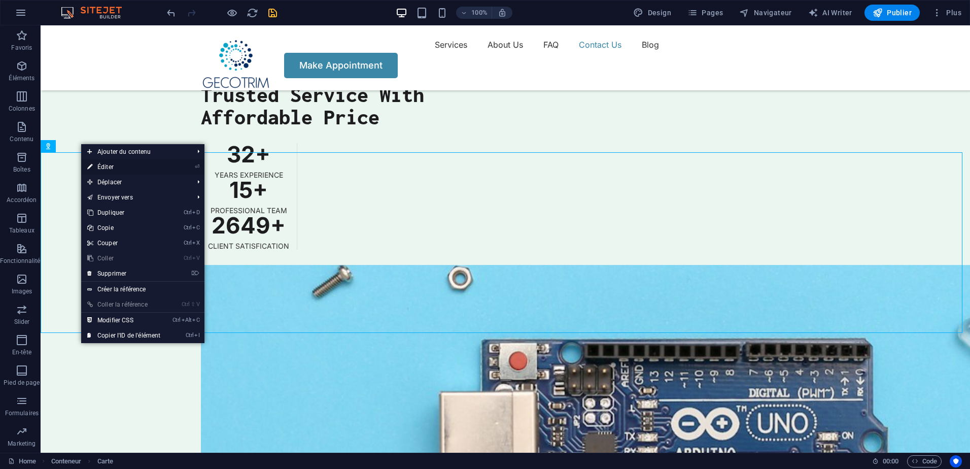
click at [157, 163] on link "⏎ Éditer" at bounding box center [123, 166] width 85 height 15
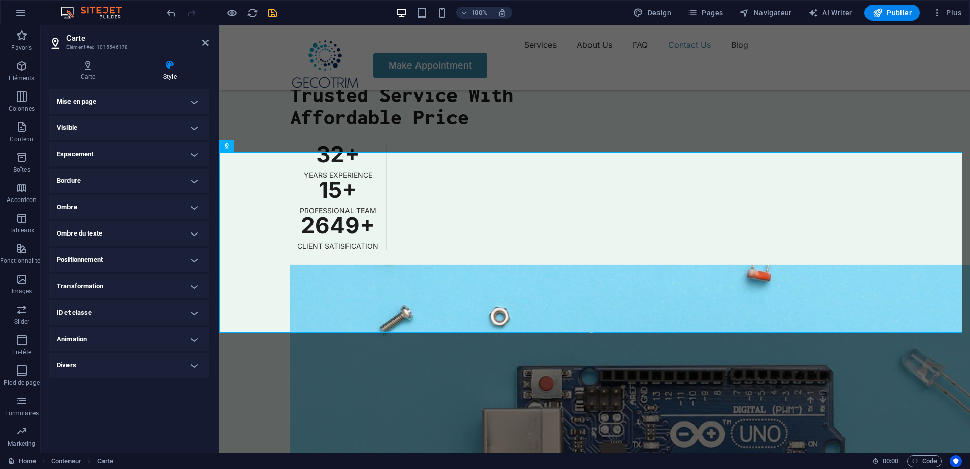
click at [159, 107] on h4 "Mise en page" at bounding box center [129, 101] width 160 height 24
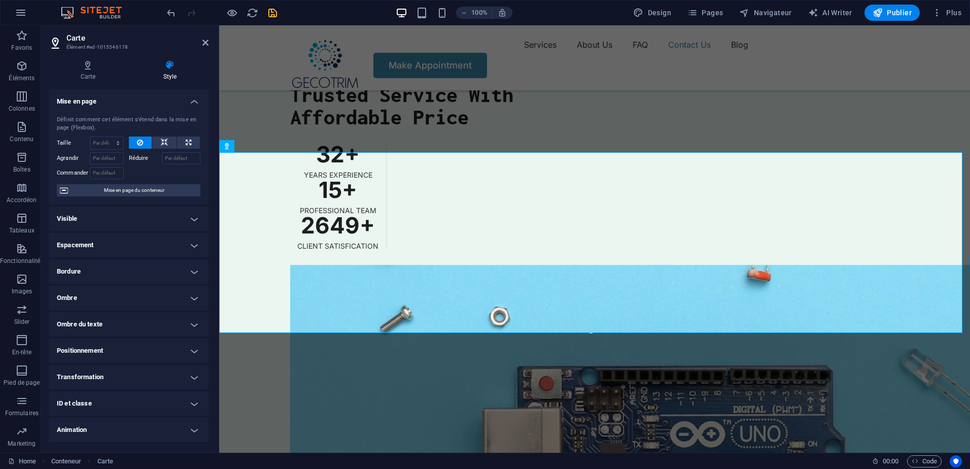
click at [159, 108] on div "Définit comment cet élément s'étend dans la mise en page (Flexbox). Taille Par …" at bounding box center [129, 156] width 160 height 97
click at [178, 103] on h4 "Mise en page" at bounding box center [129, 98] width 160 height 18
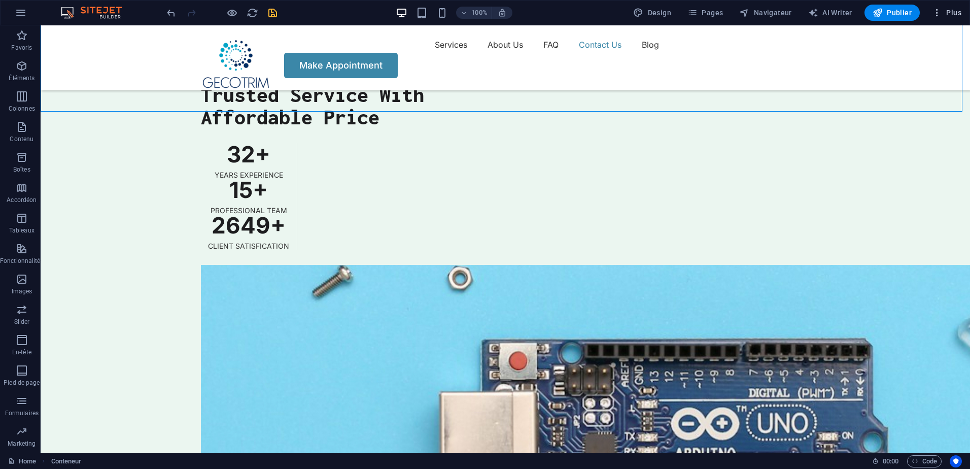
click at [959, 8] on span "Plus" at bounding box center [946, 13] width 29 height 10
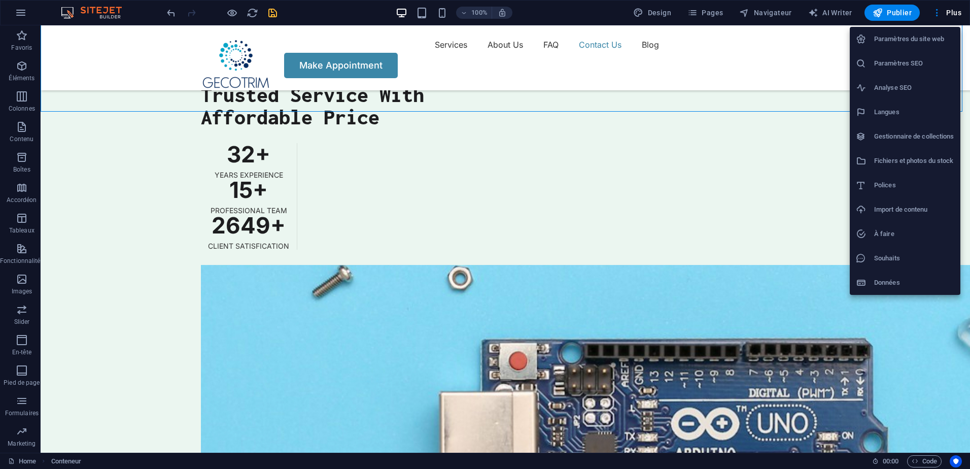
click at [943, 37] on h6 "Paramètres du site web" at bounding box center [914, 39] width 80 height 12
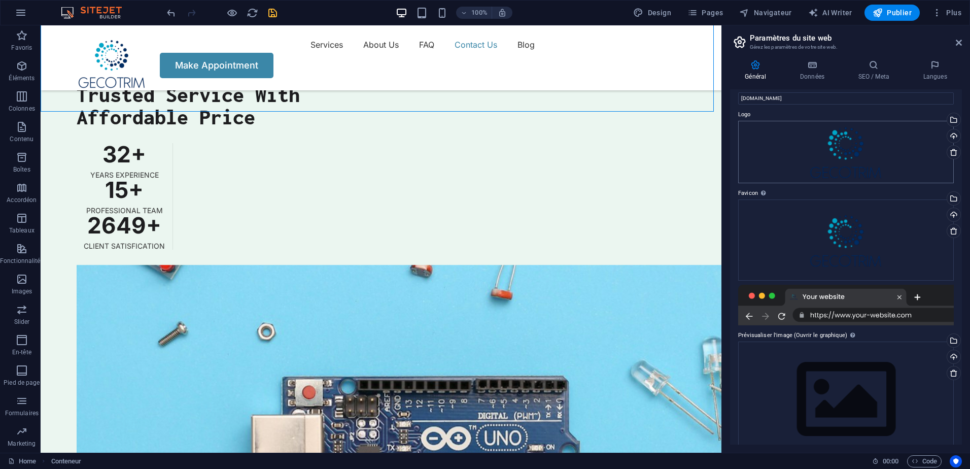
scroll to position [0, 0]
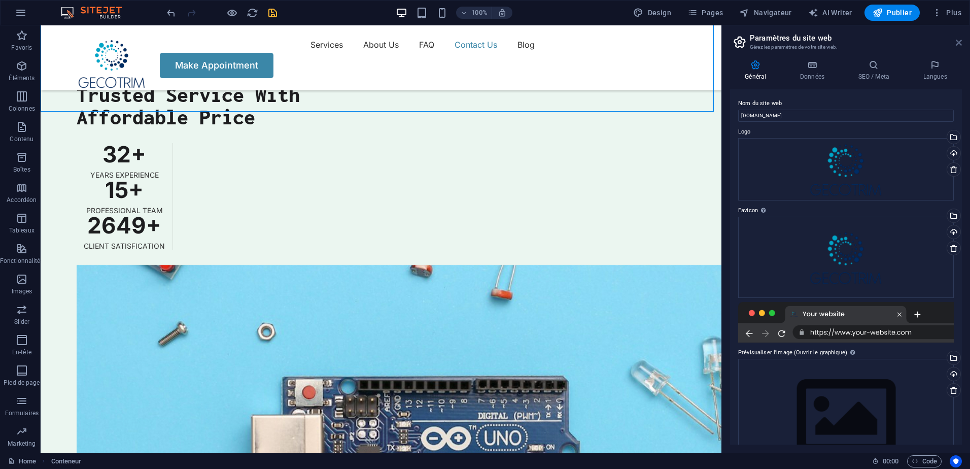
click at [958, 44] on icon at bounding box center [959, 43] width 6 height 8
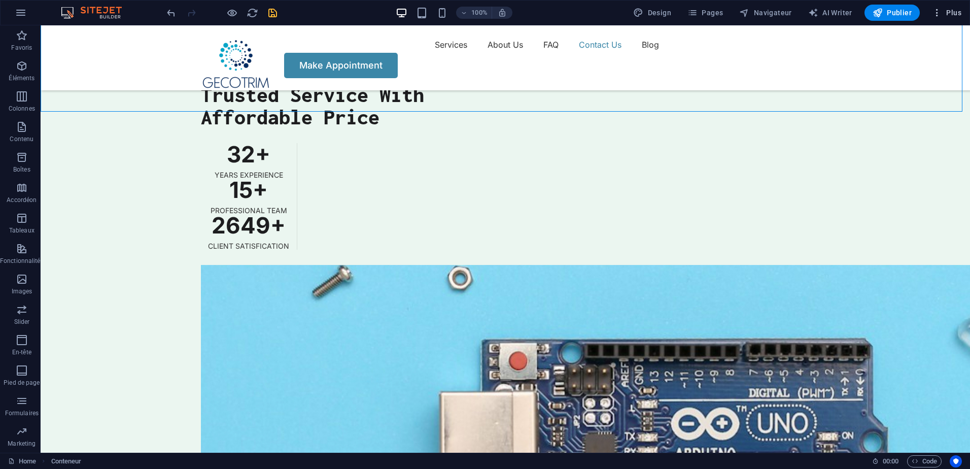
click at [950, 15] on span "Plus" at bounding box center [946, 13] width 29 height 10
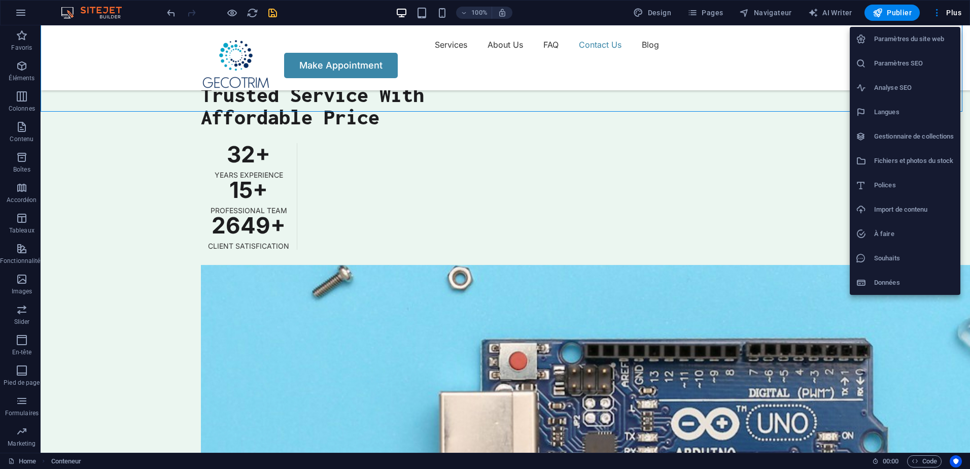
click at [935, 143] on li "Gestionnaire de collections" at bounding box center [905, 136] width 111 height 24
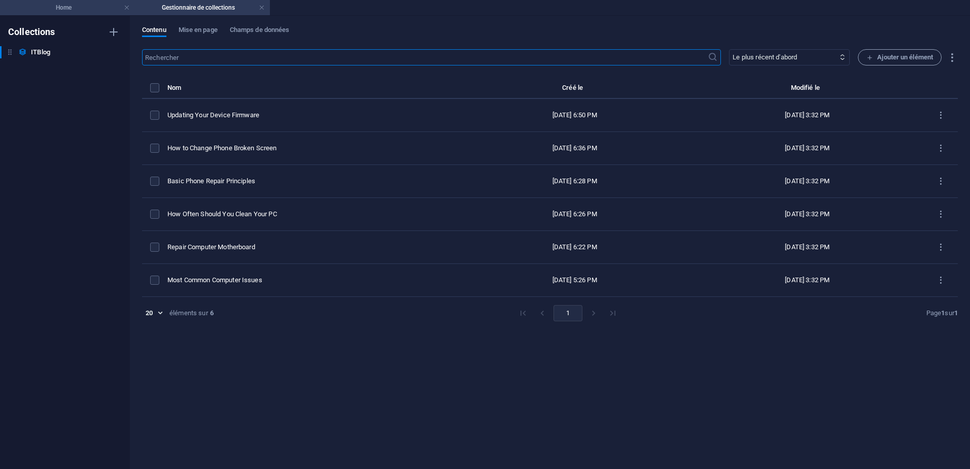
click at [87, 4] on h4 "Home" at bounding box center [67, 7] width 135 height 11
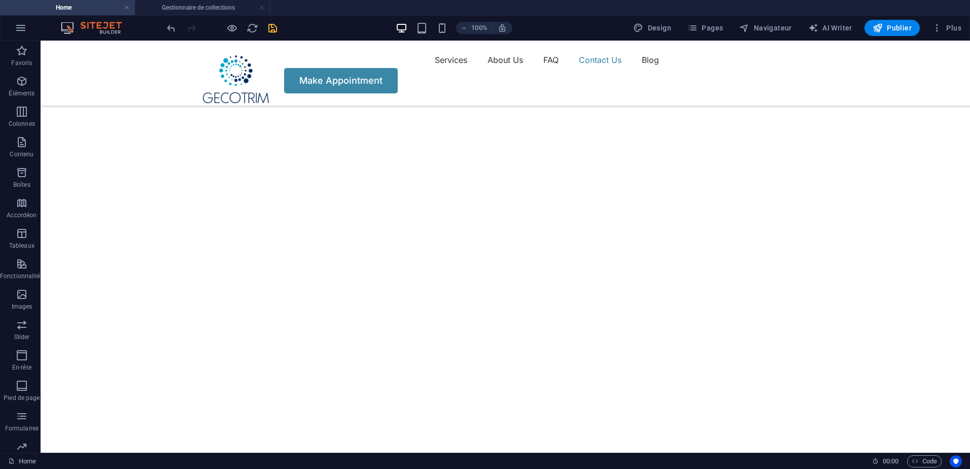
scroll to position [2651, 0]
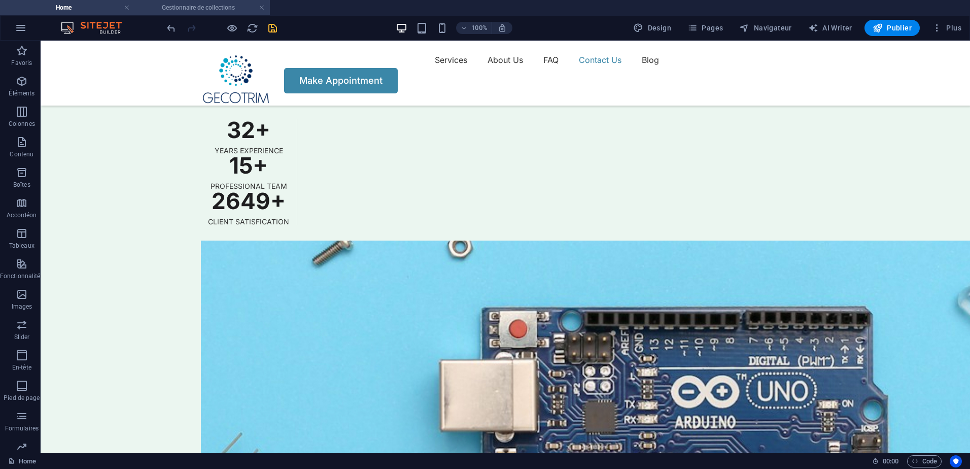
click at [264, 3] on h4 "Gestionnaire de collections" at bounding box center [202, 7] width 135 height 11
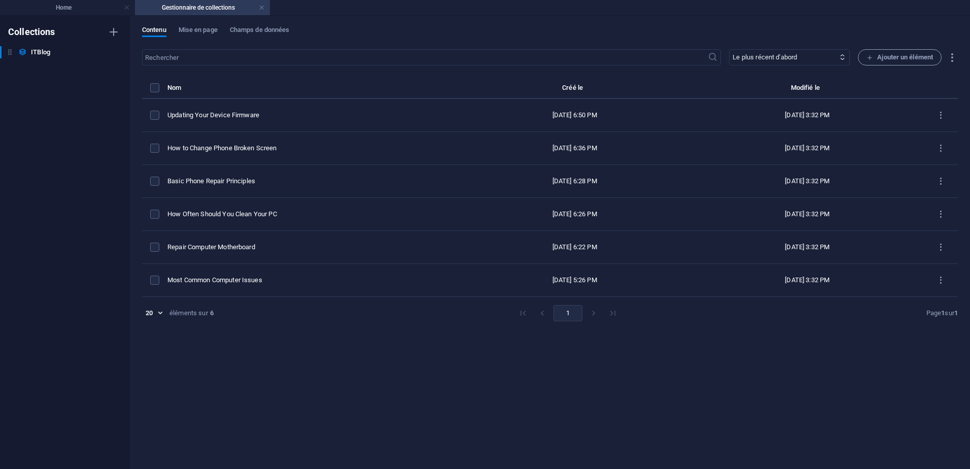
scroll to position [0, 0]
click at [261, 11] on link at bounding box center [262, 8] width 6 height 10
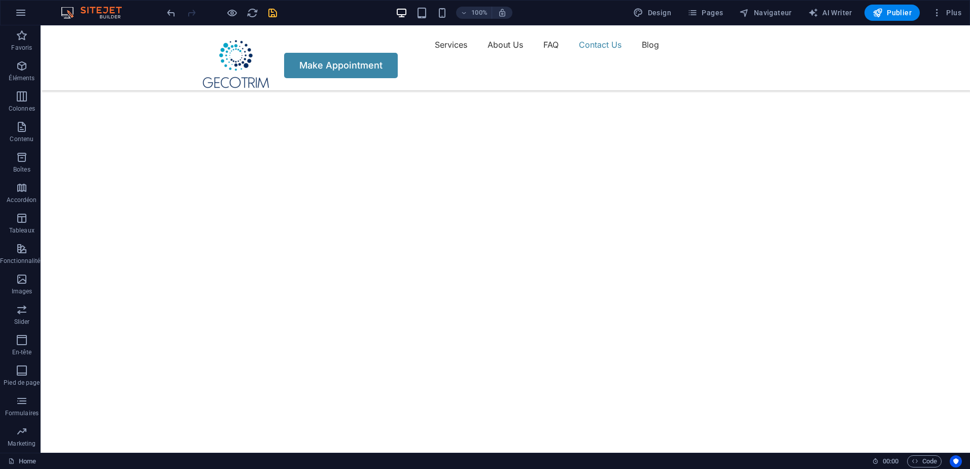
scroll to position [2651, 0]
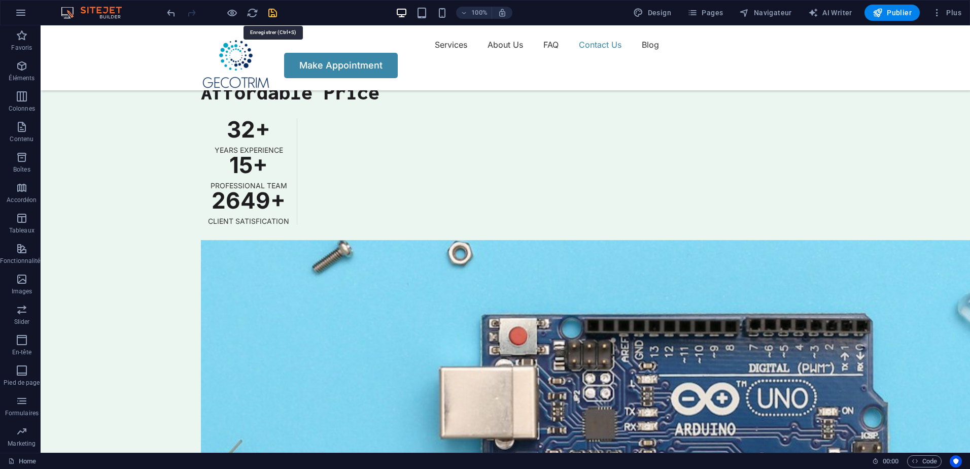
click at [275, 17] on icon "save" at bounding box center [273, 13] width 12 height 12
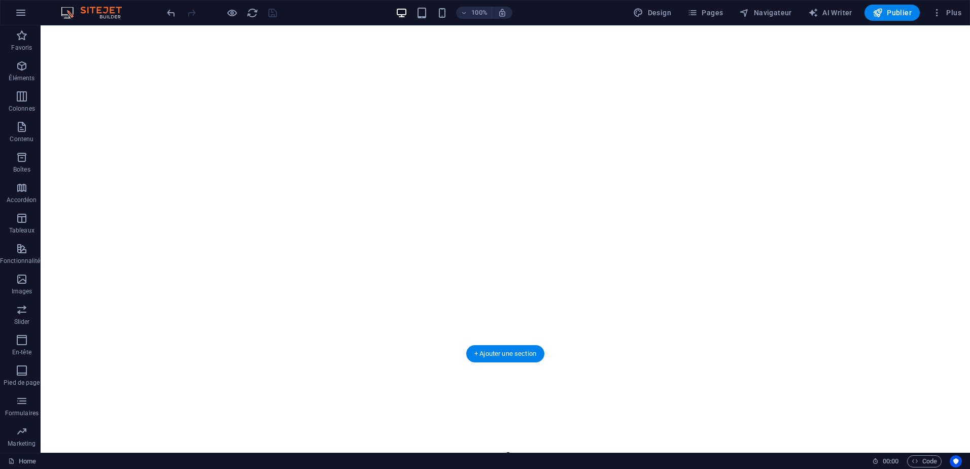
scroll to position [0, 0]
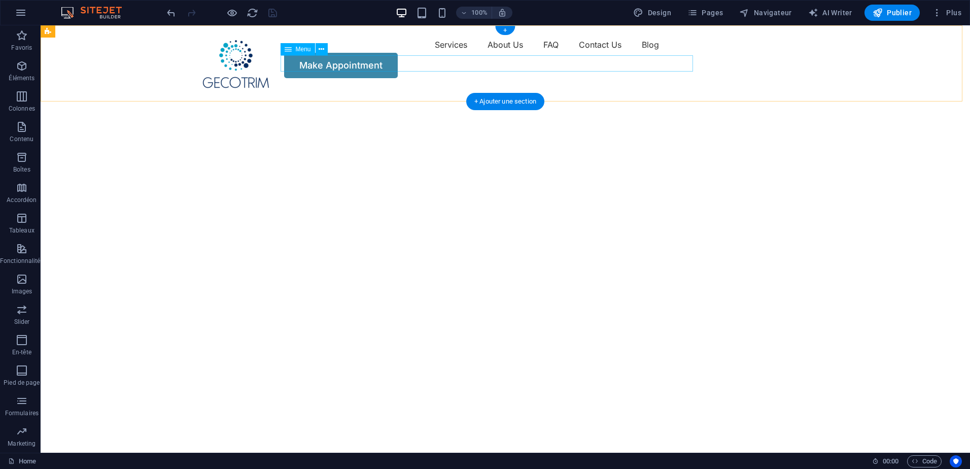
click at [392, 53] on nav "Services About Us FAQ Contact Us Blog" at bounding box center [505, 45] width 609 height 16
click at [129, 66] on div "Menu Services About Us FAQ Contact Us Blog Make Appointment" at bounding box center [505, 57] width 929 height 64
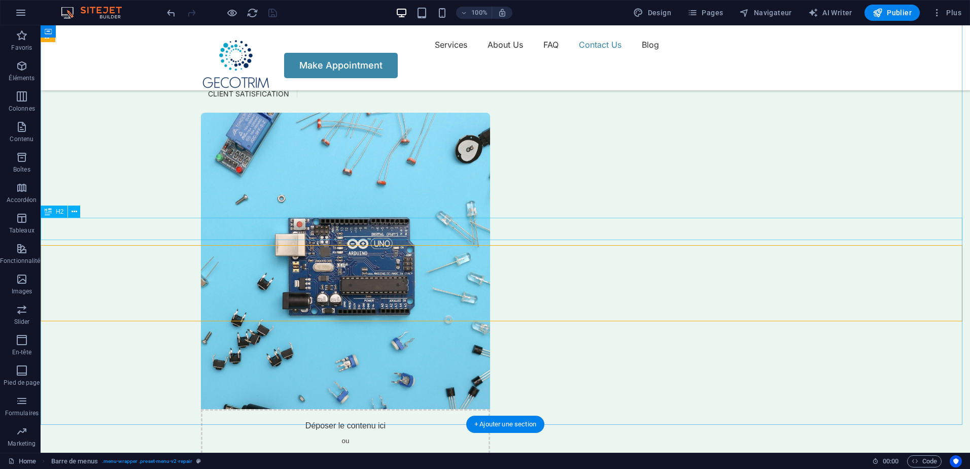
scroll to position [2626, 0]
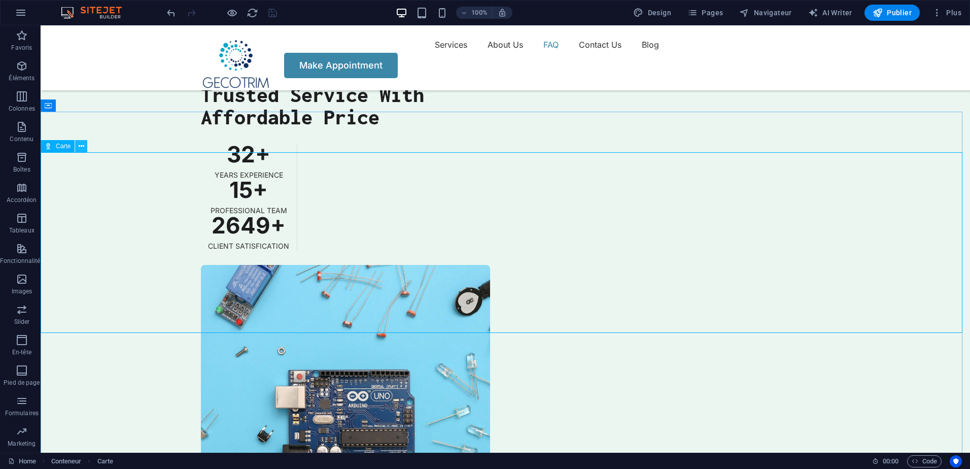
click at [81, 147] on icon at bounding box center [82, 146] width 6 height 11
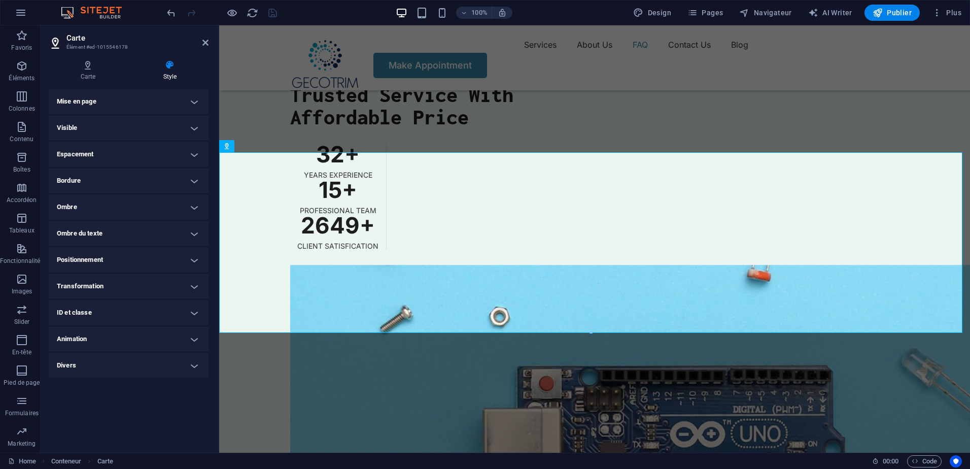
click at [153, 255] on h4 "Positionnement" at bounding box center [129, 260] width 160 height 24
click at [144, 262] on h4 "Positionnement" at bounding box center [129, 257] width 160 height 18
click at [146, 286] on h4 "Transformation" at bounding box center [129, 286] width 160 height 24
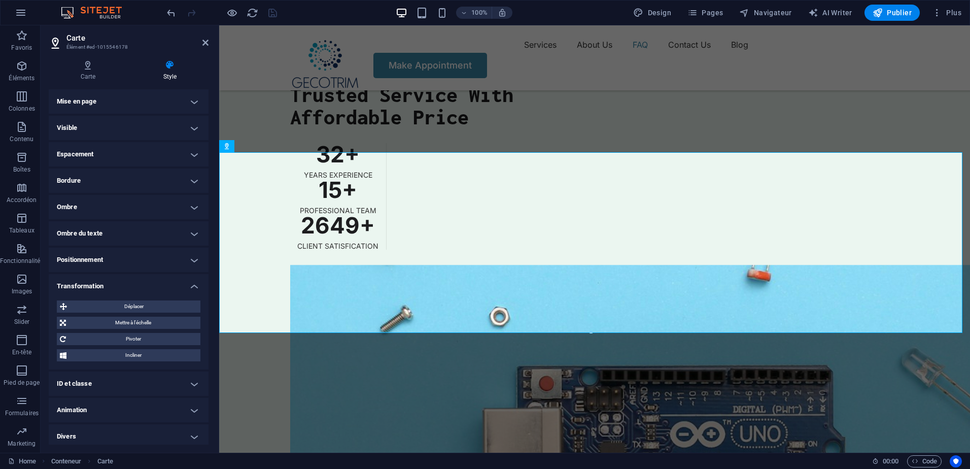
click at [146, 286] on h4 "Transformation" at bounding box center [129, 283] width 160 height 18
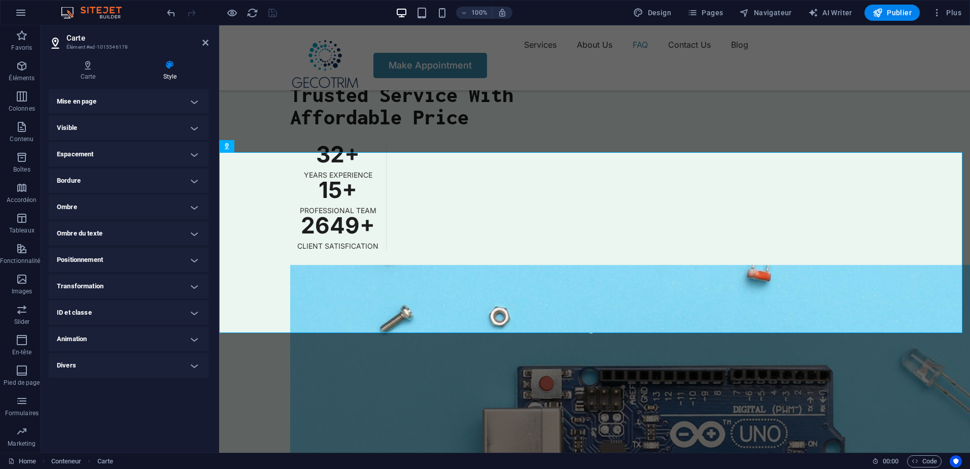
click at [135, 368] on h4 "Divers" at bounding box center [129, 365] width 160 height 24
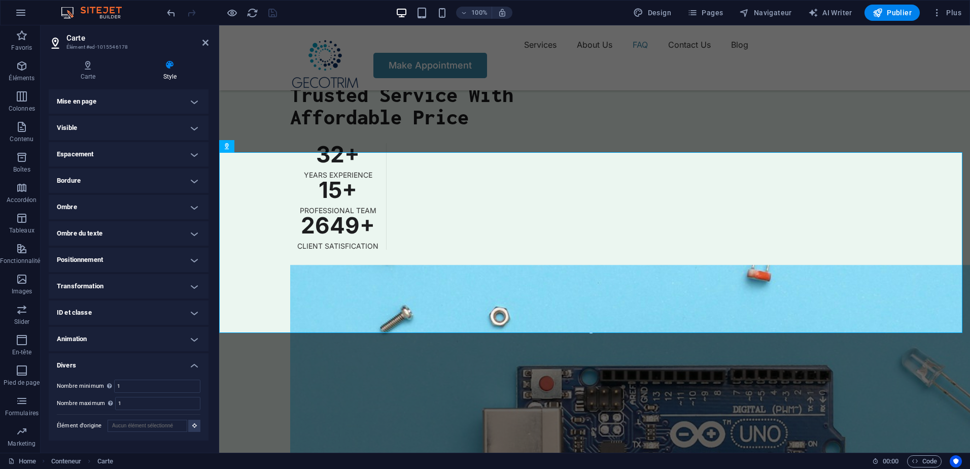
click at [134, 364] on h4 "Divers" at bounding box center [129, 362] width 160 height 18
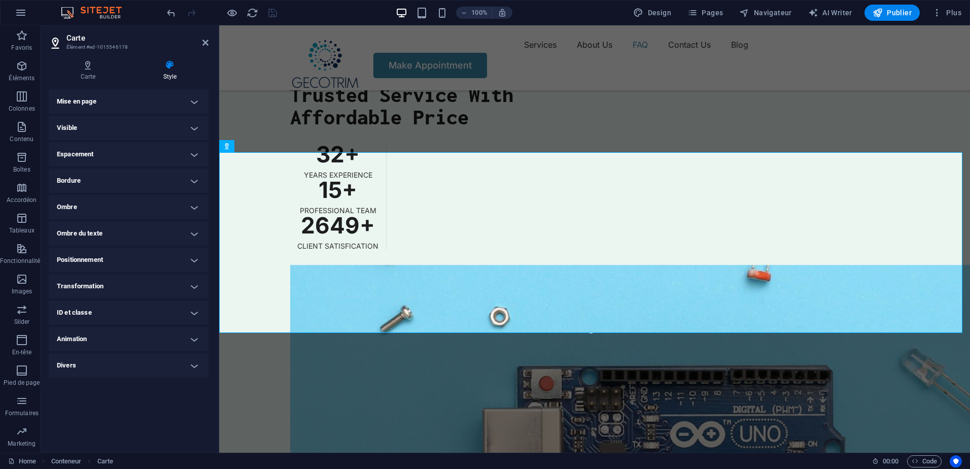
click at [134, 346] on h4 "Animation" at bounding box center [129, 339] width 160 height 24
click at [179, 334] on h4 "Animation" at bounding box center [129, 336] width 160 height 18
click at [179, 206] on h4 "Ombre" at bounding box center [129, 207] width 160 height 24
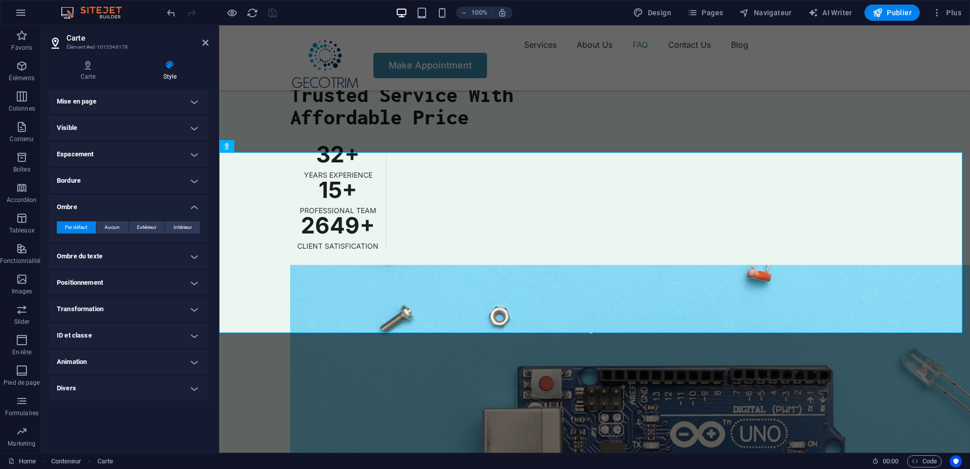
click at [180, 206] on h4 "Ombre" at bounding box center [129, 204] width 160 height 18
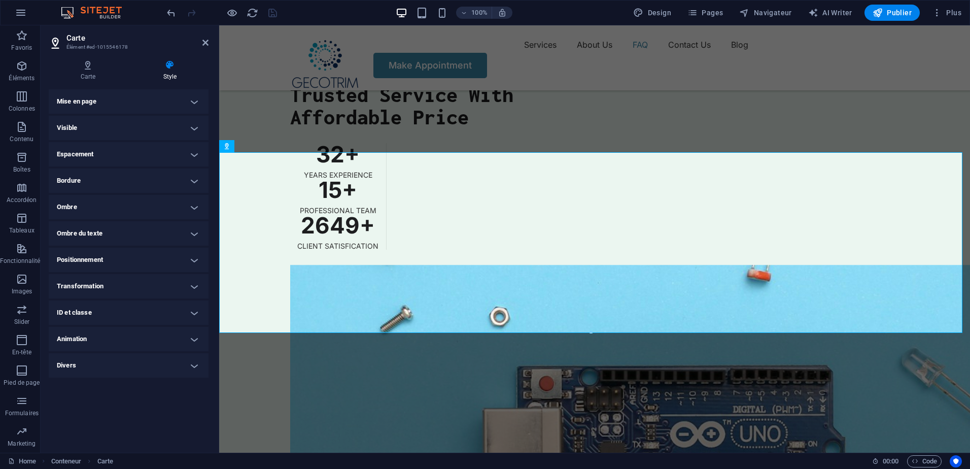
click at [176, 231] on h4 "Ombre du texte" at bounding box center [129, 233] width 160 height 24
click at [176, 231] on h4 "Ombre du texte" at bounding box center [129, 230] width 160 height 18
click at [179, 185] on h4 "Bordure" at bounding box center [129, 180] width 160 height 24
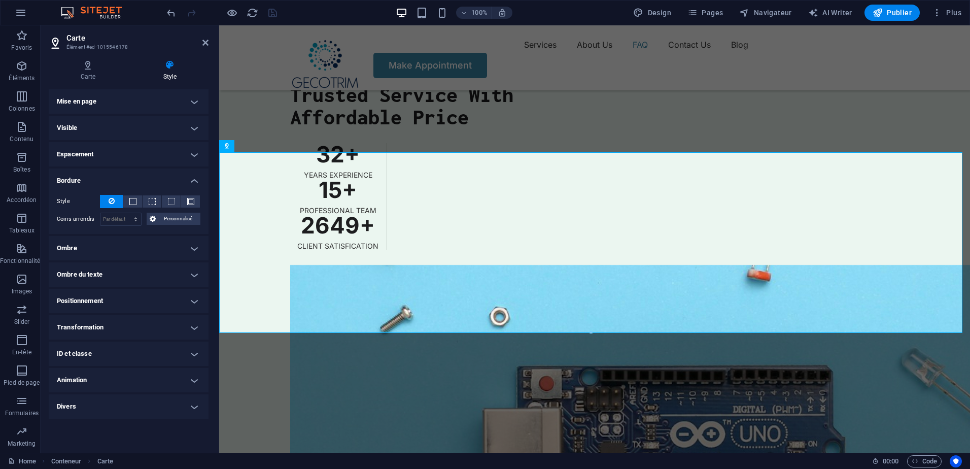
click at [179, 185] on h4 "Bordure" at bounding box center [129, 177] width 160 height 18
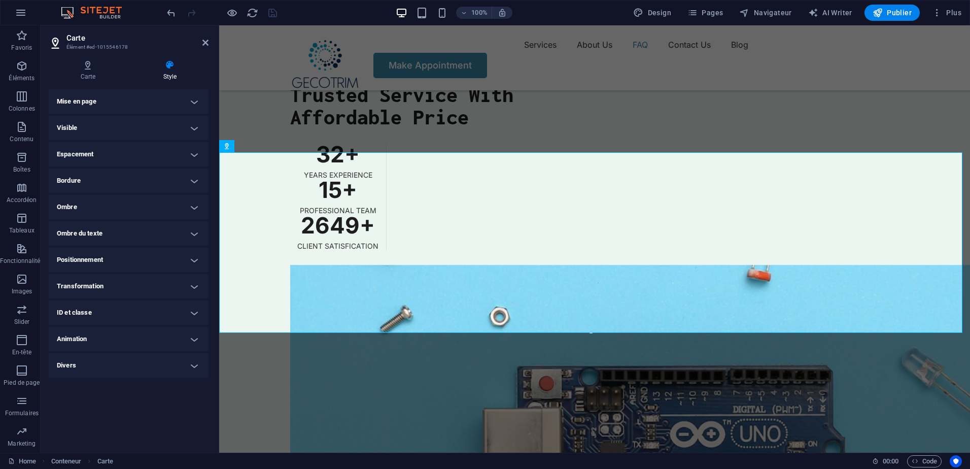
click at [187, 158] on h4 "Espacement" at bounding box center [129, 154] width 160 height 24
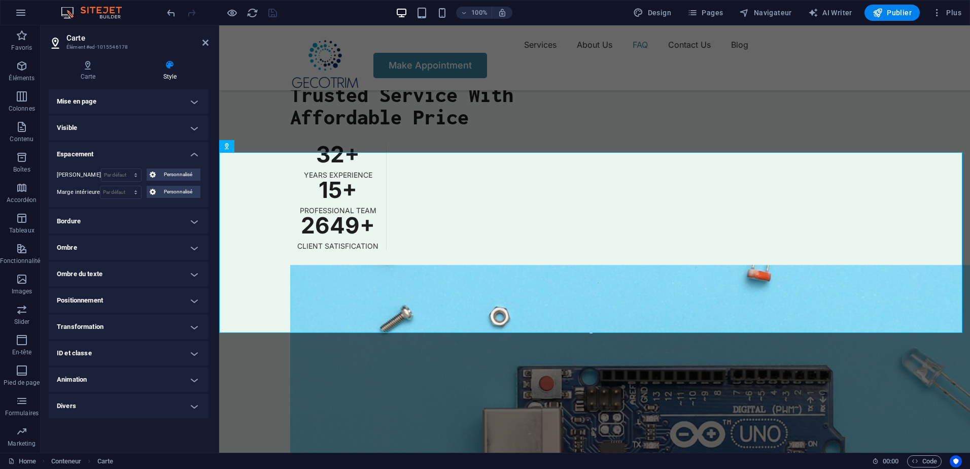
click at [187, 158] on h4 "Espacement" at bounding box center [129, 151] width 160 height 18
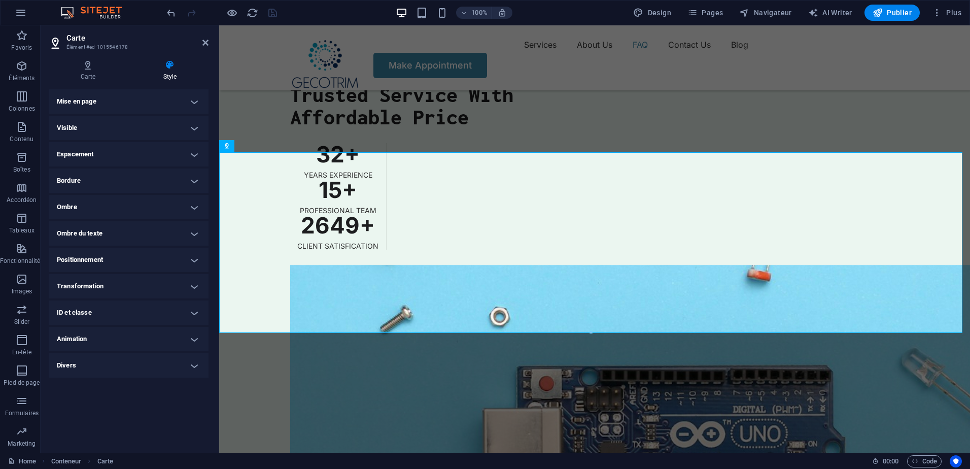
click at [191, 125] on h4 "Visible" at bounding box center [129, 128] width 160 height 24
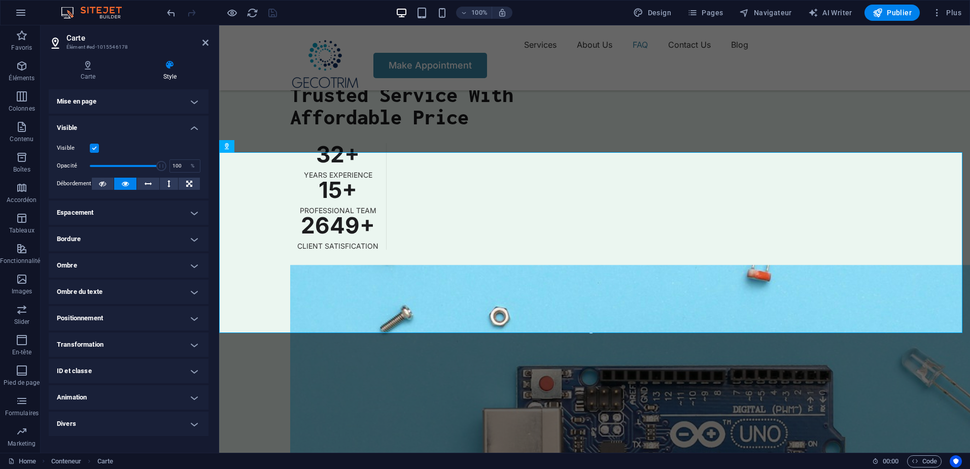
click at [189, 126] on h4 "Visible" at bounding box center [129, 125] width 160 height 18
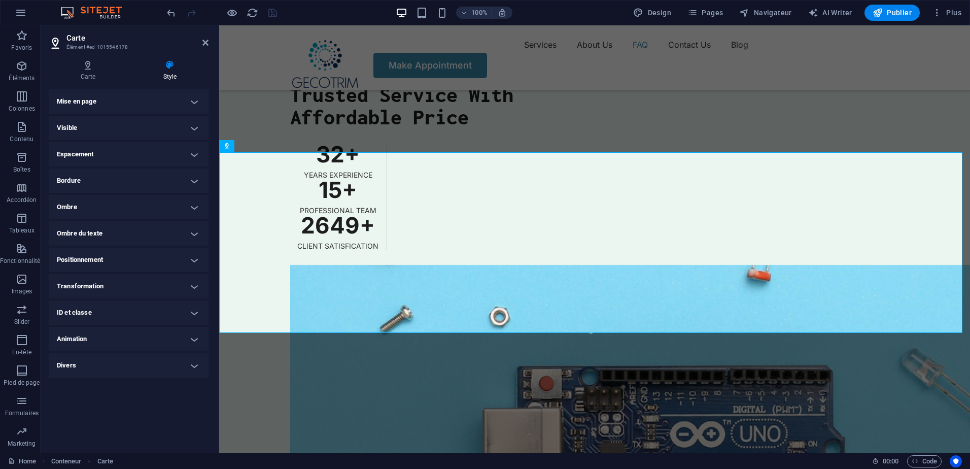
click at [191, 110] on h4 "Mise en page" at bounding box center [129, 101] width 160 height 24
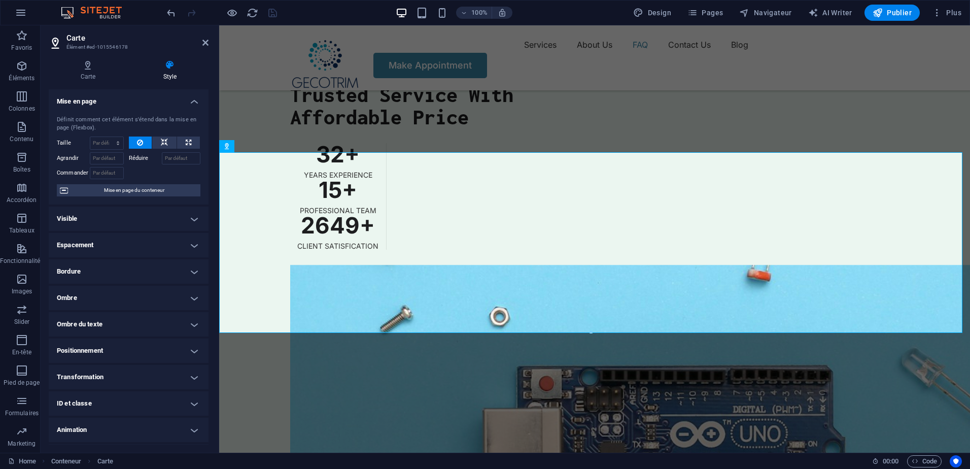
click at [191, 110] on div "Définit comment cet élément s'étend dans la mise en page (Flexbox). Taille Par …" at bounding box center [129, 156] width 160 height 97
click at [195, 106] on h4 "Mise en page" at bounding box center [129, 98] width 160 height 18
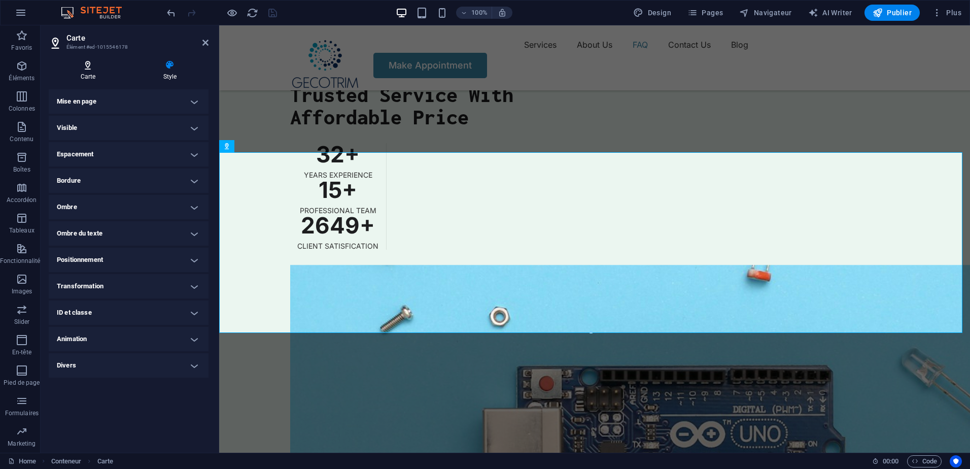
click at [90, 62] on icon at bounding box center [88, 65] width 79 height 10
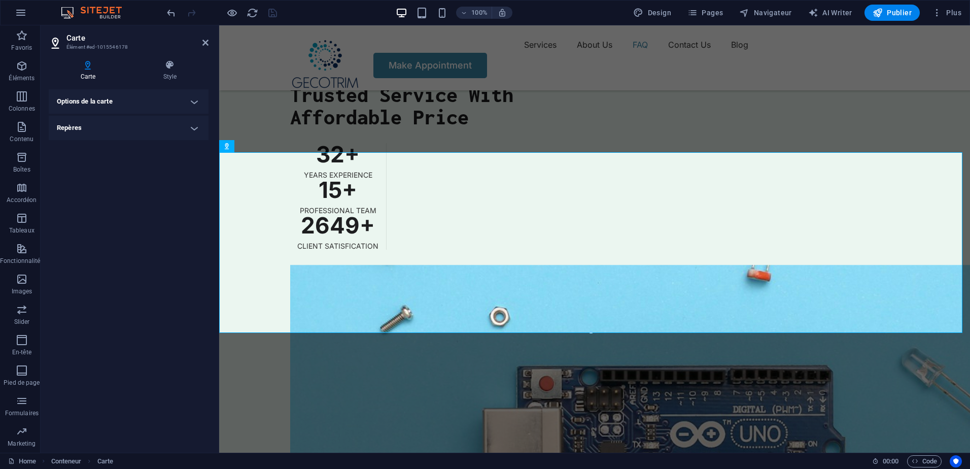
click at [103, 119] on h4 "Repères" at bounding box center [129, 128] width 160 height 24
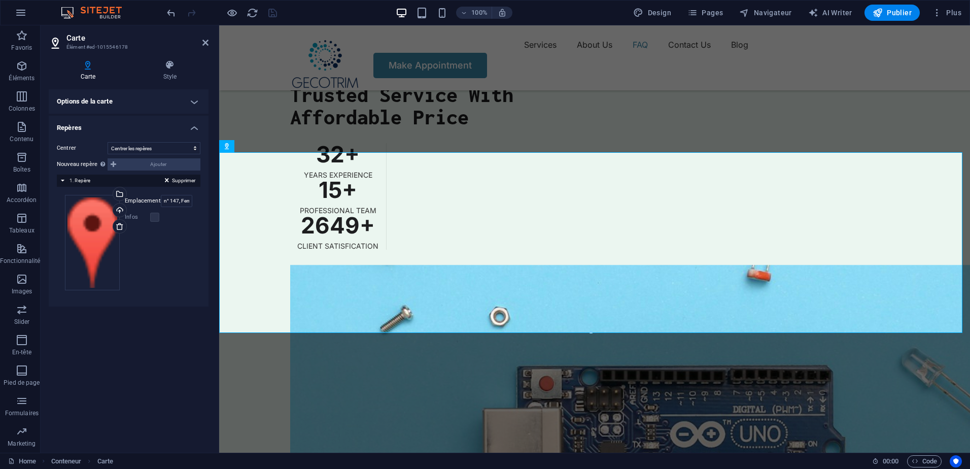
click at [113, 119] on h4 "Repères" at bounding box center [129, 125] width 160 height 18
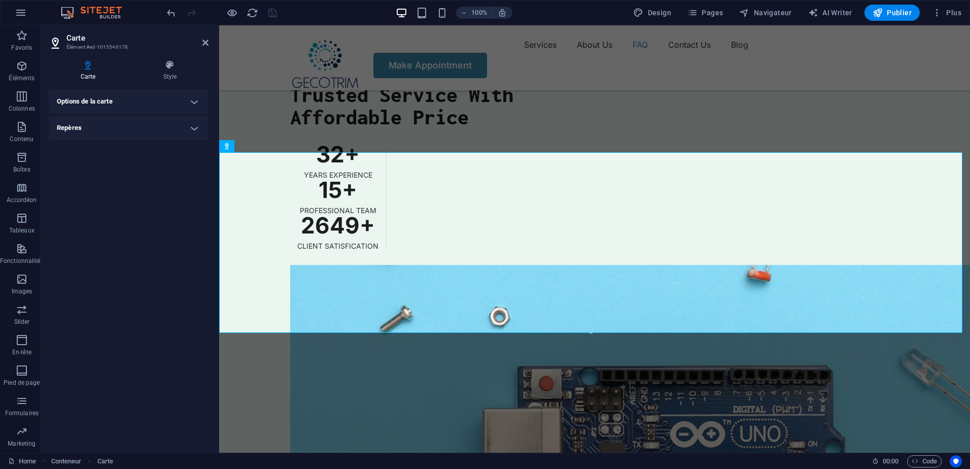
click at [112, 100] on h4 "Options de la carte" at bounding box center [129, 101] width 160 height 24
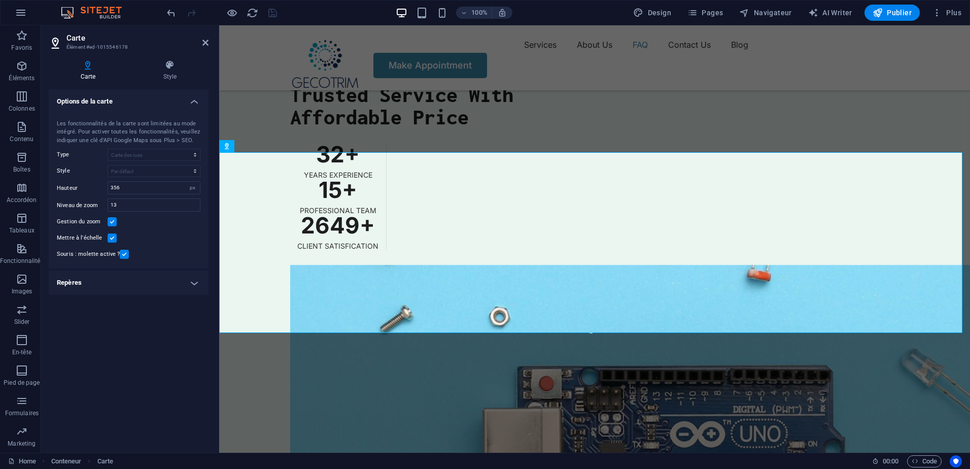
click at [112, 100] on h4 "Options de la carte" at bounding box center [129, 98] width 160 height 18
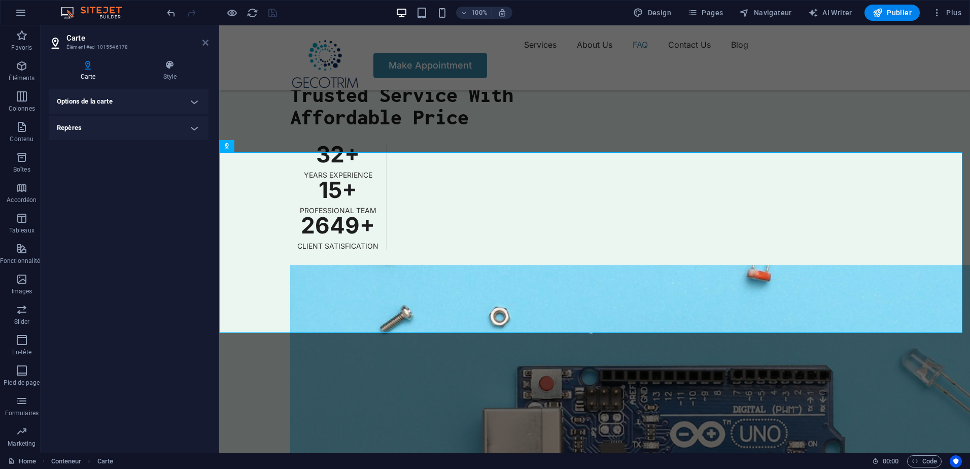
click at [206, 41] on icon at bounding box center [205, 43] width 6 height 8
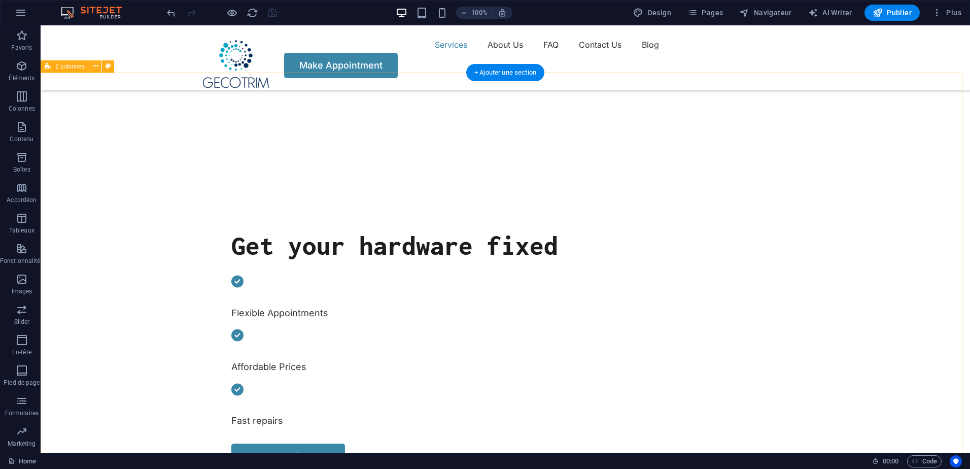
scroll to position [406, 0]
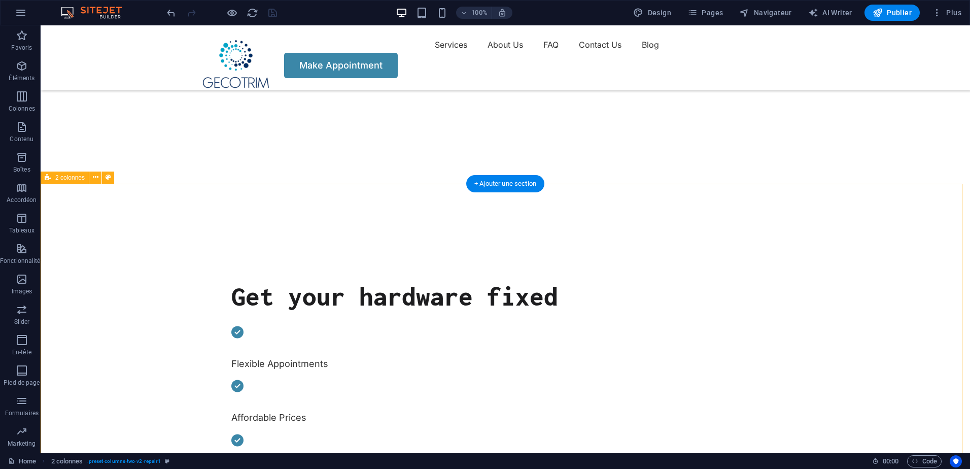
scroll to position [0, 0]
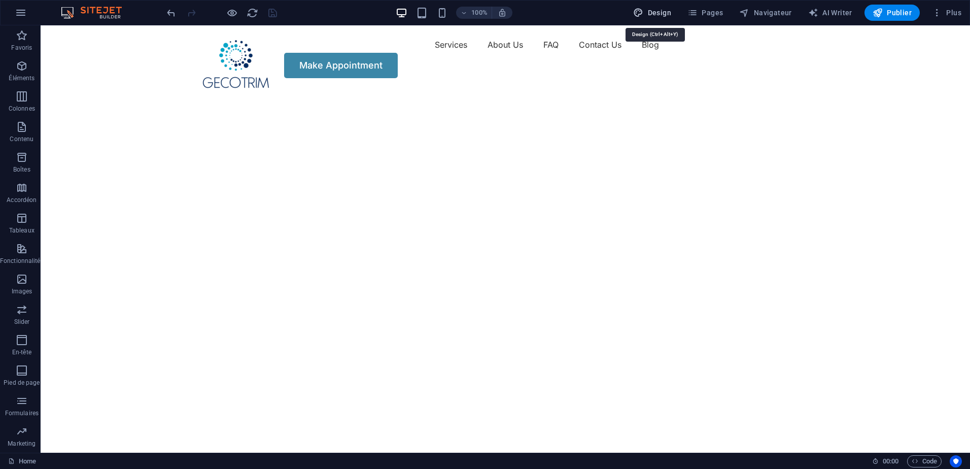
click at [659, 16] on span "Design" at bounding box center [652, 13] width 38 height 10
select select "px"
select select "400"
select select "px"
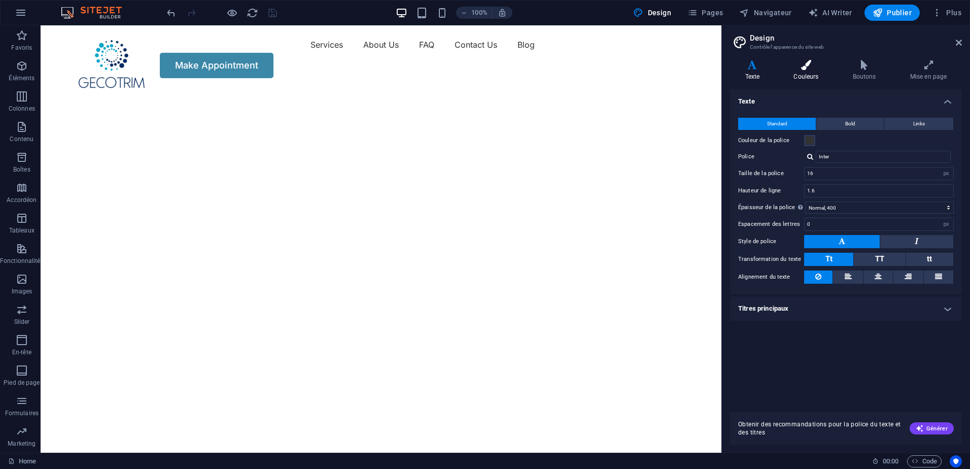
click at [809, 77] on h4 "Couleurs" at bounding box center [808, 70] width 59 height 21
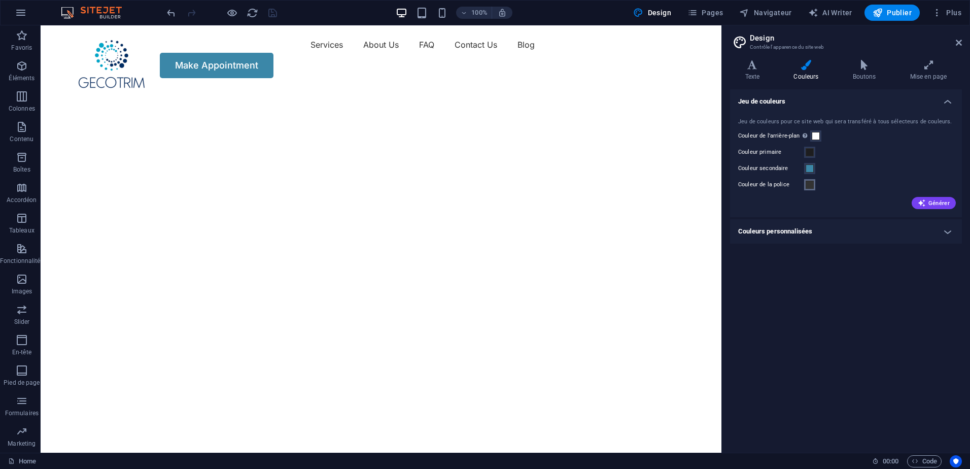
click at [812, 183] on span at bounding box center [810, 185] width 8 height 8
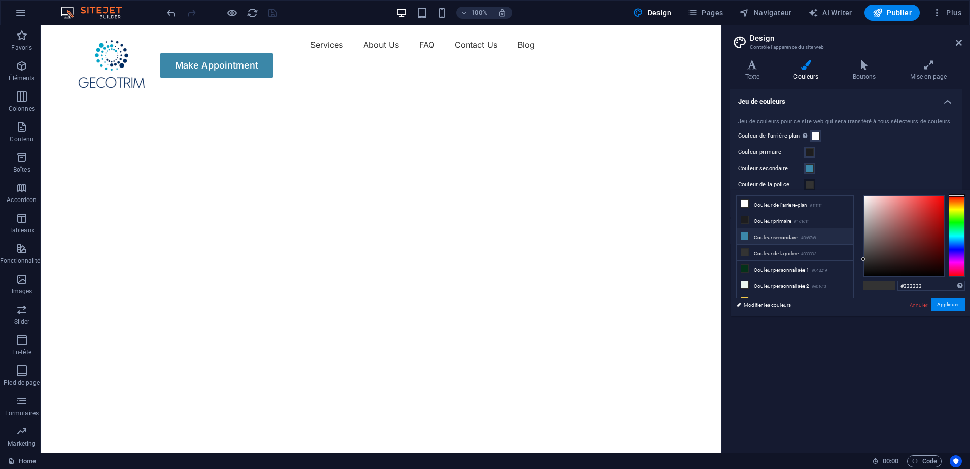
click at [792, 241] on li "Couleur secondaire #3b87a8" at bounding box center [795, 236] width 117 height 16
type input "#3b87a8"
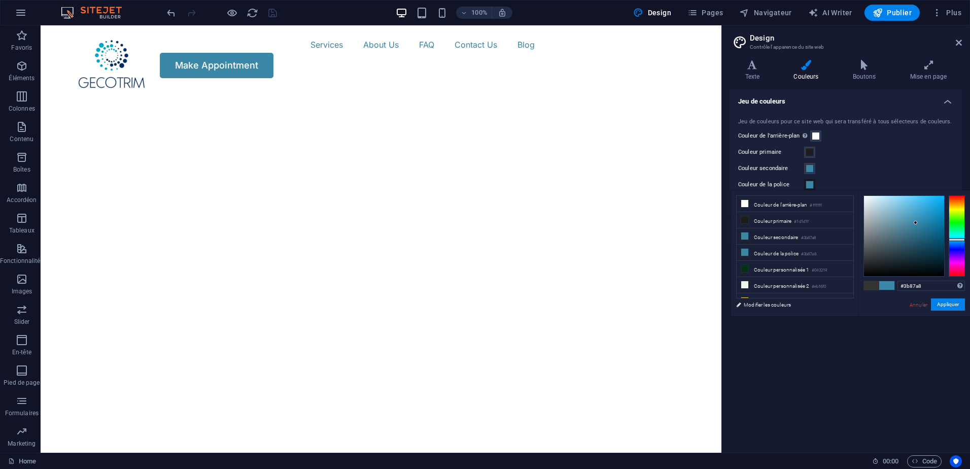
click at [880, 145] on div "Jeu de couleurs pour ce site web qui sera transféré à tous sélecteurs de couleu…" at bounding box center [846, 163] width 236 height 110
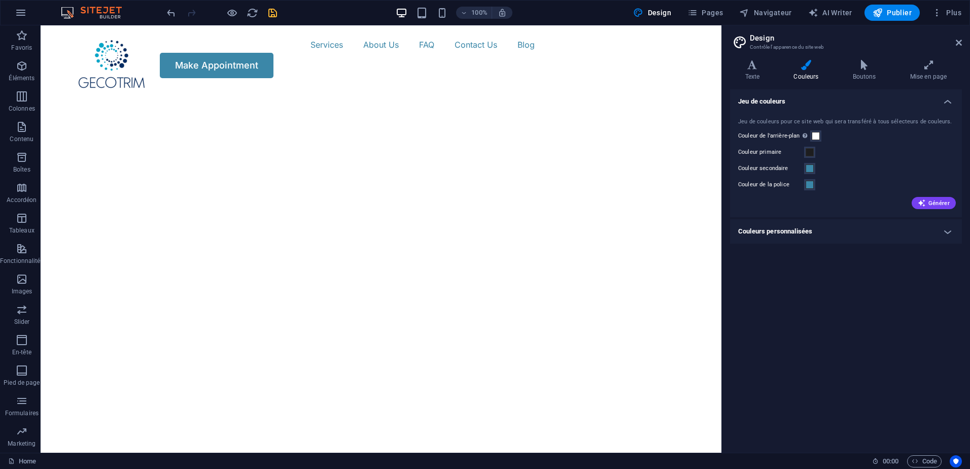
click at [921, 224] on h4 "Couleurs personnalisées" at bounding box center [846, 231] width 232 height 24
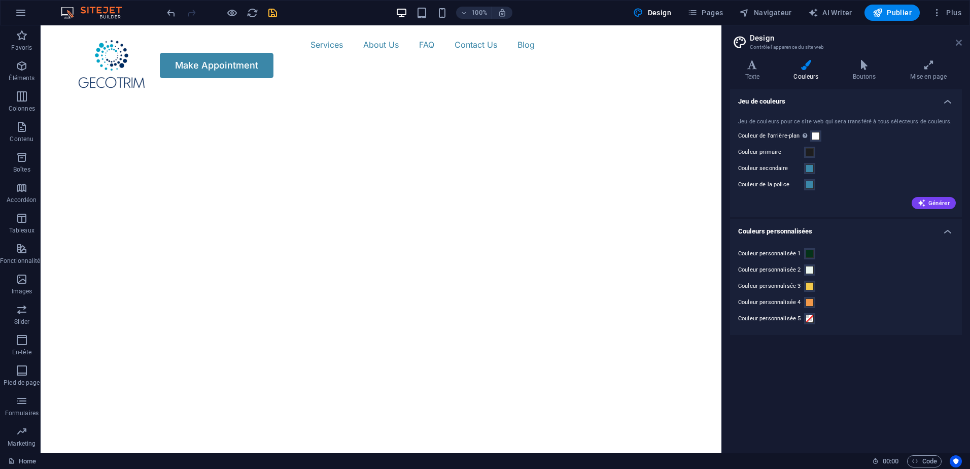
click at [958, 44] on icon at bounding box center [959, 43] width 6 height 8
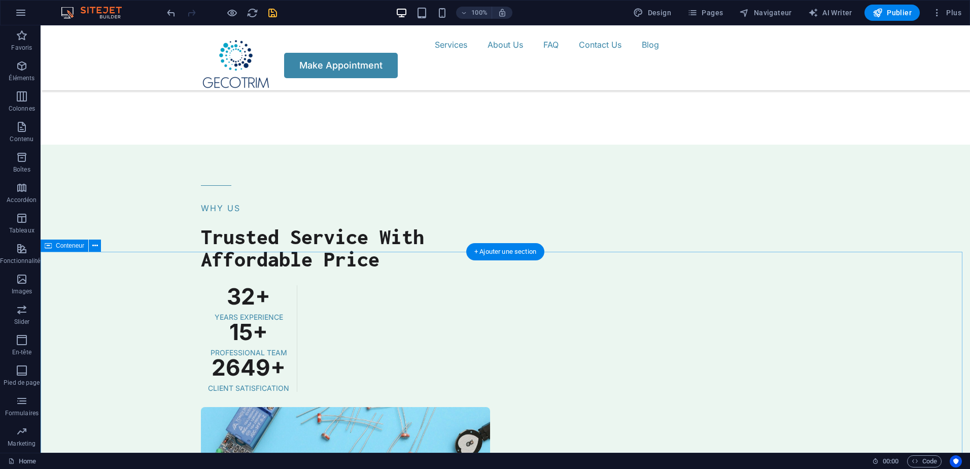
scroll to position [2486, 0]
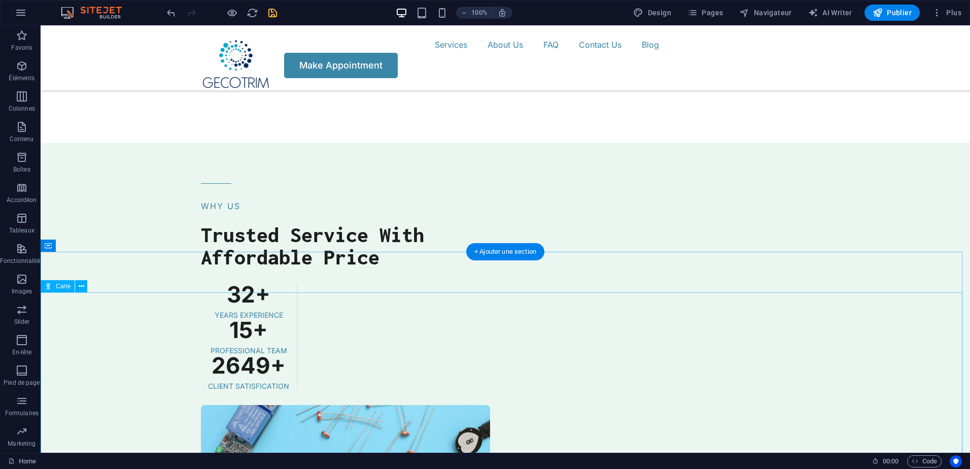
click at [92, 248] on icon at bounding box center [95, 245] width 6 height 11
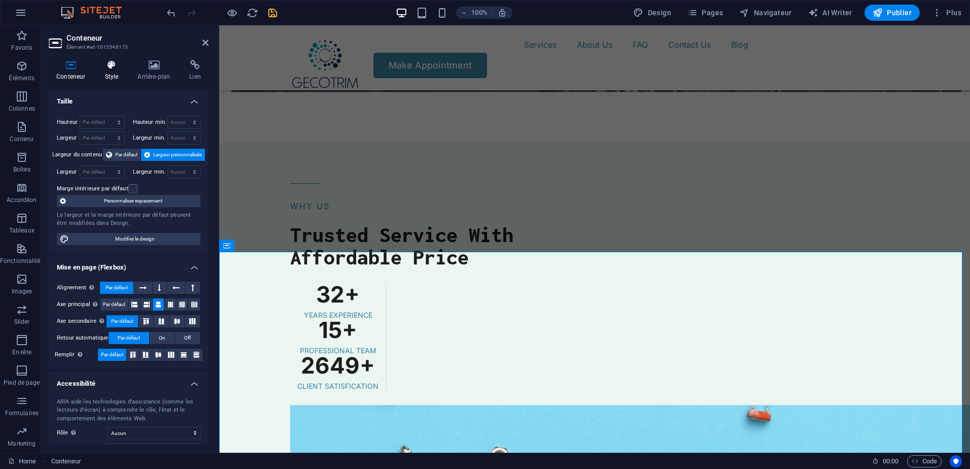
click at [128, 71] on h4 "Style" at bounding box center [113, 70] width 33 height 21
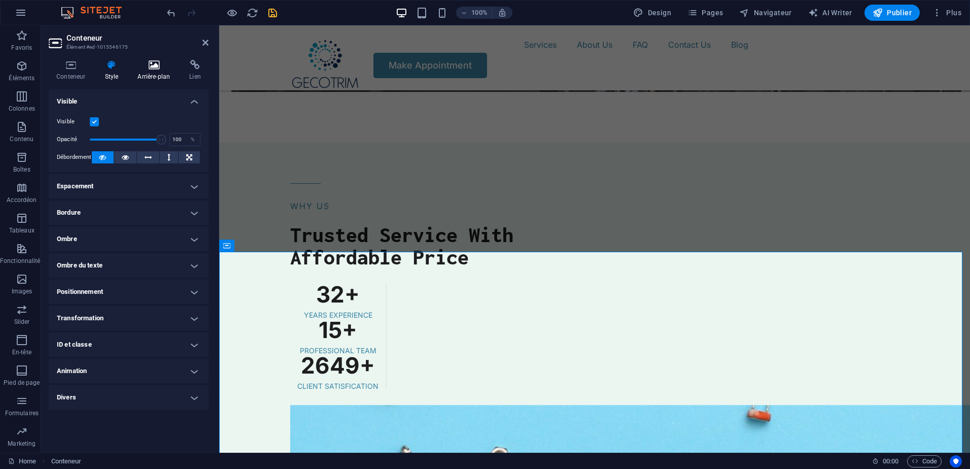
click at [158, 70] on h4 "Arrière-plan" at bounding box center [156, 70] width 52 height 21
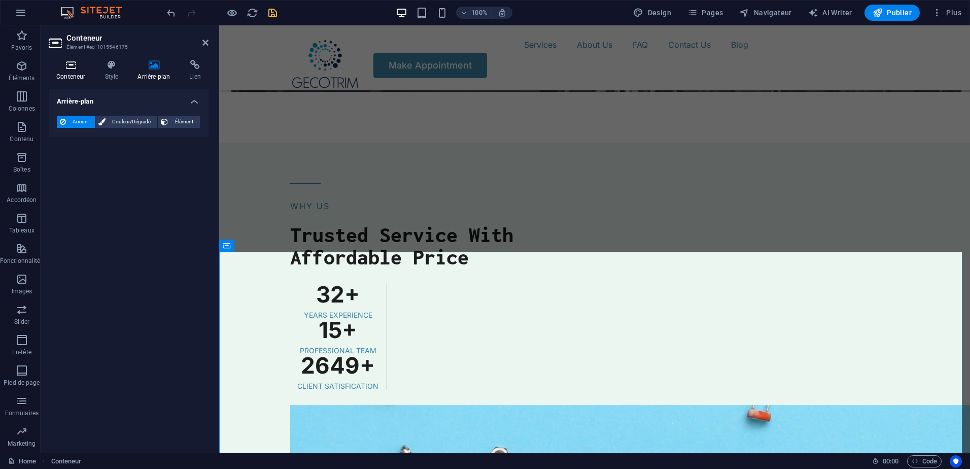
click at [90, 68] on icon at bounding box center [71, 65] width 44 height 10
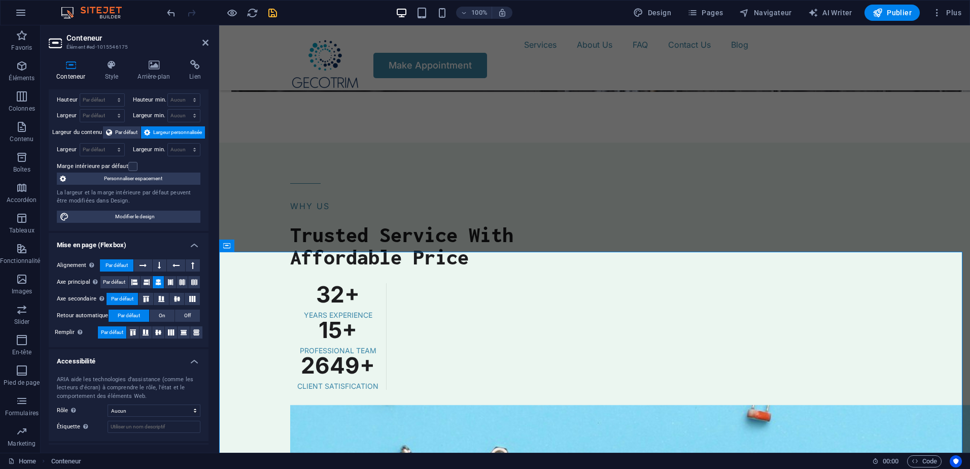
scroll to position [0, 0]
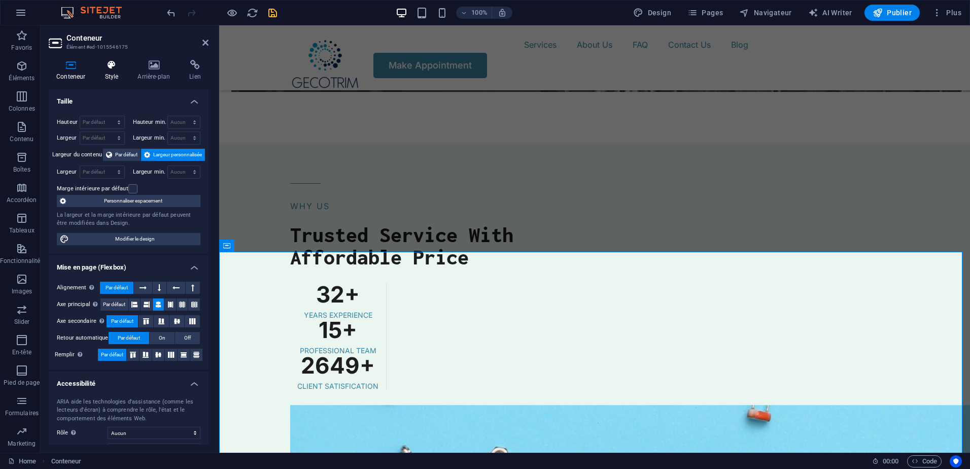
click at [115, 64] on icon at bounding box center [111, 65] width 29 height 10
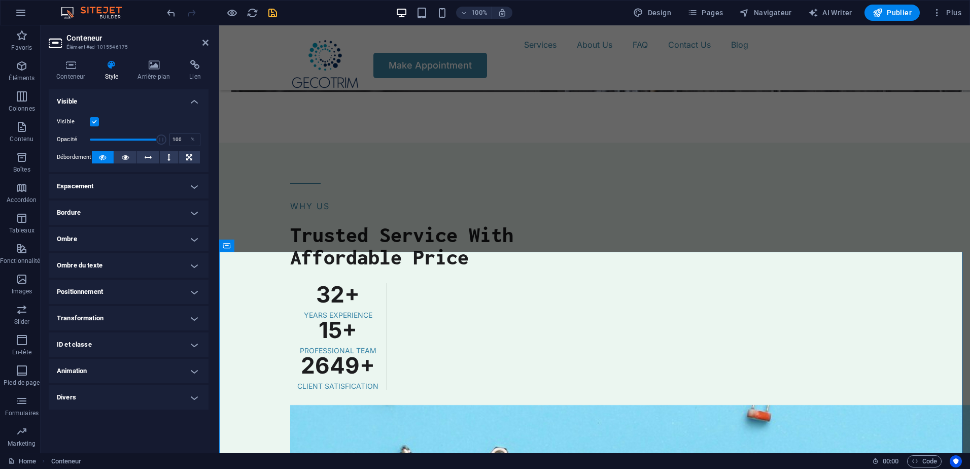
click at [167, 190] on h4 "Espacement" at bounding box center [129, 186] width 160 height 24
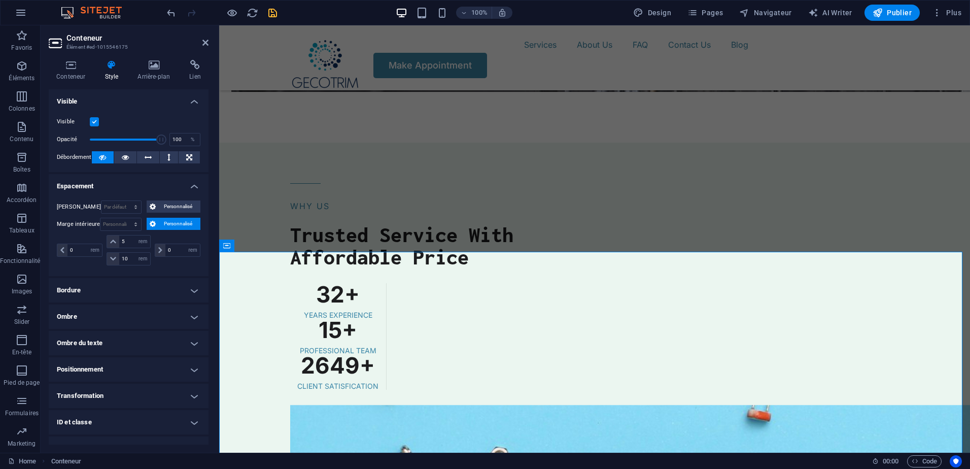
click at [167, 190] on h4 "Espacement" at bounding box center [129, 183] width 160 height 18
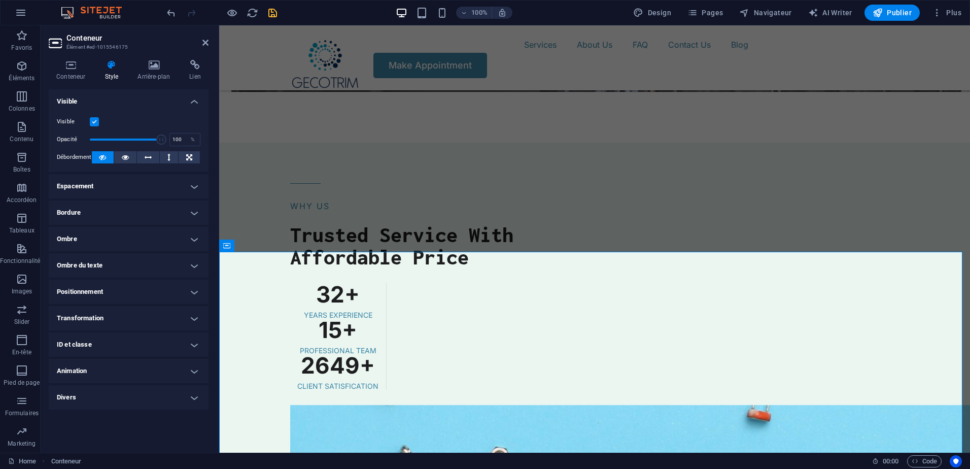
click at [162, 217] on h4 "Bordure" at bounding box center [129, 212] width 160 height 24
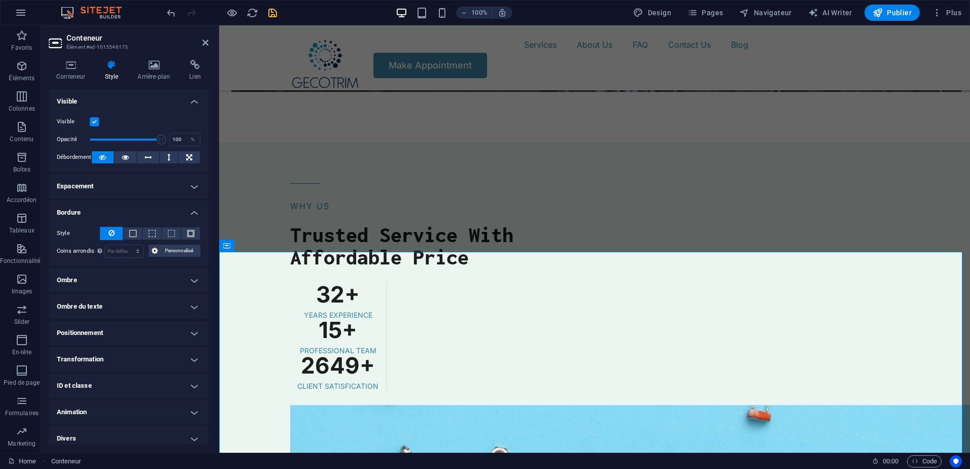
click at [162, 217] on h4 "Bordure" at bounding box center [129, 209] width 160 height 18
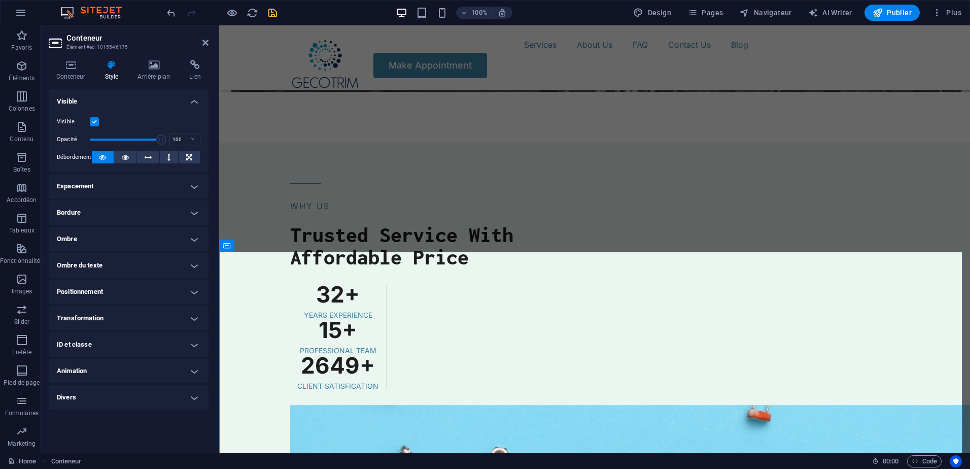
click at [149, 243] on h4 "Ombre" at bounding box center [129, 239] width 160 height 24
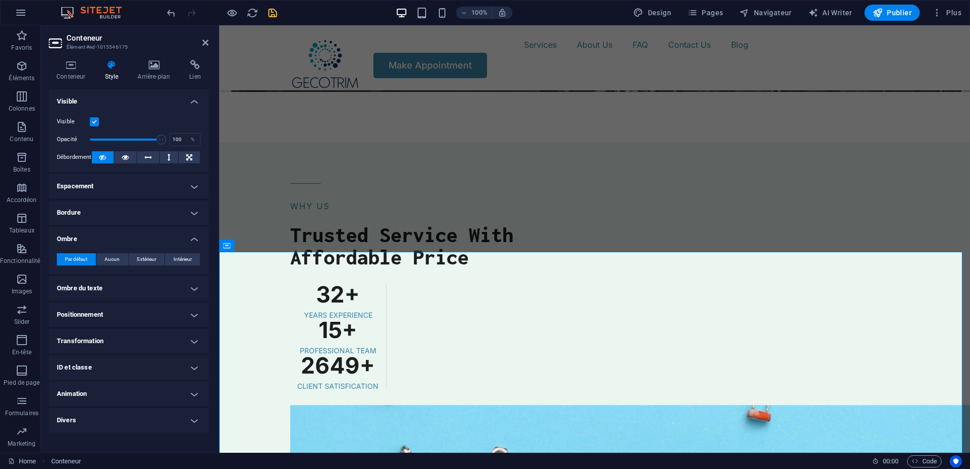
click at [149, 243] on h4 "Ombre" at bounding box center [129, 236] width 160 height 18
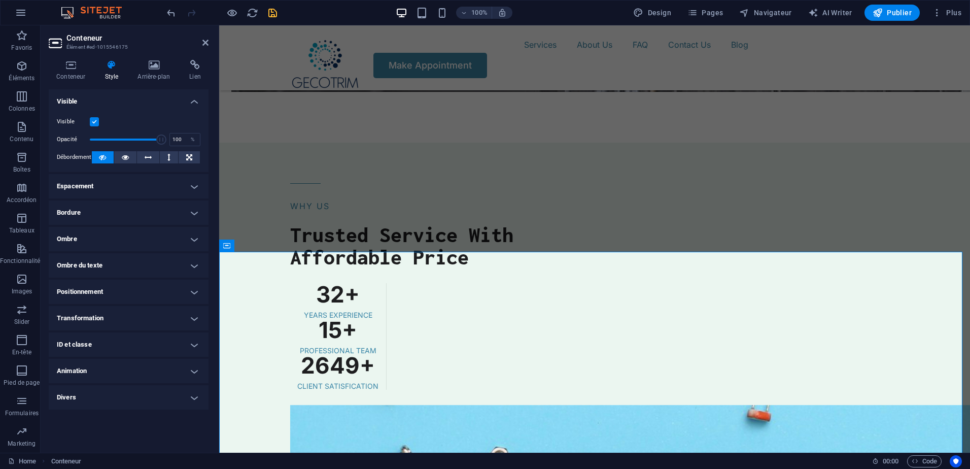
click at [146, 291] on h4 "Positionnement" at bounding box center [129, 292] width 160 height 24
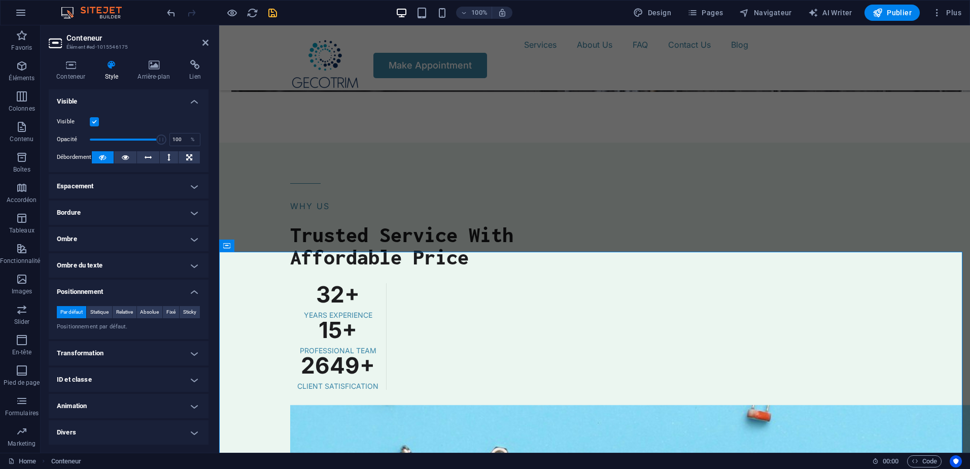
click at [147, 291] on h4 "Positionnement" at bounding box center [129, 289] width 160 height 18
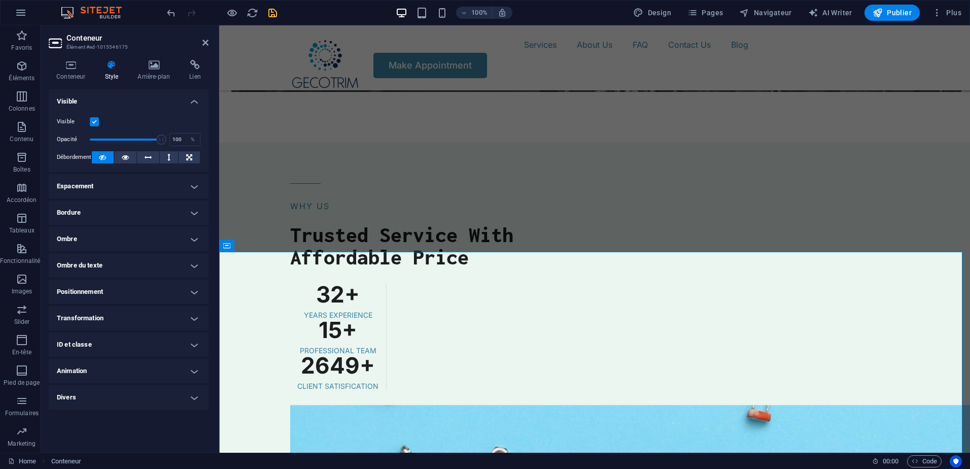
click at [161, 363] on h4 "Animation" at bounding box center [129, 371] width 160 height 24
click at [159, 363] on h4 "Animation" at bounding box center [129, 368] width 160 height 18
click at [201, 44] on header "Conteneur Élément #ed-1015546175" at bounding box center [129, 38] width 160 height 26
click at [208, 42] on aside "Conteneur Élément #ed-1015546175 Conteneur Style Arrière-plan Lien Taille Haute…" at bounding box center [130, 238] width 179 height 427
click at [205, 42] on icon at bounding box center [205, 43] width 6 height 8
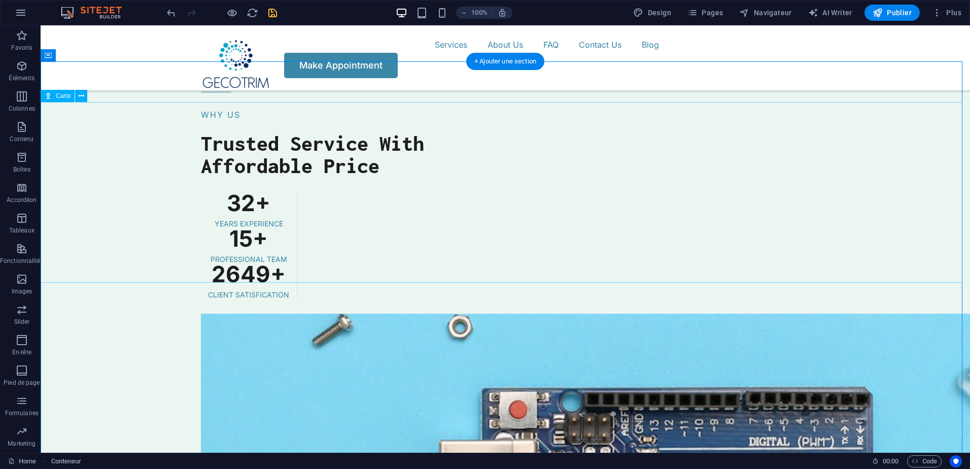
scroll to position [2575, 0]
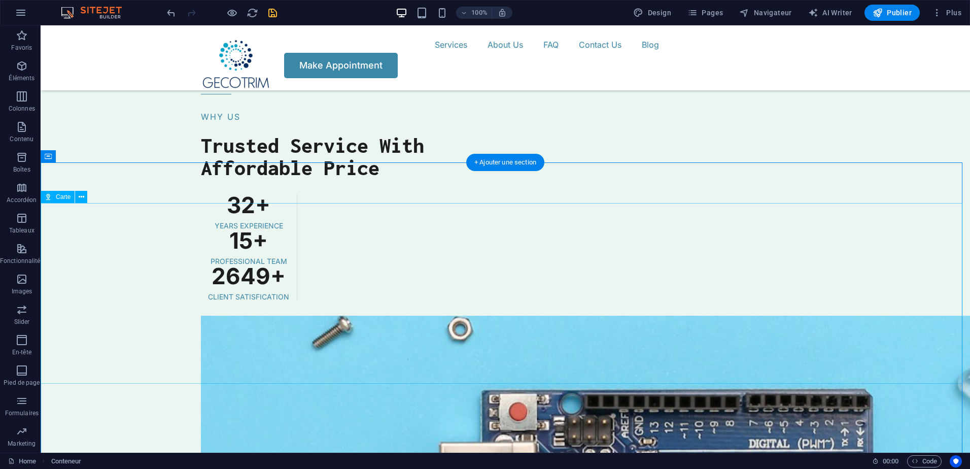
click at [79, 199] on icon at bounding box center [82, 197] width 6 height 11
click at [82, 197] on icon at bounding box center [82, 197] width 6 height 11
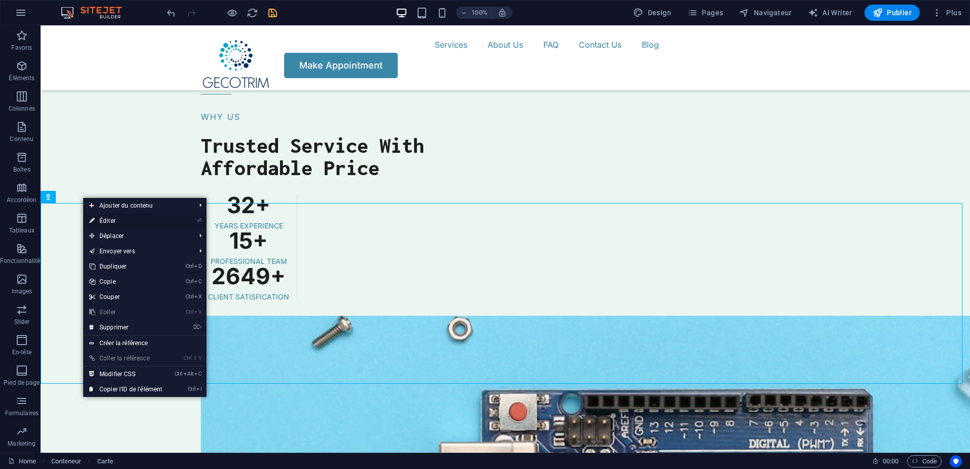
click at [162, 218] on link "⏎ Éditer" at bounding box center [125, 220] width 85 height 15
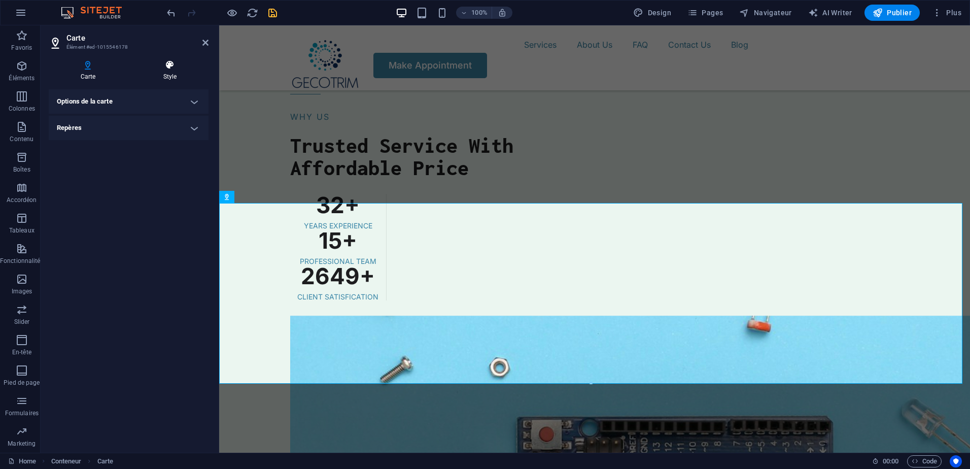
click at [172, 75] on h4 "Style" at bounding box center [169, 70] width 77 height 21
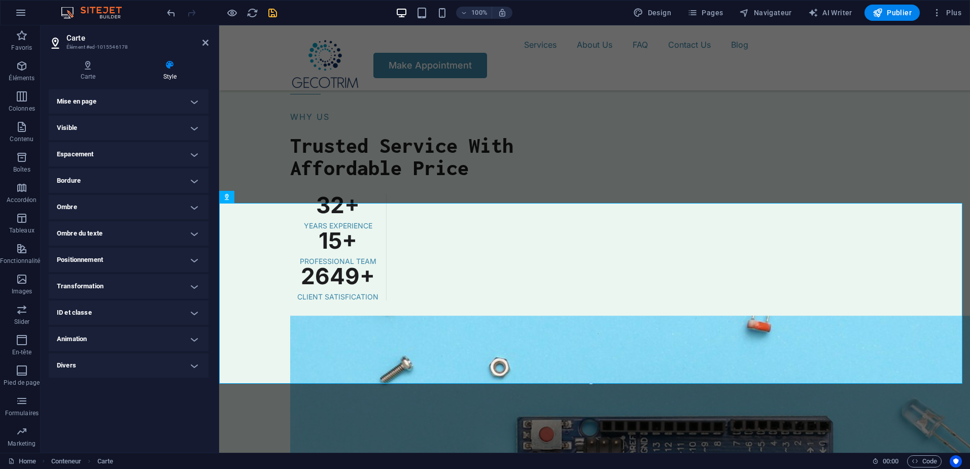
click at [159, 123] on h4 "Visible" at bounding box center [129, 128] width 160 height 24
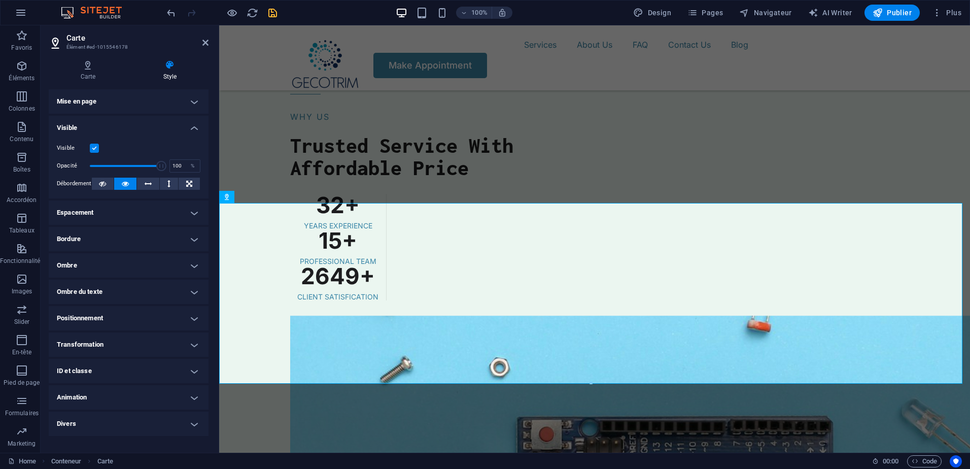
click at [92, 142] on div "Visible" at bounding box center [129, 148] width 144 height 12
click at [91, 146] on label at bounding box center [94, 148] width 9 height 9
click at [0, 0] on input "Visible" at bounding box center [0, 0] width 0 height 0
click at [91, 146] on label at bounding box center [94, 148] width 9 height 9
click at [0, 0] on input "Visible" at bounding box center [0, 0] width 0 height 0
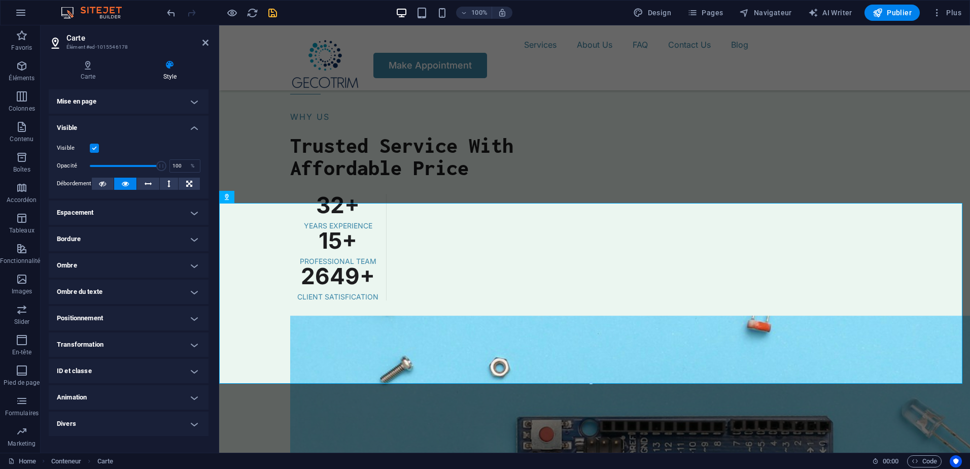
click at [91, 146] on label at bounding box center [94, 148] width 9 height 9
click at [0, 0] on input "Visible" at bounding box center [0, 0] width 0 height 0
click at [91, 146] on label at bounding box center [94, 148] width 9 height 9
click at [0, 0] on input "Visible" at bounding box center [0, 0] width 0 height 0
click at [107, 179] on button at bounding box center [103, 184] width 22 height 12
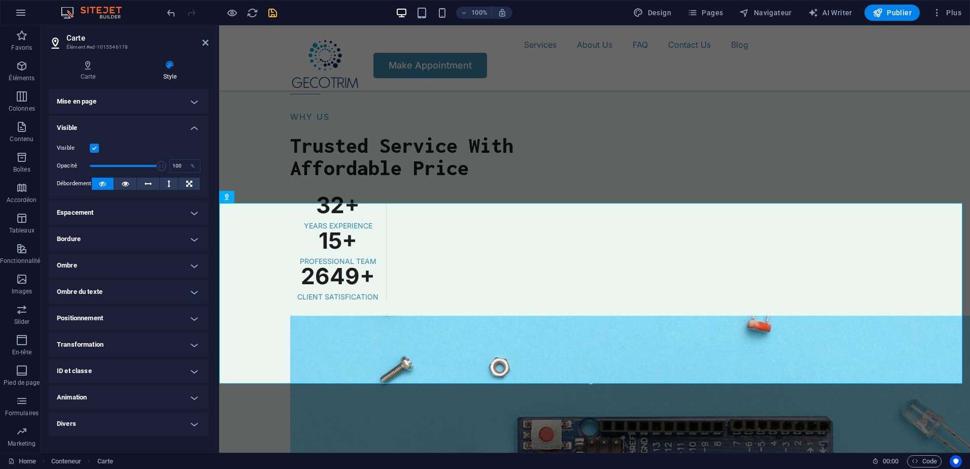
click at [107, 179] on button at bounding box center [103, 184] width 22 height 12
click at [124, 273] on h4 "Ombre" at bounding box center [129, 265] width 160 height 24
click at [113, 286] on span "Aucun" at bounding box center [112, 286] width 15 height 12
click at [89, 284] on button "Par défaut" at bounding box center [76, 286] width 39 height 12
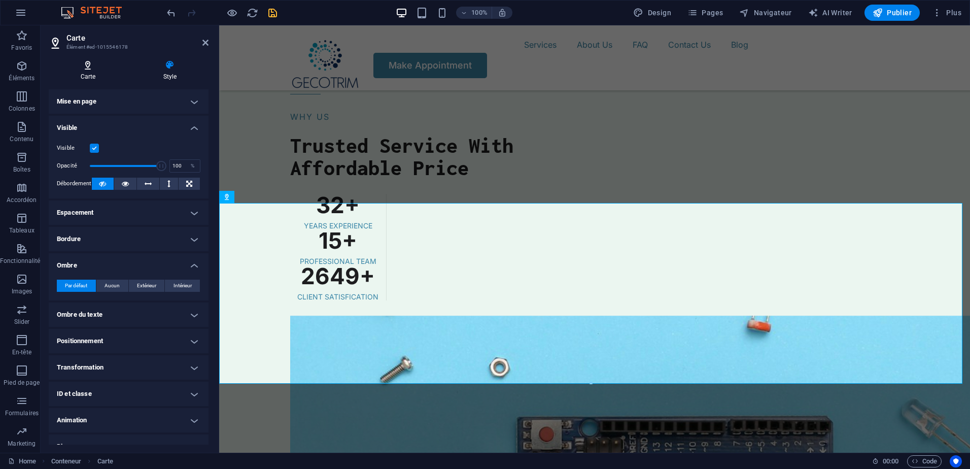
click at [95, 66] on icon at bounding box center [88, 65] width 79 height 10
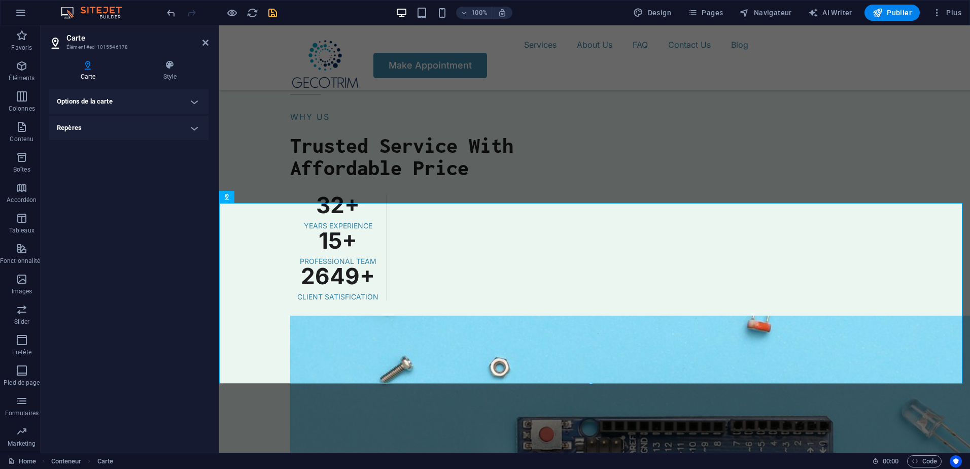
click at [158, 112] on h4 "Options de la carte" at bounding box center [129, 101] width 160 height 24
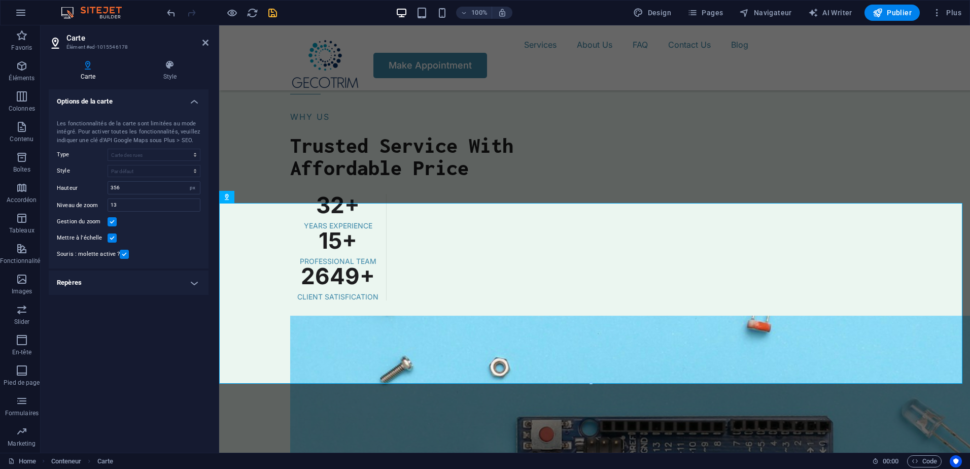
click at [138, 274] on h4 "Repères" at bounding box center [129, 282] width 160 height 24
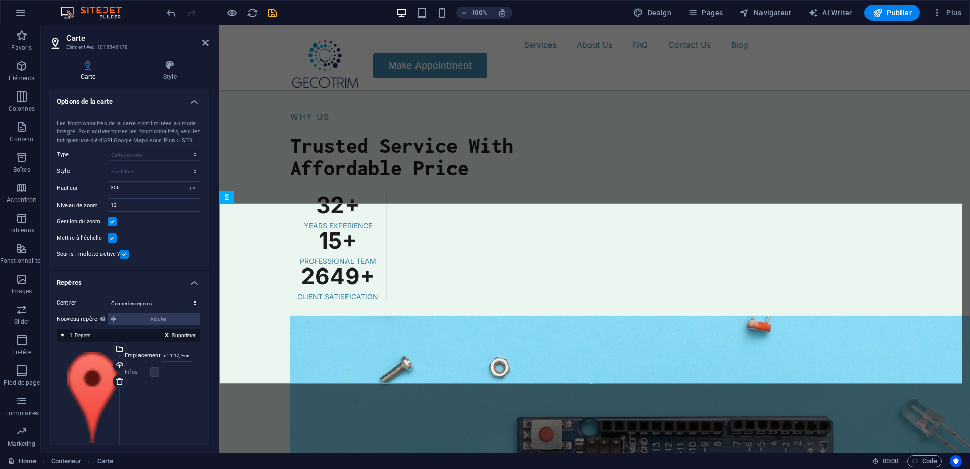
scroll to position [17, 0]
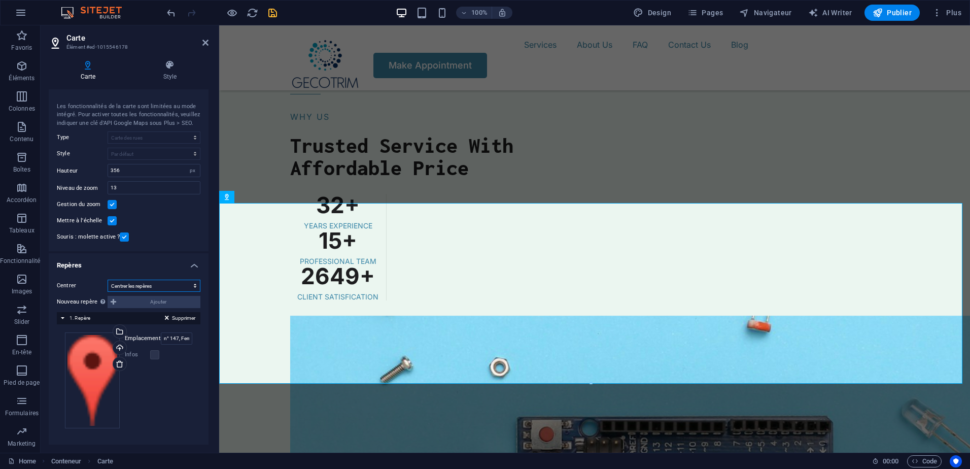
click at [151, 288] on select "Ne pas centrer Centrer les repères Centrer les repères et zoomer" at bounding box center [154, 286] width 93 height 12
click at [155, 259] on h4 "Repères" at bounding box center [129, 262] width 160 height 18
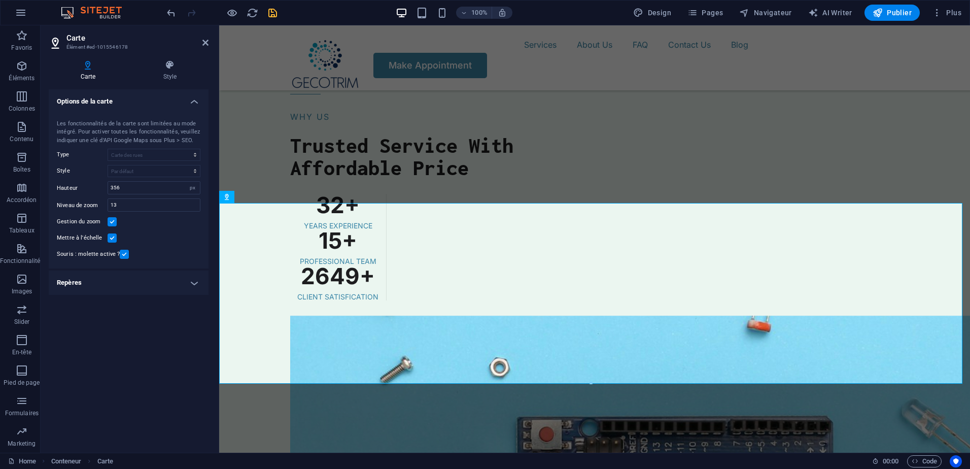
click at [184, 106] on h4 "Options de la carte" at bounding box center [129, 98] width 160 height 18
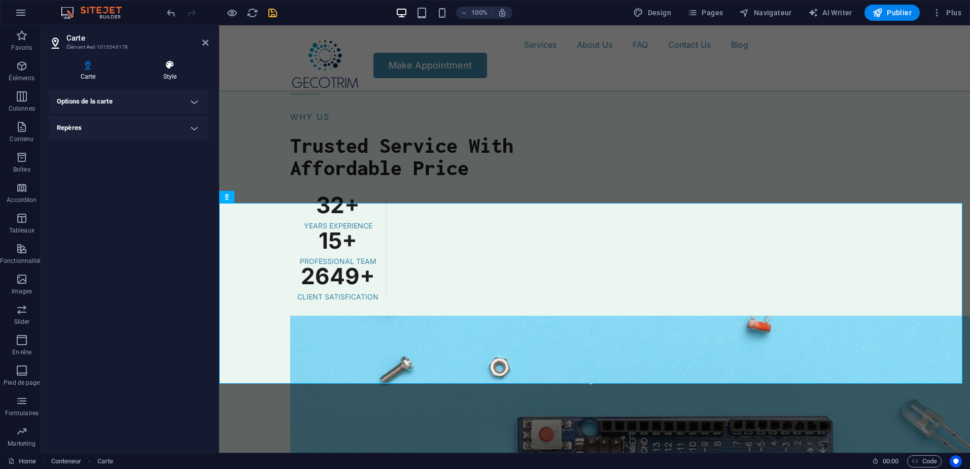
click at [178, 71] on h4 "Style" at bounding box center [169, 70] width 77 height 21
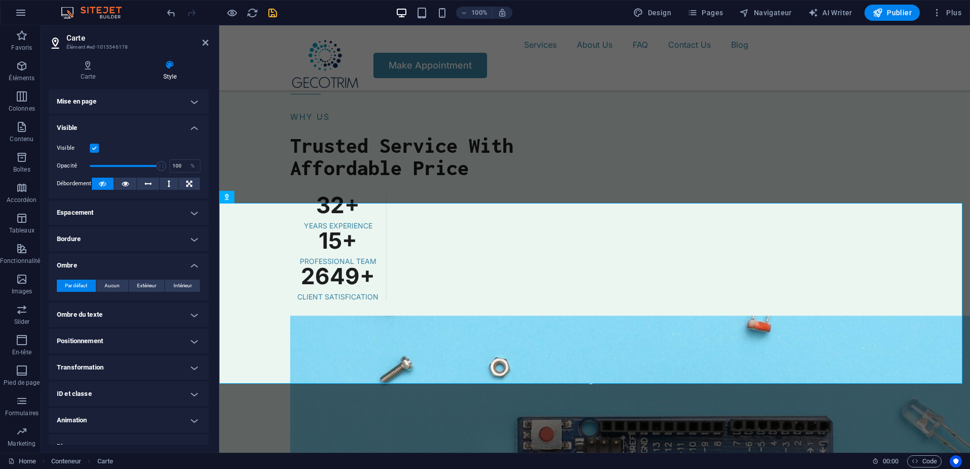
click at [171, 106] on h4 "Mise en page" at bounding box center [129, 101] width 160 height 24
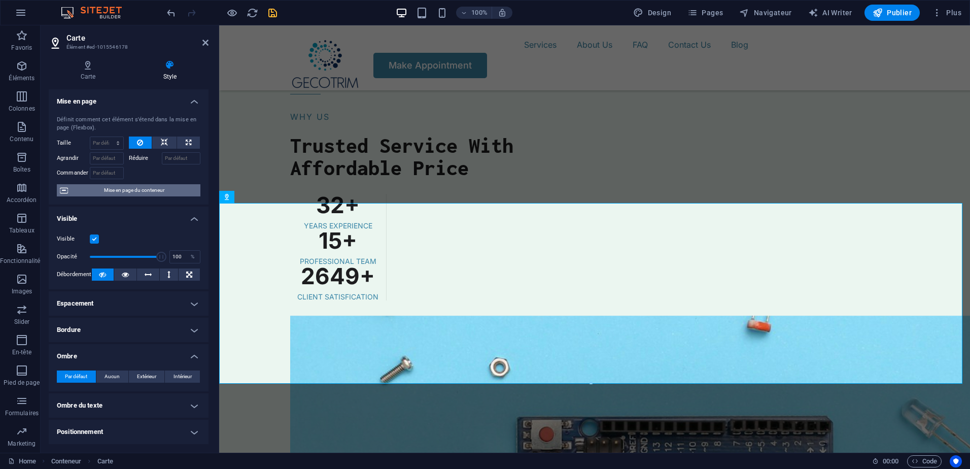
click at [151, 190] on span "Mise en page du conteneur" at bounding box center [134, 190] width 126 height 12
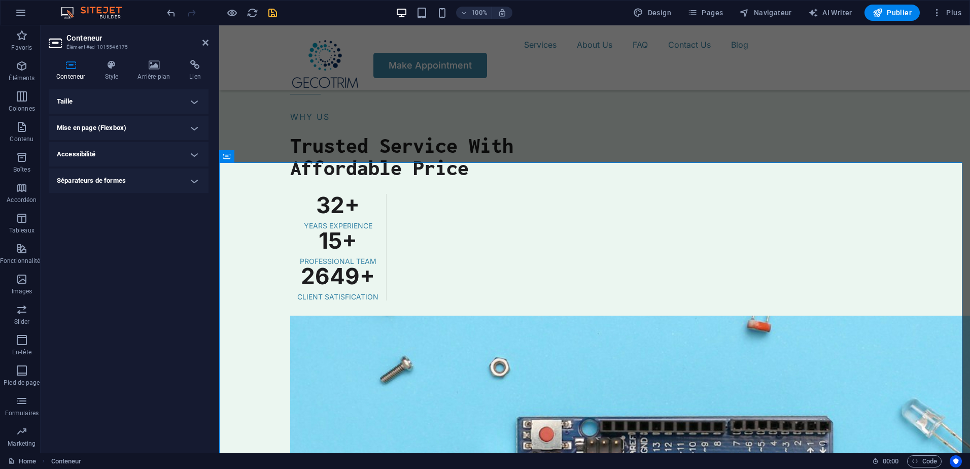
click at [119, 99] on h4 "Taille" at bounding box center [129, 101] width 160 height 24
click at [129, 184] on h4 "Séparateurs de formes" at bounding box center [129, 180] width 160 height 24
click at [129, 184] on h4 "Séparateurs de formes" at bounding box center [129, 177] width 160 height 18
click at [156, 77] on h4 "Arrière-plan" at bounding box center [156, 70] width 52 height 21
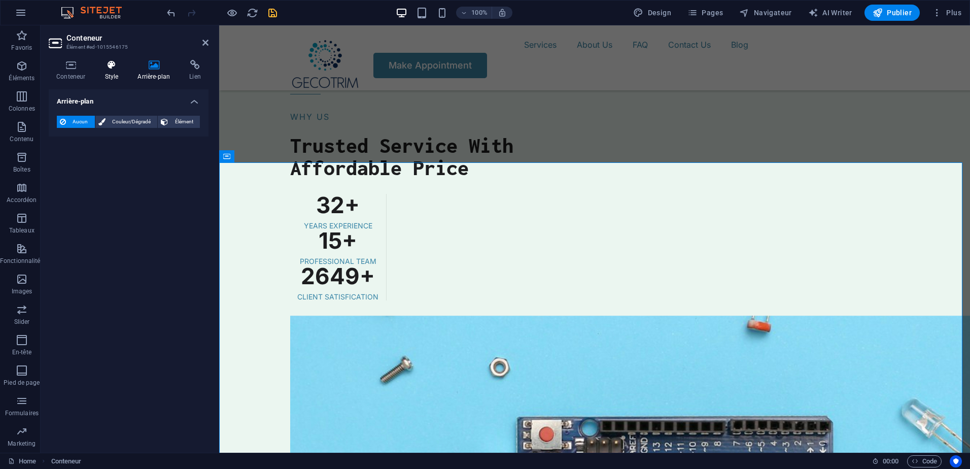
click at [118, 75] on h4 "Style" at bounding box center [113, 70] width 33 height 21
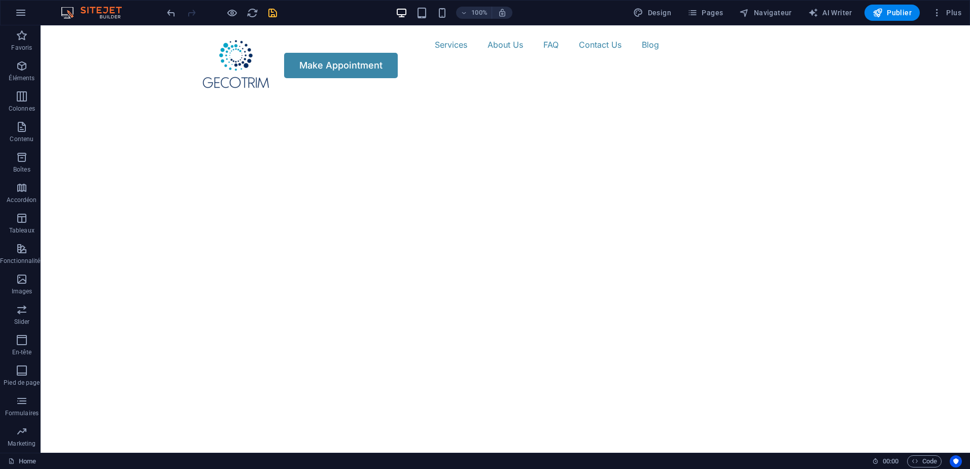
click at [275, 10] on icon "save" at bounding box center [273, 13] width 12 height 12
click at [711, 16] on span "Pages" at bounding box center [705, 13] width 36 height 10
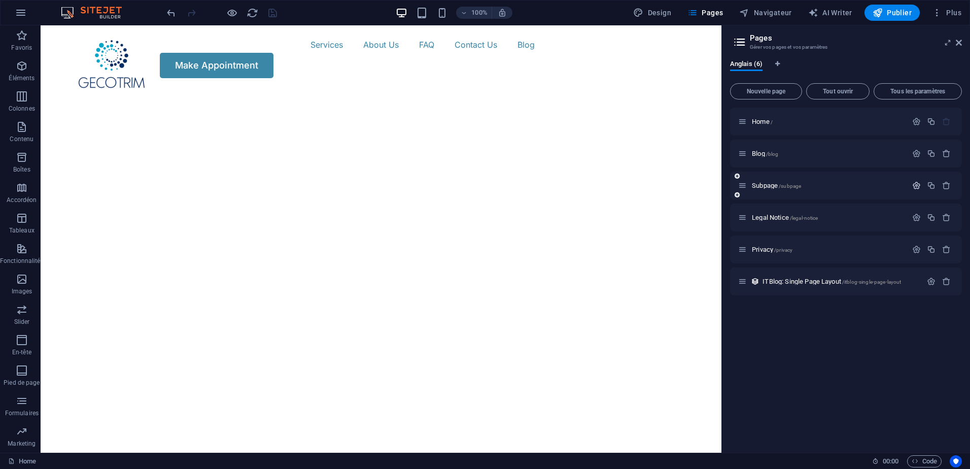
click at [915, 185] on icon "button" at bounding box center [916, 185] width 9 height 9
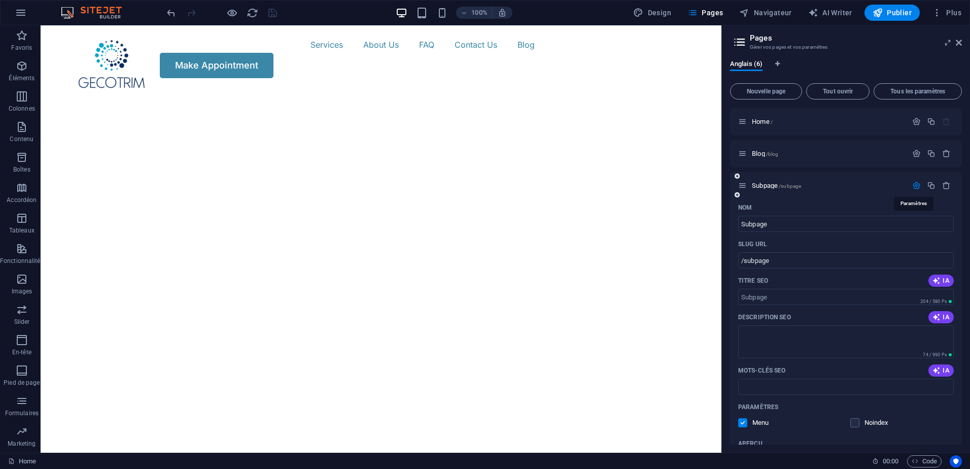
click at [915, 185] on icon "button" at bounding box center [916, 185] width 9 height 9
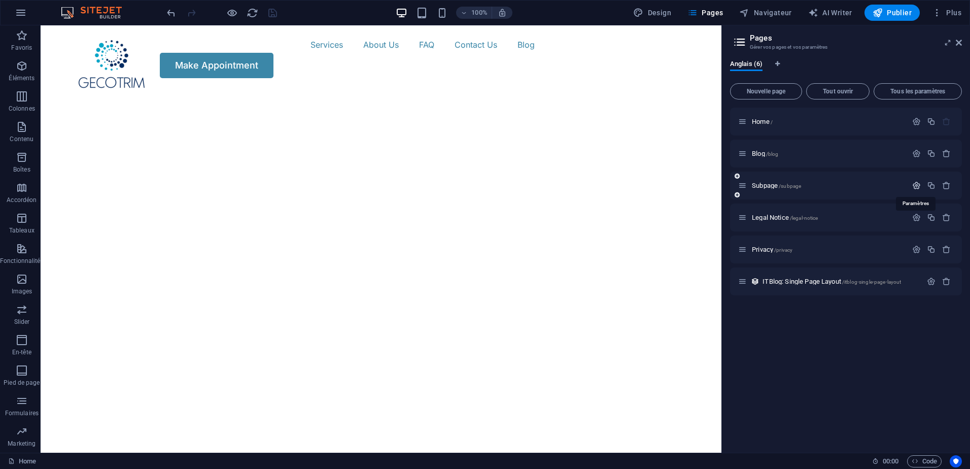
click at [915, 185] on icon "button" at bounding box center [916, 185] width 9 height 9
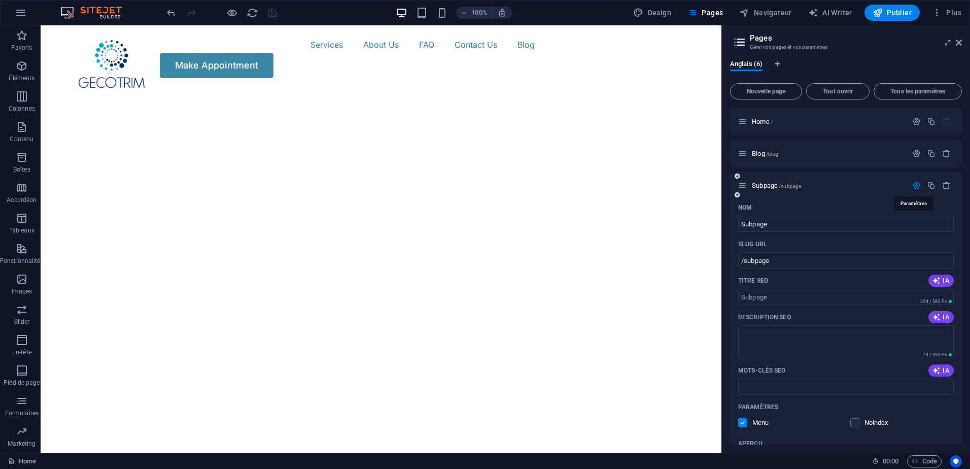
click at [915, 185] on icon "button" at bounding box center [916, 185] width 9 height 9
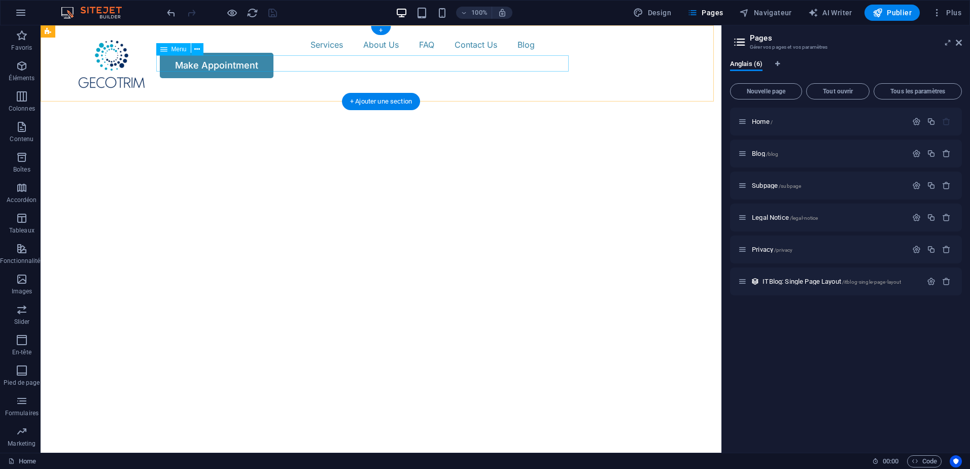
click at [273, 53] on nav "Services About Us FAQ Contact Us Blog" at bounding box center [381, 45] width 609 height 16
click at [272, 53] on nav "Services About Us FAQ Contact Us Blog" at bounding box center [381, 45] width 609 height 16
select select "1"
select select
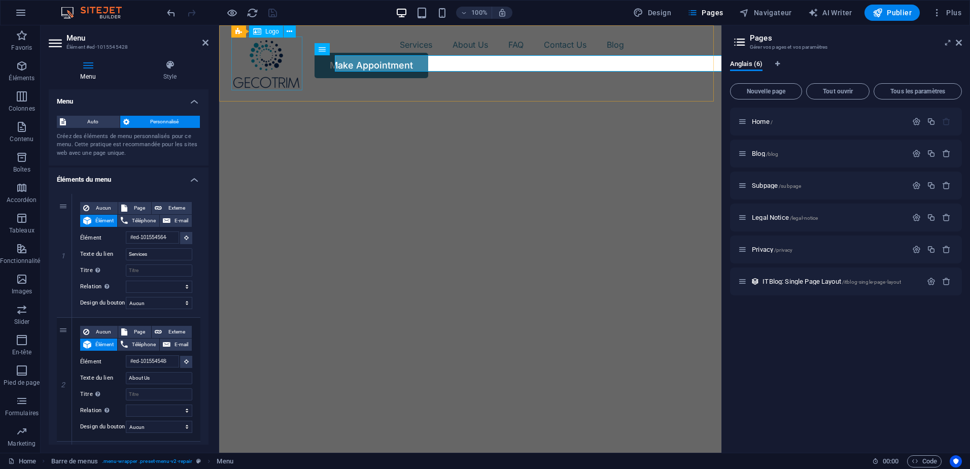
click at [272, 66] on div at bounding box center [266, 64] width 71 height 54
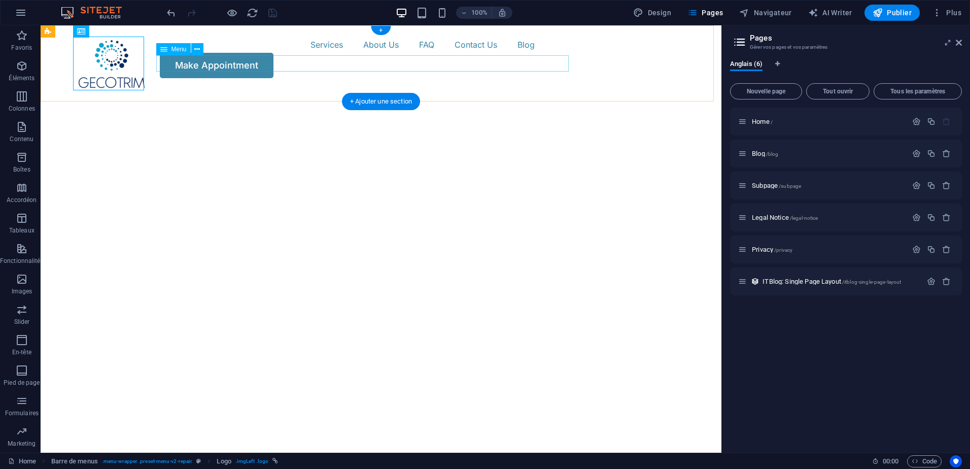
click at [282, 53] on nav "Services About Us FAQ Contact Us Blog" at bounding box center [381, 45] width 609 height 16
select select "1"
select select
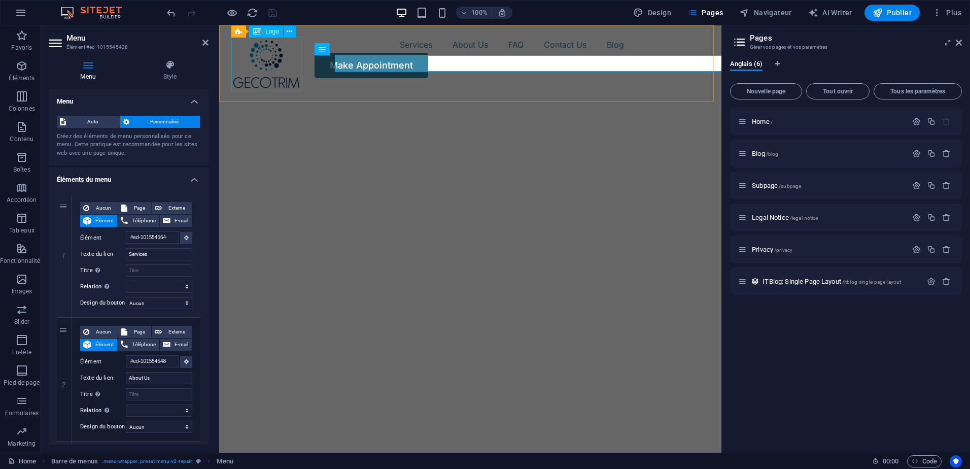
click at [282, 68] on div at bounding box center [266, 64] width 71 height 54
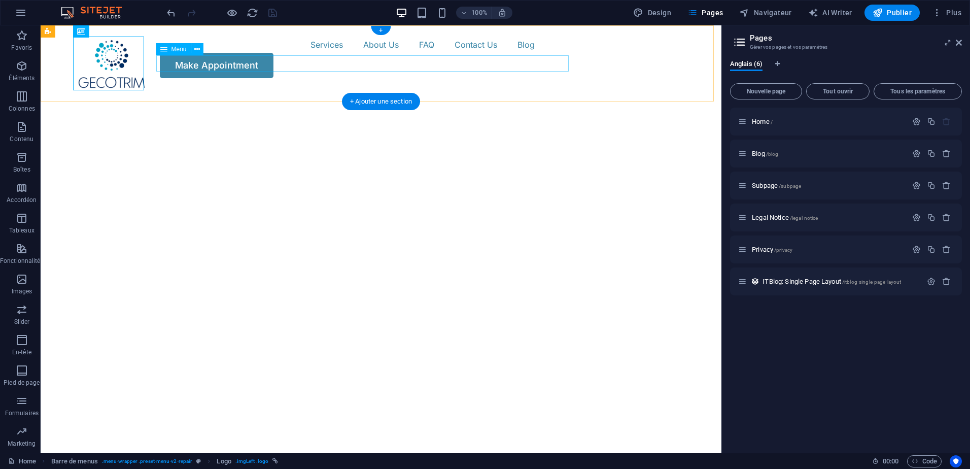
click at [321, 53] on nav "Services About Us FAQ Contact Us Blog" at bounding box center [381, 45] width 609 height 16
select select "1"
select select
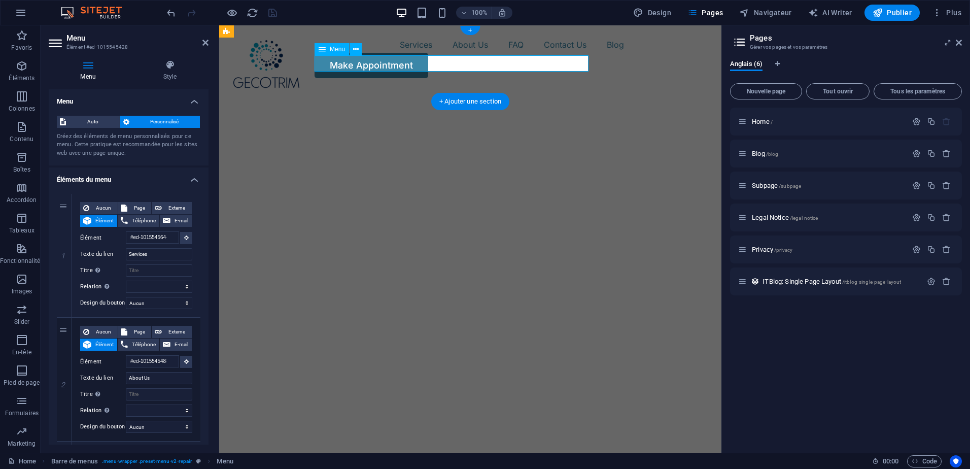
click at [363, 53] on nav "Services About Us FAQ Contact Us Blog" at bounding box center [470, 45] width 478 height 16
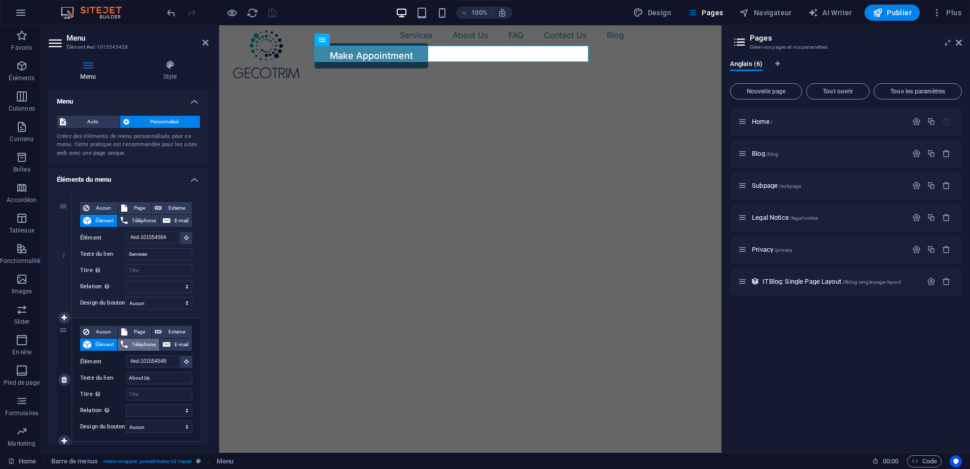
scroll to position [9, 0]
click at [131, 203] on span "Page" at bounding box center [139, 208] width 18 height 12
select select
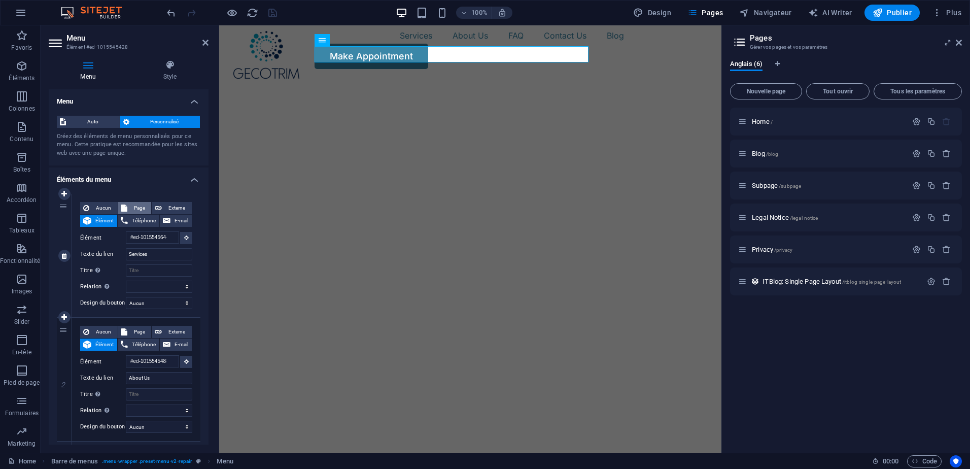
select select
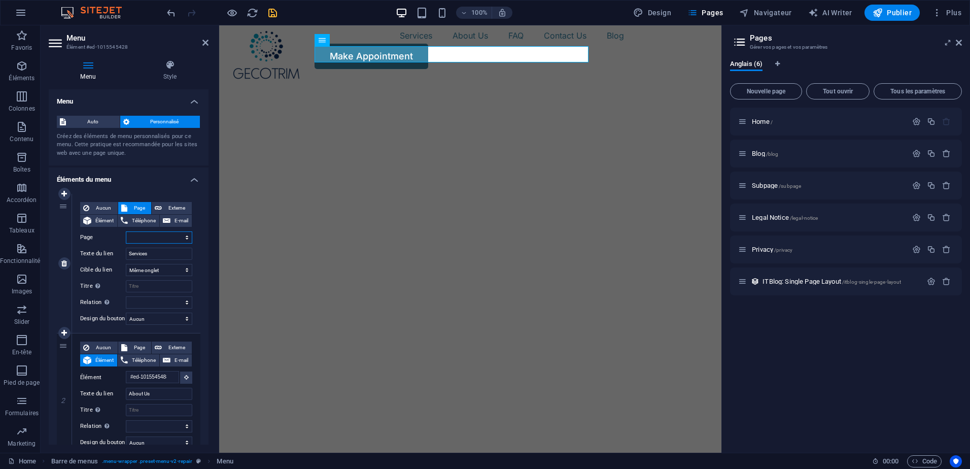
click at [177, 235] on select "Home Blog Subpage Legal Notice Privacy" at bounding box center [159, 237] width 66 height 12
select select "2"
click at [126, 231] on select "Home Blog Subpage Legal Notice Privacy" at bounding box center [159, 237] width 66 height 12
select select
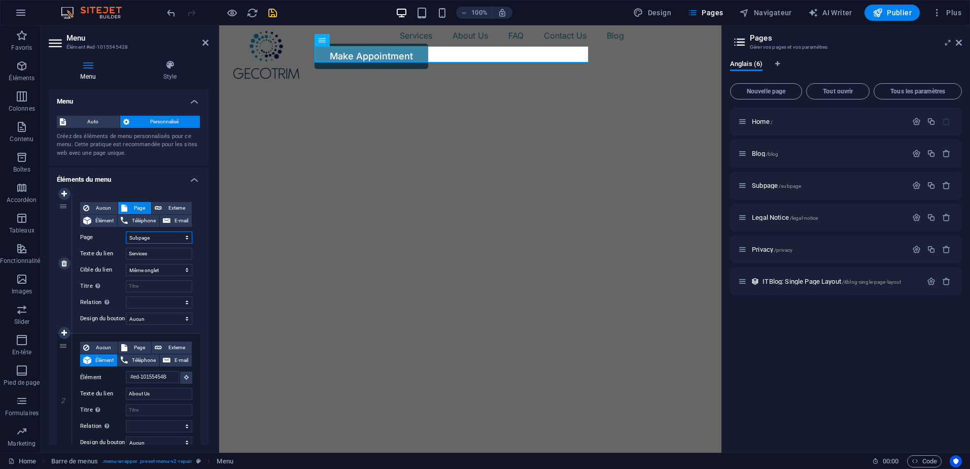
select select
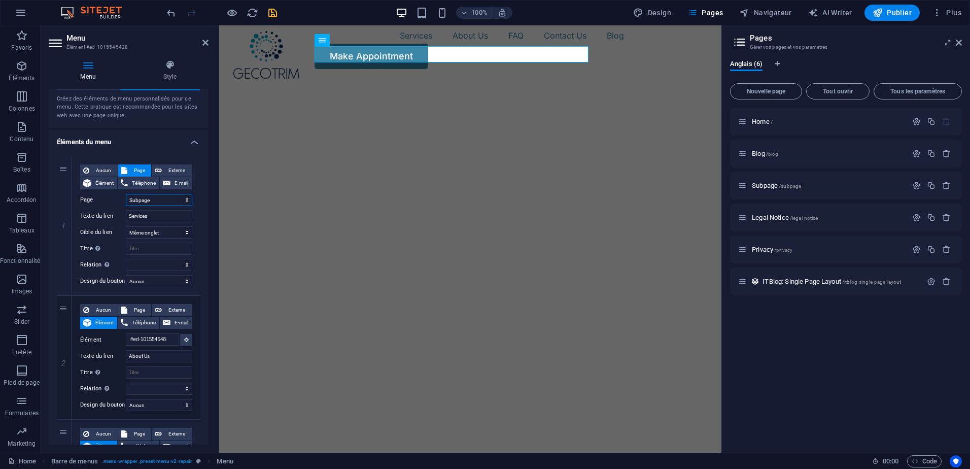
scroll to position [0, 0]
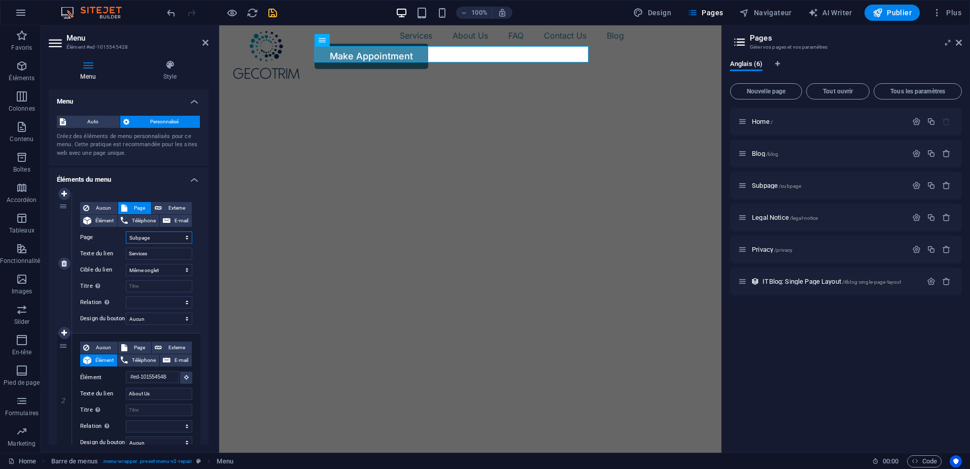
click at [167, 239] on select "Home Blog Subpage Legal Notice Privacy" at bounding box center [159, 237] width 66 height 12
click at [158, 285] on input "Titre Description supplémentaire du lien. Celle-ci doit être différente du text…" at bounding box center [159, 286] width 66 height 12
type input "S"
select select
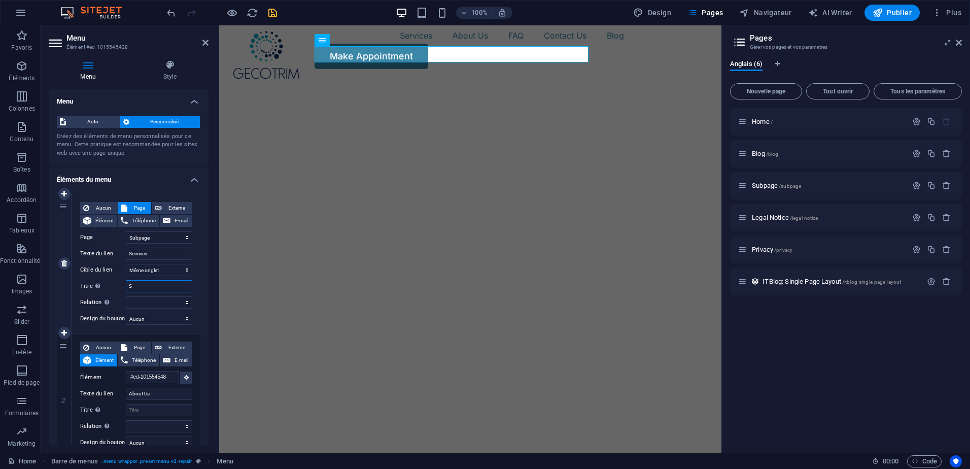
select select
type input "Services"
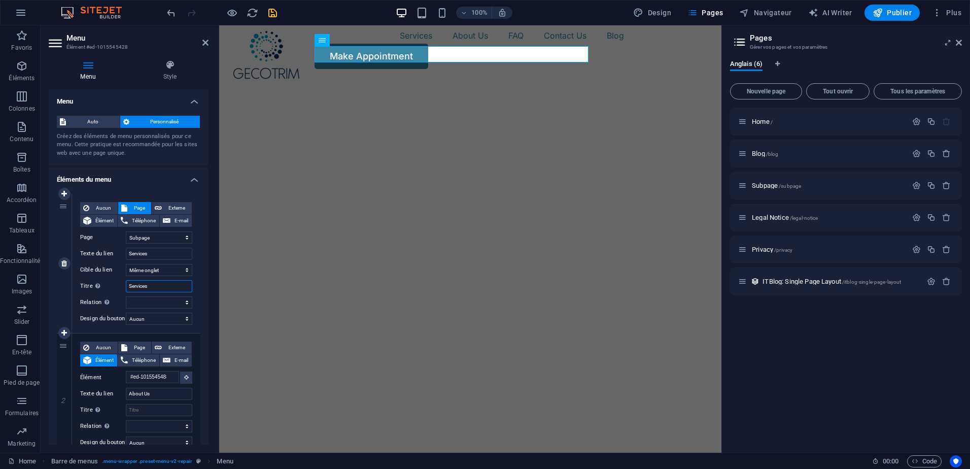
select select
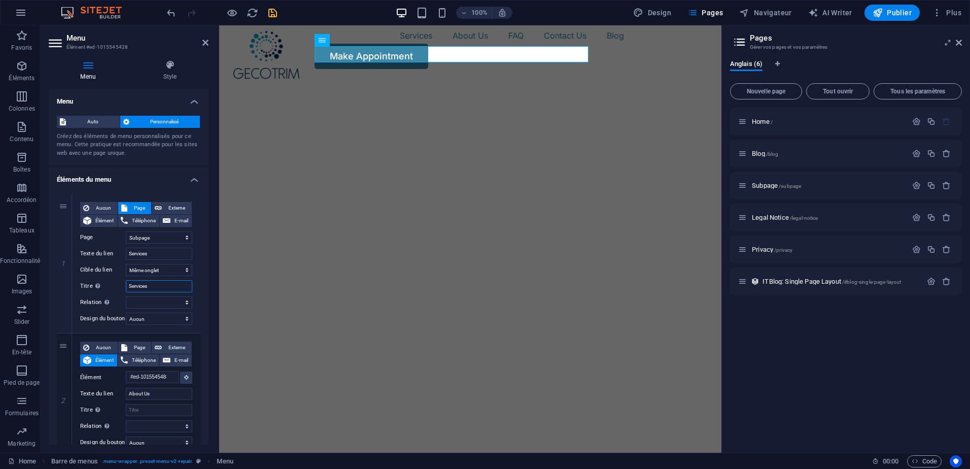
type input "Services"
click at [171, 185] on h4 "Éléments du menu" at bounding box center [129, 176] width 160 height 18
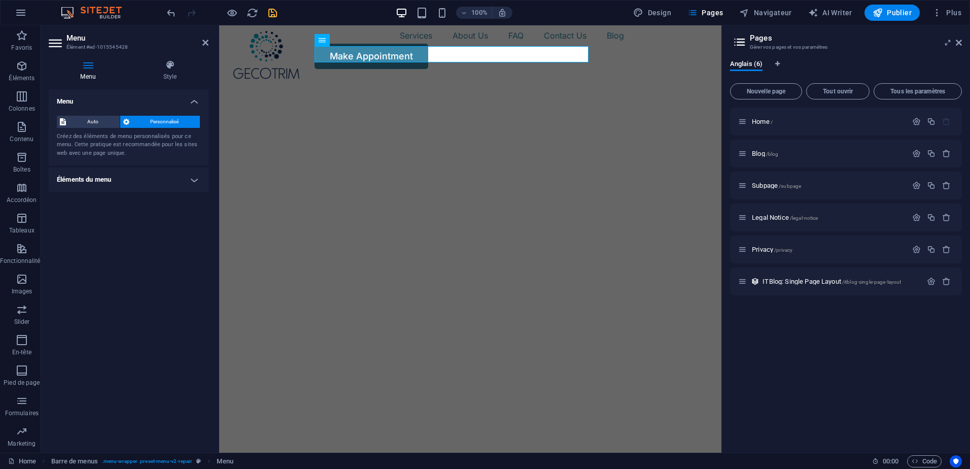
click at [171, 185] on h4 "Éléments du menu" at bounding box center [129, 179] width 160 height 24
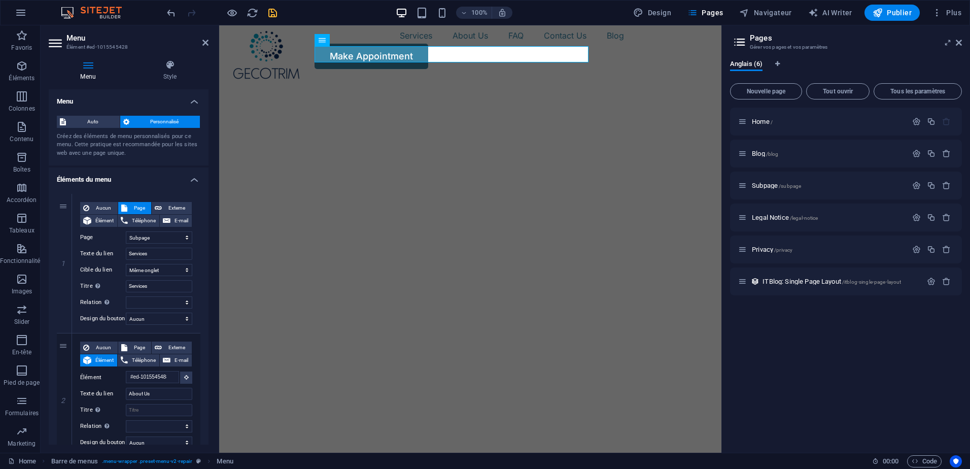
click at [275, 11] on icon "save" at bounding box center [273, 13] width 12 height 12
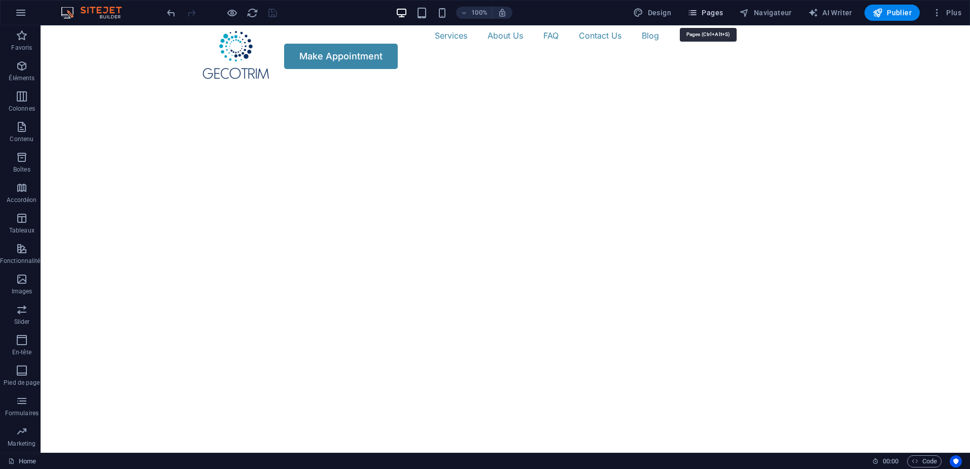
click at [705, 10] on span "Pages" at bounding box center [705, 13] width 36 height 10
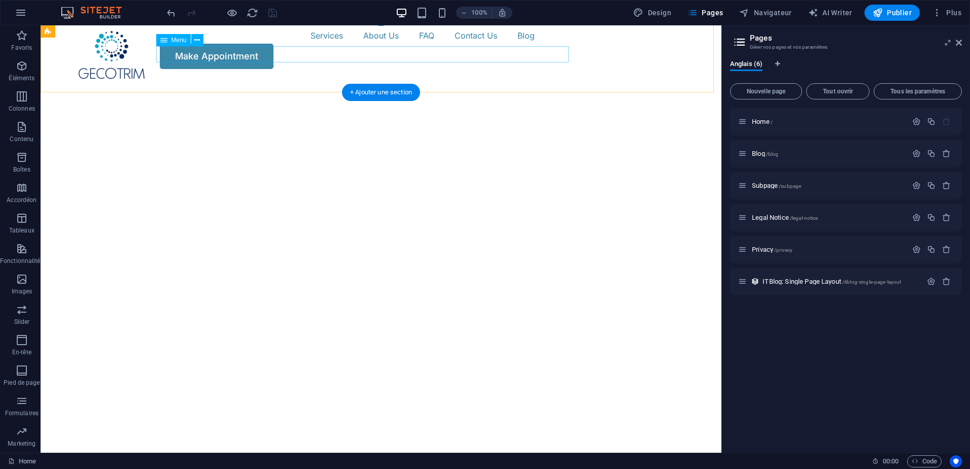
click at [273, 44] on nav "Services About Us FAQ Contact Us Blog" at bounding box center [381, 35] width 609 height 16
click at [95, 55] on div at bounding box center [112, 54] width 71 height 54
select select "2"
select select
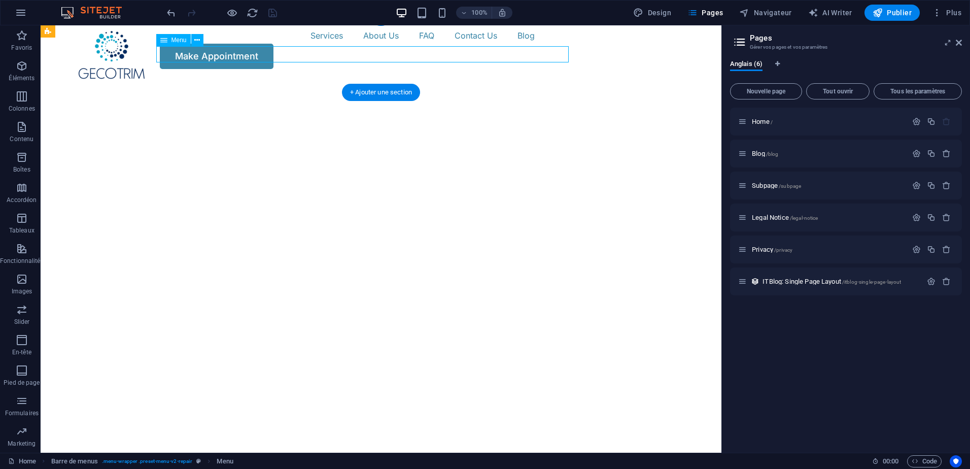
select select "1"
select select
click at [327, 44] on nav "Services About Us FAQ Contact Us Blog" at bounding box center [381, 35] width 609 height 16
select select "2"
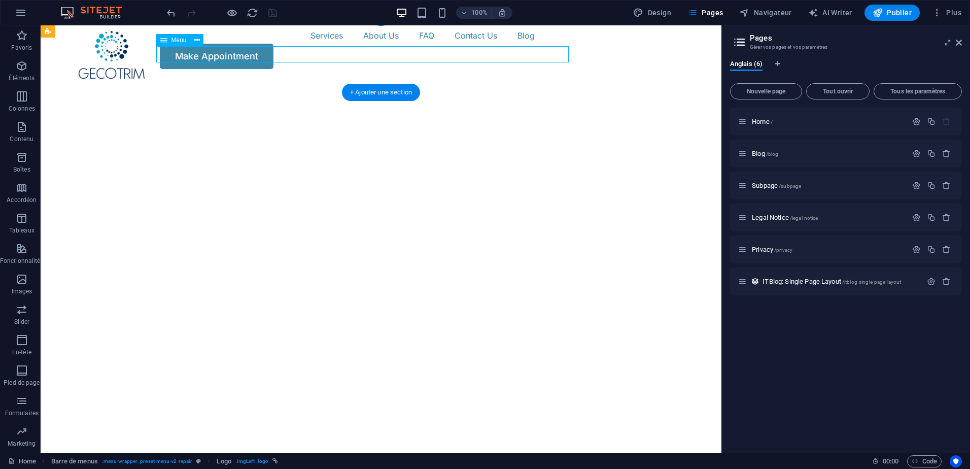
select select
select select "1"
select select
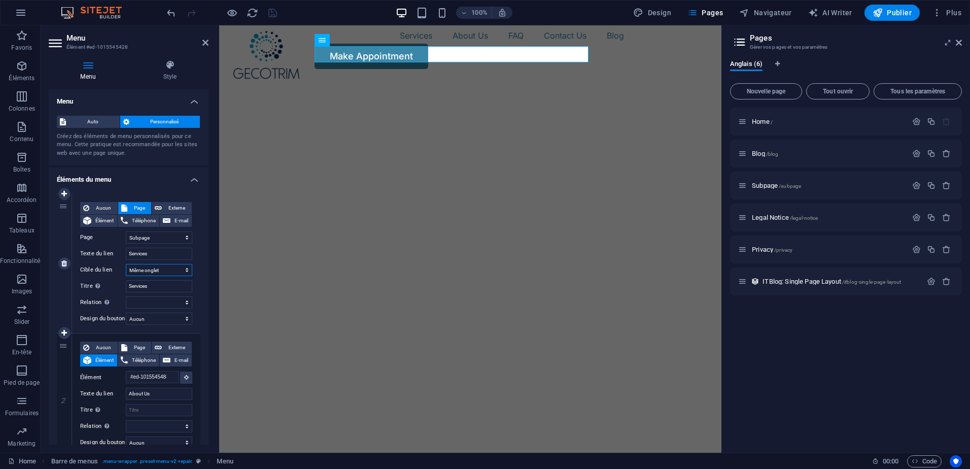
click at [161, 270] on select "Nouvel onglet Même onglet Superposition" at bounding box center [159, 270] width 66 height 12
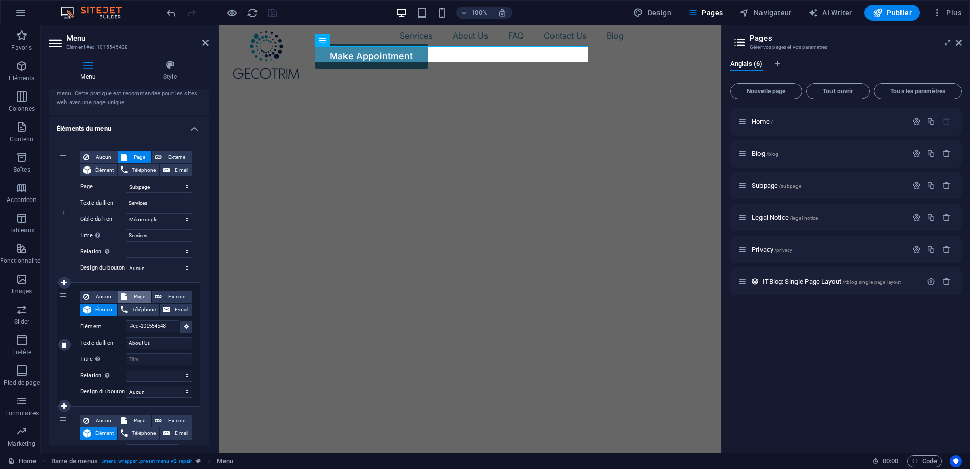
click at [141, 293] on span "Page" at bounding box center [139, 297] width 18 height 12
select select
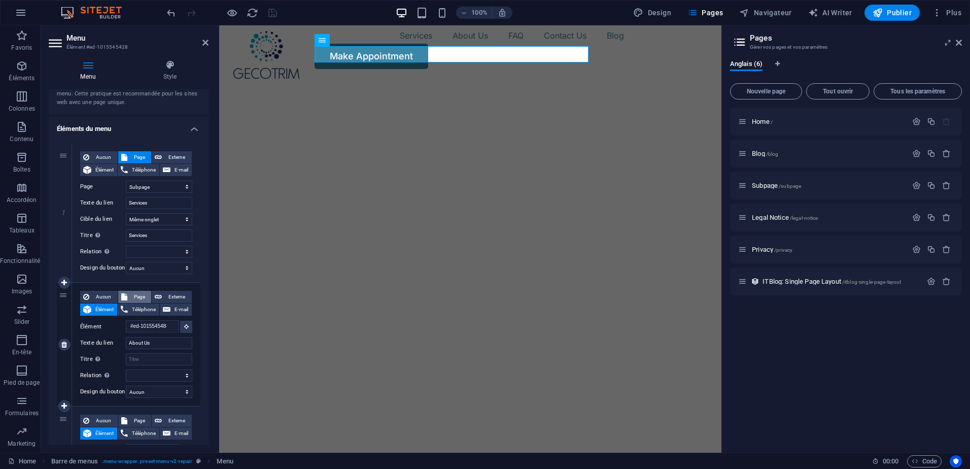
select select
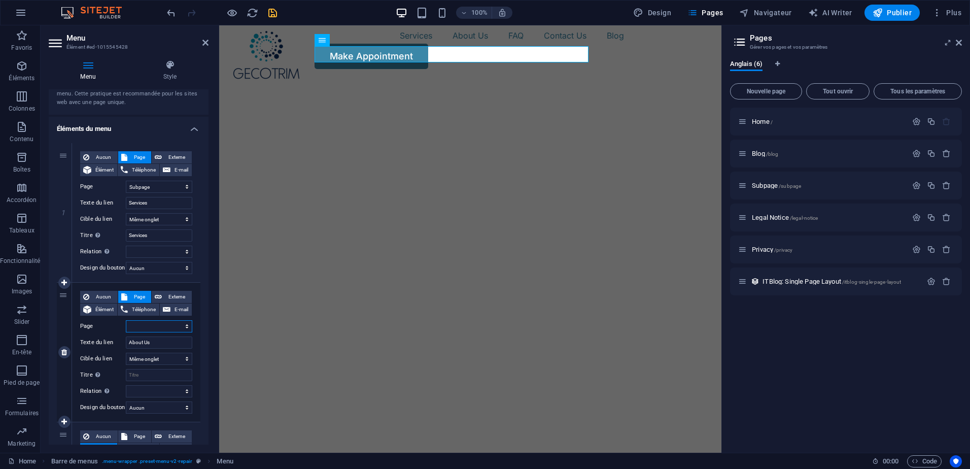
click at [155, 326] on select "Home Blog Subpage Legal Notice Privacy" at bounding box center [159, 326] width 66 height 12
click at [203, 45] on icon at bounding box center [205, 43] width 6 height 8
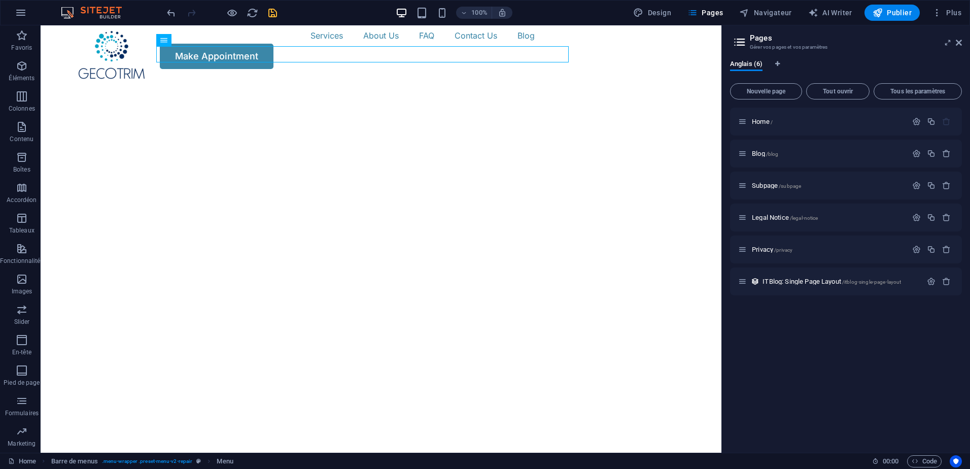
click at [960, 48] on header "Pages Gérer vos pages et vos paramètres" at bounding box center [847, 38] width 230 height 26
click at [958, 42] on icon at bounding box center [959, 43] width 6 height 8
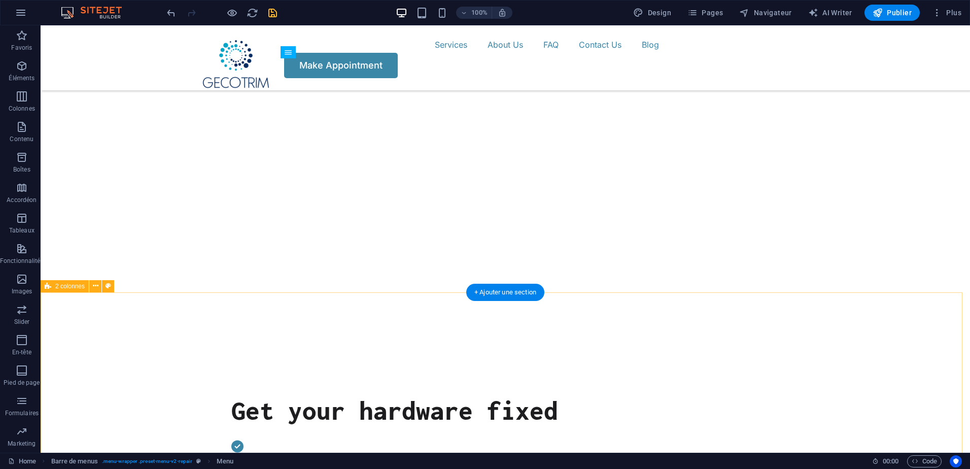
scroll to position [0, 0]
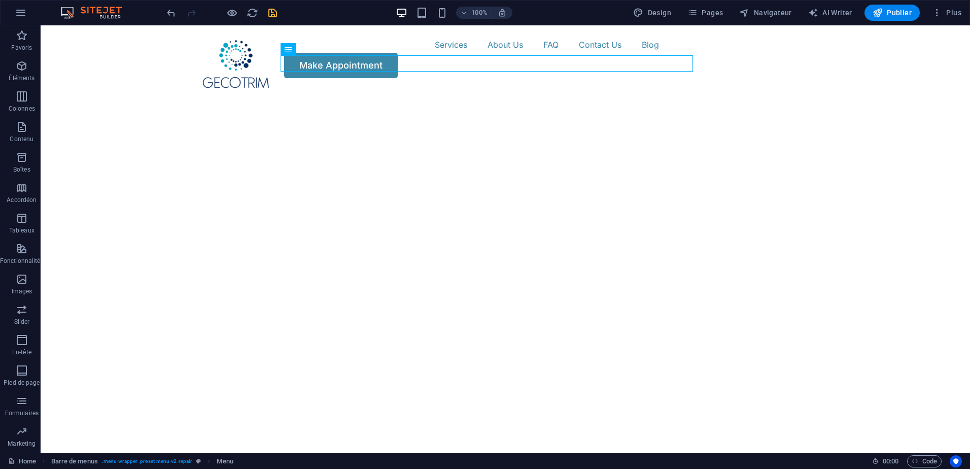
click at [275, 11] on icon "save" at bounding box center [273, 13] width 12 height 12
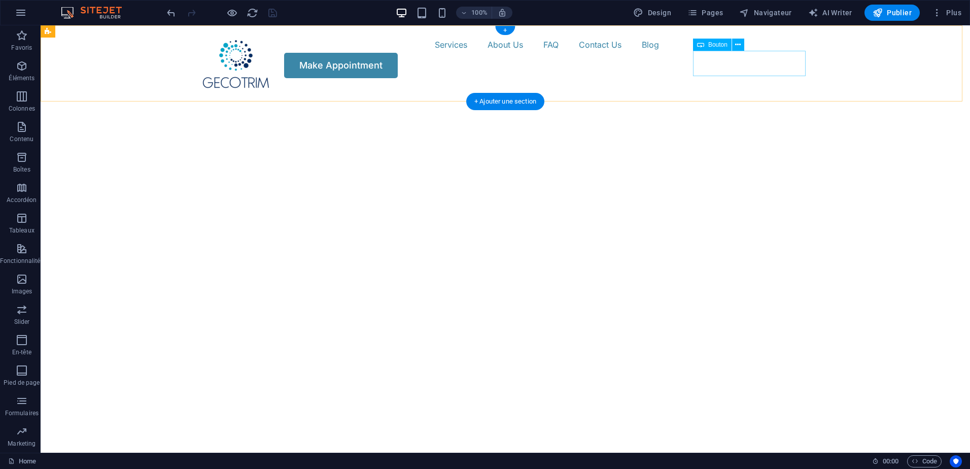
click at [712, 63] on div "Make Appointment" at bounding box center [505, 65] width 609 height 25
click at [533, 53] on nav "Services About Us FAQ Contact Us Blog" at bounding box center [505, 45] width 609 height 16
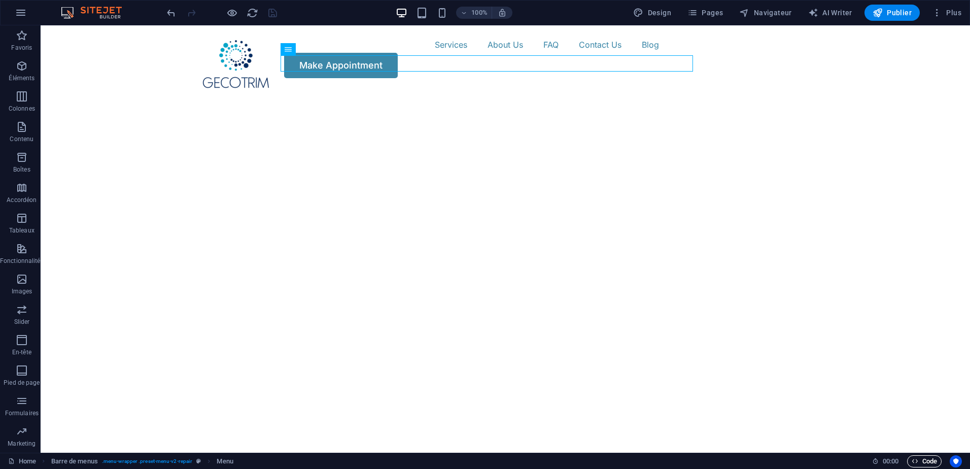
click at [918, 456] on span "Code" at bounding box center [924, 461] width 25 height 12
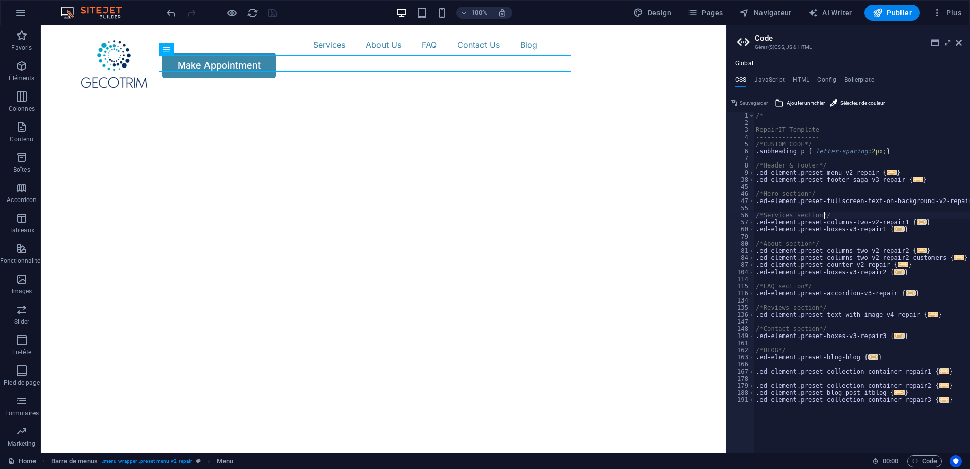
click at [824, 217] on div "/* ----------------- RepairIT Template ----------------- /*CUSTOM CODE*/ .subhe…" at bounding box center [862, 289] width 216 height 355
type textarea "/*Services section*/"
click at [773, 76] on h4 "JavaScript" at bounding box center [769, 81] width 30 height 11
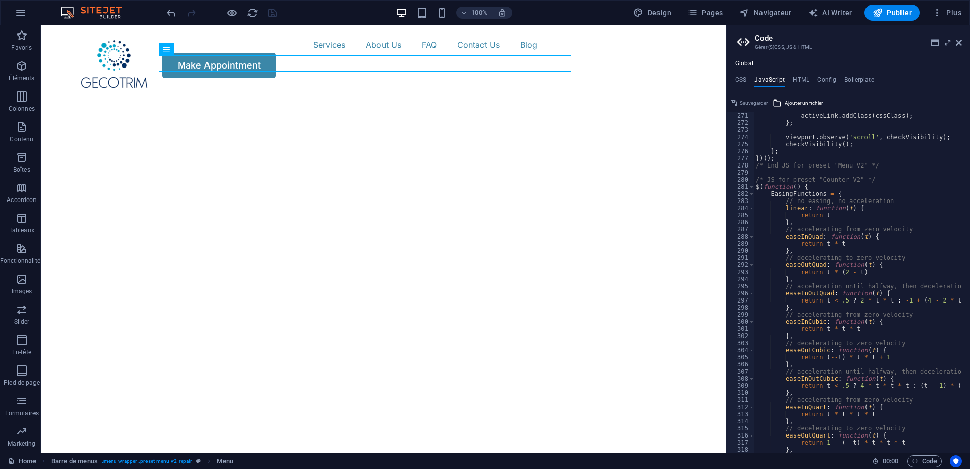
scroll to position [2009, 0]
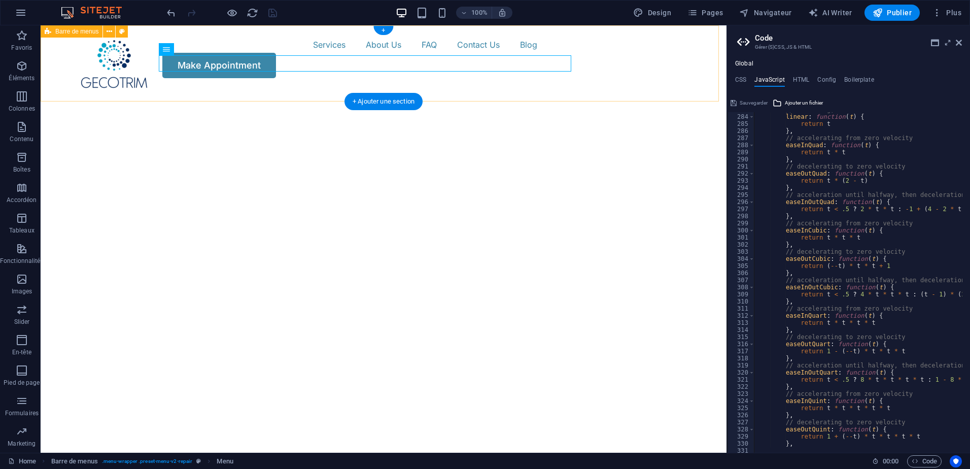
drag, startPoint x: 769, startPoint y: 88, endPoint x: 605, endPoint y: 78, distance: 164.2
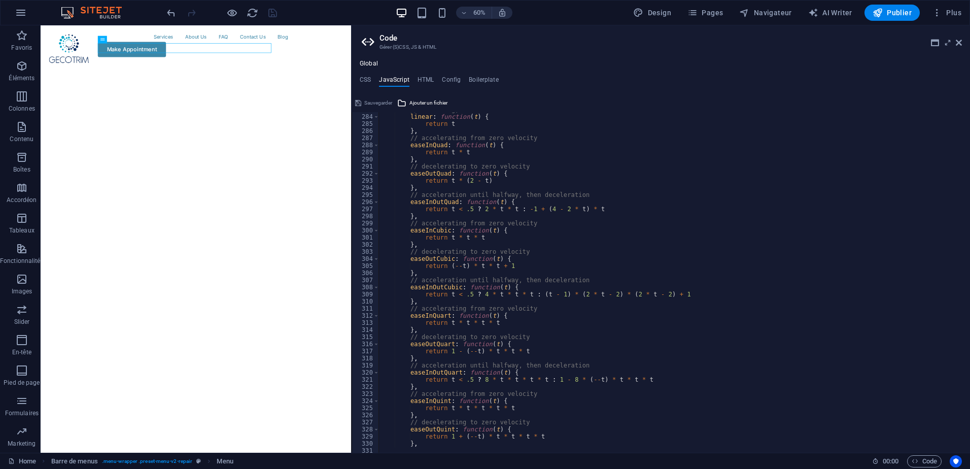
click at [351, 90] on div "H1 Texte à l'arrière-plan Conteneur Logo Barre de menus Espaceur Espaceur Espac…" at bounding box center [196, 238] width 310 height 427
click at [516, 217] on div "easeInQuad : function ( t ) { return t * t } , // decelerating to zero velocity…" at bounding box center [670, 284] width 584 height 347
click at [504, 194] on div "easeInQuad : function ( t ) { return t * t } , // decelerating to zero velocity…" at bounding box center [670, 284] width 584 height 347
type textarea "// accelerating from zero velocity"
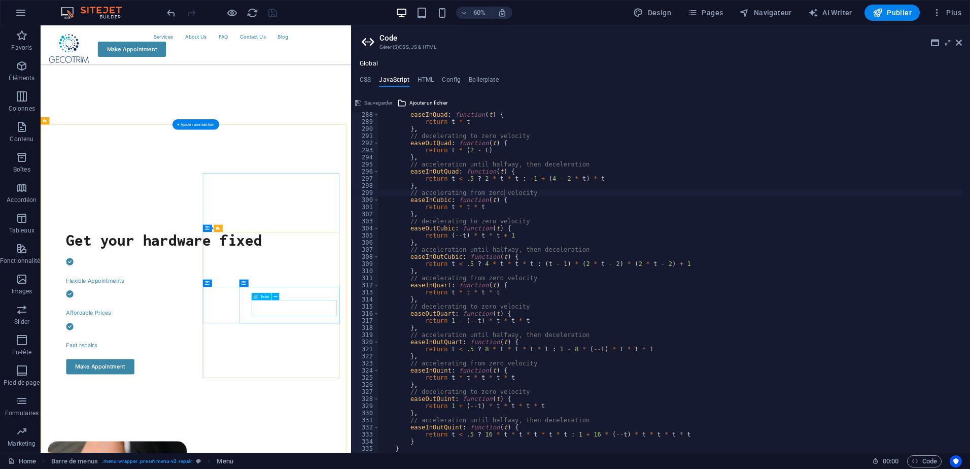
scroll to position [507, 0]
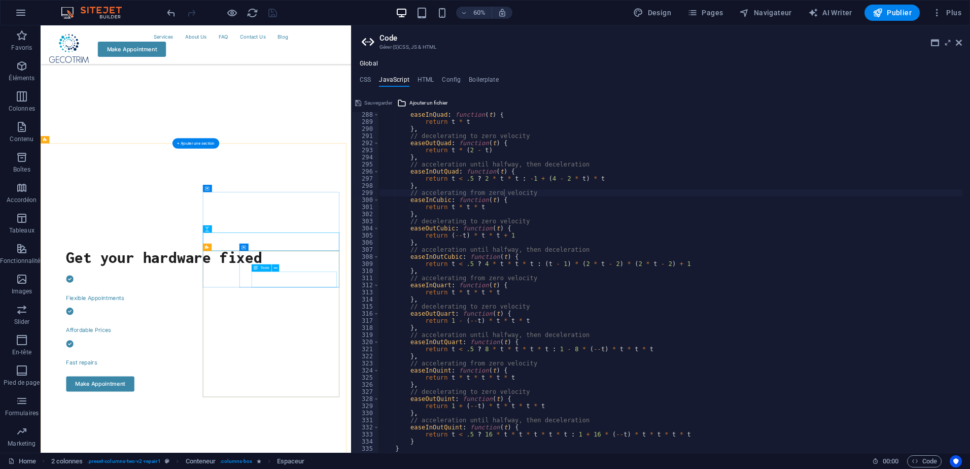
scroll to position [406, 0]
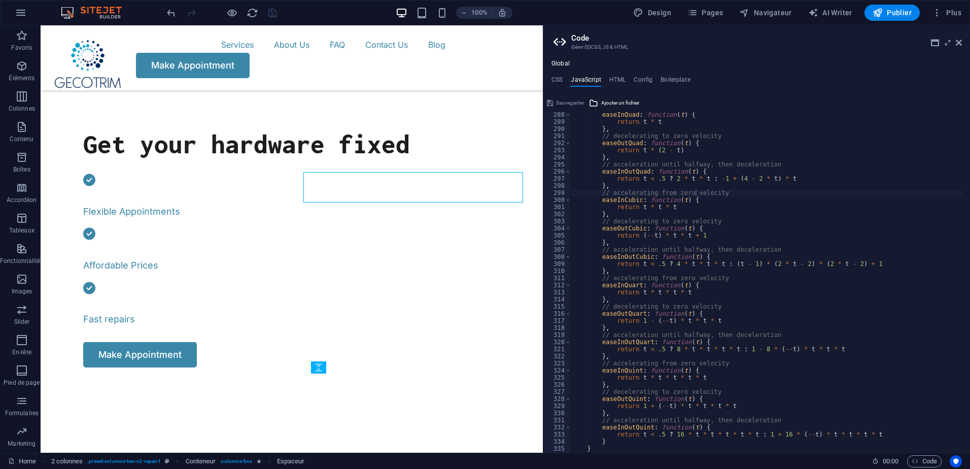
drag, startPoint x: 353, startPoint y: 261, endPoint x: 412, endPoint y: 233, distance: 65.6
click at [542, 240] on div "Home Favoris Éléments Colonnes Contenu Boîtes Accordéon Tableaux Fonctionnalité…" at bounding box center [485, 238] width 970 height 427
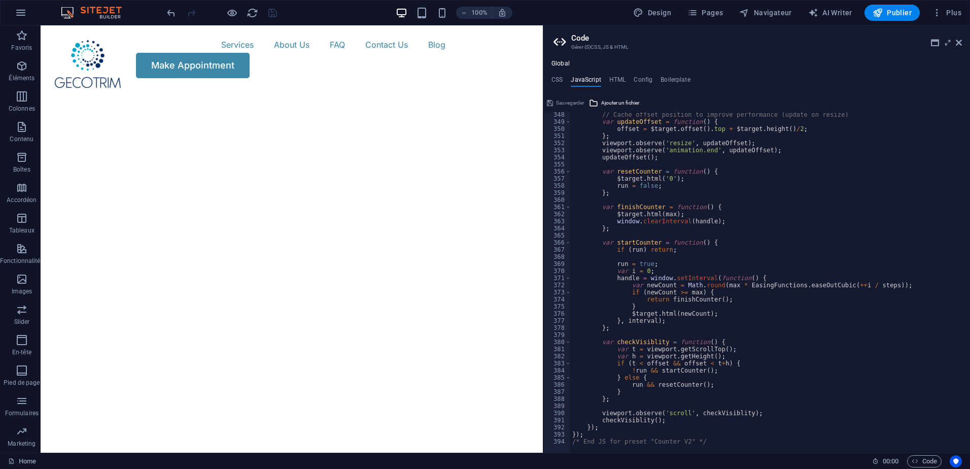
scroll to position [2465, 0]
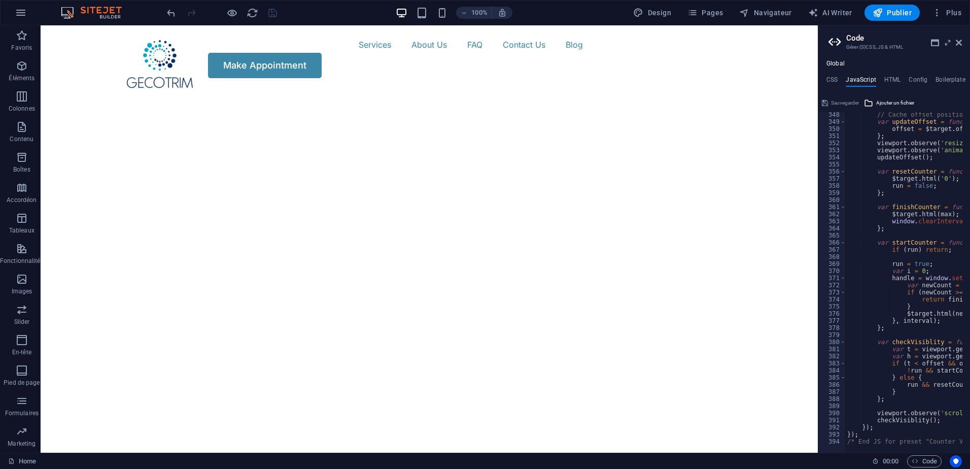
drag, startPoint x: 544, startPoint y: 97, endPoint x: 898, endPoint y: 55, distance: 357.1
click at [898, 55] on aside "Code Gérer (S)CSS, JS & HTML Global CSS JavaScript HTML Config Boilerplate /*Se…" at bounding box center [894, 238] width 152 height 427
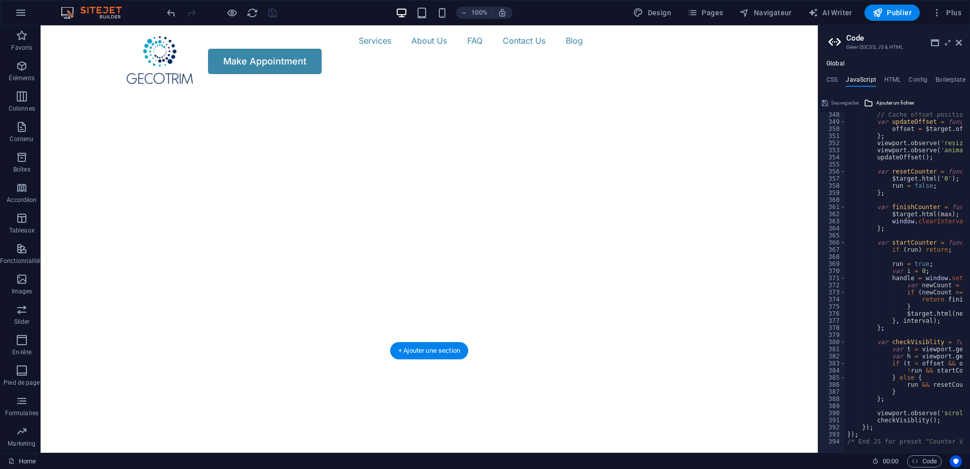
scroll to position [0, 0]
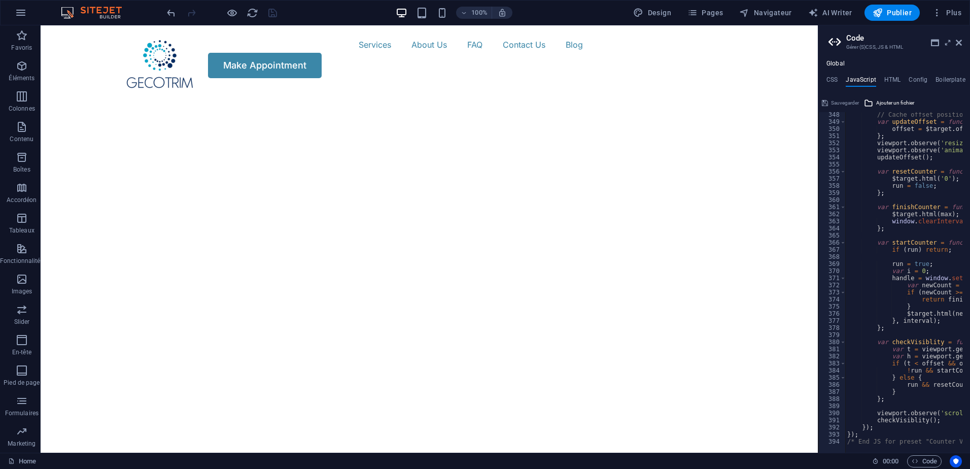
click at [280, 11] on div "100% Design Pages Navigateur AI Writer Publier Plus" at bounding box center [565, 13] width 801 height 16
click at [446, 12] on icon "button" at bounding box center [442, 13] width 12 height 12
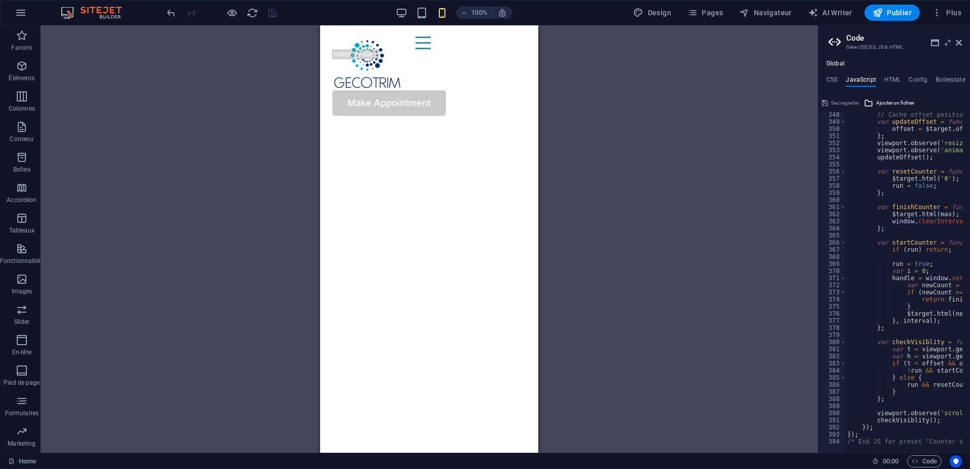
click at [421, 6] on div "100%" at bounding box center [453, 13] width 117 height 16
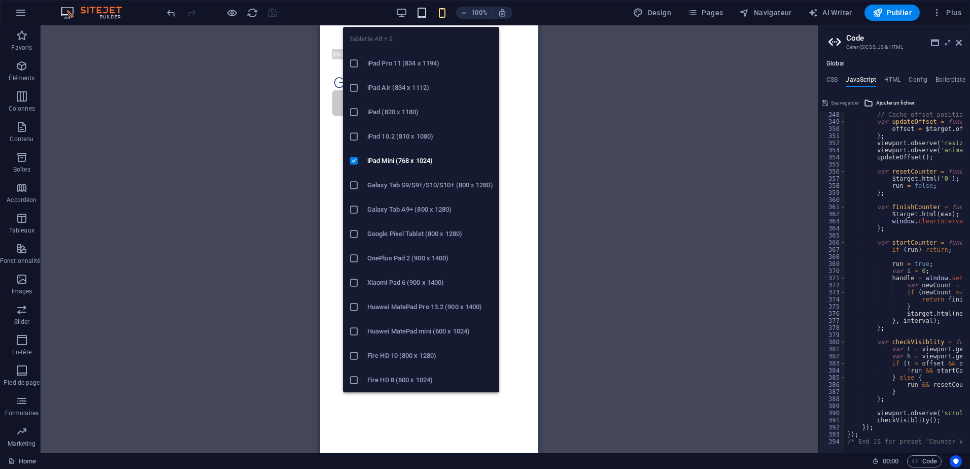
click at [419, 13] on icon "button" at bounding box center [422, 13] width 12 height 12
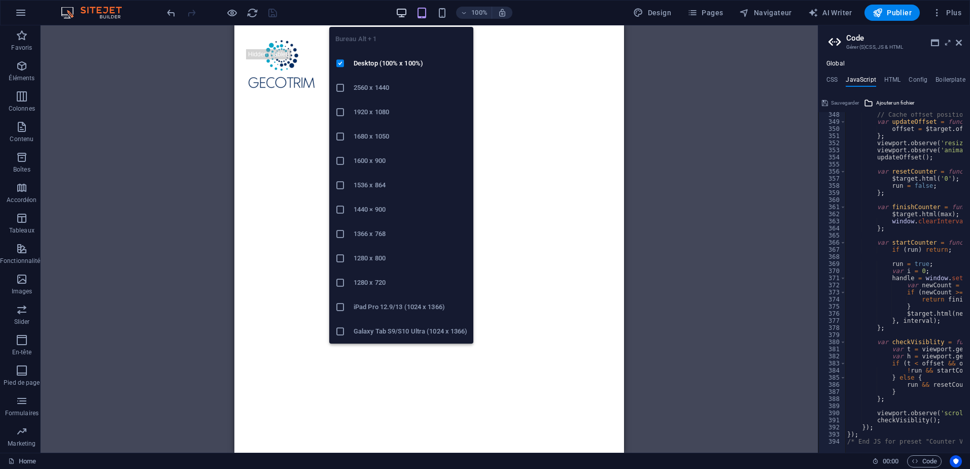
click at [405, 9] on icon "button" at bounding box center [402, 13] width 12 height 12
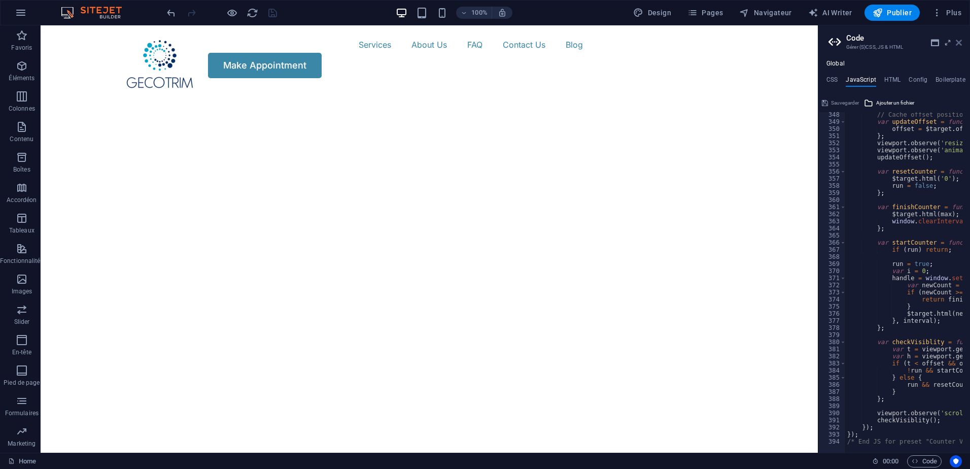
click at [956, 43] on icon at bounding box center [959, 43] width 6 height 8
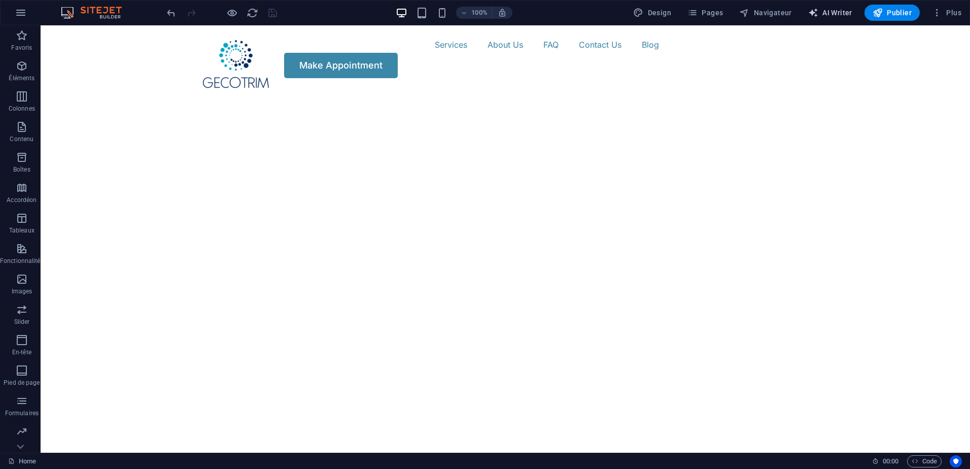
click at [820, 7] on button "AI Writer" at bounding box center [830, 13] width 52 height 16
select select "English"
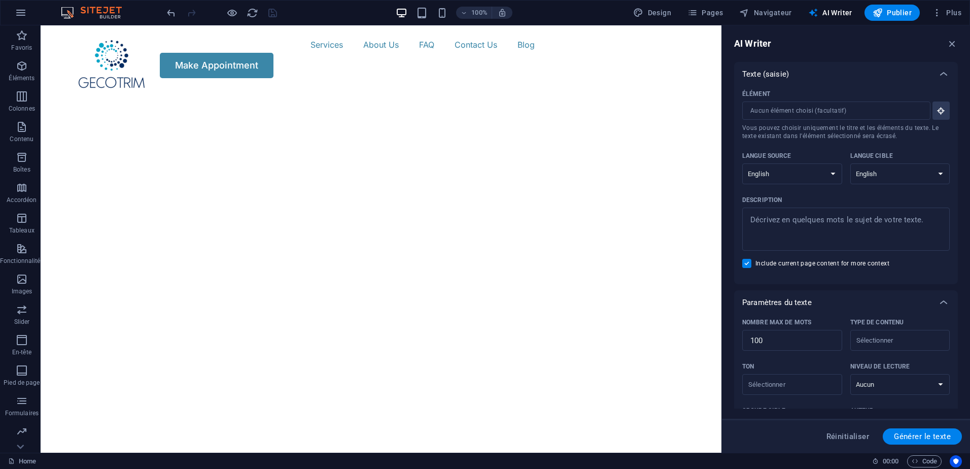
click at [946, 44] on div "AI Writer" at bounding box center [846, 44] width 224 height 12
click at [951, 44] on icon "button" at bounding box center [952, 43] width 11 height 11
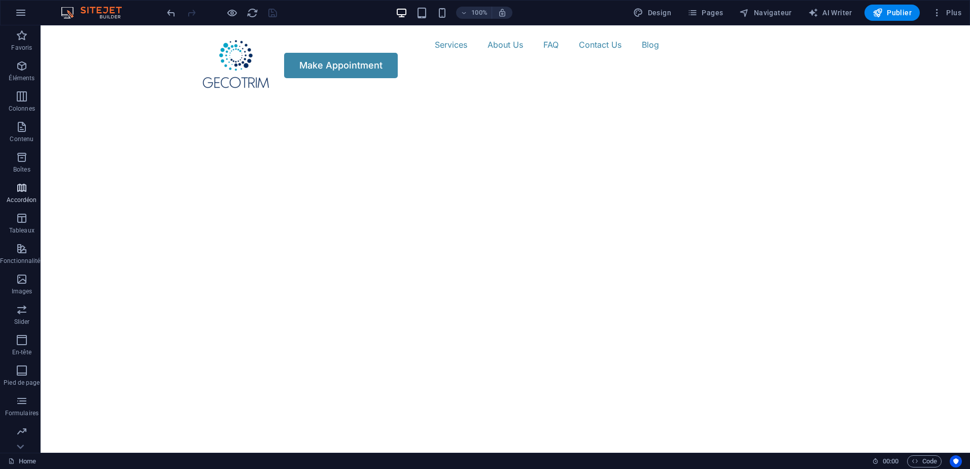
click at [27, 193] on span "Accordéon" at bounding box center [22, 194] width 44 height 24
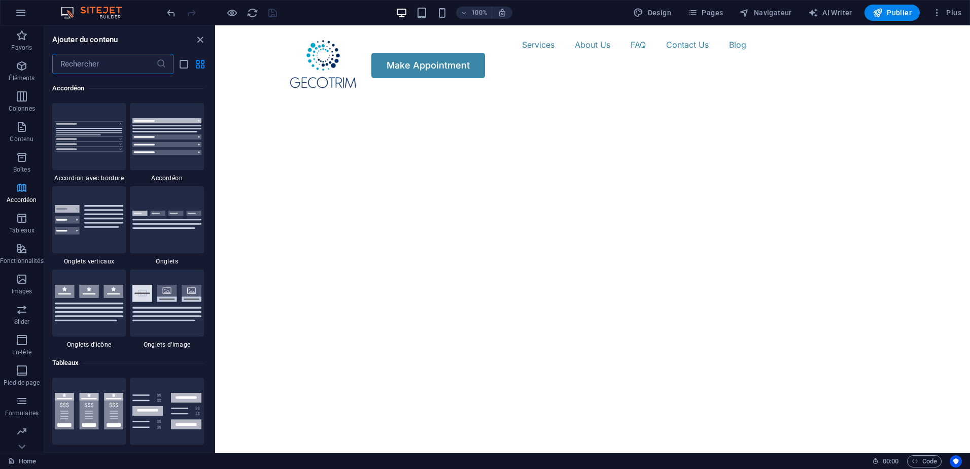
scroll to position [29, 0]
click at [20, 216] on icon "button" at bounding box center [22, 219] width 12 height 12
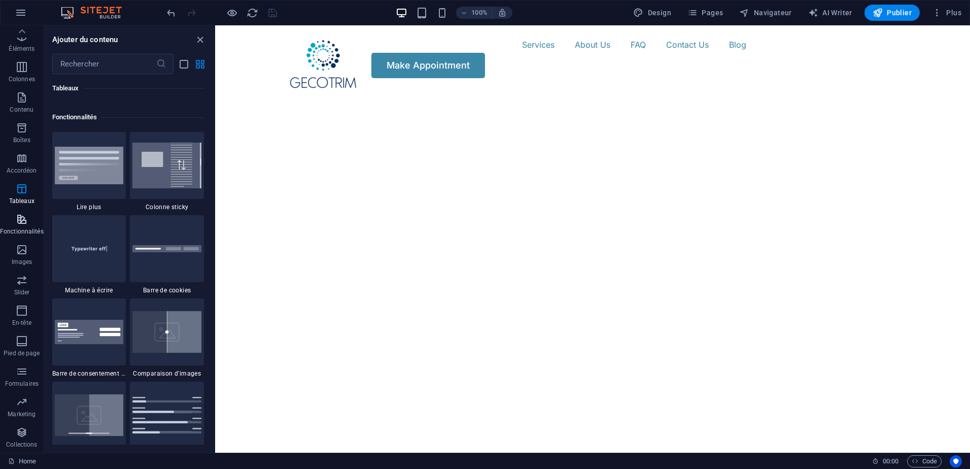
scroll to position [3954, 0]
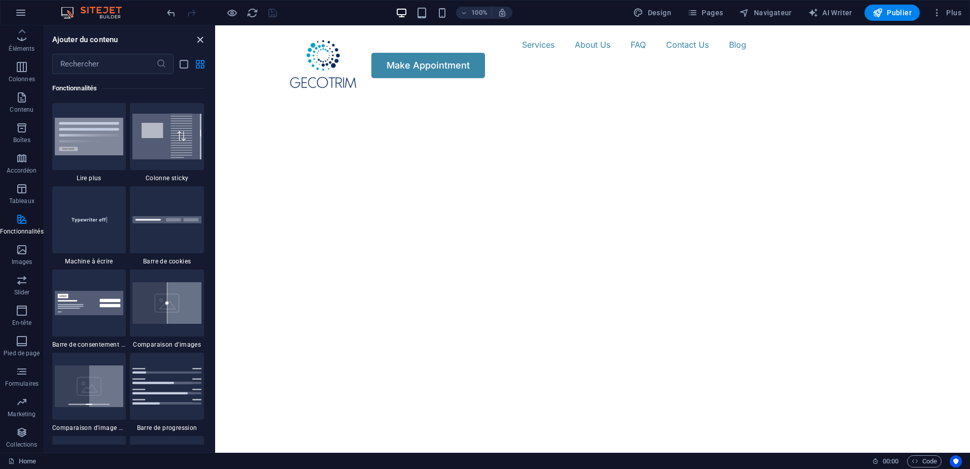
click at [194, 39] on icon "close panel" at bounding box center [200, 40] width 12 height 12
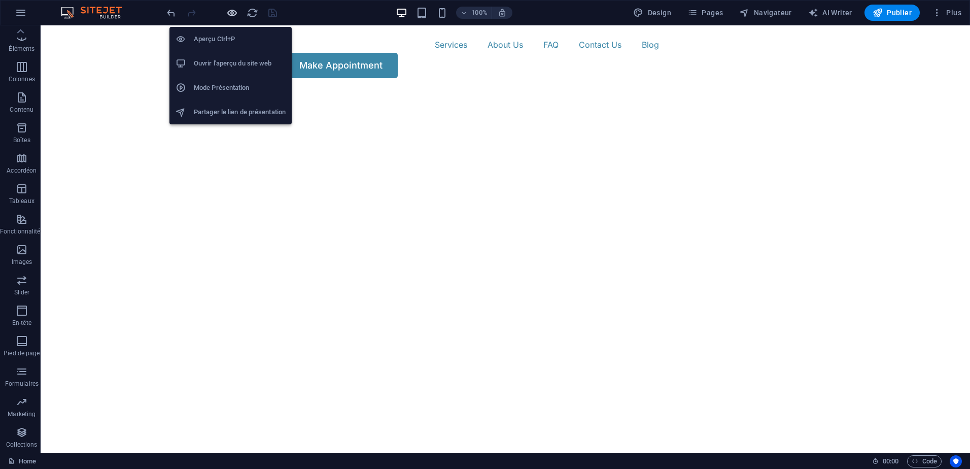
click at [230, 17] on icon "button" at bounding box center [232, 13] width 12 height 12
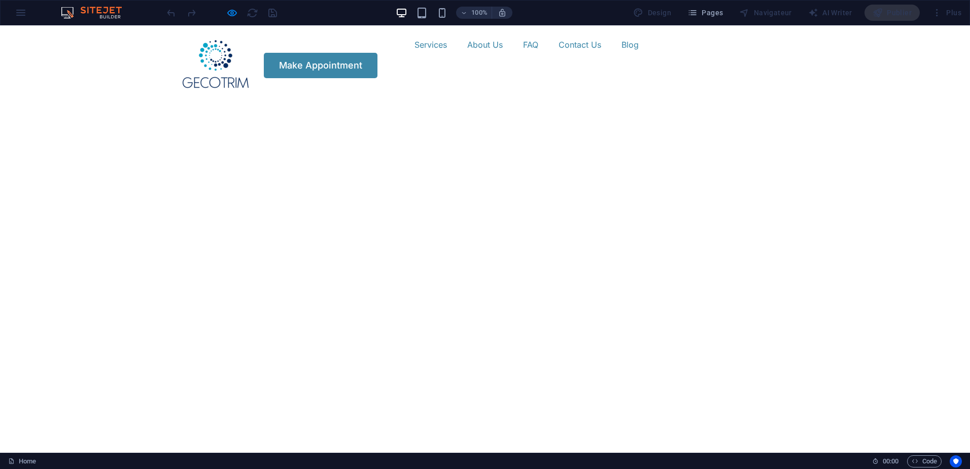
click at [414, 53] on link "Services" at bounding box center [430, 45] width 32 height 16
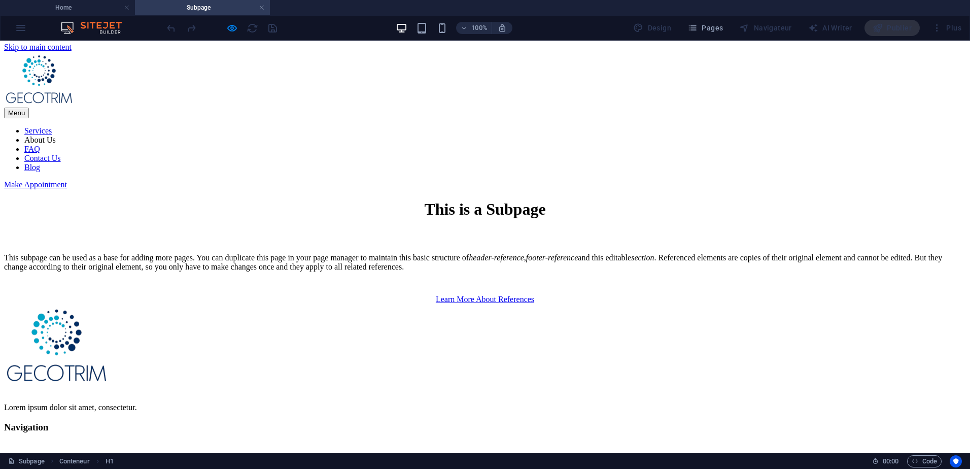
scroll to position [0, 0]
click at [262, 8] on link at bounding box center [262, 8] width 6 height 10
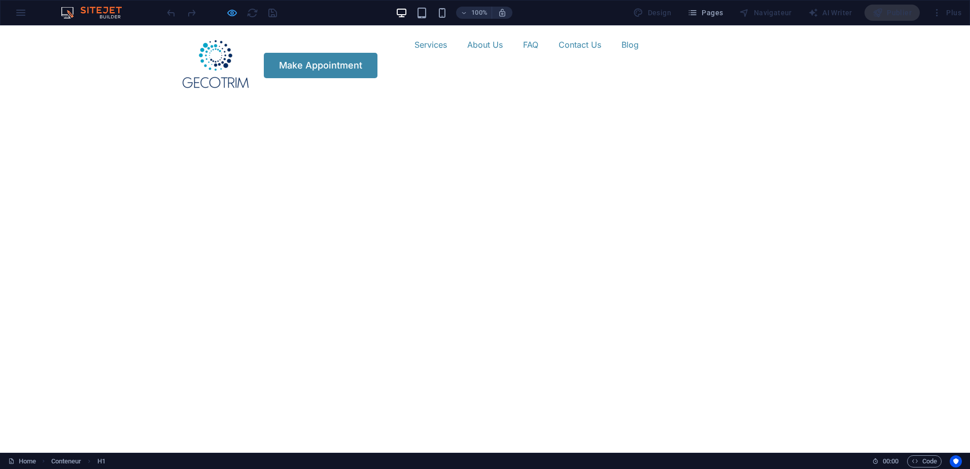
click at [236, 16] on icon "button" at bounding box center [232, 13] width 12 height 12
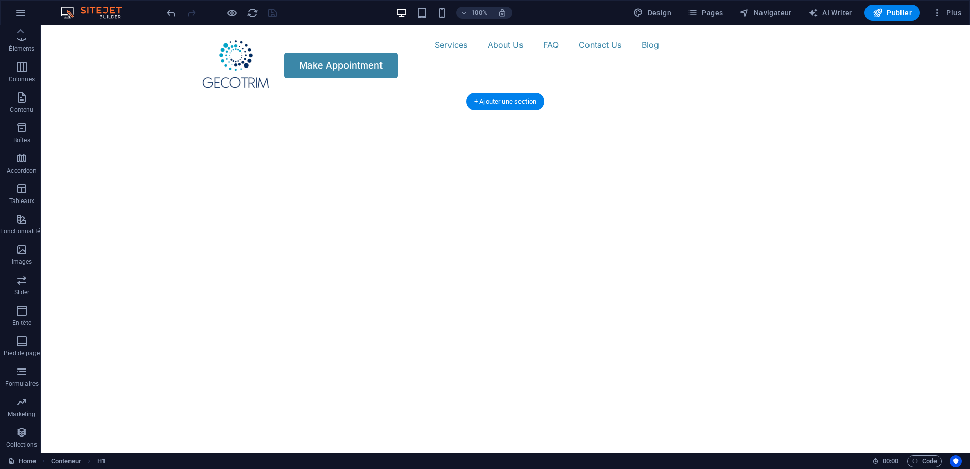
click at [693, 89] on img "1/2" at bounding box center [502, 89] width 922 height 0
click at [293, 89] on img "1/2" at bounding box center [502, 89] width 922 height 0
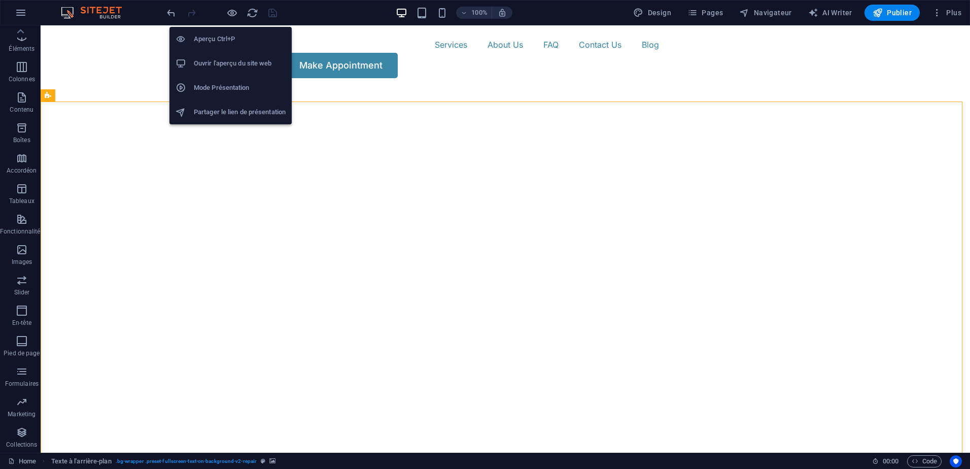
click at [230, 20] on div "Aperçu Ctrl+P Ouvrir l'aperçu du site web Mode Présentation Partager le lien de…" at bounding box center [230, 72] width 122 height 106
click at [232, 12] on icon "button" at bounding box center [232, 13] width 12 height 12
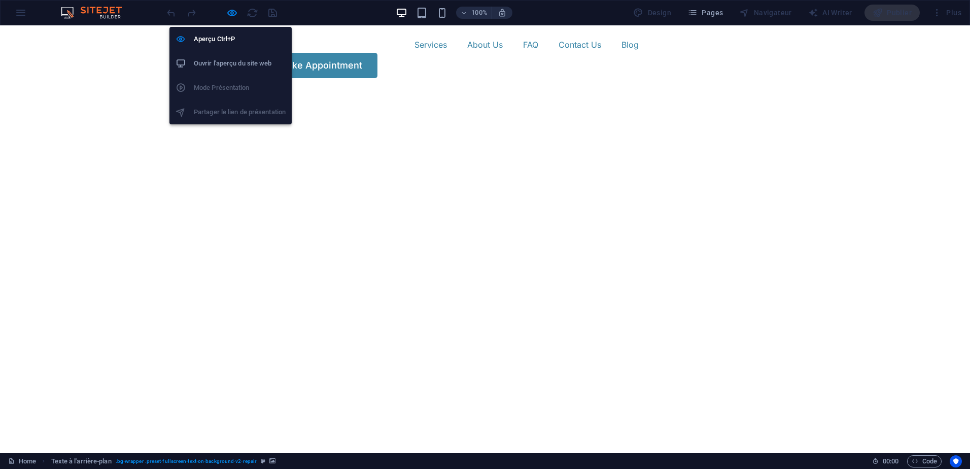
click at [231, 19] on div "Aperçu Ctrl+P Ouvrir l'aperçu du site web Mode Présentation Partager le lien de…" at bounding box center [230, 72] width 122 height 106
click at [230, 13] on icon "button" at bounding box center [232, 13] width 12 height 12
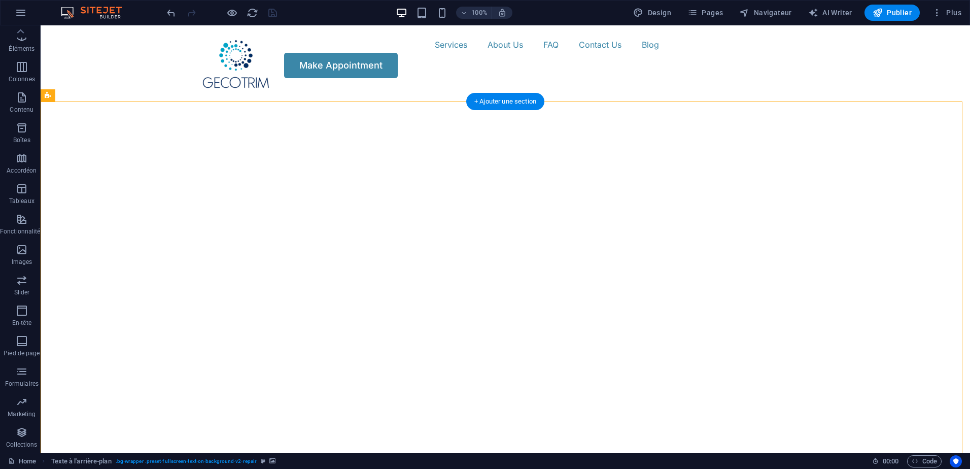
click at [395, 89] on img "1/2" at bounding box center [502, 89] width 922 height 0
select select "fade"
select select "ms"
select select "s"
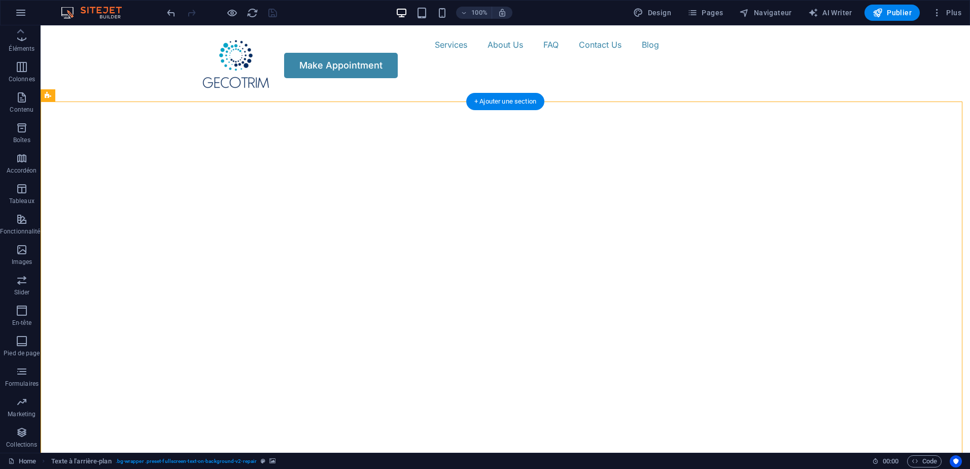
select select "progressive"
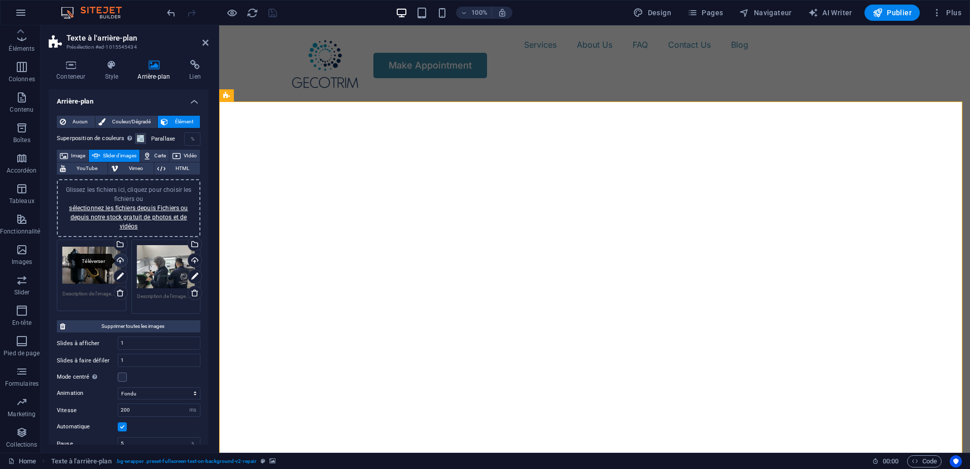
click at [119, 263] on div "Téléverser" at bounding box center [119, 261] width 15 height 15
click at [150, 213] on link "sélectionnez les fichiers depuis Fichiers ou depuis notre stock gratuit de phot…" at bounding box center [128, 216] width 119 height 25
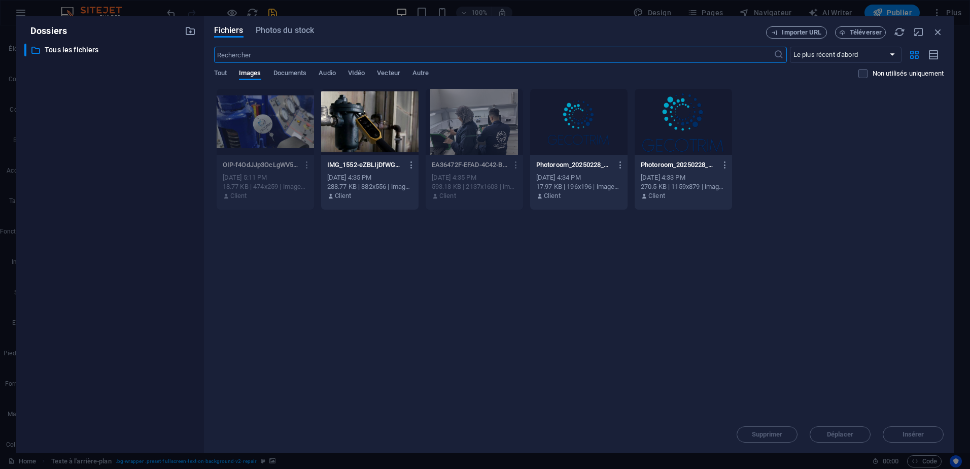
click at [377, 140] on div at bounding box center [369, 122] width 97 height 66
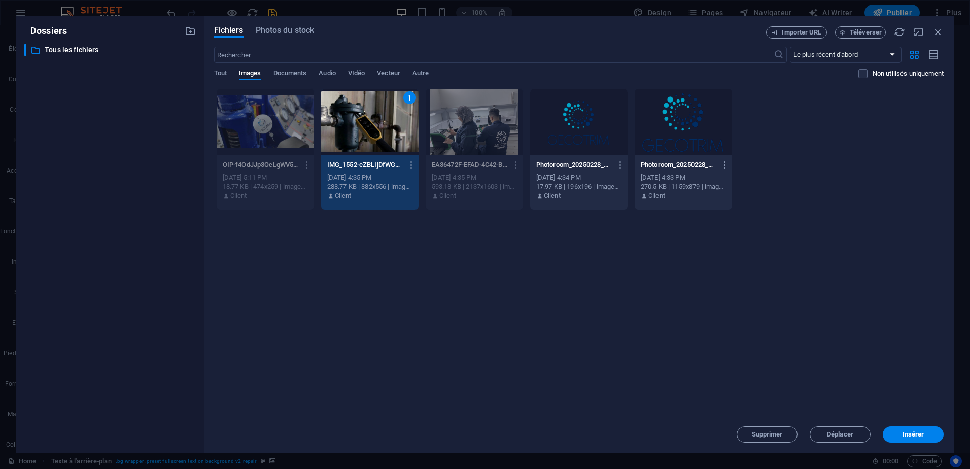
click at [377, 140] on div "1" at bounding box center [369, 122] width 97 height 66
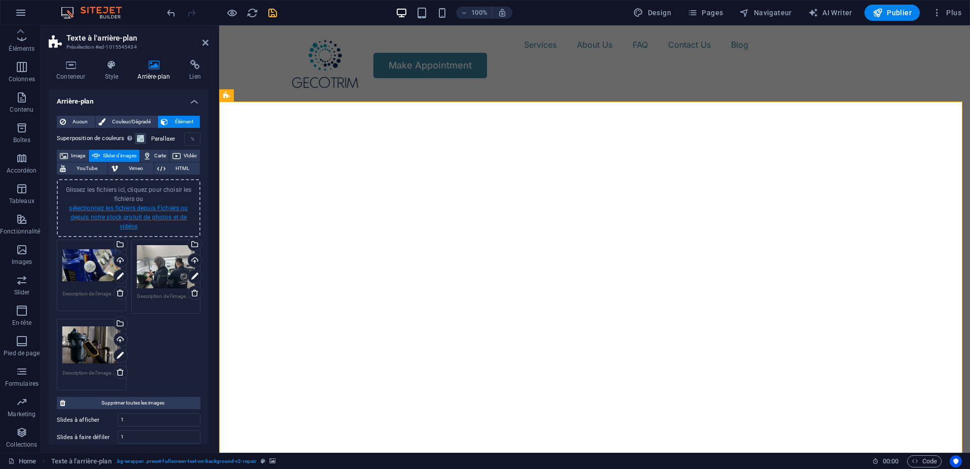
click at [147, 205] on link "sélectionnez les fichiers depuis Fichiers ou depuis notre stock gratuit de phot…" at bounding box center [128, 216] width 119 height 25
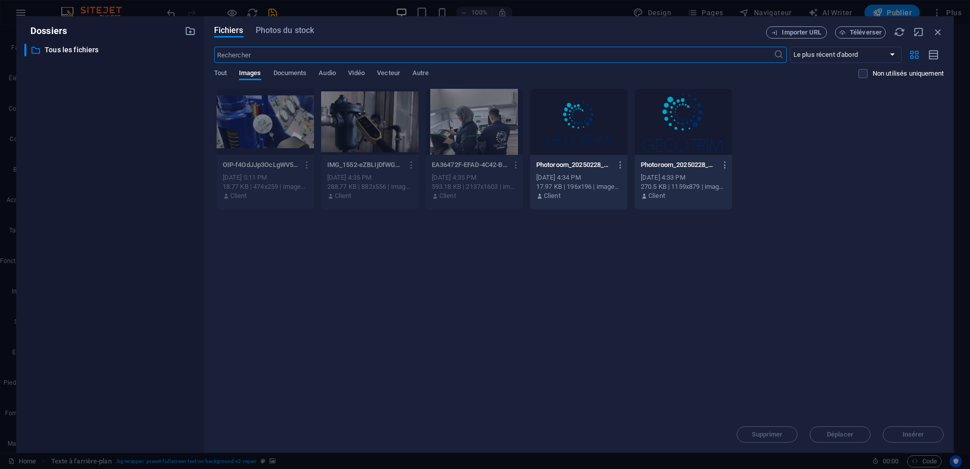
select select "fade"
select select "ms"
select select "s"
select select "progressive"
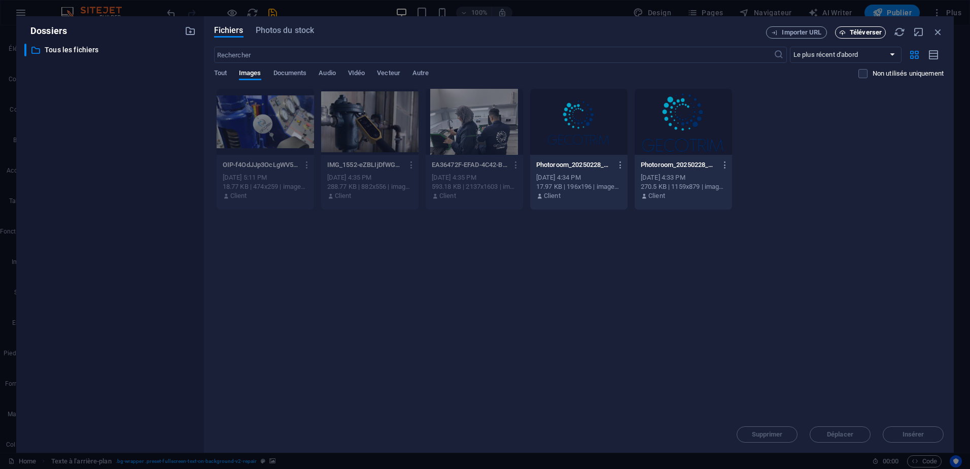
click at [842, 35] on icon "button" at bounding box center [842, 32] width 7 height 7
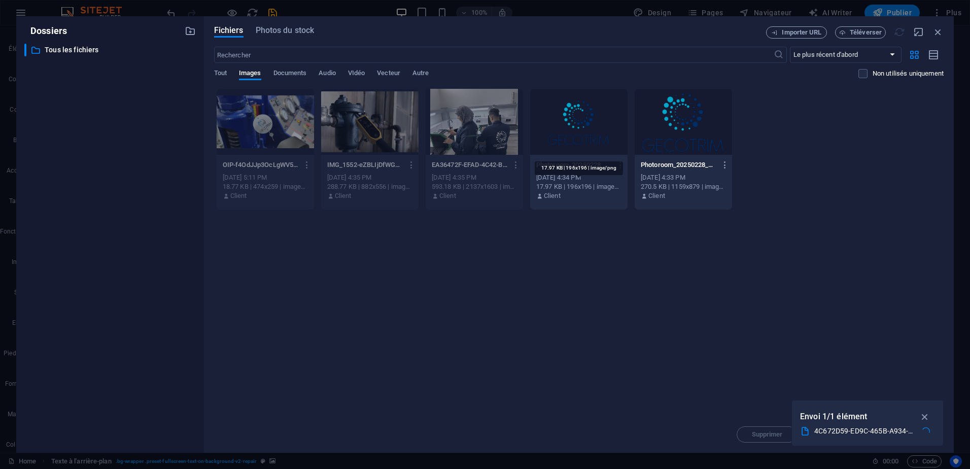
click at [575, 191] on div "17.97 KB | 196x196 | image/png" at bounding box center [578, 186] width 85 height 9
click at [859, 36] on span "Téléverser" at bounding box center [866, 32] width 32 height 6
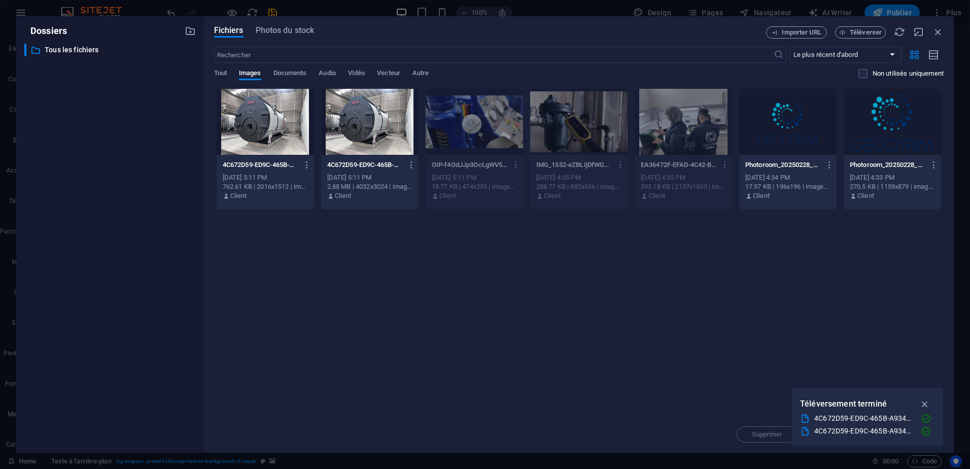
click at [283, 130] on div at bounding box center [265, 122] width 97 height 66
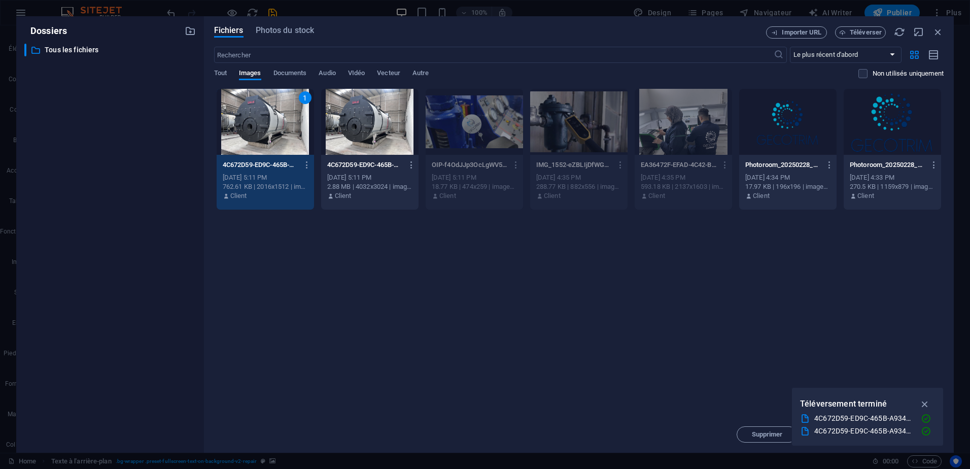
click at [283, 130] on div "1" at bounding box center [265, 122] width 97 height 66
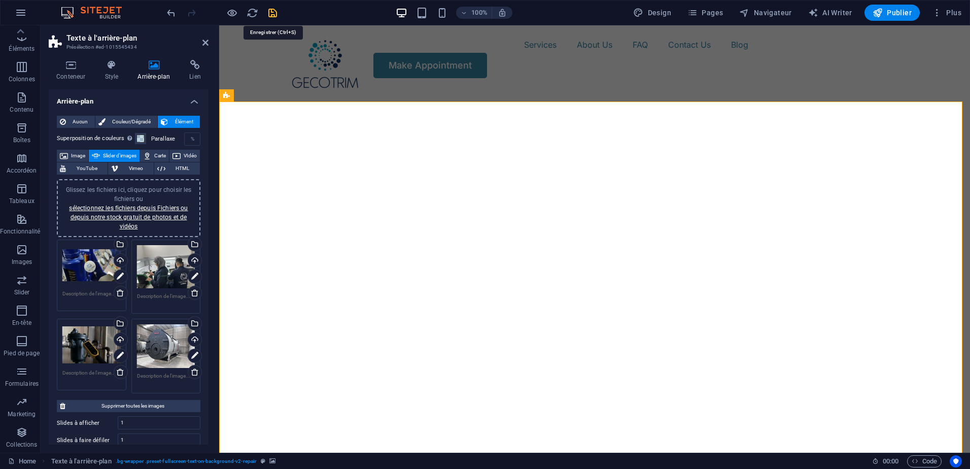
click at [274, 12] on icon "save" at bounding box center [273, 13] width 12 height 12
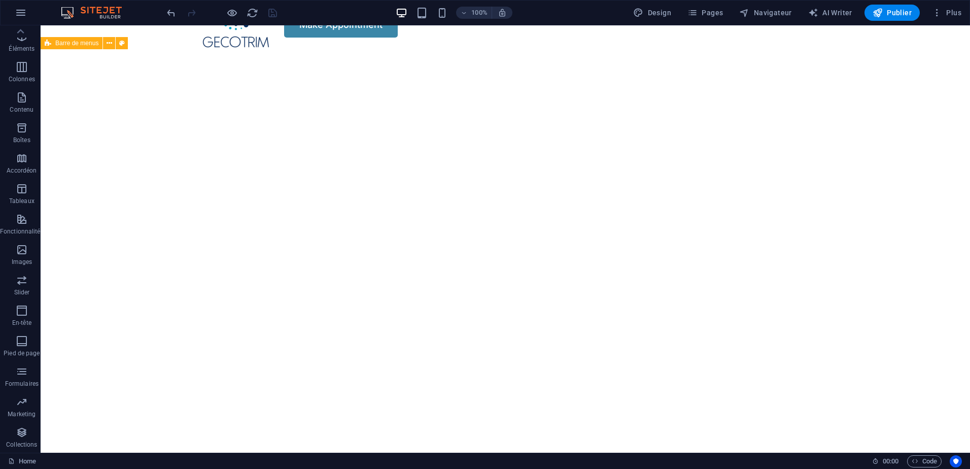
scroll to position [0, 0]
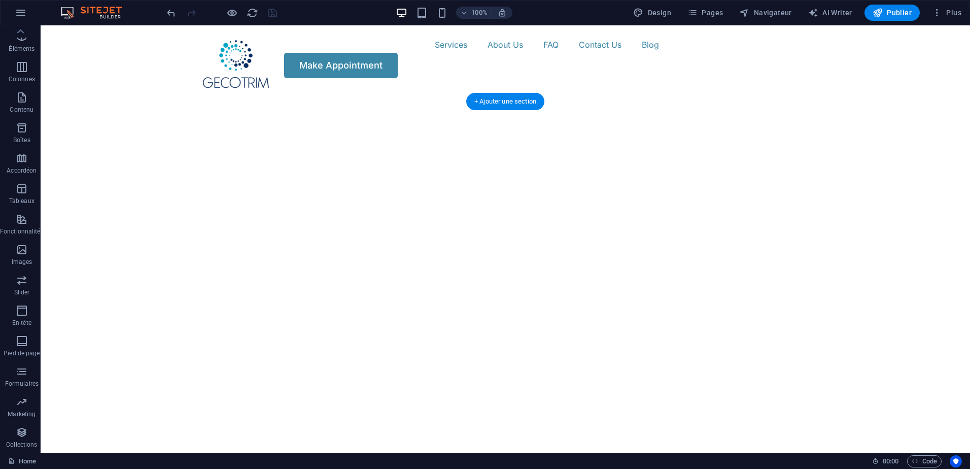
click at [562, 89] on img "1/4" at bounding box center [502, 89] width 922 height 0
click at [578, 89] on img "1/4" at bounding box center [502, 89] width 922 height 0
select select "fade"
select select "ms"
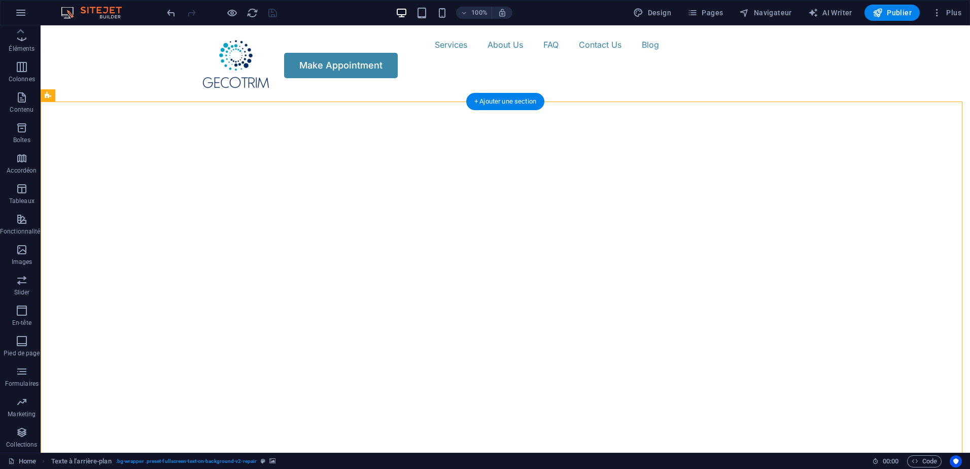
select select "s"
select select "progressive"
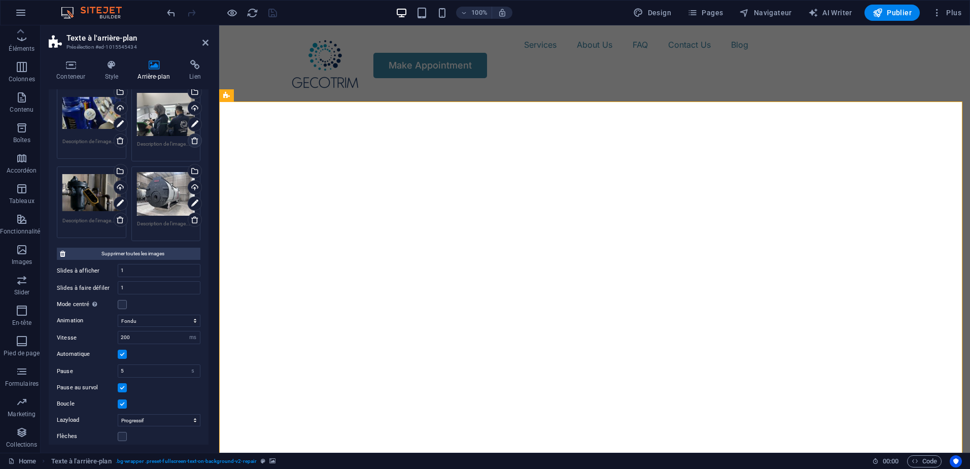
scroll to position [173, 0]
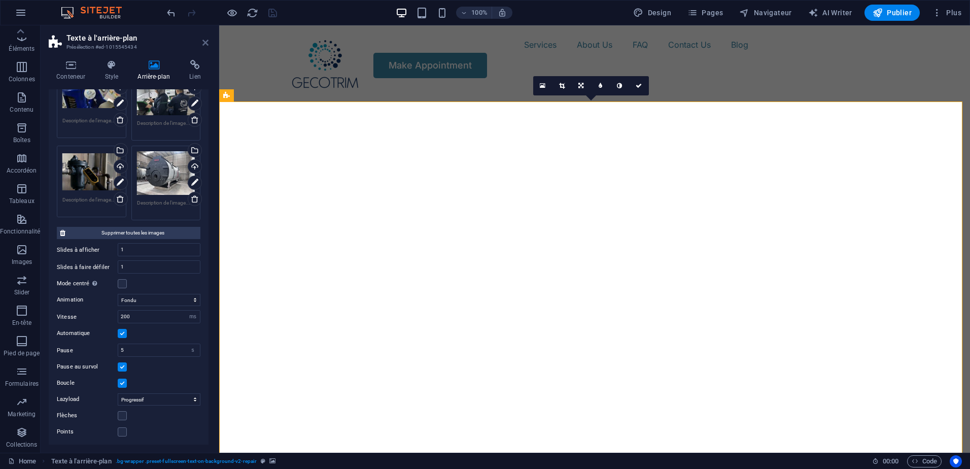
click at [207, 41] on icon at bounding box center [205, 43] width 6 height 8
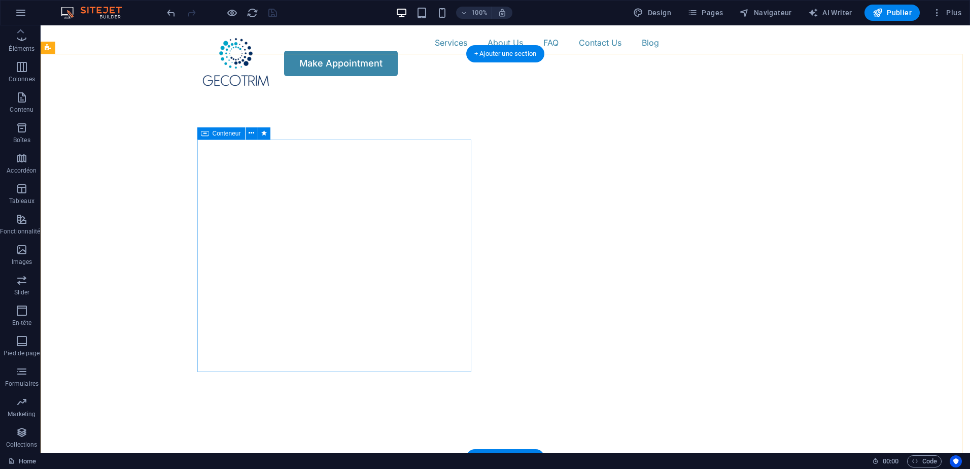
scroll to position [0, 0]
